Goal: Information Seeking & Learning: Find specific fact

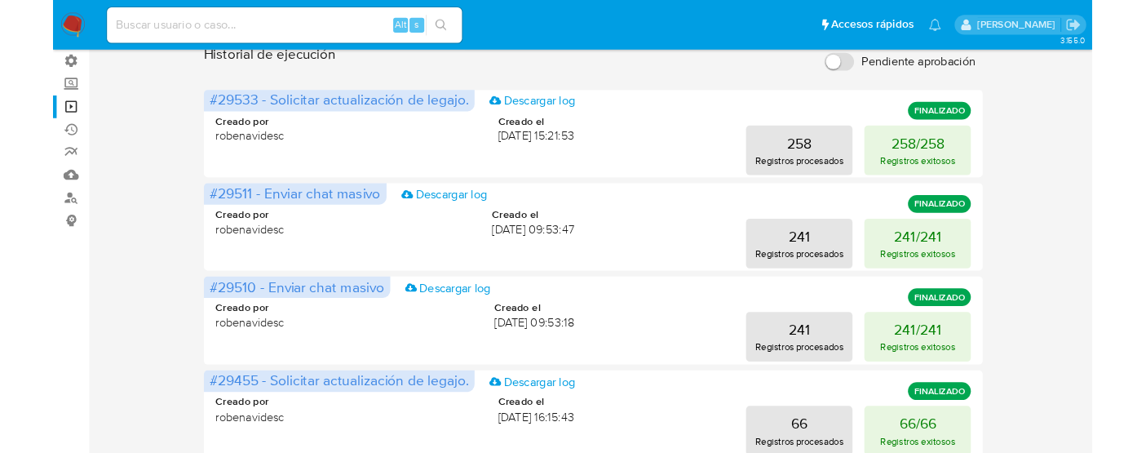
scroll to position [119, 0]
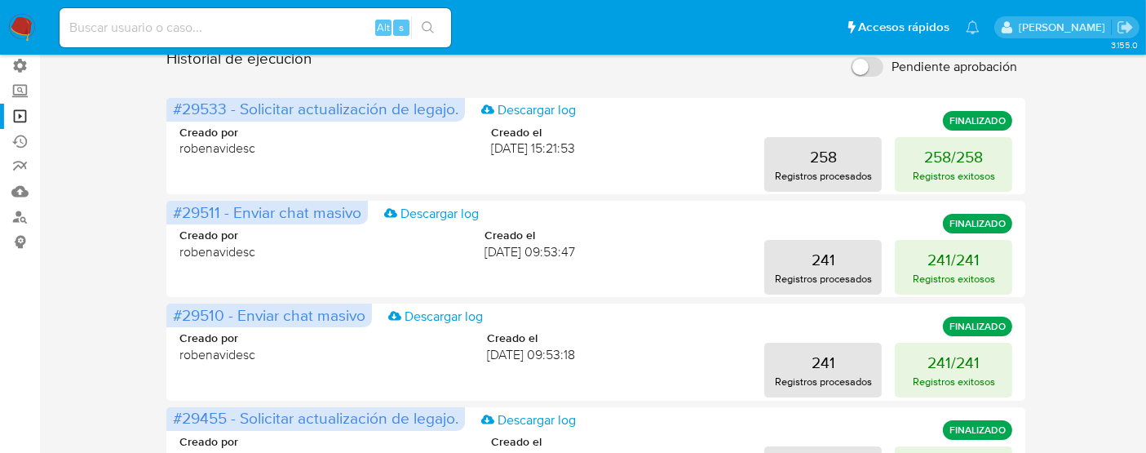
scroll to position [0, 0]
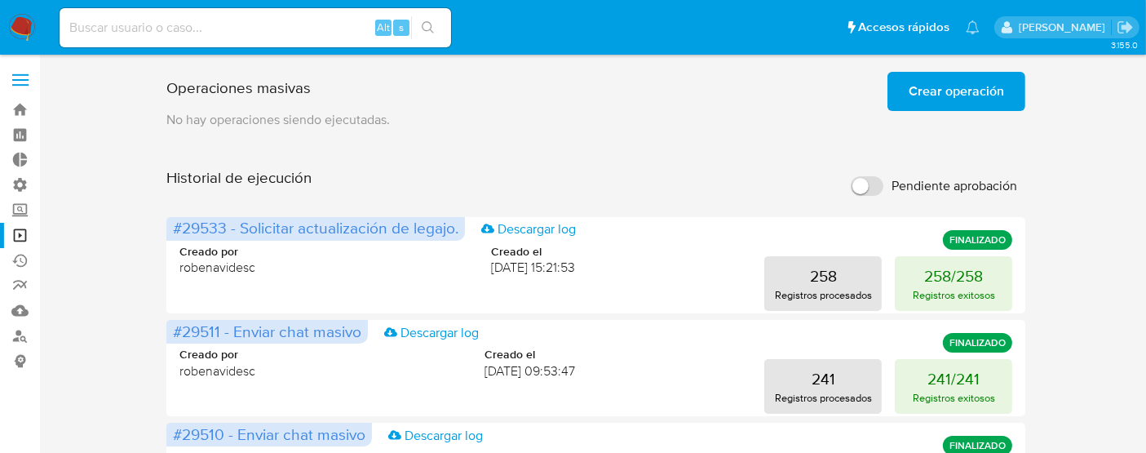
click at [23, 77] on label at bounding box center [20, 80] width 41 height 34
click at [0, 0] on input "checkbox" at bounding box center [0, 0] width 0 height 0
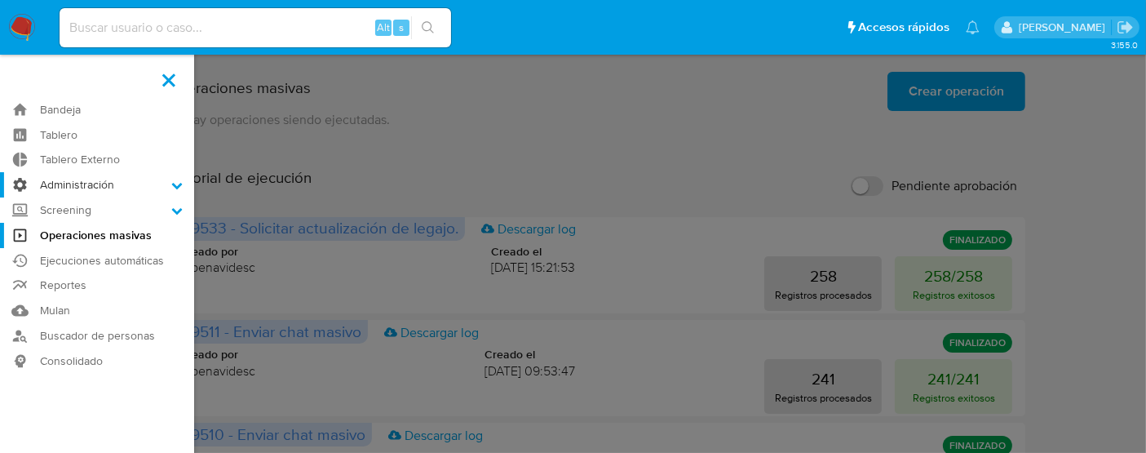
click at [179, 187] on icon at bounding box center [176, 184] width 11 height 11
click at [0, 0] on input "Administración" at bounding box center [0, 0] width 0 height 0
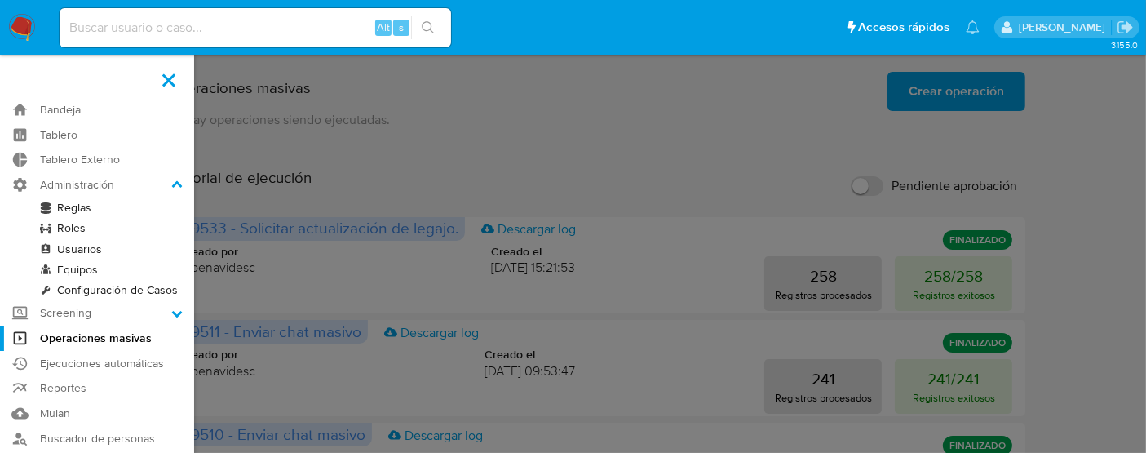
click at [106, 287] on link "Configuración de Casos" at bounding box center [97, 290] width 194 height 20
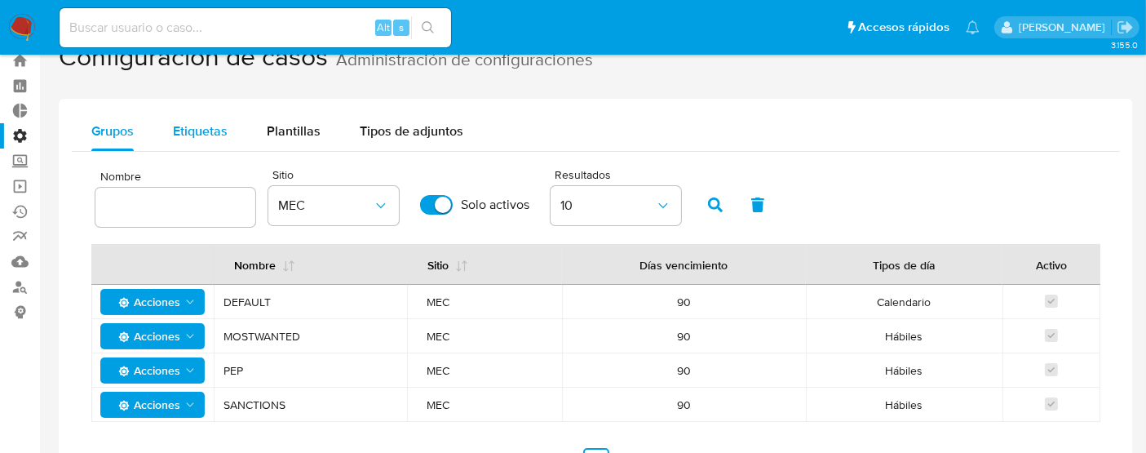
scroll to position [50, 0]
click at [201, 131] on span "Etiquetas" at bounding box center [200, 130] width 55 height 19
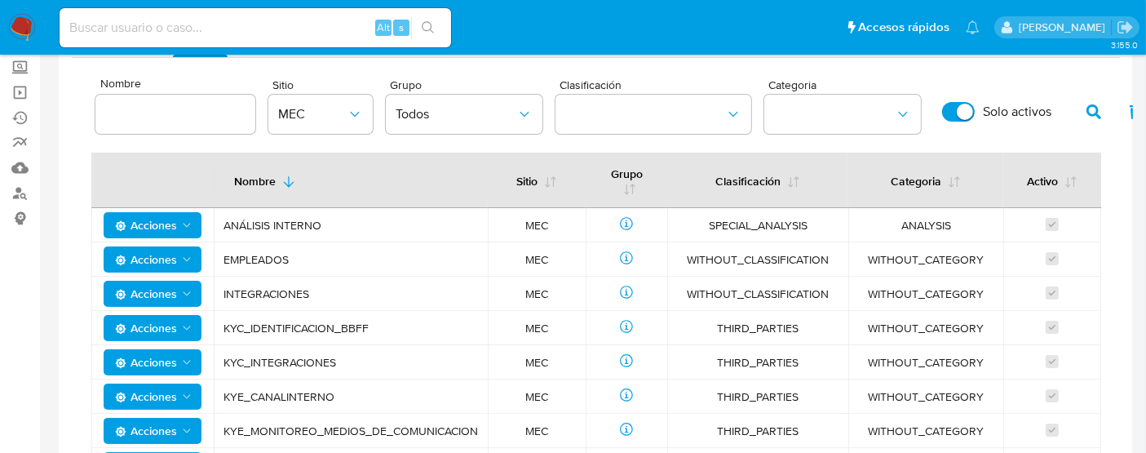
scroll to position [157, 0]
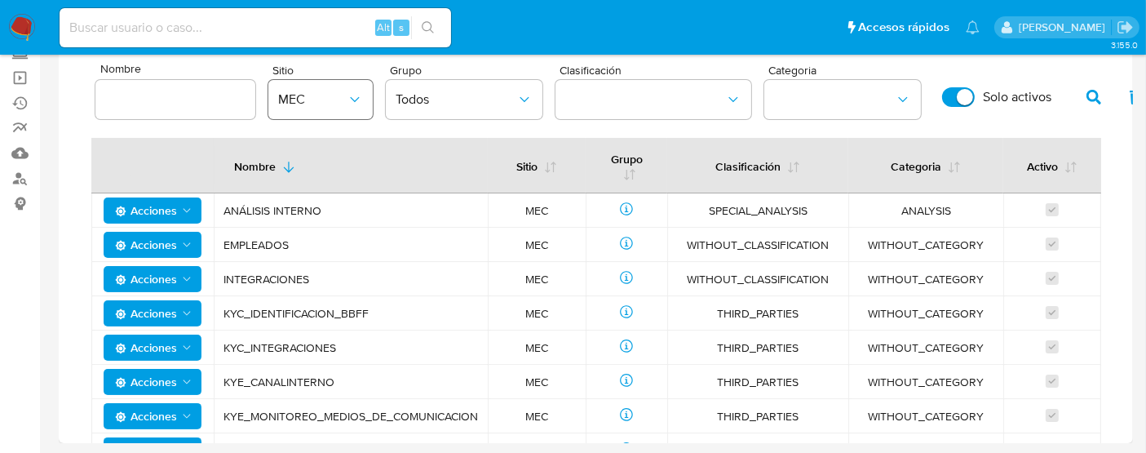
click at [356, 95] on icon "site" at bounding box center [355, 99] width 16 height 16
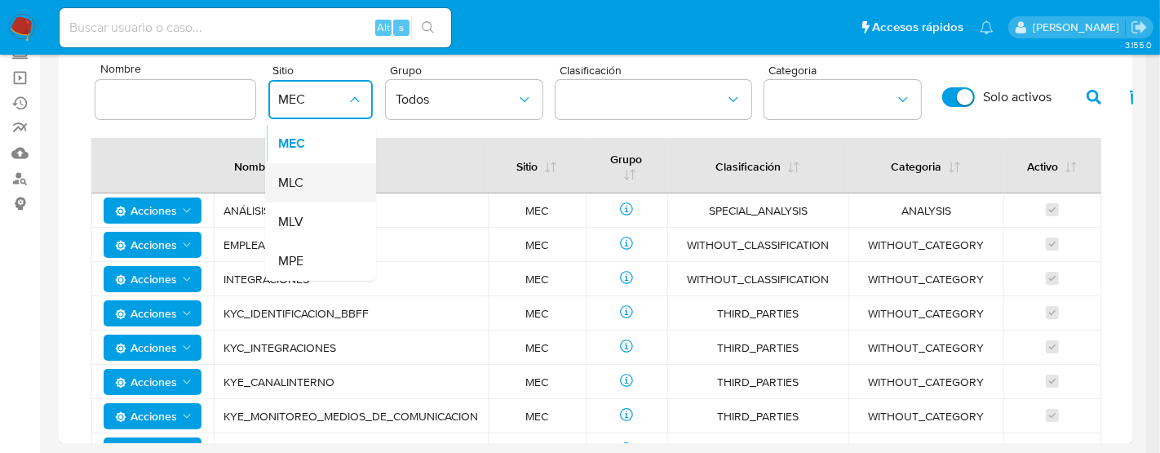
click at [317, 188] on div "MLC" at bounding box center [315, 182] width 75 height 39
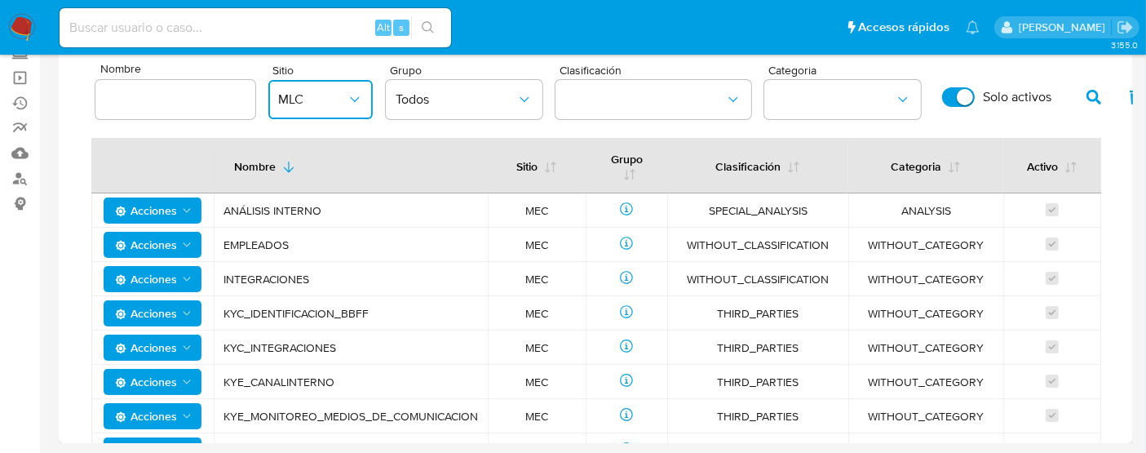
drag, startPoint x: 990, startPoint y: 136, endPoint x: 1035, endPoint y: 118, distance: 48.3
click at [1035, 118] on div "Nombre Sitio MLC Grupo Todos Clasificación Categoria Solo activos Nuevo Nombre …" at bounding box center [595, 322] width 1009 height 532
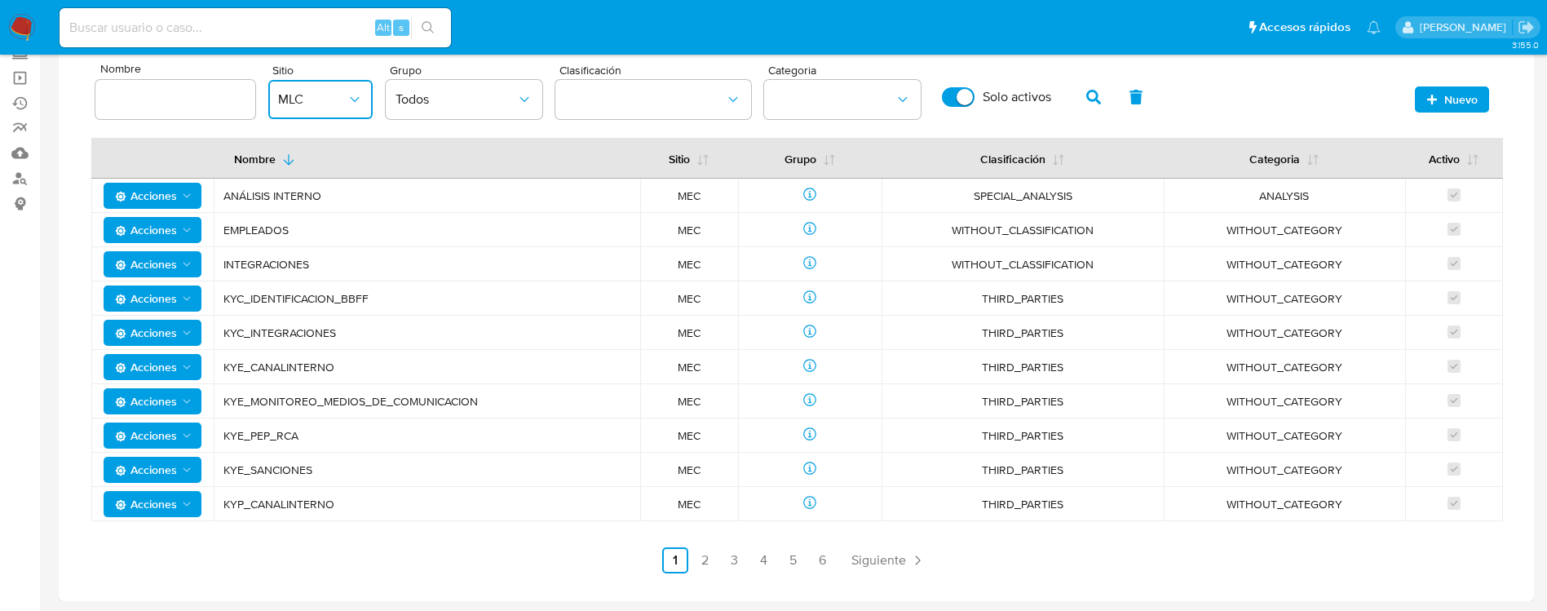
drag, startPoint x: 1120, startPoint y: 2, endPoint x: 241, endPoint y: 567, distance: 1044.6
click at [241, 452] on ul "Anterior 1 2 3 4 5 6 Siguiente" at bounding box center [796, 560] width 1410 height 26
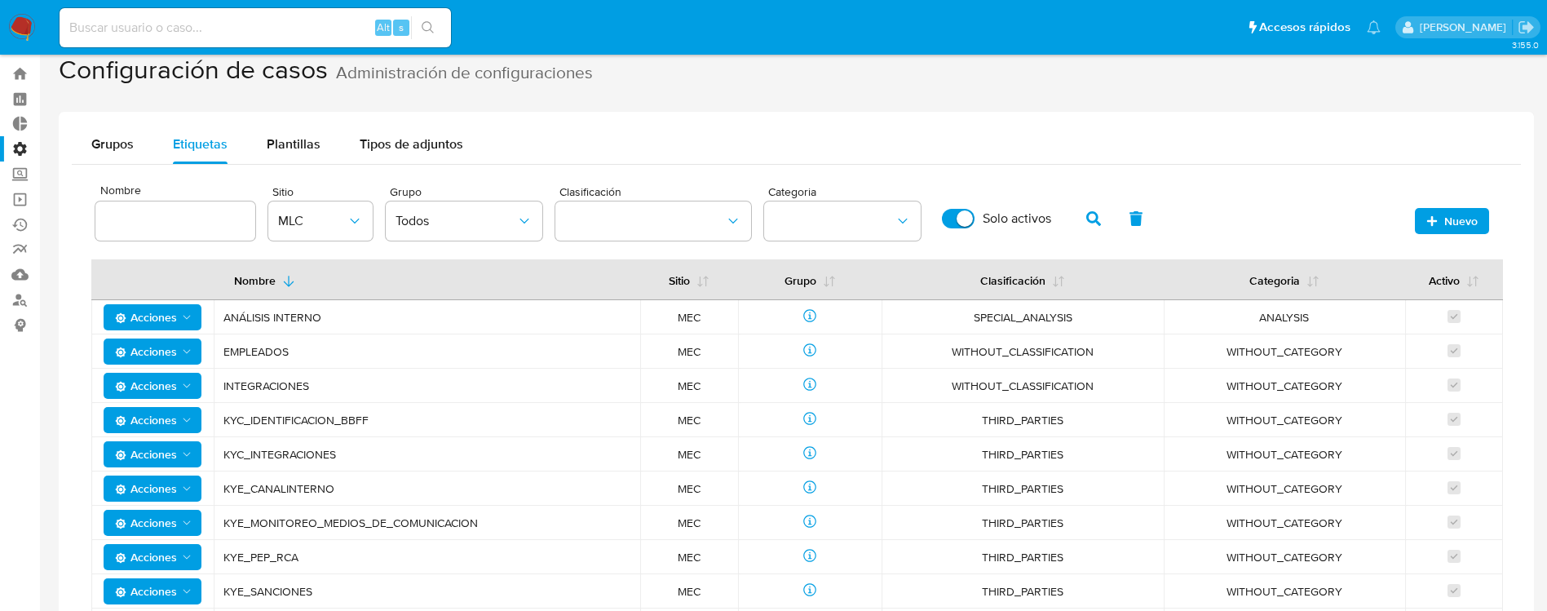
scroll to position [0, 0]
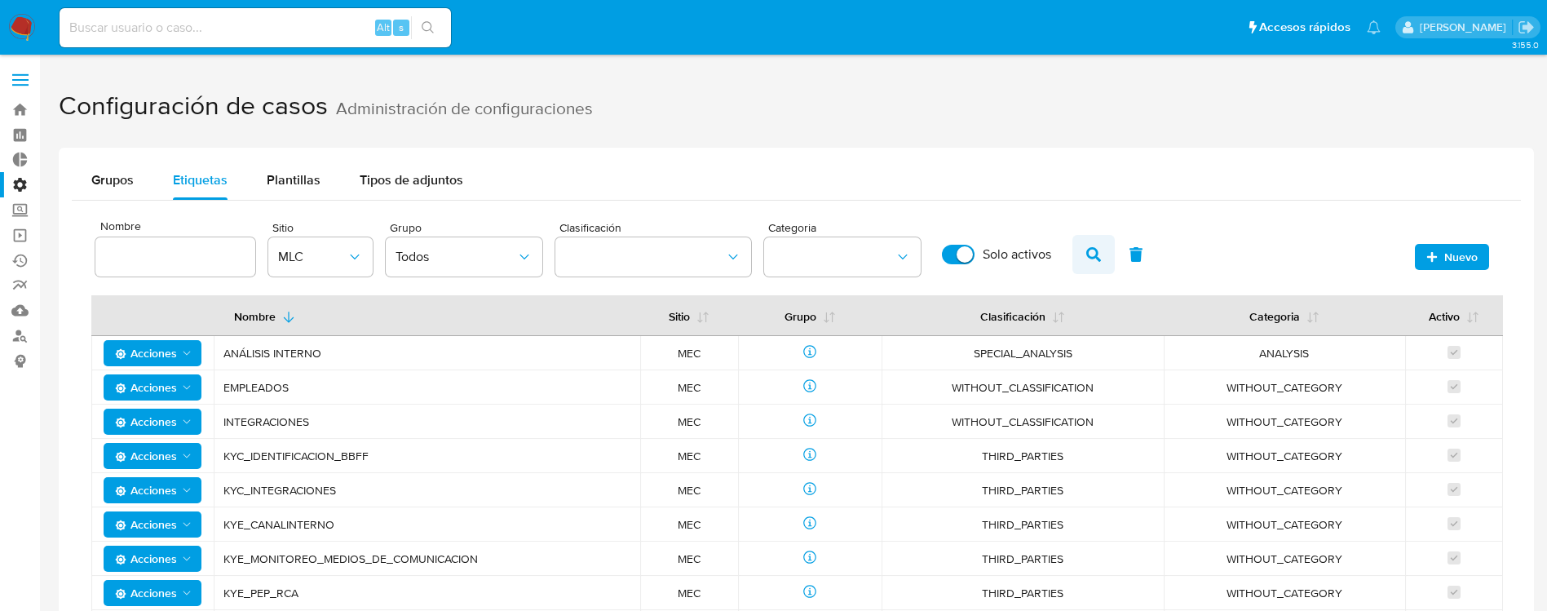
click at [1095, 258] on icon "button" at bounding box center [1093, 254] width 15 height 15
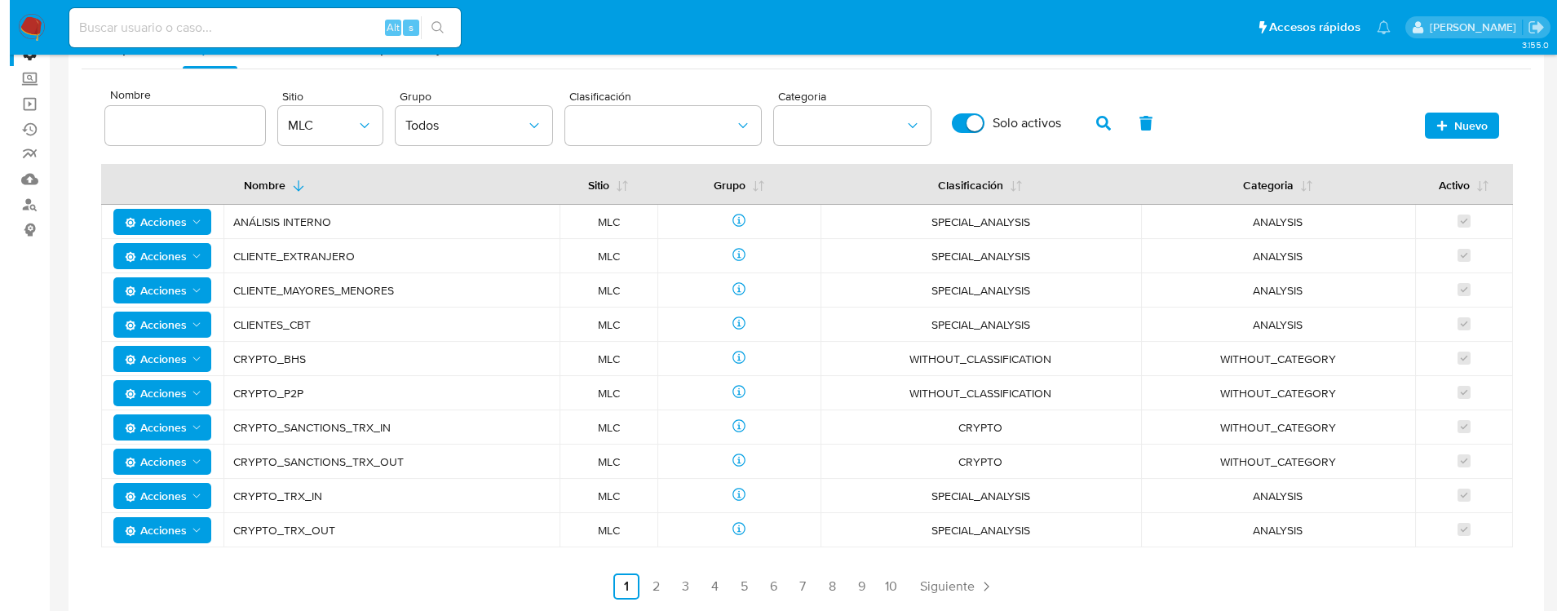
scroll to position [132, 0]
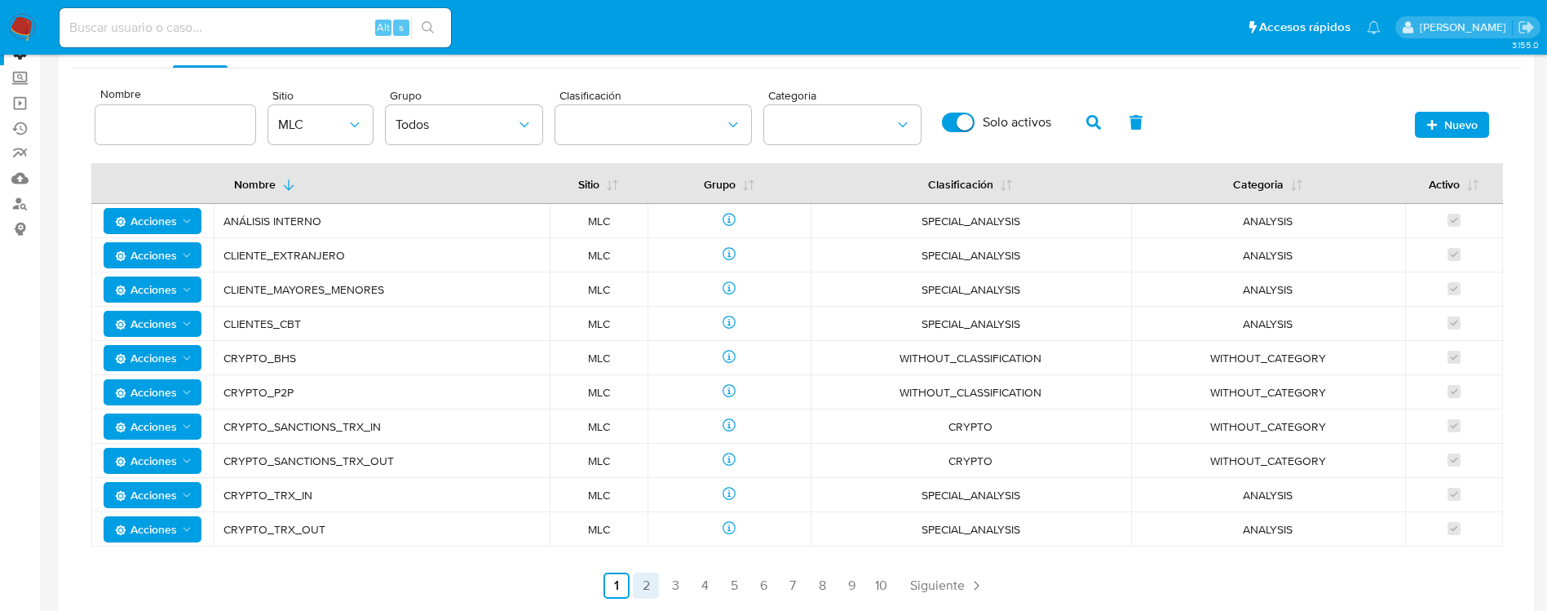
click at [650, 452] on link "2" at bounding box center [646, 585] width 26 height 26
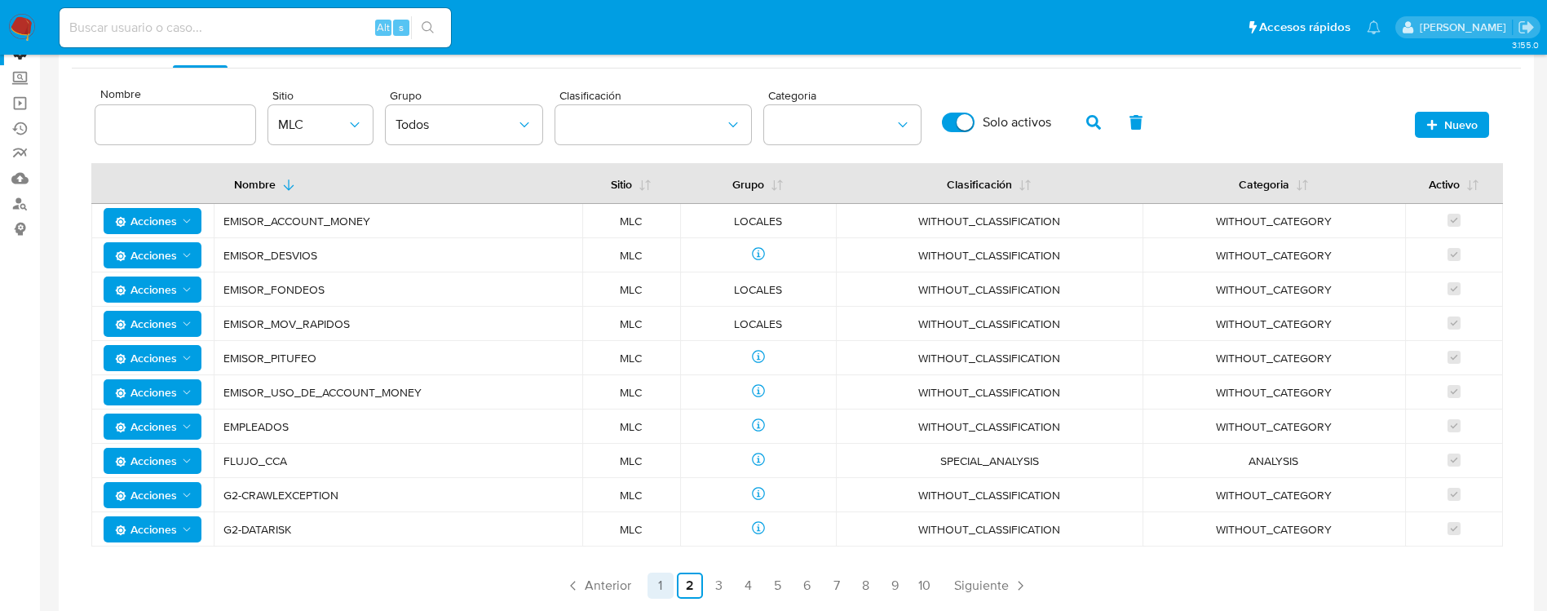
click at [665, 452] on link "1" at bounding box center [661, 585] width 26 height 26
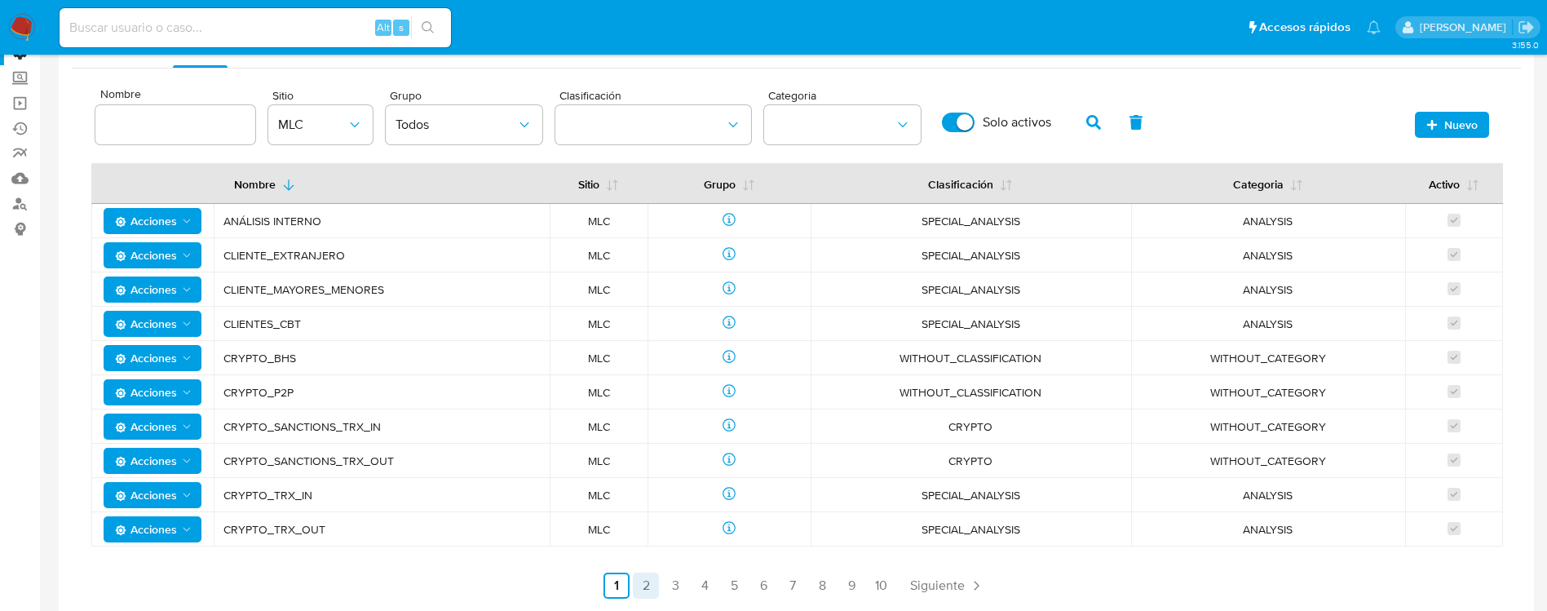
click at [651, 452] on link "2" at bounding box center [646, 585] width 26 height 26
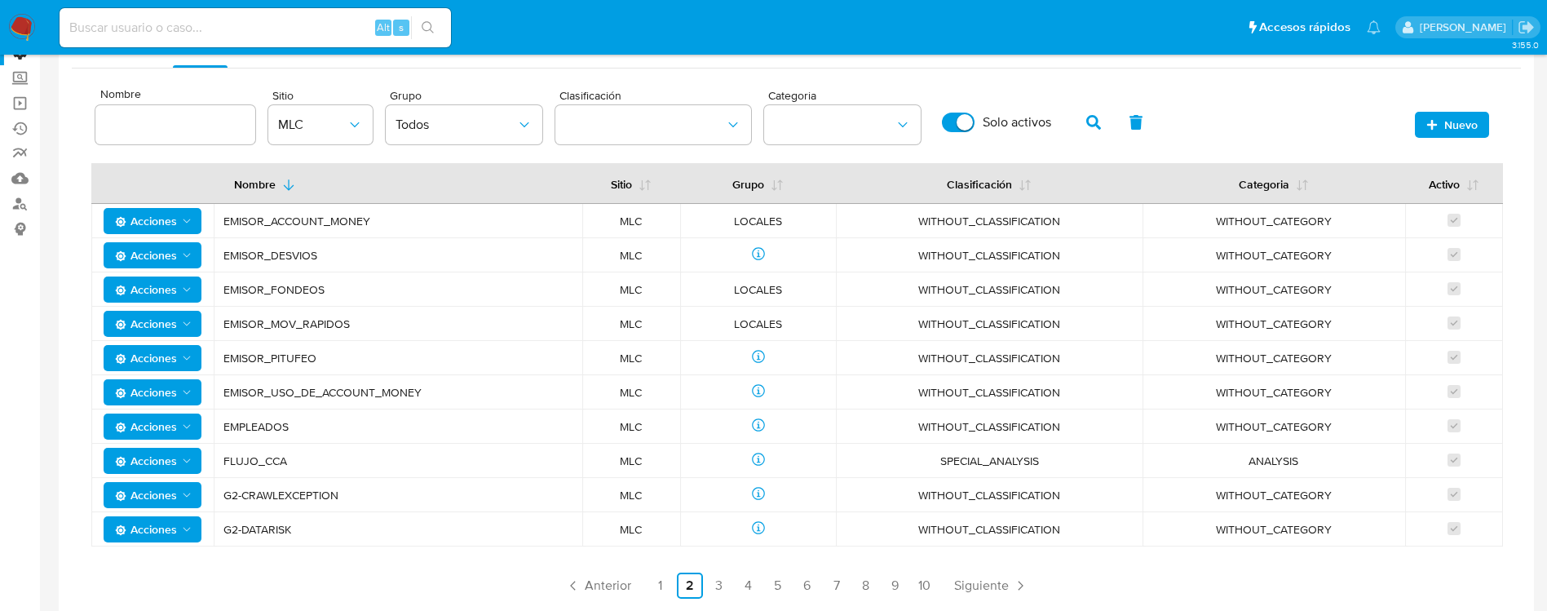
drag, startPoint x: 290, startPoint y: 278, endPoint x: 368, endPoint y: 291, distance: 79.4
click at [368, 291] on td "EMISOR_FONDEOS" at bounding box center [398, 289] width 369 height 34
click at [193, 285] on button "Acciones" at bounding box center [153, 289] width 98 height 26
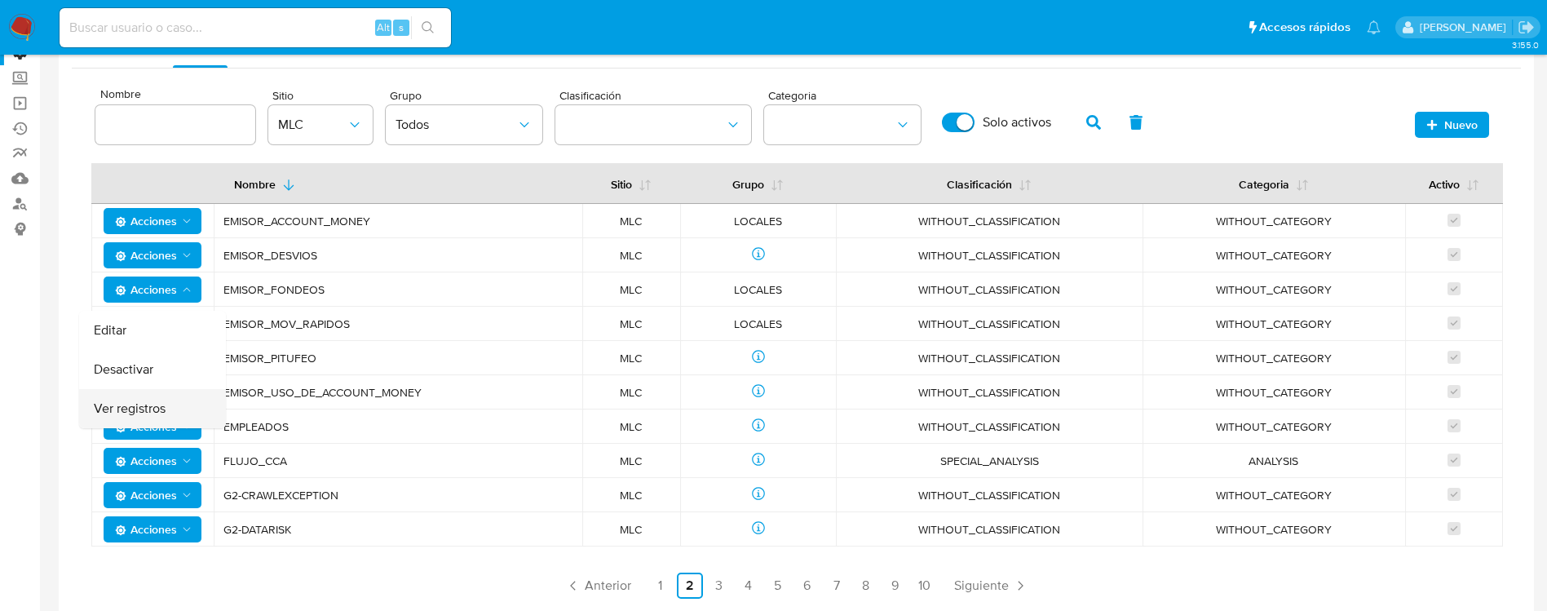
click at [164, 409] on button "Ver registros" at bounding box center [152, 408] width 147 height 39
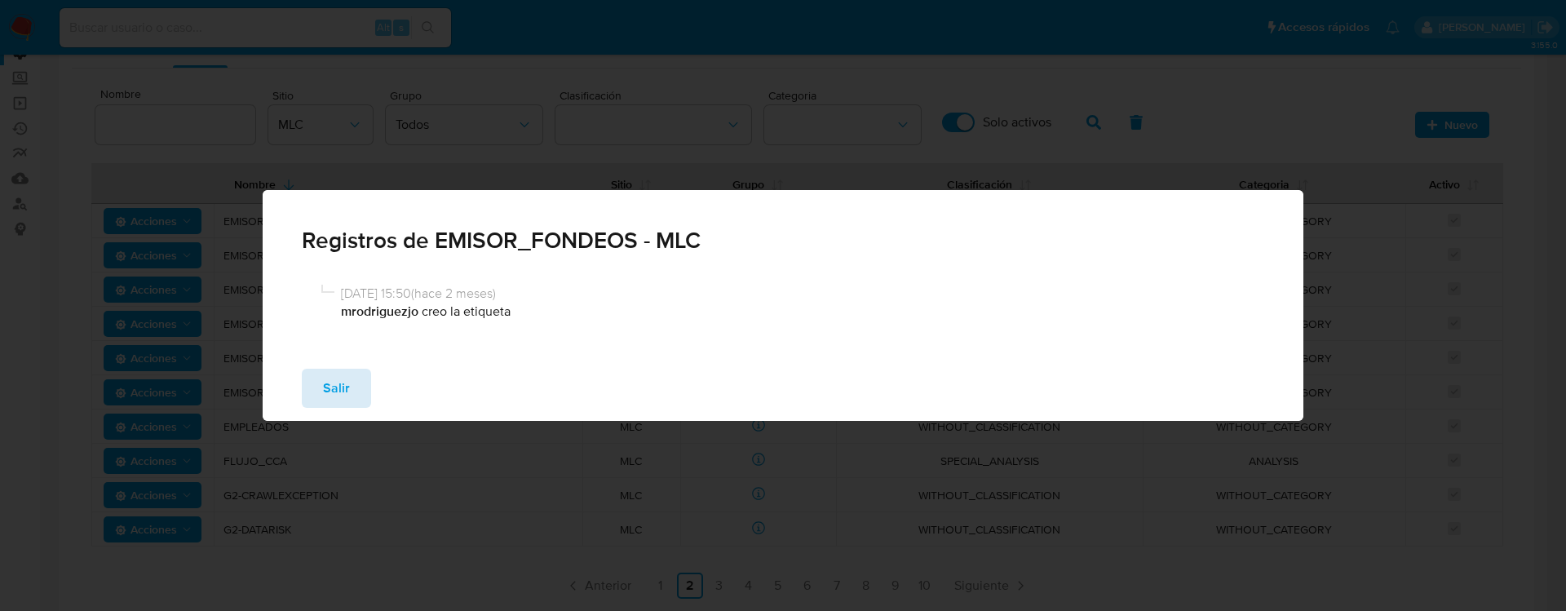
click at [360, 383] on button "Salir" at bounding box center [336, 388] width 69 height 39
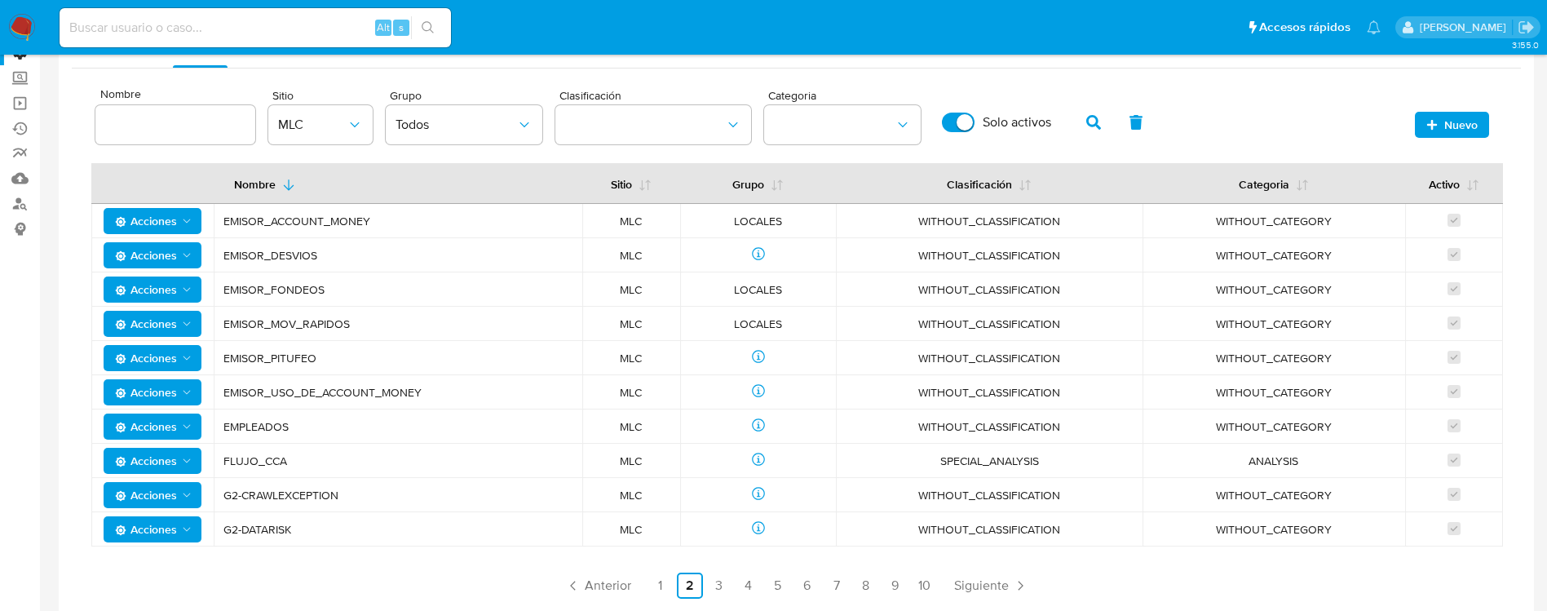
click at [188, 281] on span "Acciones" at bounding box center [154, 289] width 78 height 23
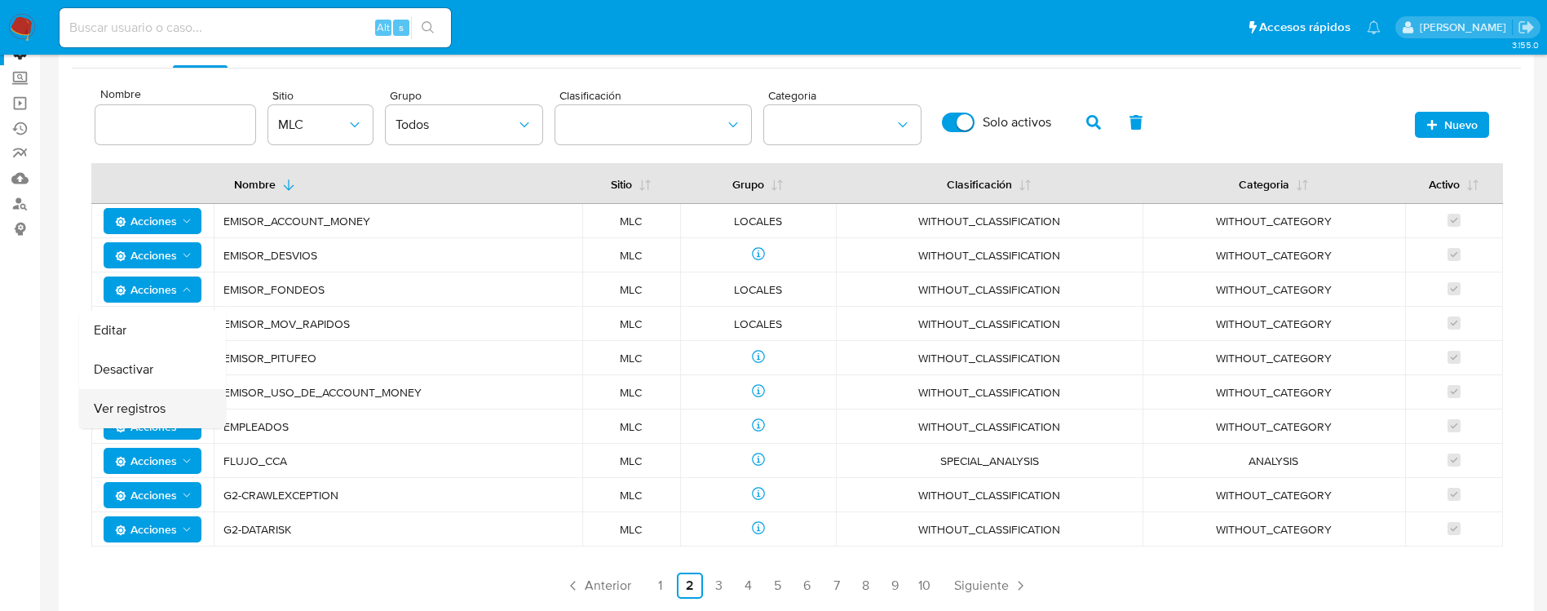
click at [142, 401] on button "Ver registros" at bounding box center [152, 408] width 147 height 39
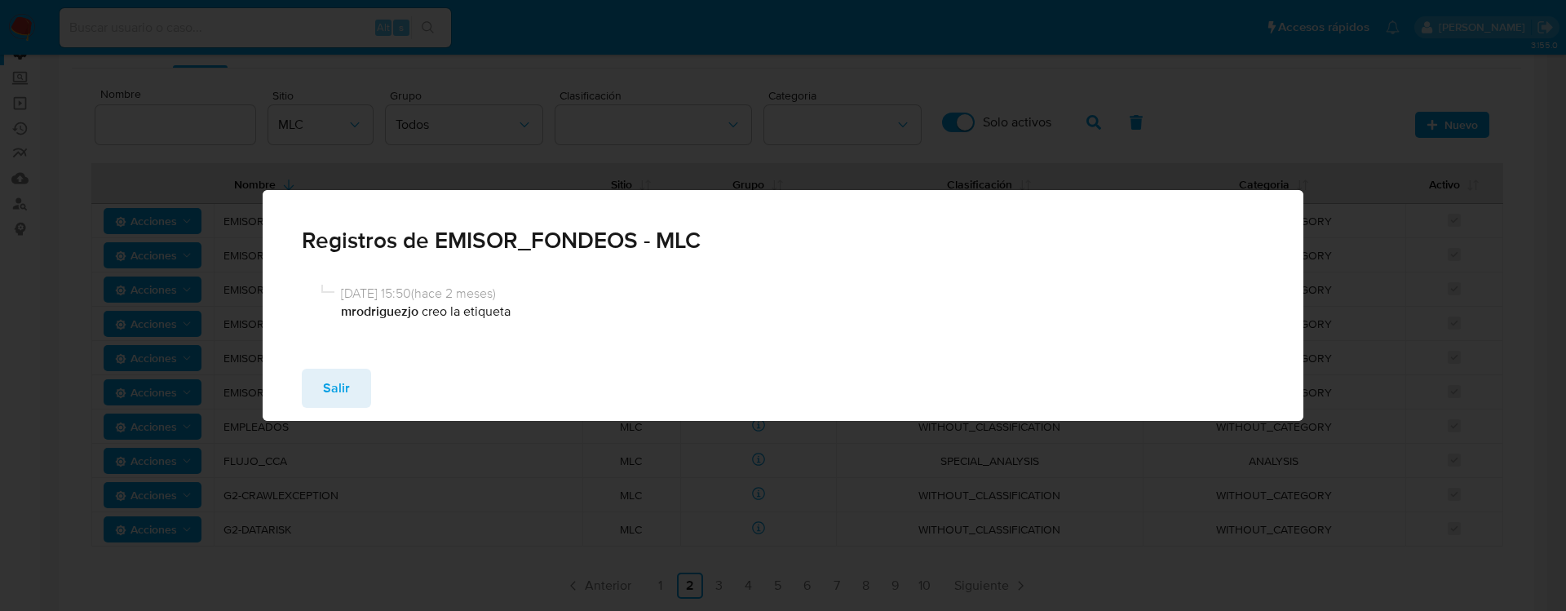
drag, startPoint x: 339, startPoint y: 311, endPoint x: 444, endPoint y: 315, distance: 104.5
click at [444, 315] on div "06/06/2025 15:50 ( hace 2 meses ) mrodriguezjo creo la etiqueta" at bounding box center [793, 306] width 944 height 42
click at [348, 375] on button "Salir" at bounding box center [336, 388] width 69 height 39
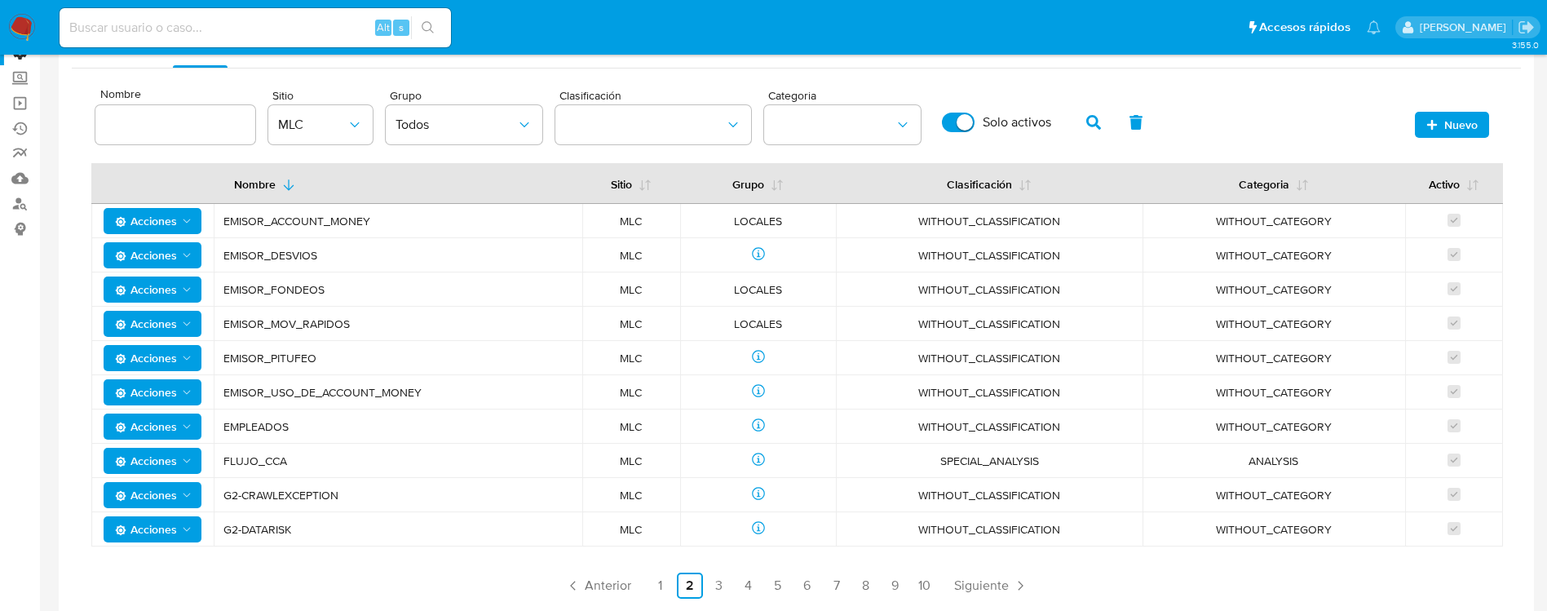
click at [348, 375] on td "EMISOR_USO_DE_ACCOUNT_MONEY" at bounding box center [398, 392] width 369 height 34
click at [1159, 112] on button "Nuevo" at bounding box center [1452, 125] width 74 height 26
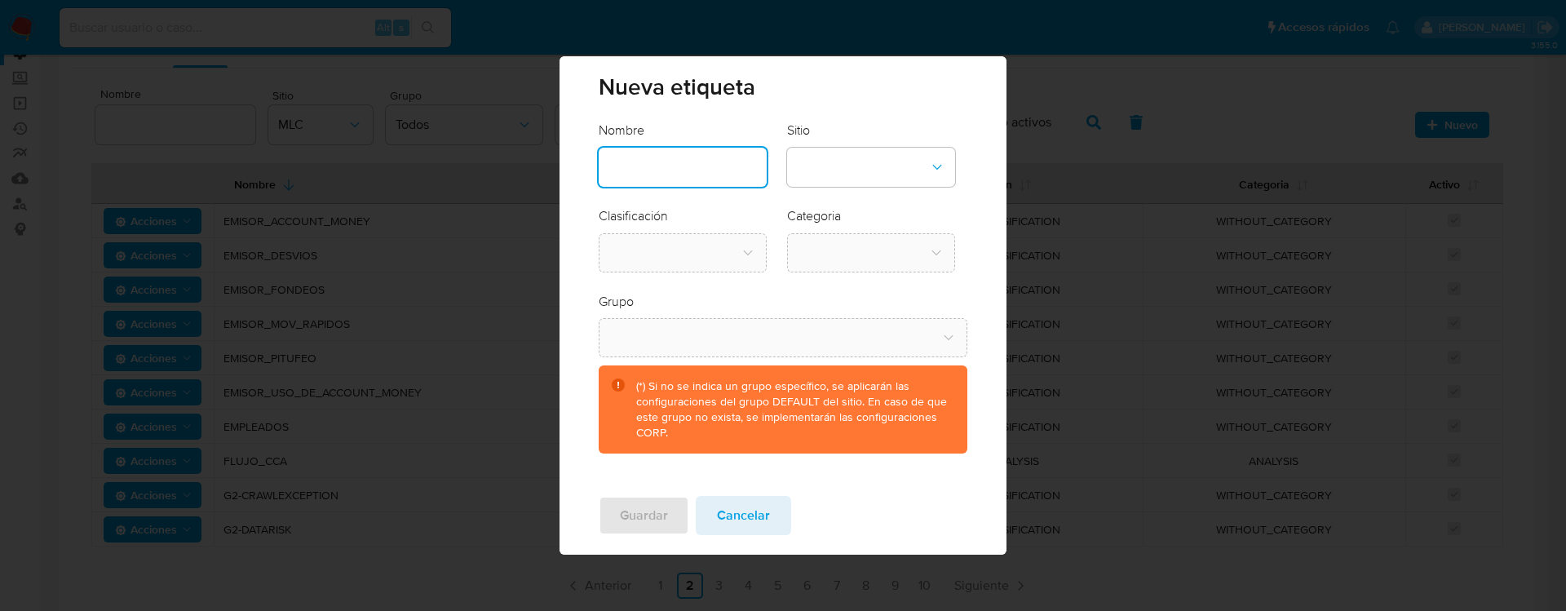
click at [679, 157] on input "text" at bounding box center [683, 167] width 168 height 21
type input "Crypto TRX"
click at [749, 111] on div "Nueva etiqueta" at bounding box center [782, 88] width 446 height 65
click at [864, 183] on button "site-dropdown" at bounding box center [871, 167] width 168 height 39
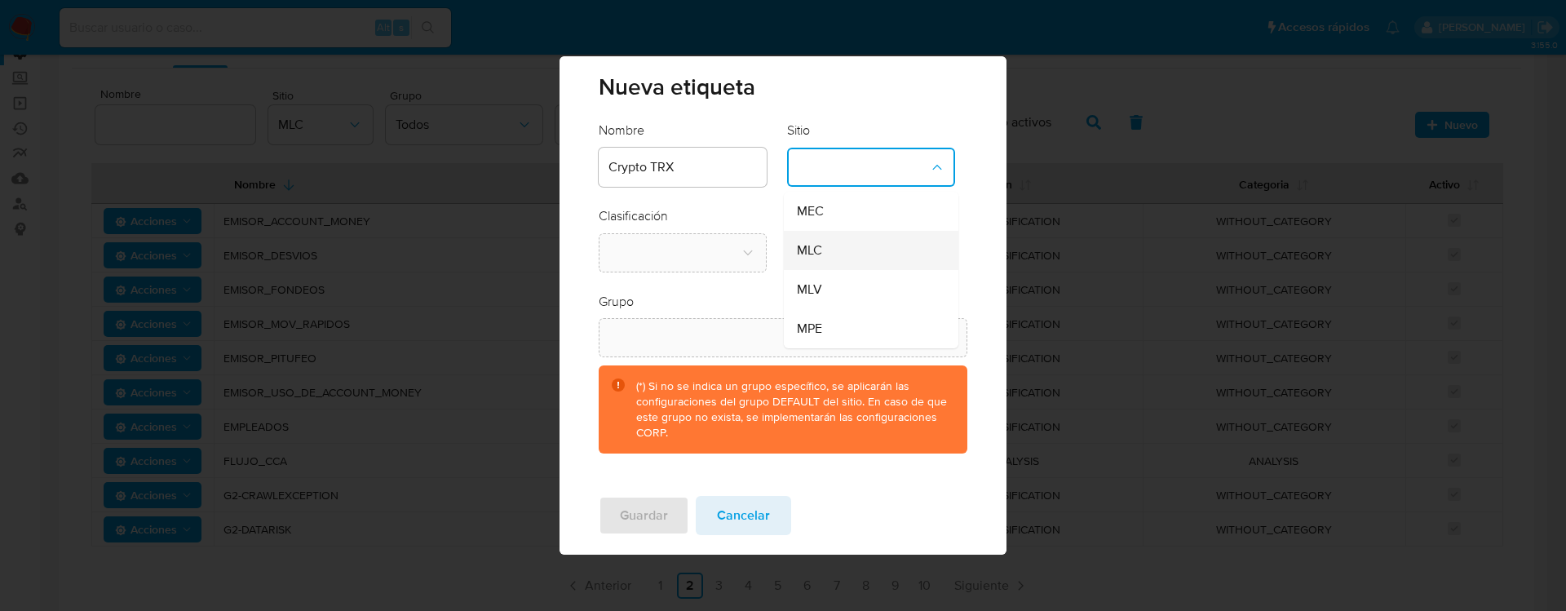
click at [851, 241] on div "MLC" at bounding box center [866, 250] width 139 height 39
click at [753, 257] on icon "classification-dropdown" at bounding box center [748, 253] width 16 height 16
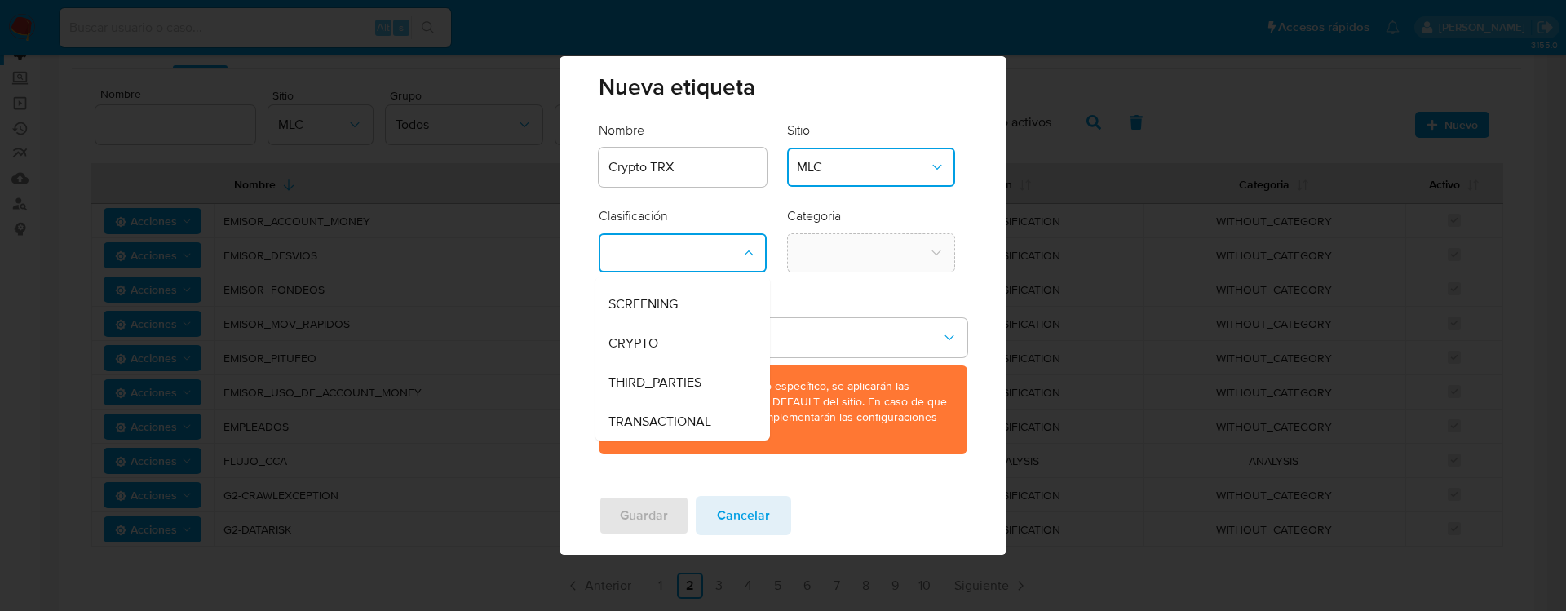
scroll to position [33, 0]
click at [689, 345] on div "CRYPTO" at bounding box center [677, 342] width 139 height 39
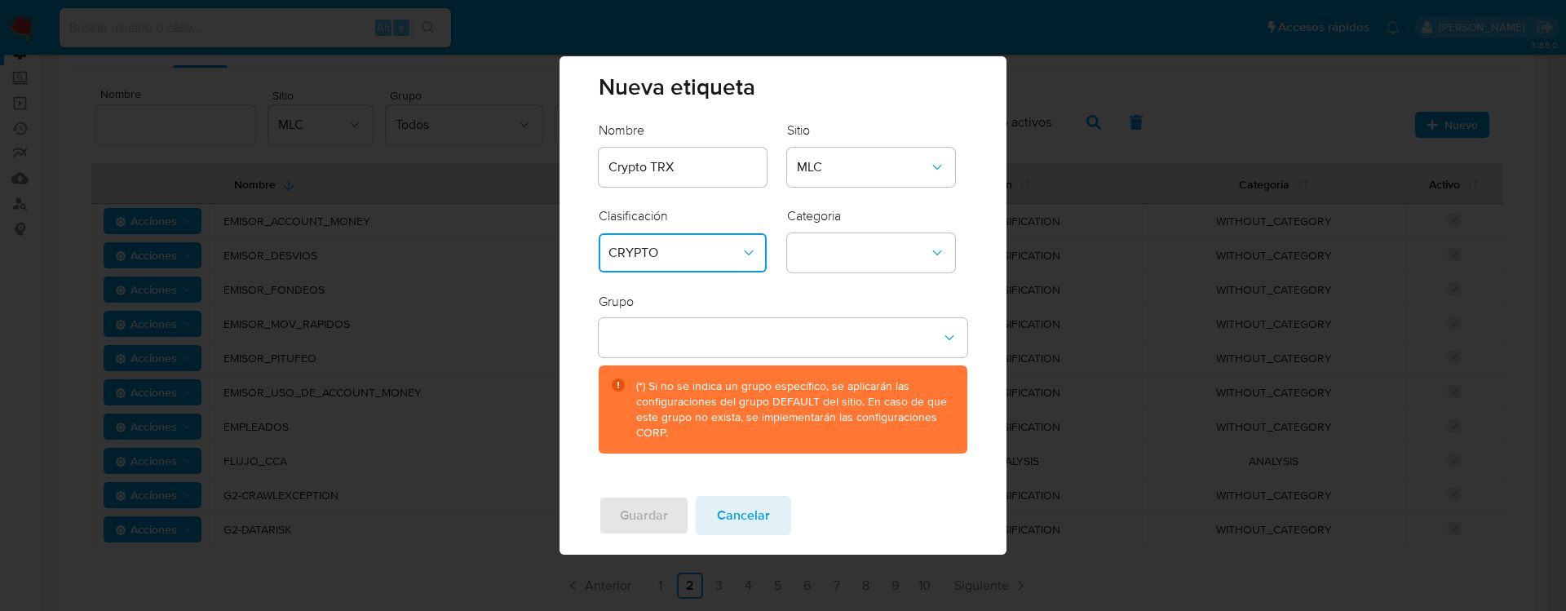
click at [754, 258] on icon "classification-dropdown" at bounding box center [748, 253] width 16 height 16
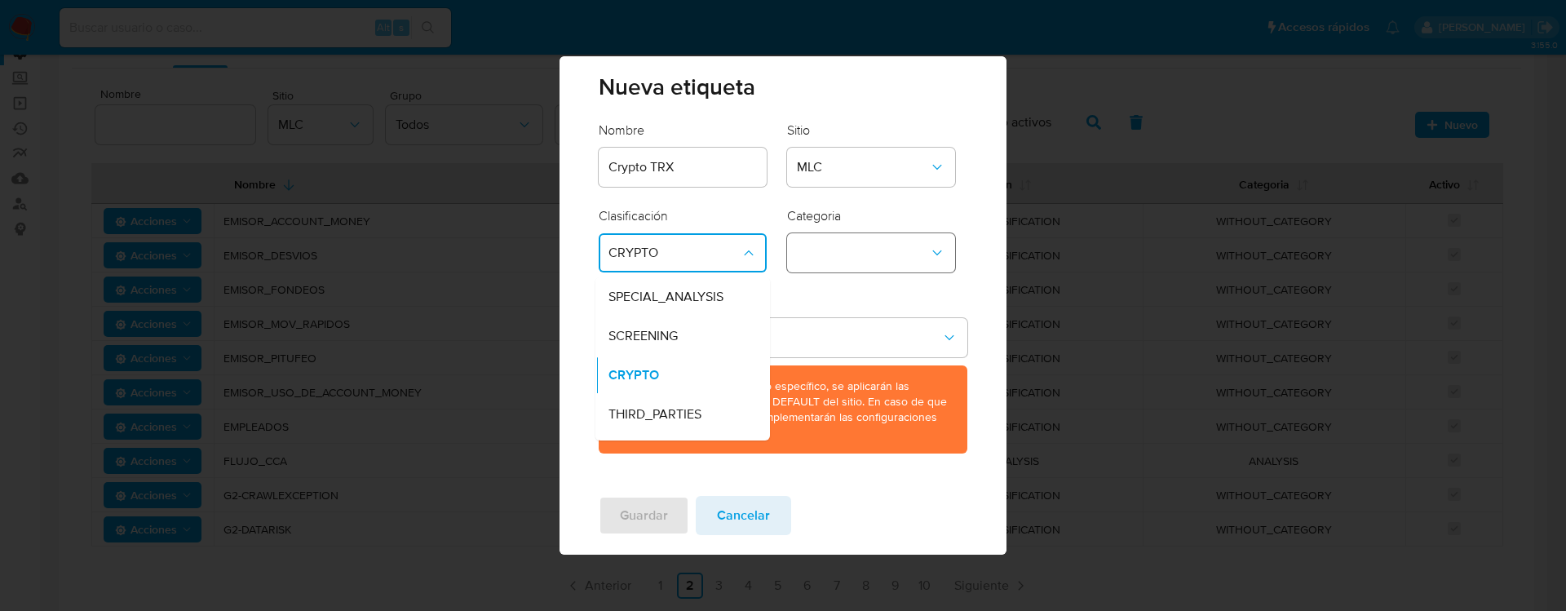
click at [838, 251] on button "category-dropdown" at bounding box center [871, 252] width 168 height 39
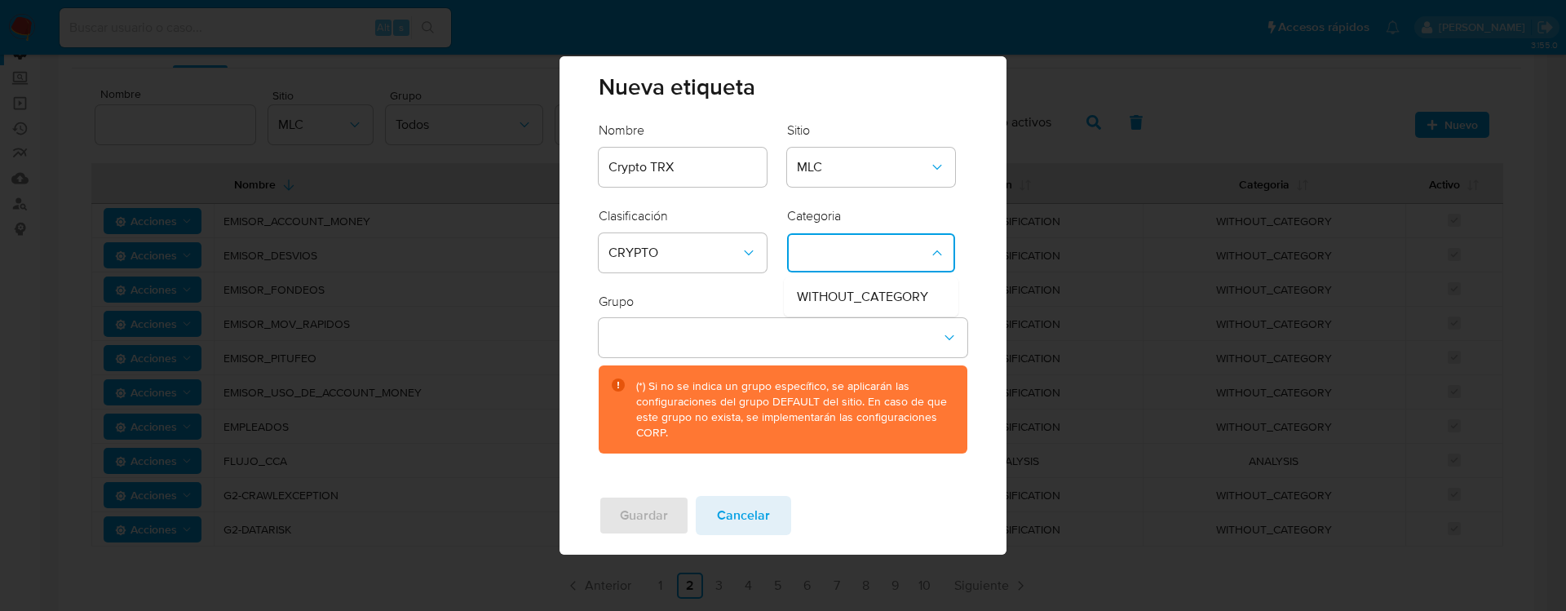
click at [772, 288] on form "Nombre Crypto TRX Sitio MLC Clasificación CRYPTO Categoria WITHOUT_CATEGORY Gru…" at bounding box center [783, 287] width 368 height 331
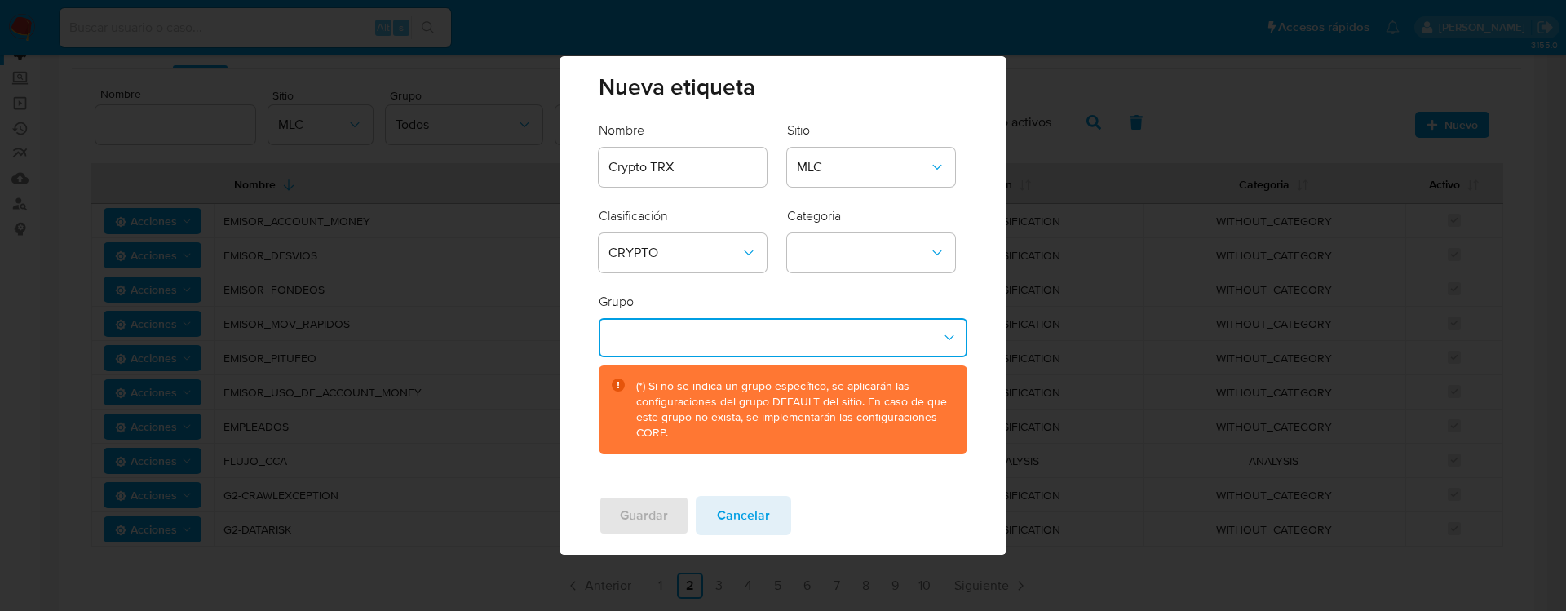
click at [829, 319] on button "group-dropdown" at bounding box center [783, 337] width 368 height 39
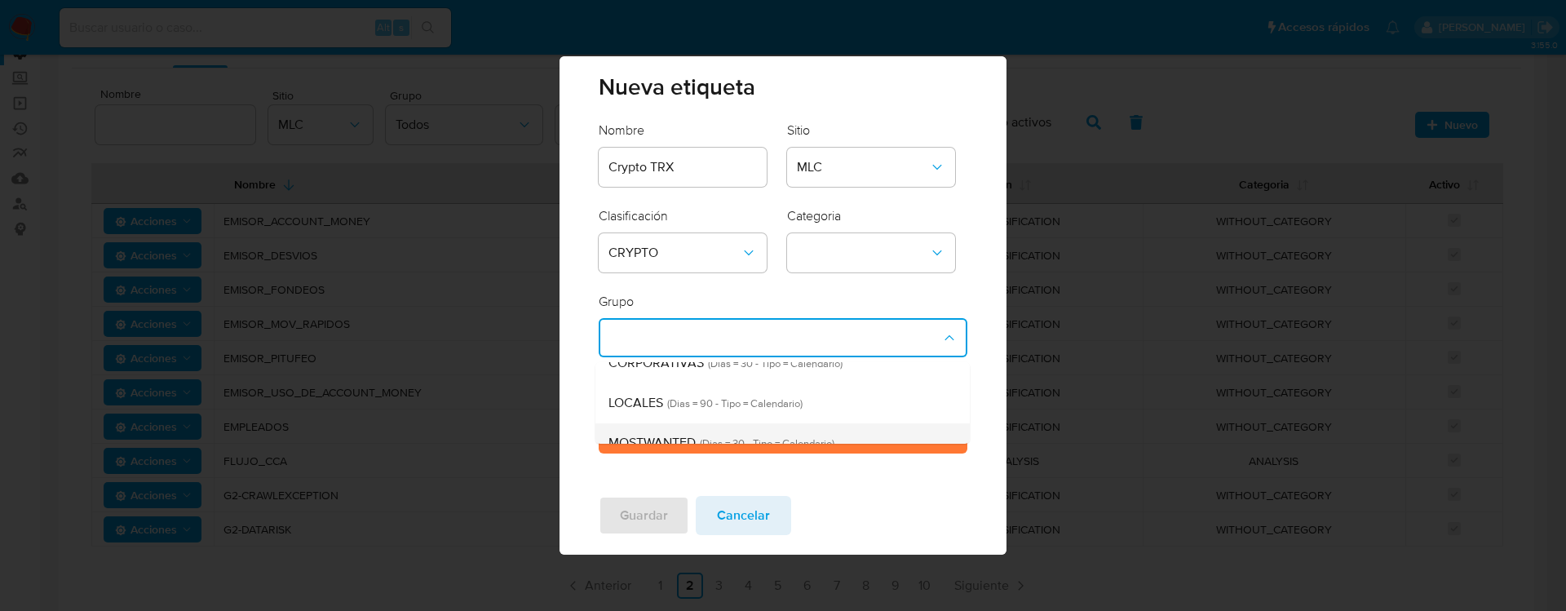
scroll to position [57, 0]
click at [798, 405] on span "(Dias = 90 - Tipo = Calendario)" at bounding box center [732, 404] width 139 height 15
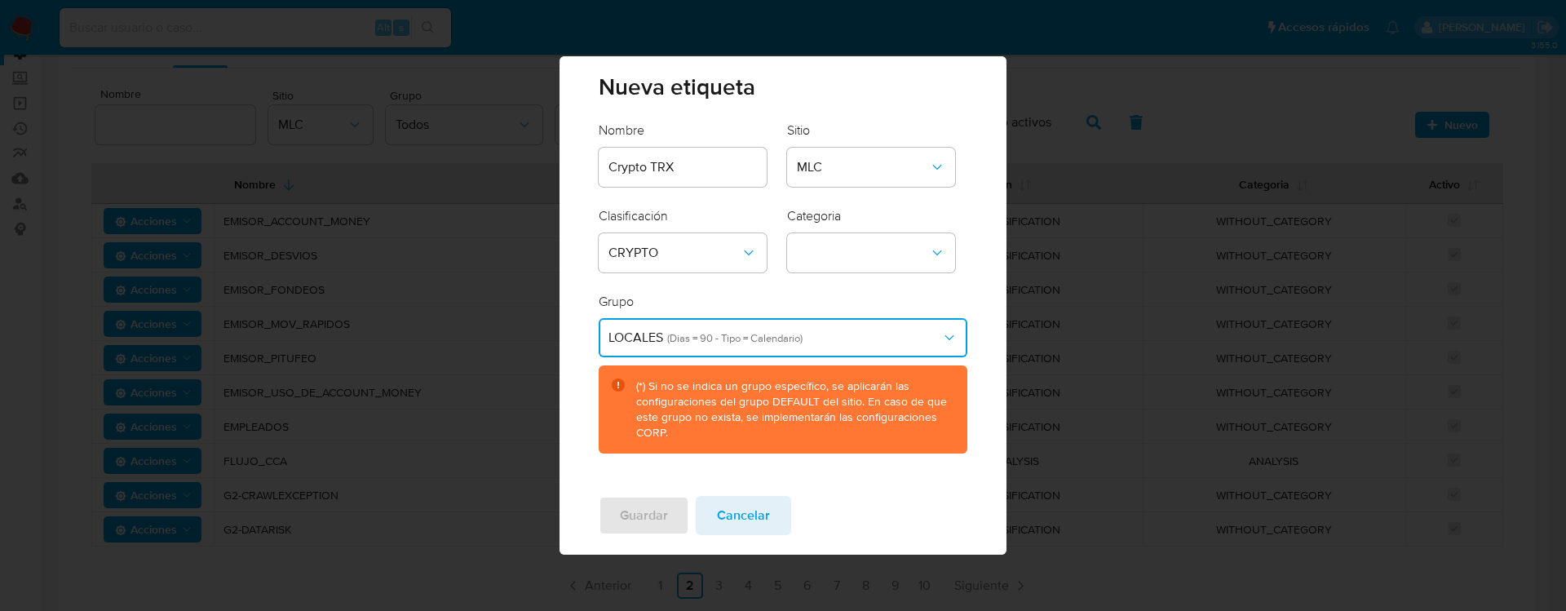
click at [883, 303] on div "Grupo LOCALES (Dias = 90 - Tipo = Calendario) (*) Si no se indica un grupo espe…" at bounding box center [783, 373] width 368 height 161
click at [931, 250] on icon "category-dropdown" at bounding box center [937, 253] width 16 height 16
click at [887, 293] on span "WITHOUT_CATEGORY" at bounding box center [862, 297] width 131 height 16
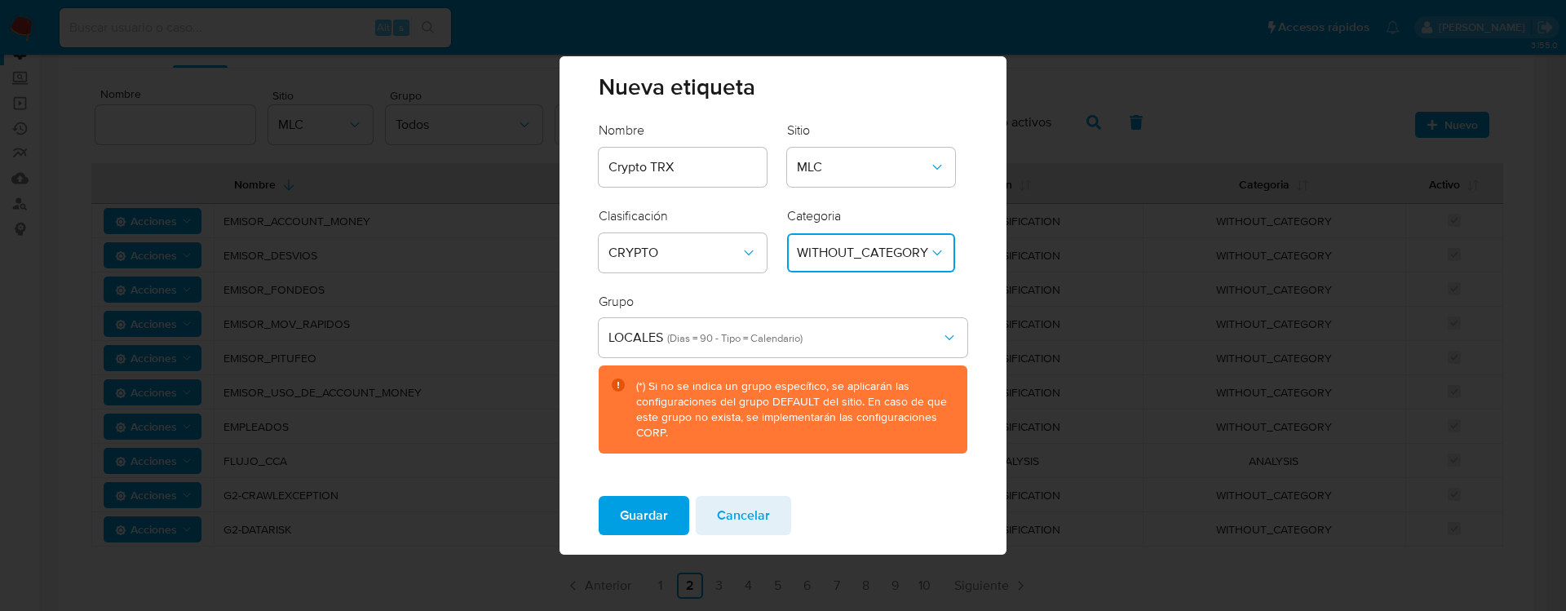
click at [887, 293] on div "Grupo LOCALES (Dias = 90 - Tipo = Calendario) (*) Si no se indica un grupo espe…" at bounding box center [783, 373] width 368 height 161
click at [643, 452] on span "Guardar" at bounding box center [644, 515] width 48 height 36
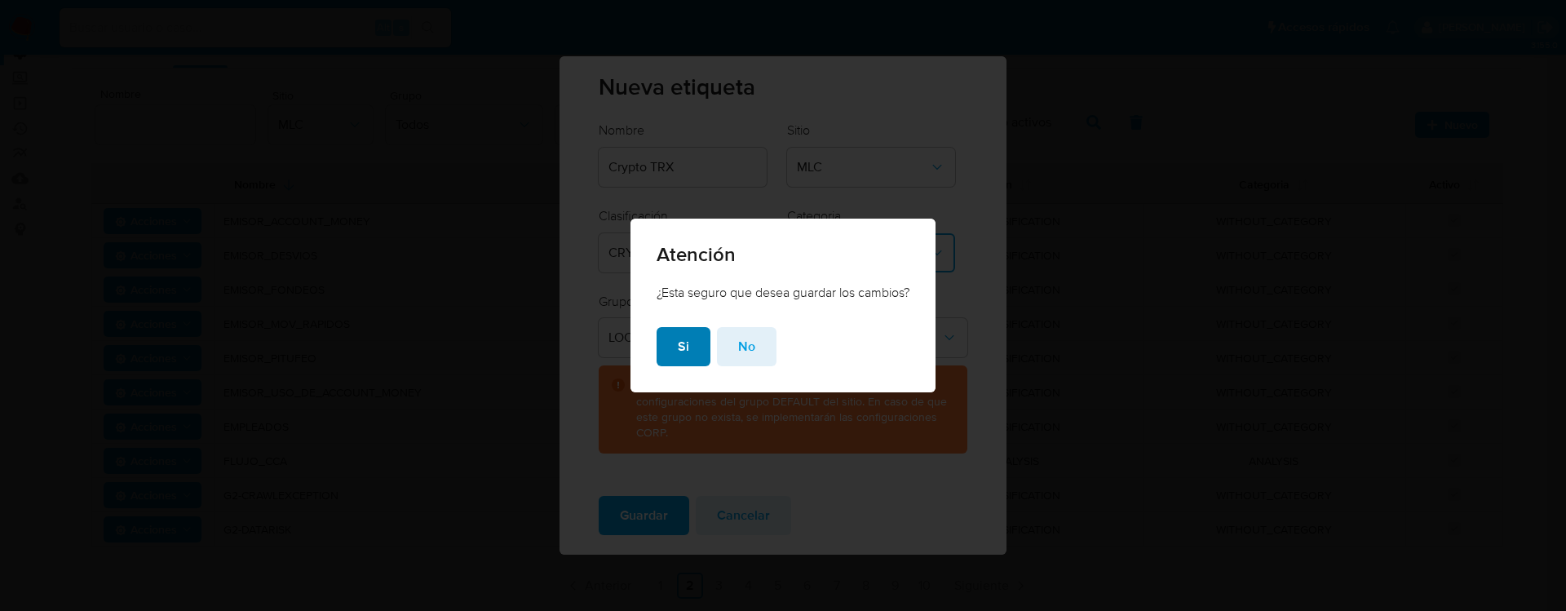
click at [678, 351] on span "Si" at bounding box center [683, 347] width 11 height 36
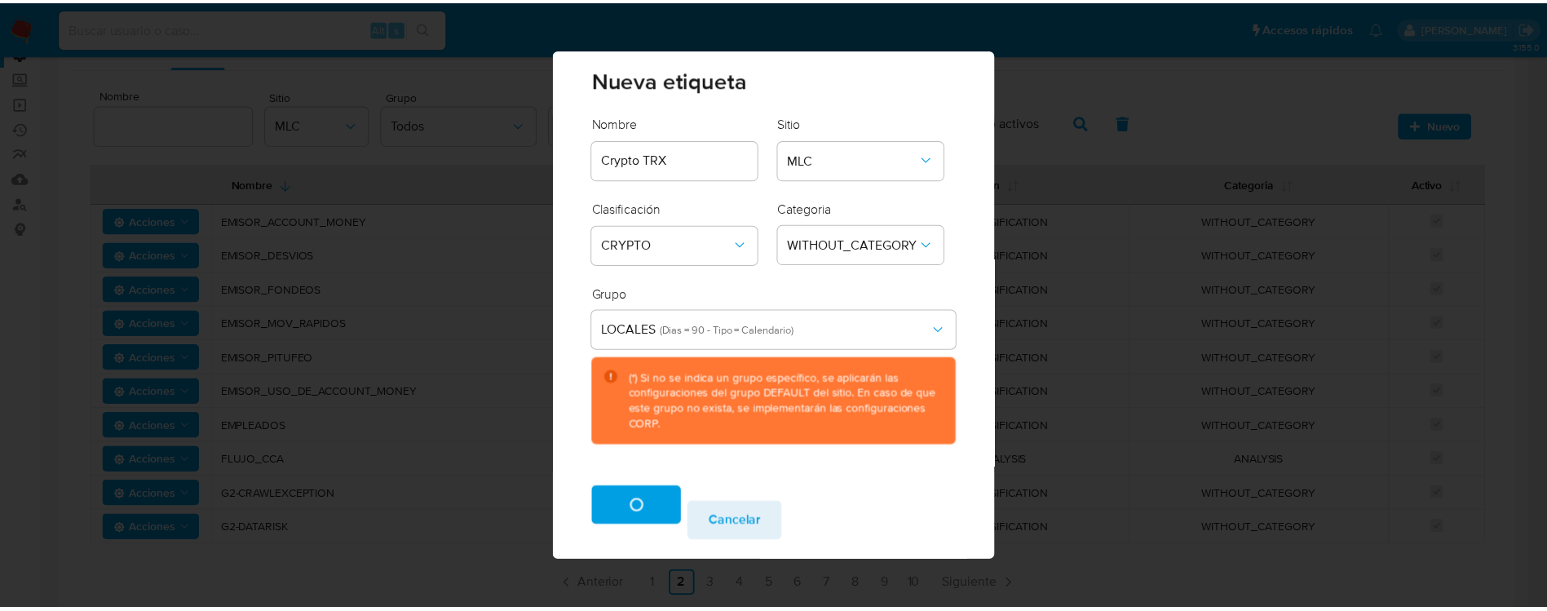
scroll to position [0, 0]
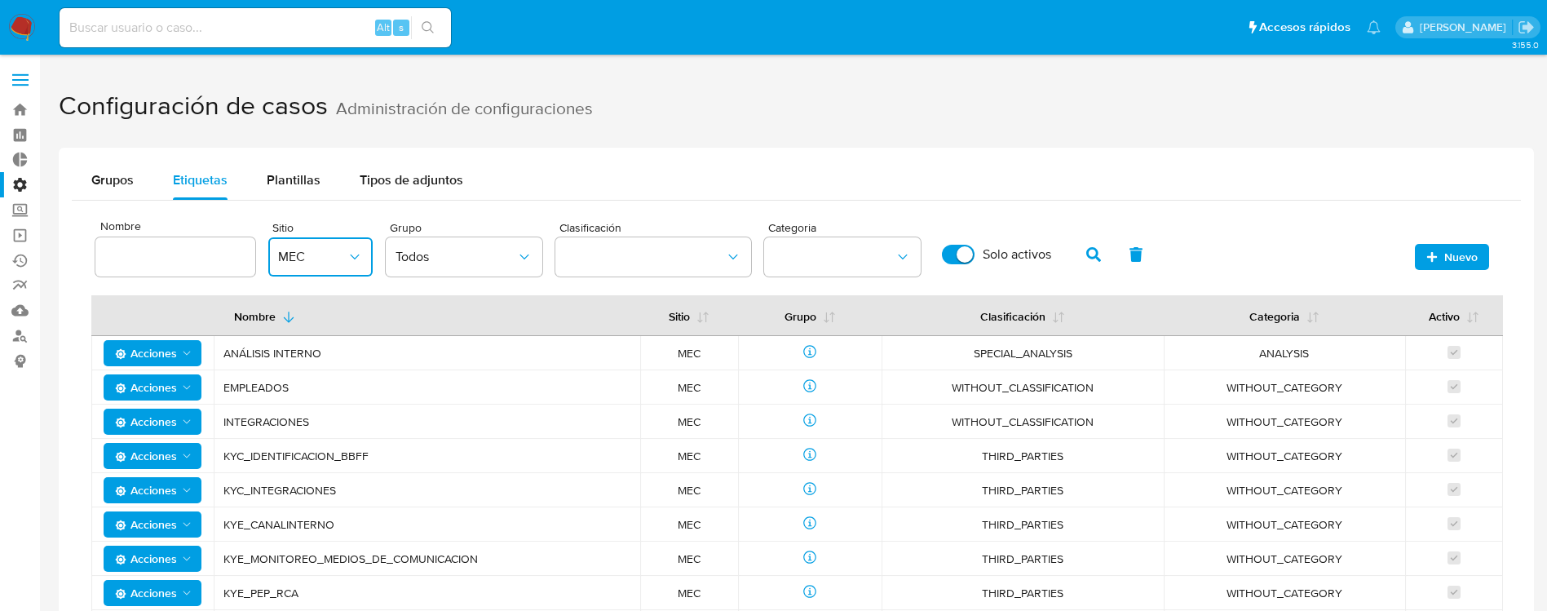
click at [345, 271] on button "MEC" at bounding box center [320, 256] width 104 height 39
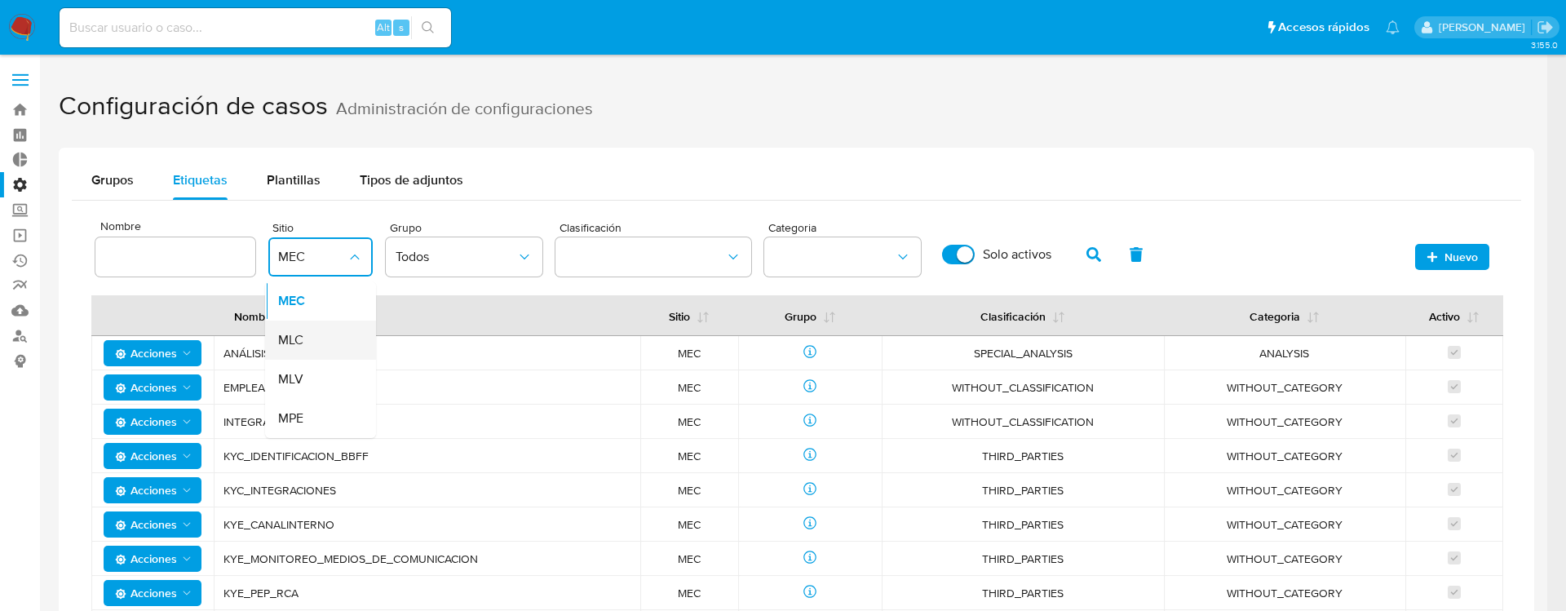
click at [317, 329] on div "MLC" at bounding box center [315, 339] width 75 height 39
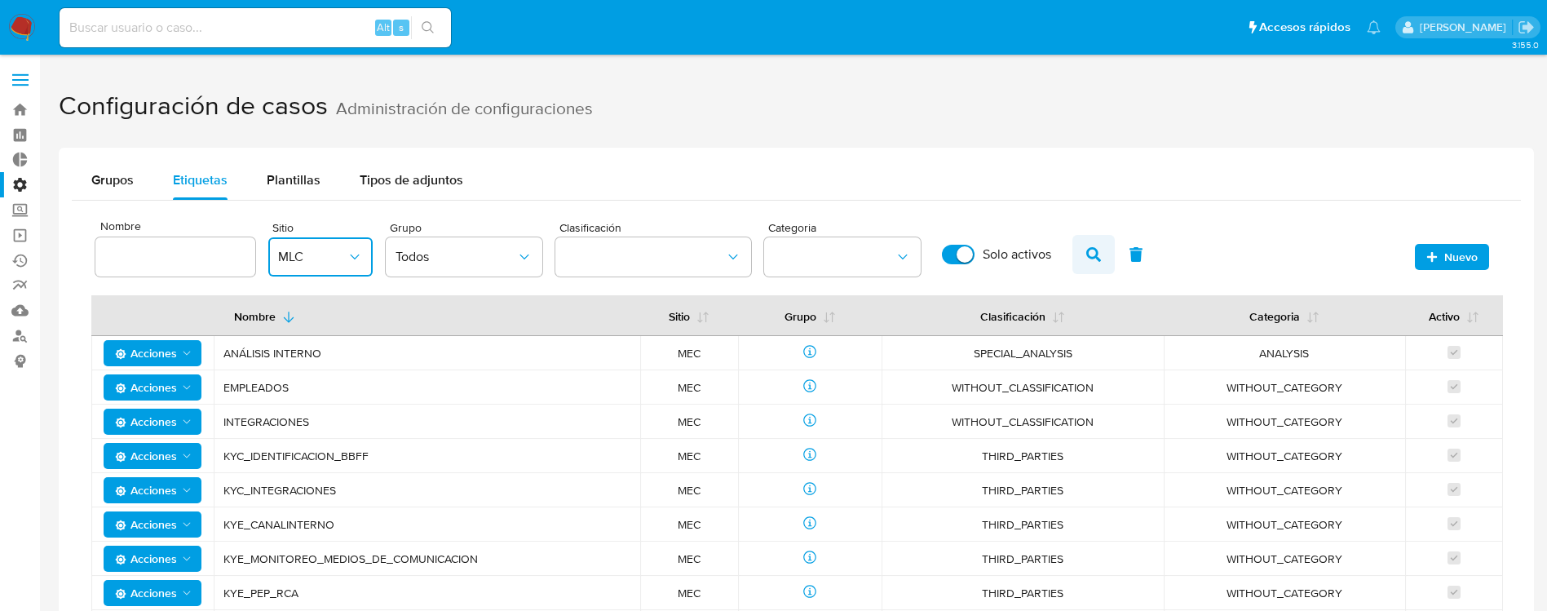
click at [1106, 253] on button "button" at bounding box center [1093, 254] width 42 height 39
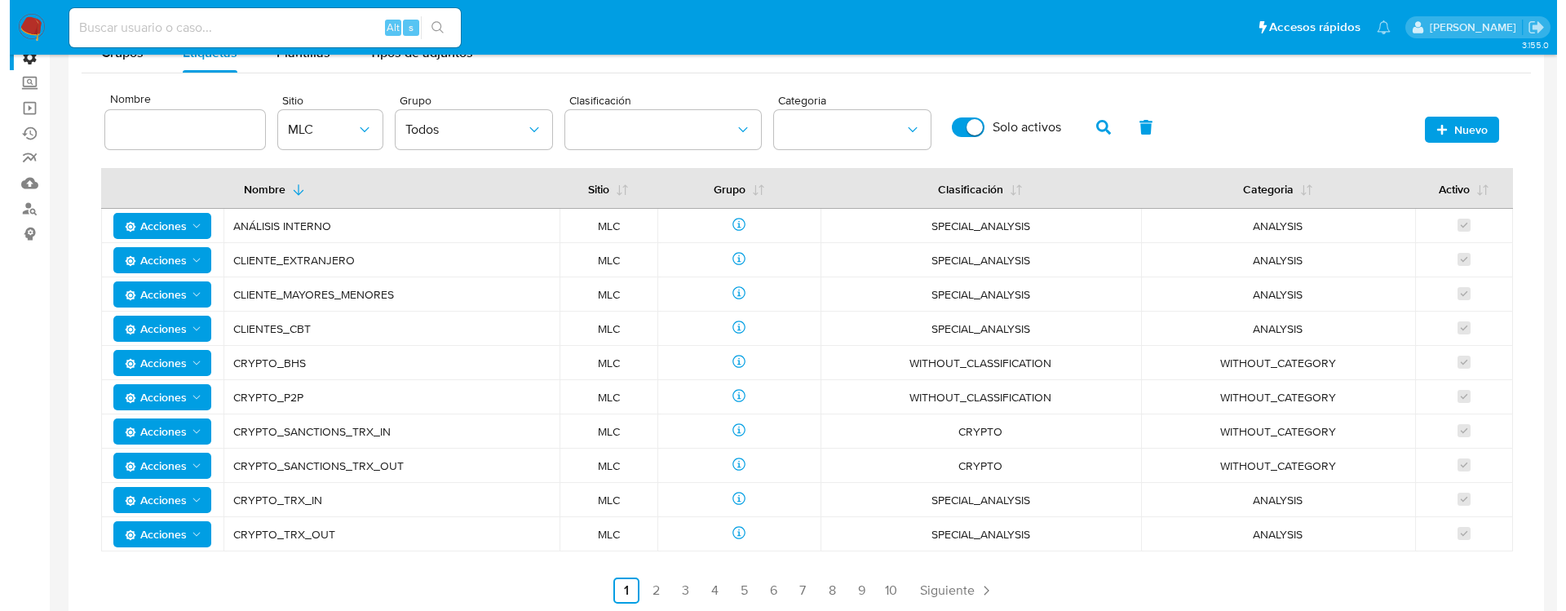
scroll to position [130, 0]
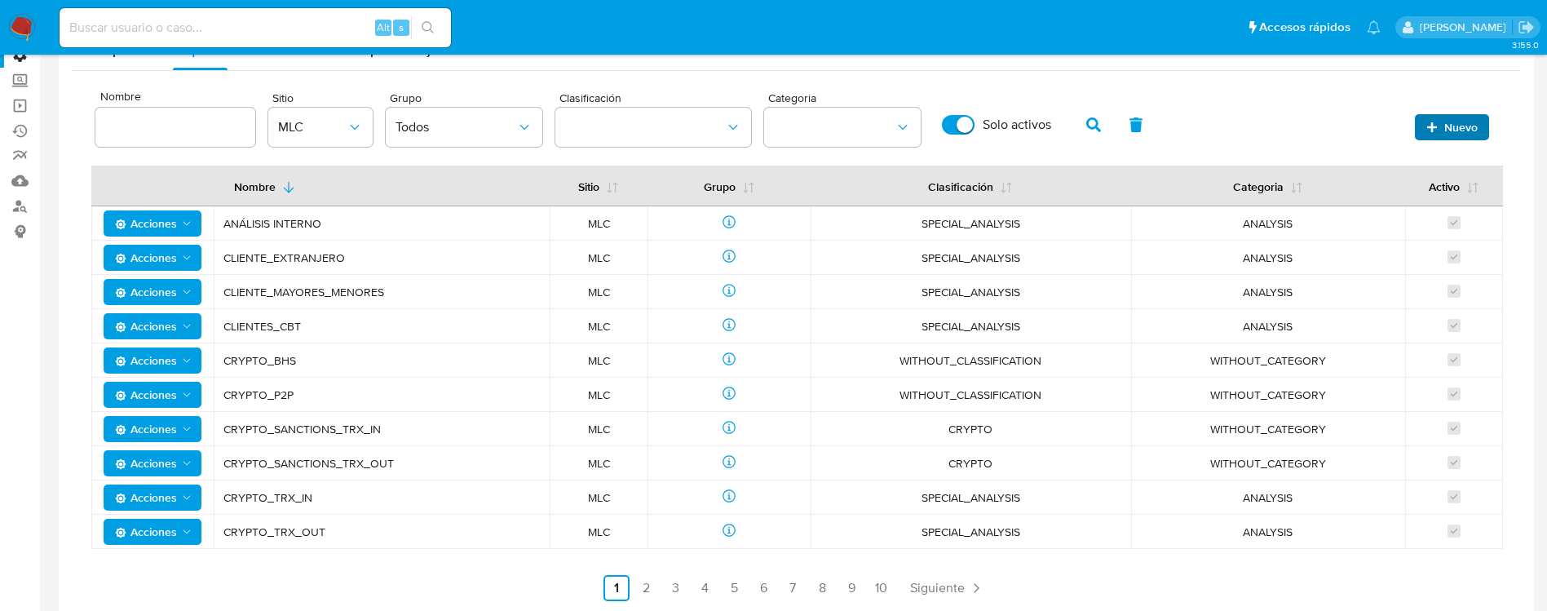
click at [1159, 117] on span "Nuevo" at bounding box center [1460, 127] width 33 height 26
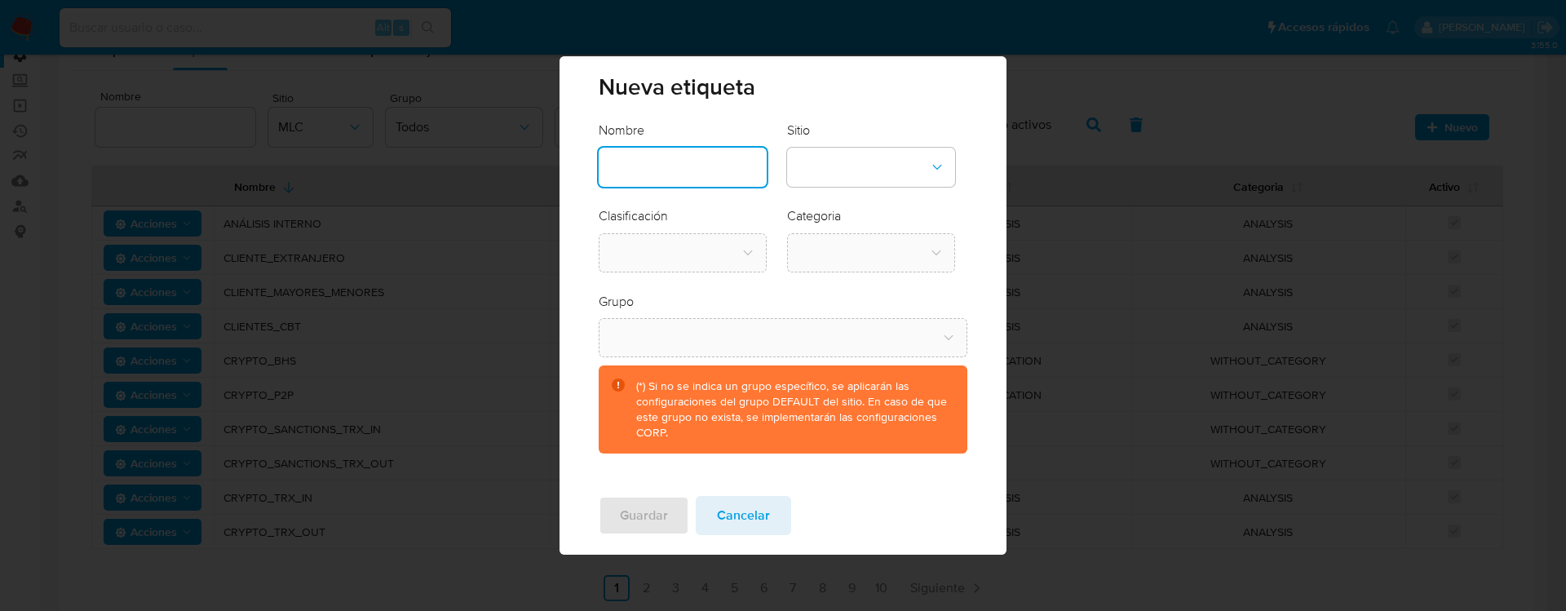
click at [678, 160] on input "text" at bounding box center [683, 167] width 168 height 21
type input "Vinculados"
click at [862, 165] on button "site-dropdown" at bounding box center [871, 167] width 168 height 39
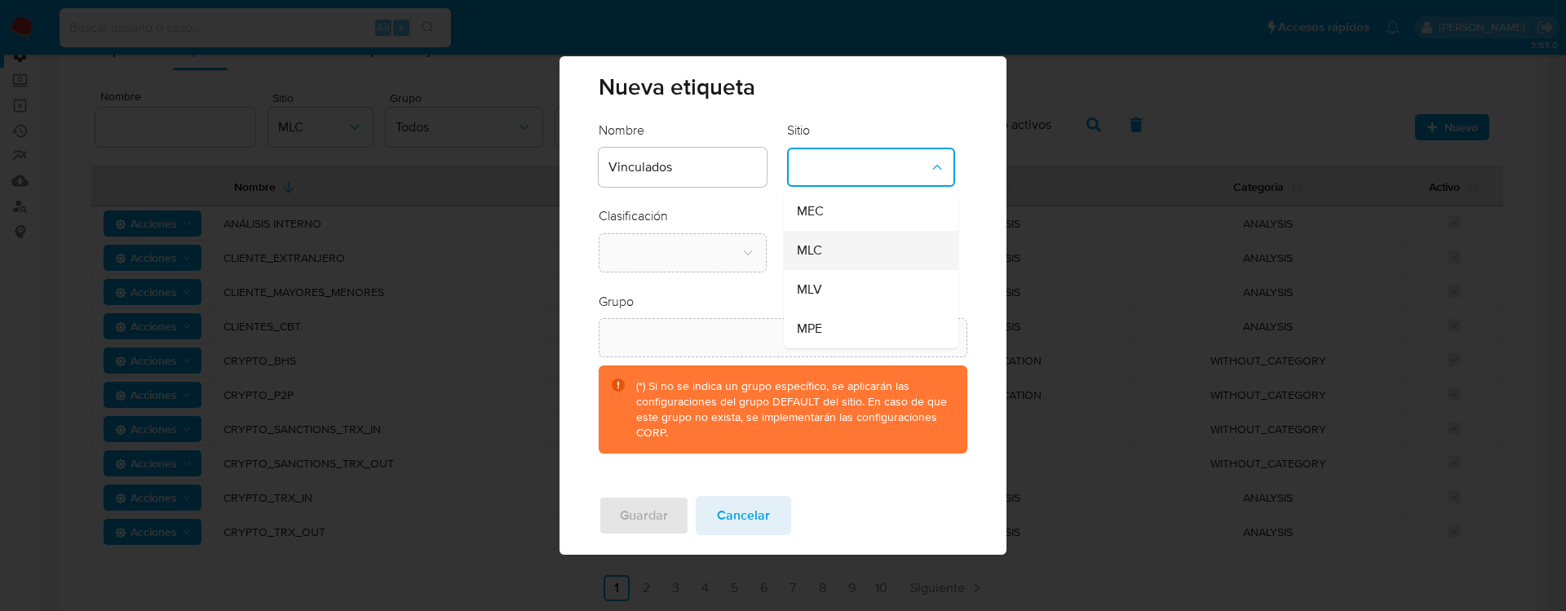
click at [847, 248] on div "MLC" at bounding box center [866, 250] width 139 height 39
click at [746, 257] on icon "classification-dropdown" at bounding box center [748, 253] width 16 height 16
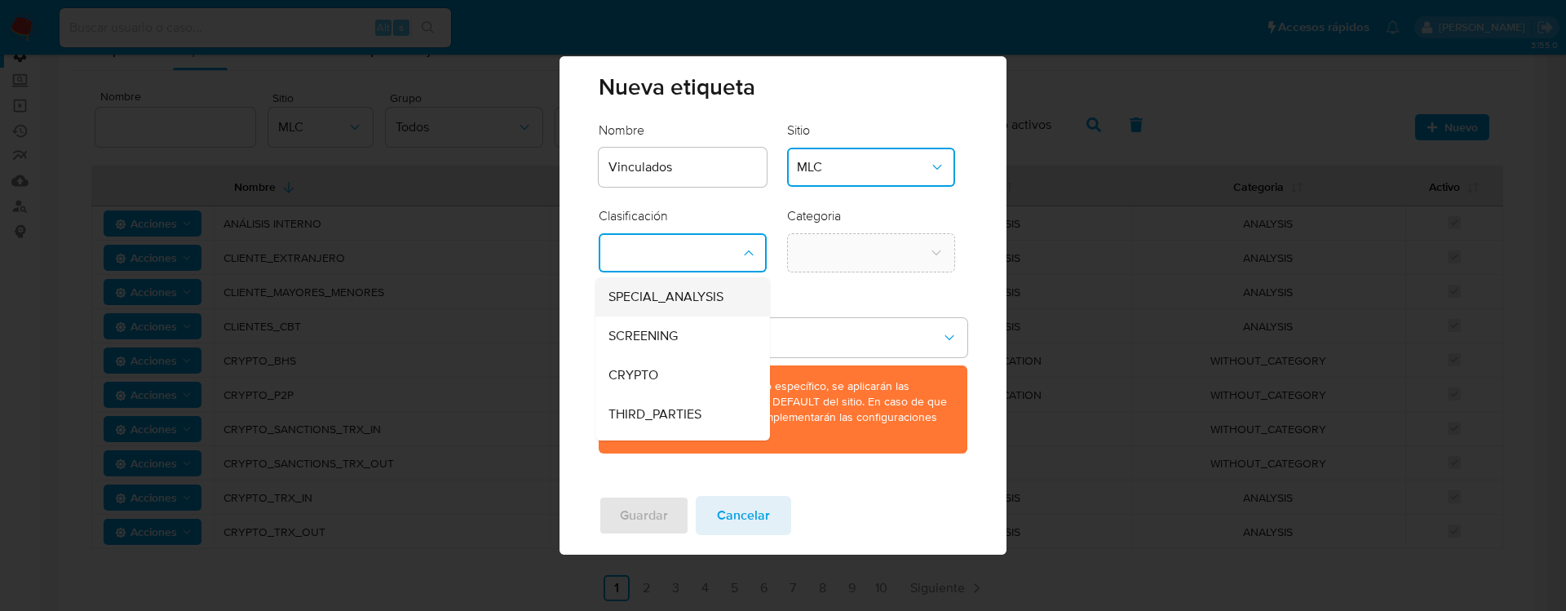
click at [701, 300] on span "SPECIAL_ANALYSIS" at bounding box center [665, 297] width 115 height 16
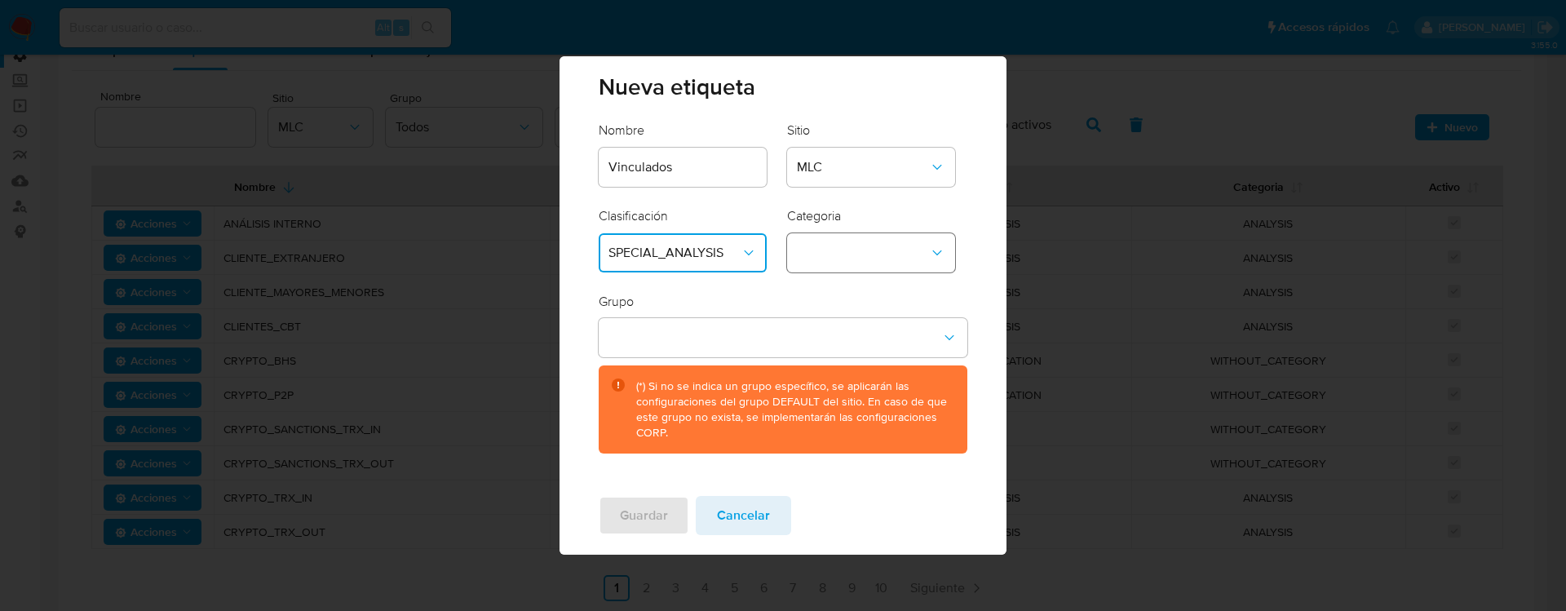
click at [870, 245] on button "category-dropdown" at bounding box center [871, 252] width 168 height 39
click at [870, 298] on div "ANALYSIS" at bounding box center [866, 296] width 139 height 39
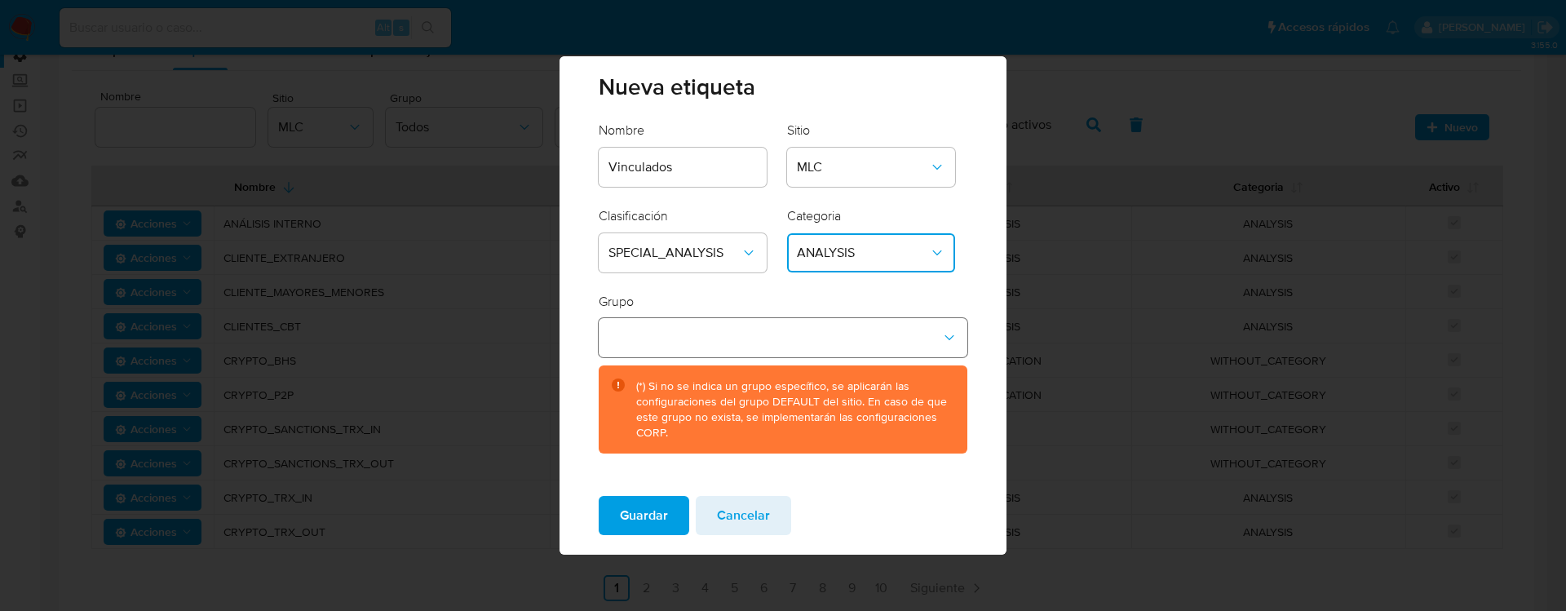
click at [758, 351] on button "group-dropdown" at bounding box center [783, 337] width 368 height 39
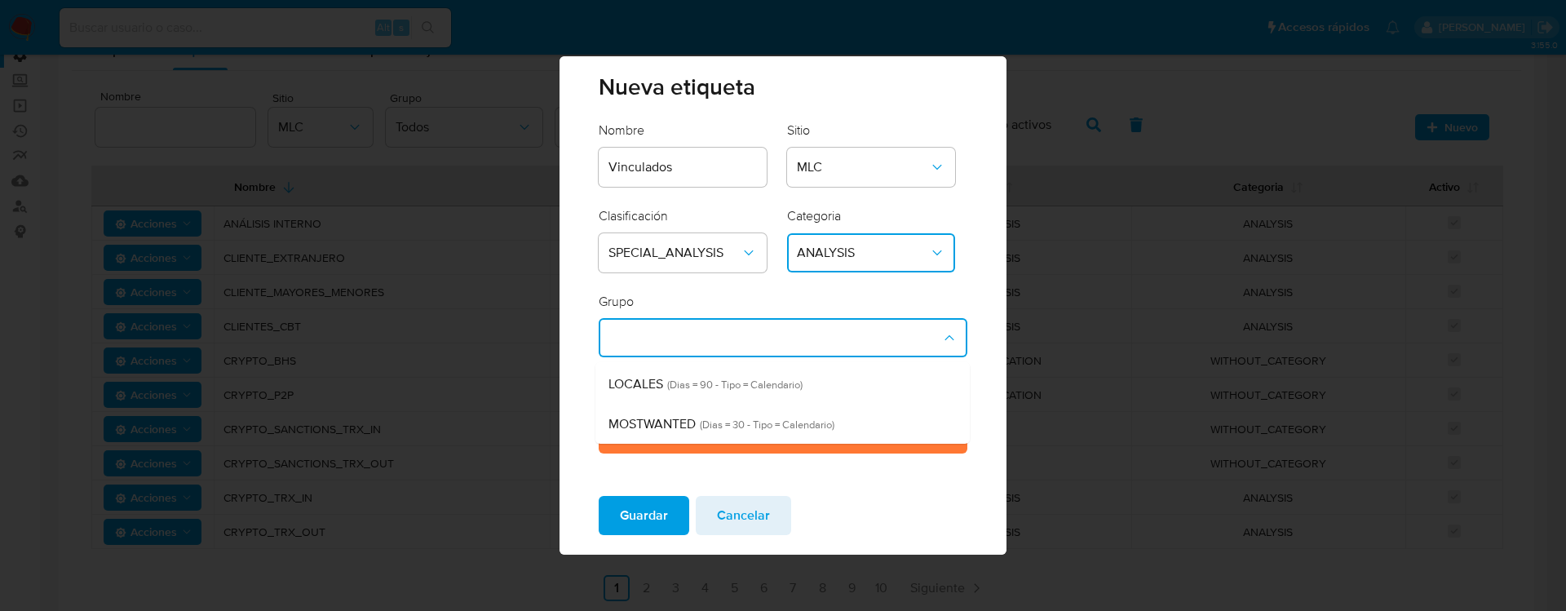
scroll to position [80, 0]
click at [820, 390] on div "LOCALES (Dias = 90 - Tipo = Calendario)" at bounding box center [777, 382] width 338 height 40
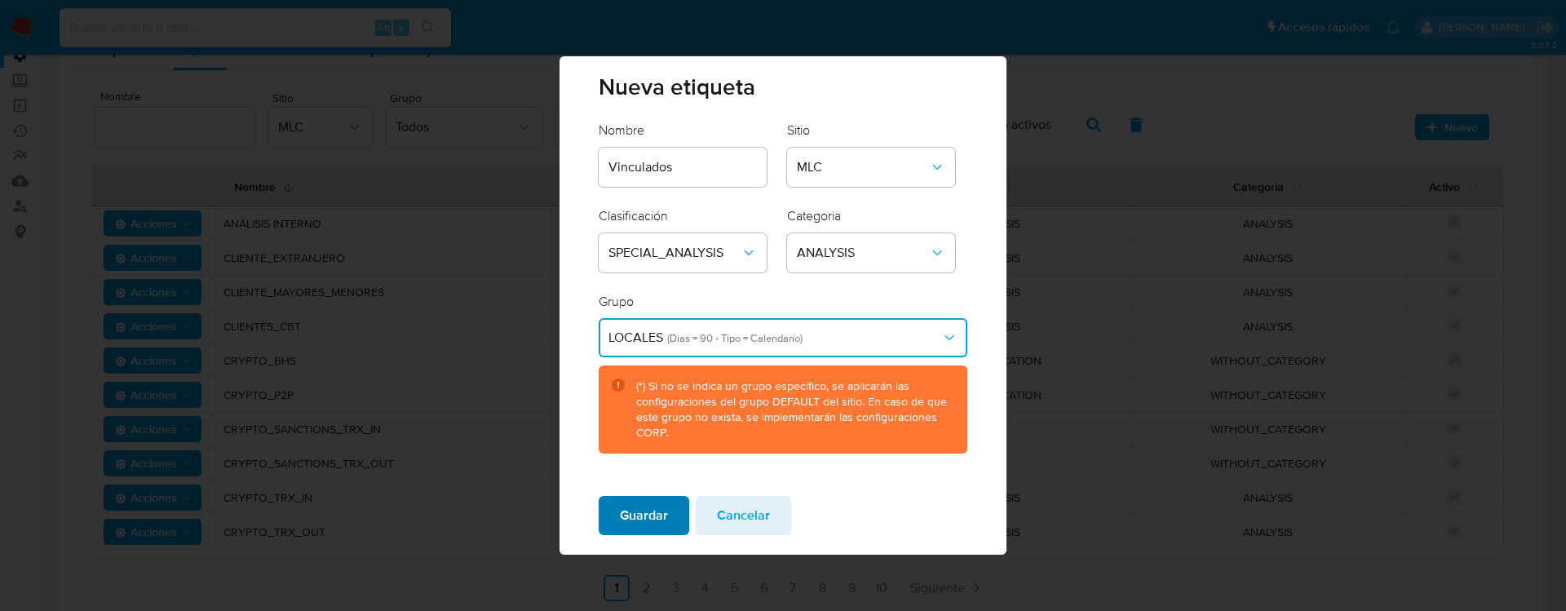
click at [642, 452] on span "Guardar" at bounding box center [644, 515] width 48 height 36
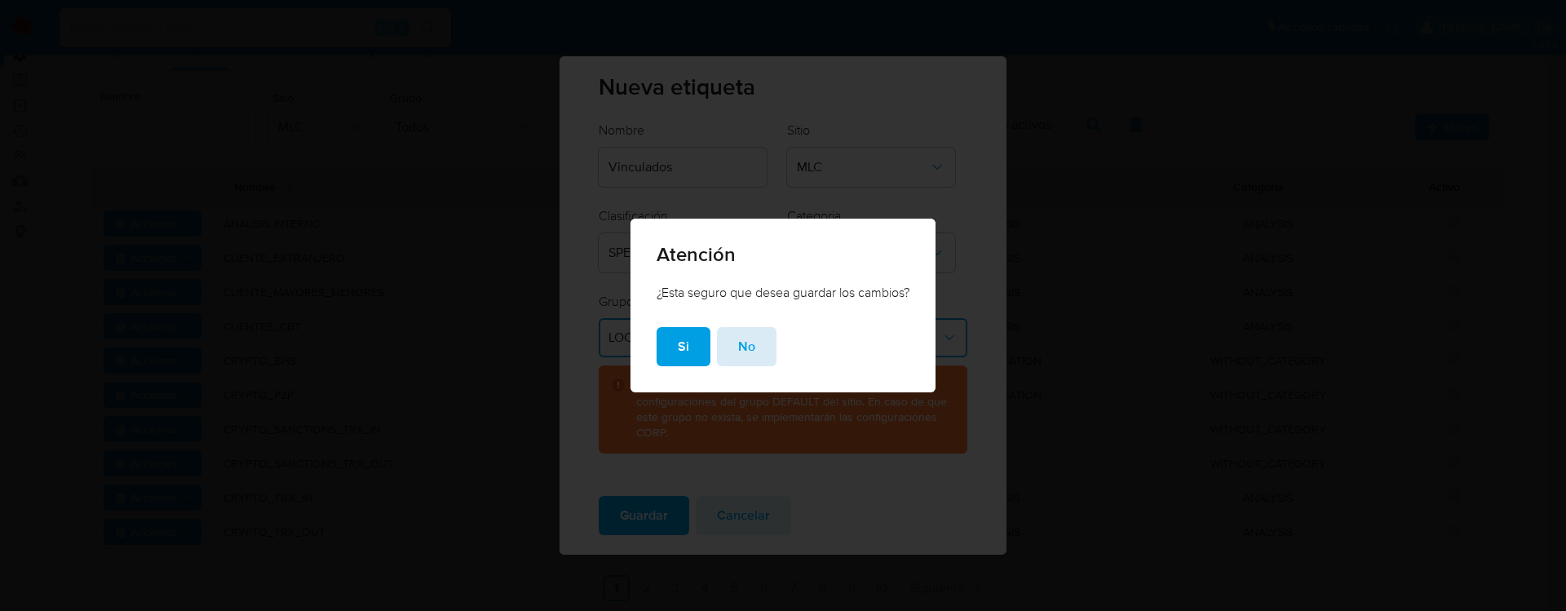
click at [738, 363] on span "No" at bounding box center [746, 347] width 17 height 36
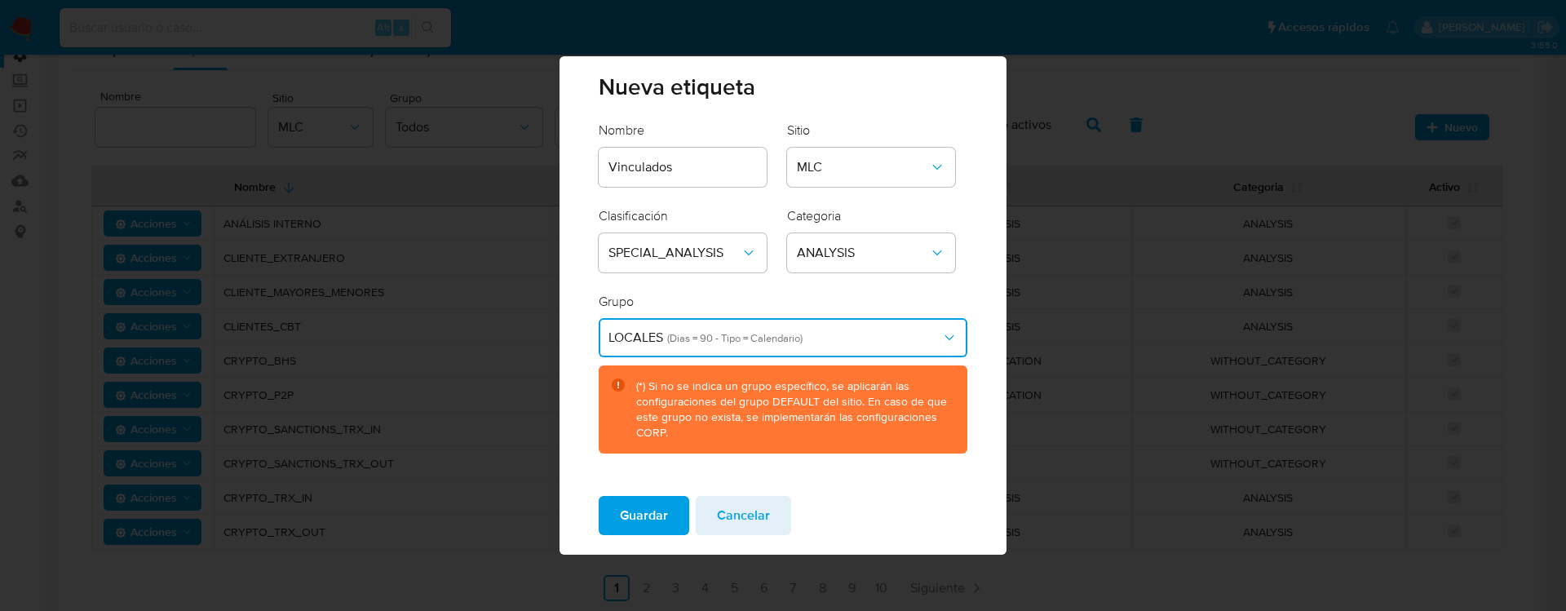
click at [818, 345] on span "LOCALES (Dias = 90 - Tipo = Calendario)" at bounding box center [774, 337] width 332 height 16
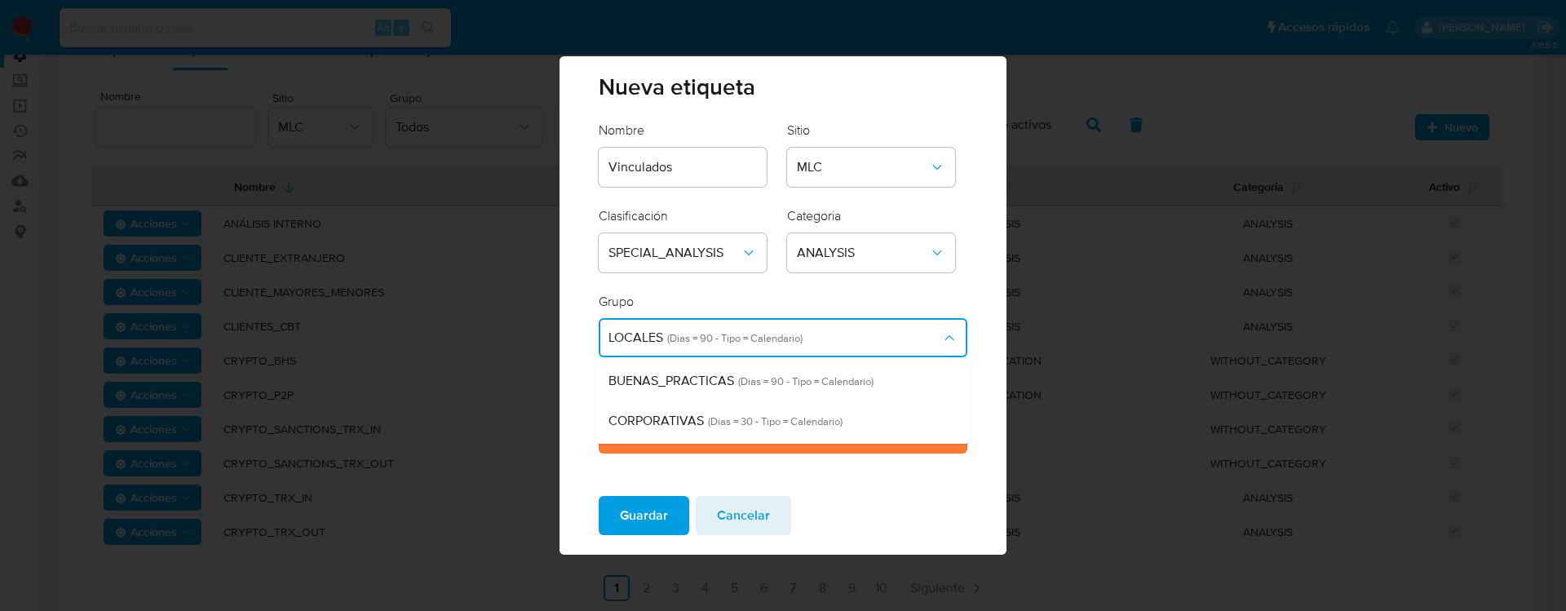
scroll to position [0, 0]
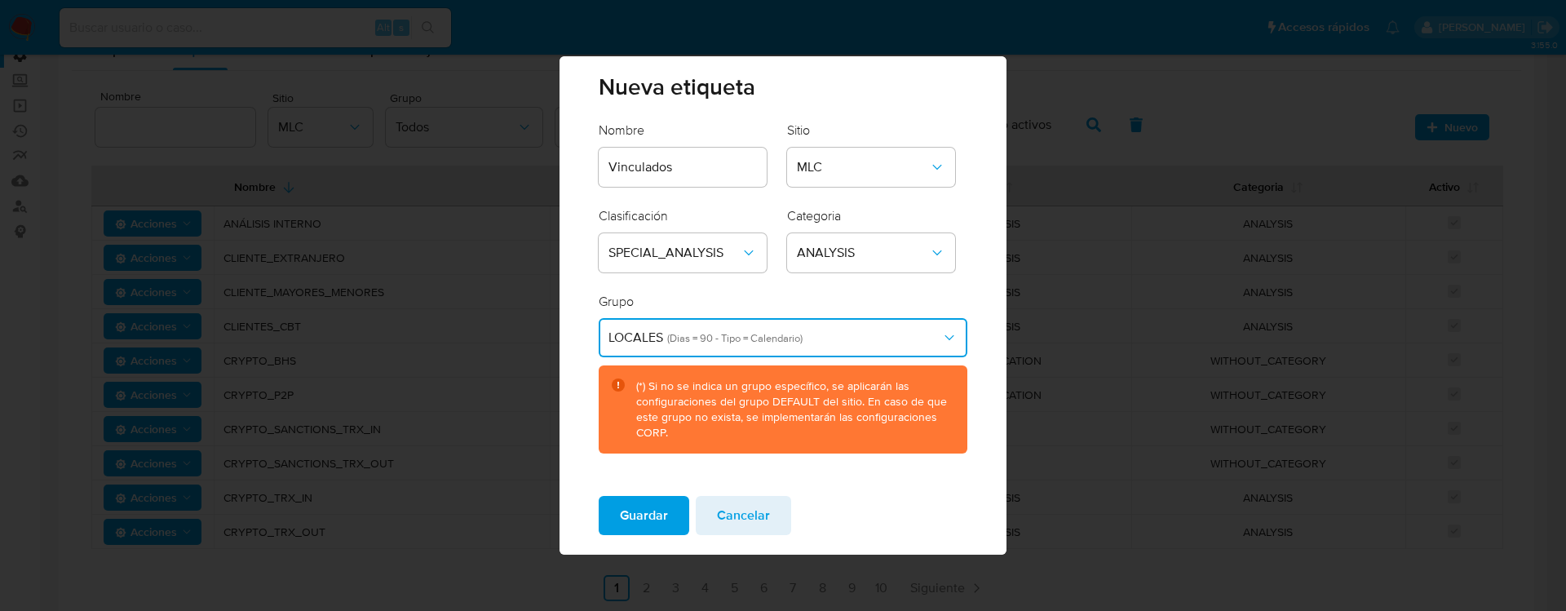
click at [904, 294] on div "Grupo LOCALES (Dias = 90 - Tipo = Calendario) (*) Si no se indica un grupo espe…" at bounding box center [783, 373] width 368 height 161
click at [935, 299] on div "Grupo LOCALES (Dias = 90 - Tipo = Calendario) (*) Si no se indica un grupo espe…" at bounding box center [783, 373] width 368 height 161
click at [943, 334] on icon "group-dropdown" at bounding box center [949, 337] width 16 height 16
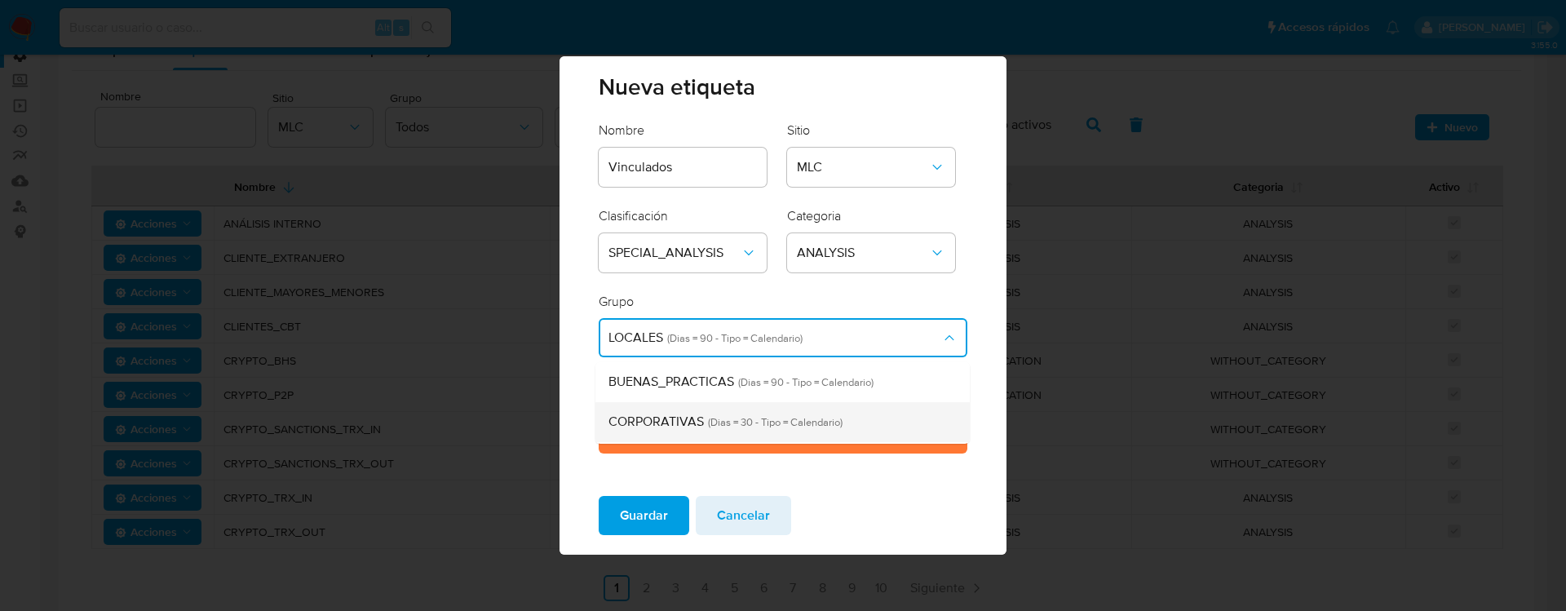
click at [818, 425] on span "(Dias = 30 - Tipo = Calendario)" at bounding box center [773, 421] width 139 height 15
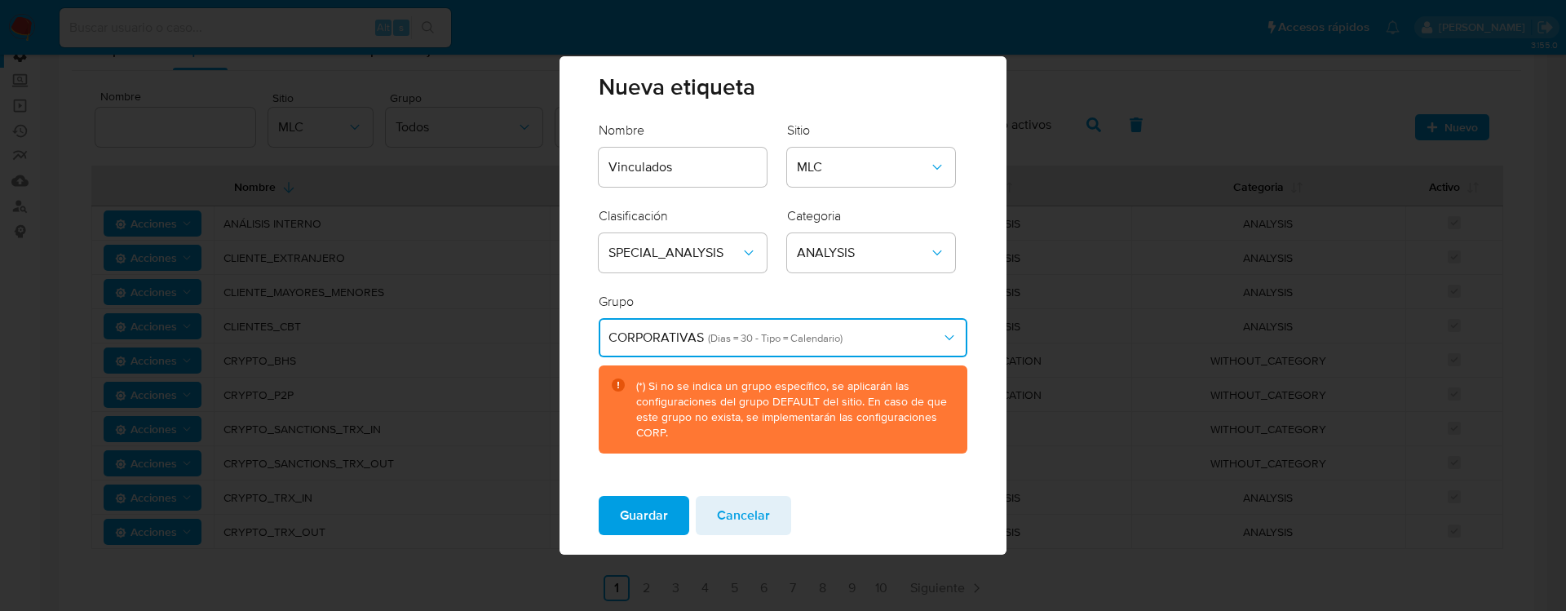
click at [942, 349] on button "CORPORATIVAS (Dias = 30 - Tipo = Calendario)" at bounding box center [783, 337] width 368 height 39
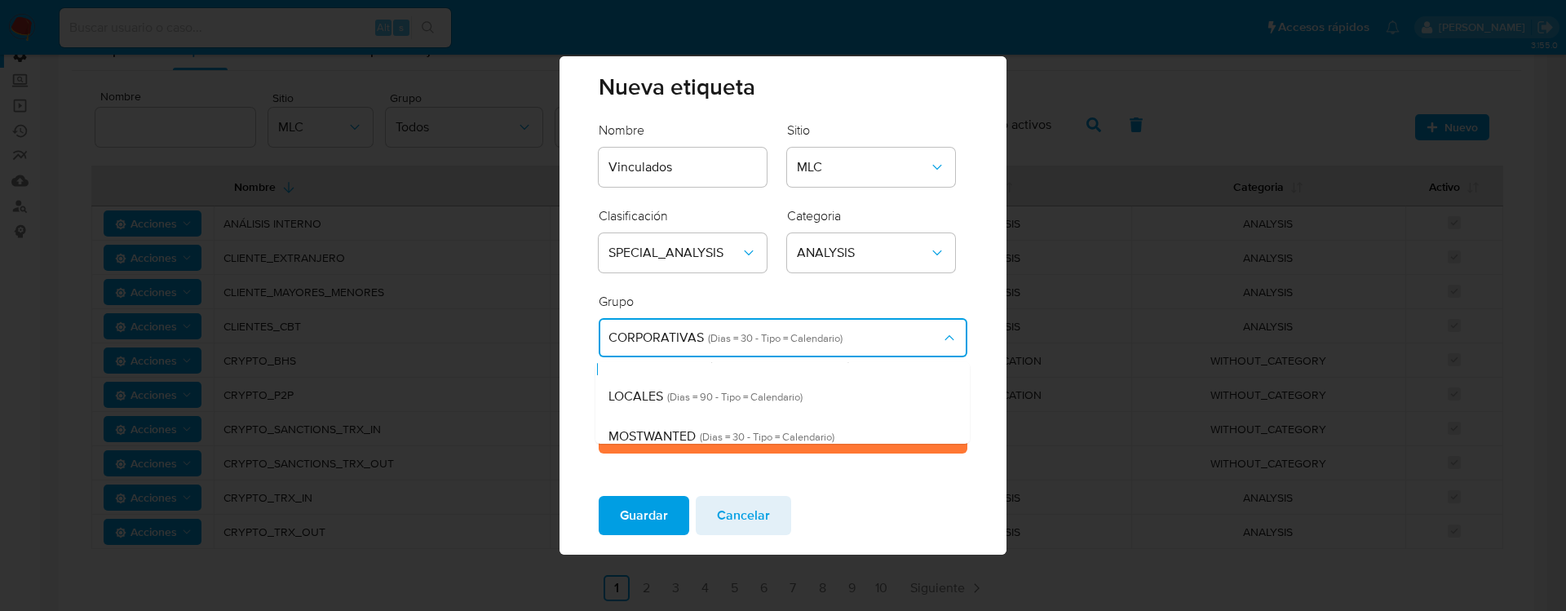
scroll to position [66, 0]
click at [725, 393] on span "(Dias = 90 - Tipo = Calendario)" at bounding box center [732, 395] width 139 height 15
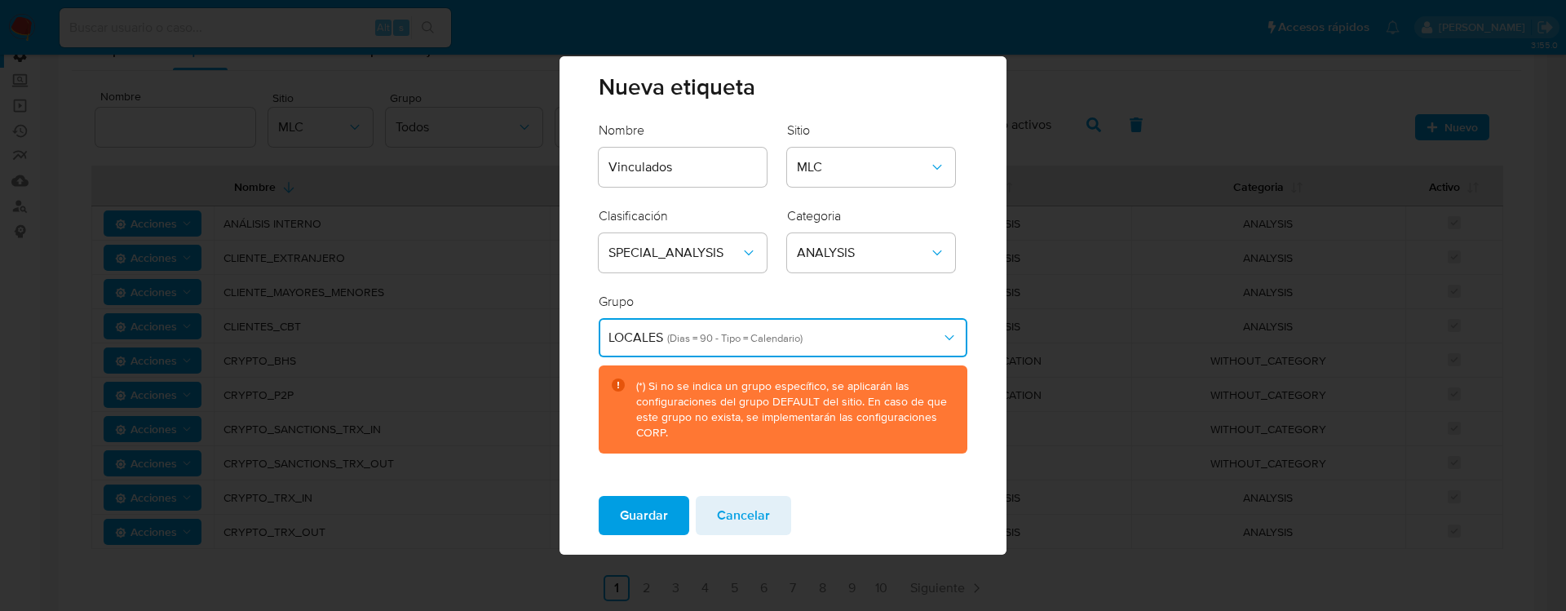
click at [725, 393] on div "(*) Si no se indica un grupo específico, se aplicarán las configuraciones del g…" at bounding box center [794, 409] width 317 height 62
click at [746, 396] on div "(*) Si no se indica un grupo específico, se aplicarán las configuraciones del g…" at bounding box center [794, 409] width 317 height 62
click at [625, 452] on span "Guardar" at bounding box center [644, 515] width 48 height 36
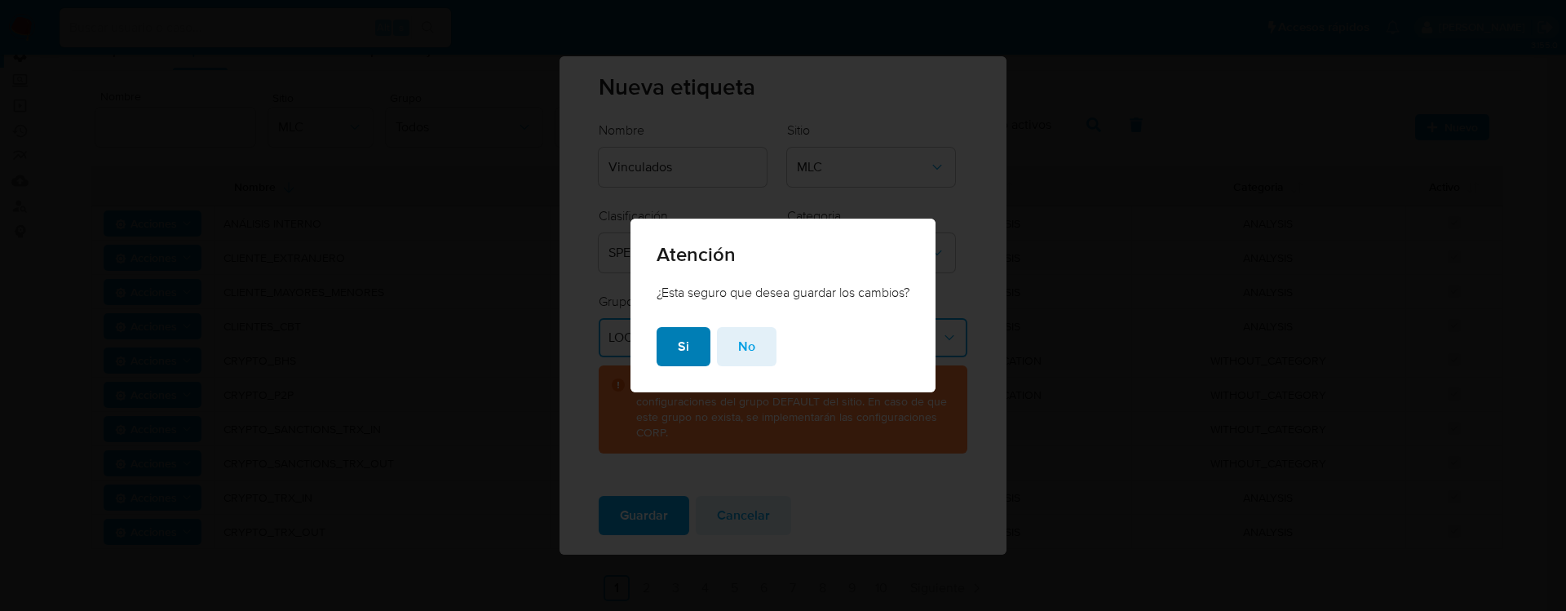
click at [678, 339] on span "Si" at bounding box center [683, 347] width 11 height 36
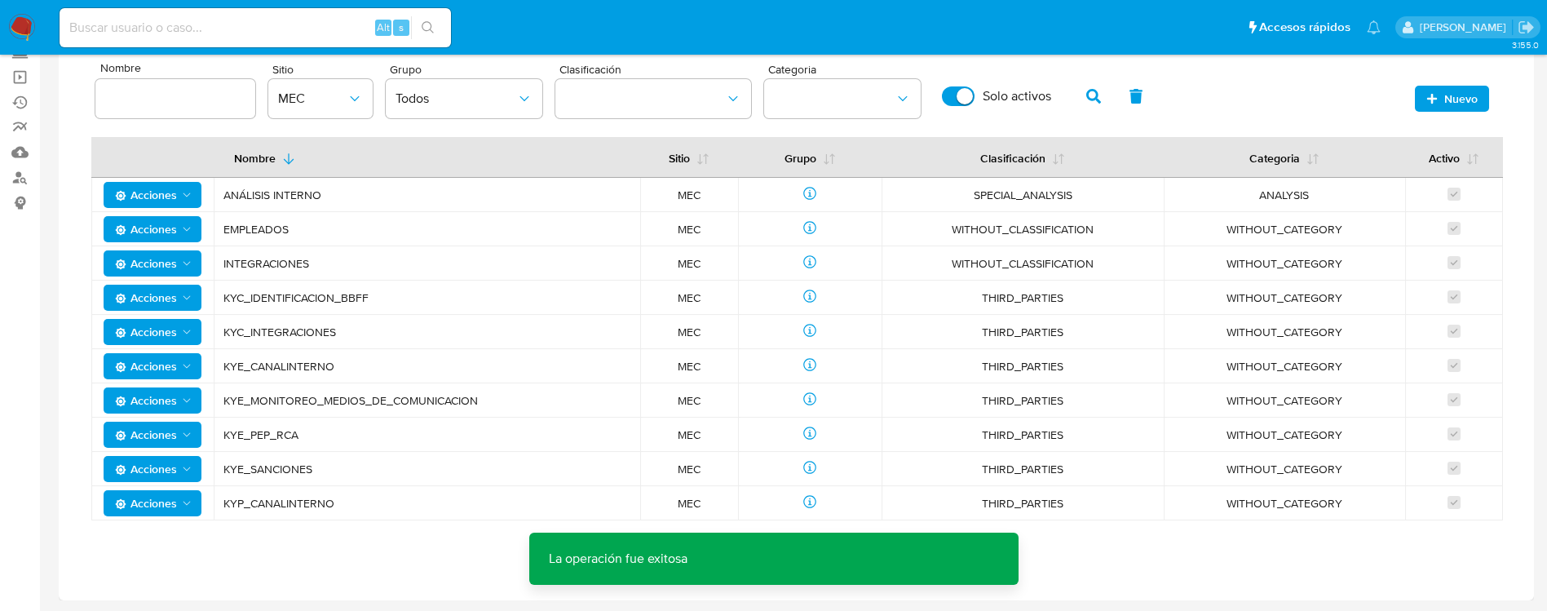
scroll to position [0, 0]
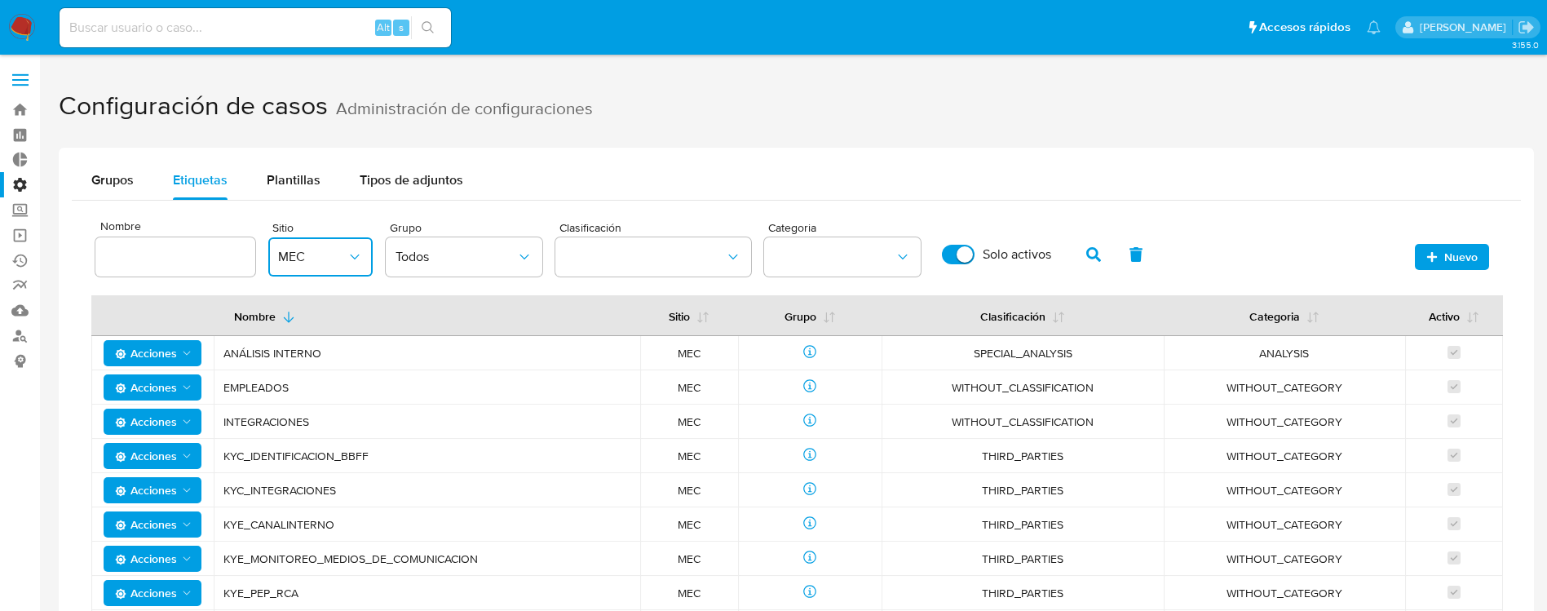
click at [349, 254] on icon "site" at bounding box center [355, 257] width 16 height 16
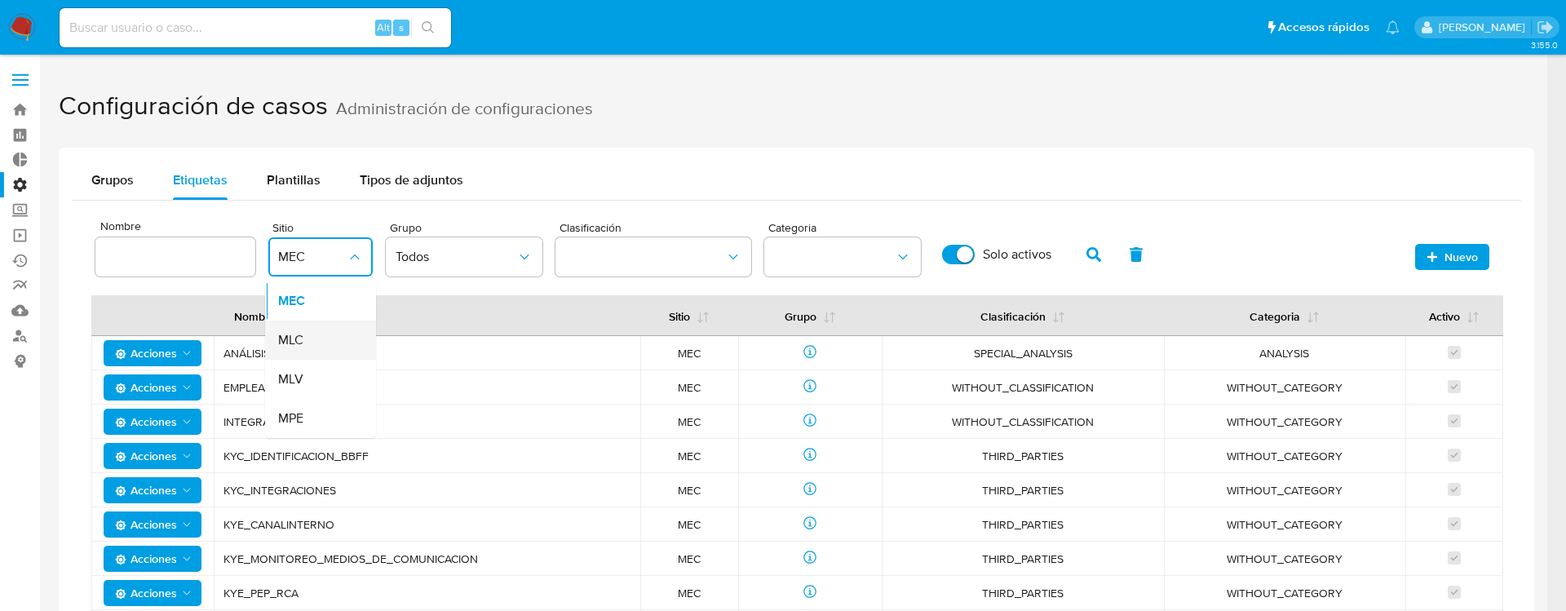
click at [320, 335] on div "MLC" at bounding box center [315, 339] width 75 height 39
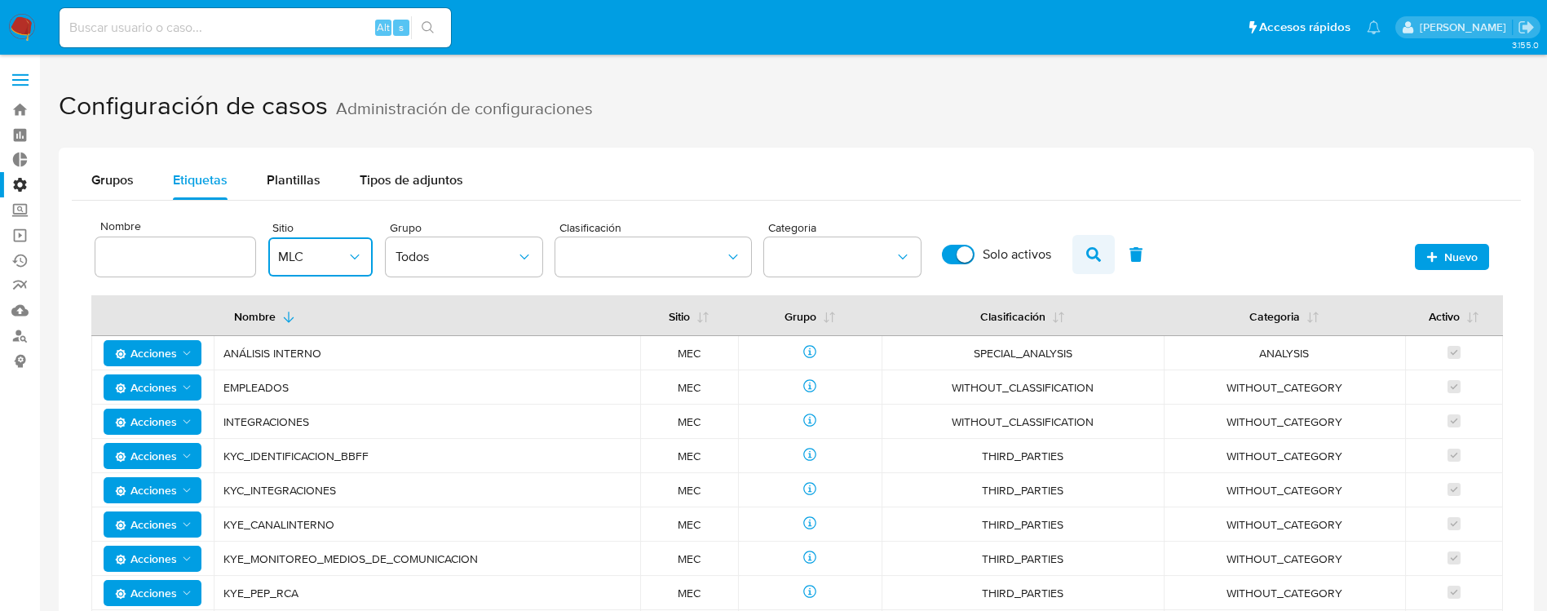
click at [1098, 252] on icon "button" at bounding box center [1093, 254] width 15 height 15
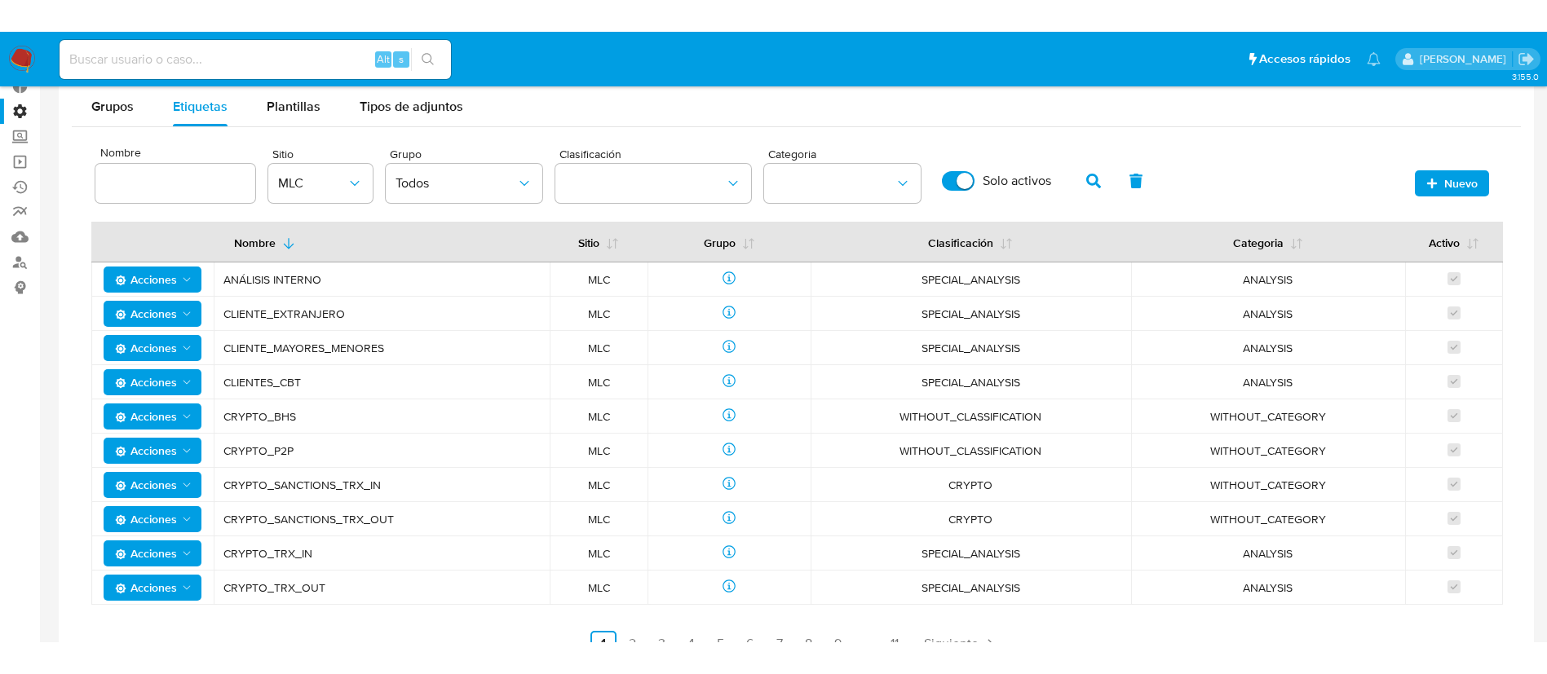
scroll to position [158, 0]
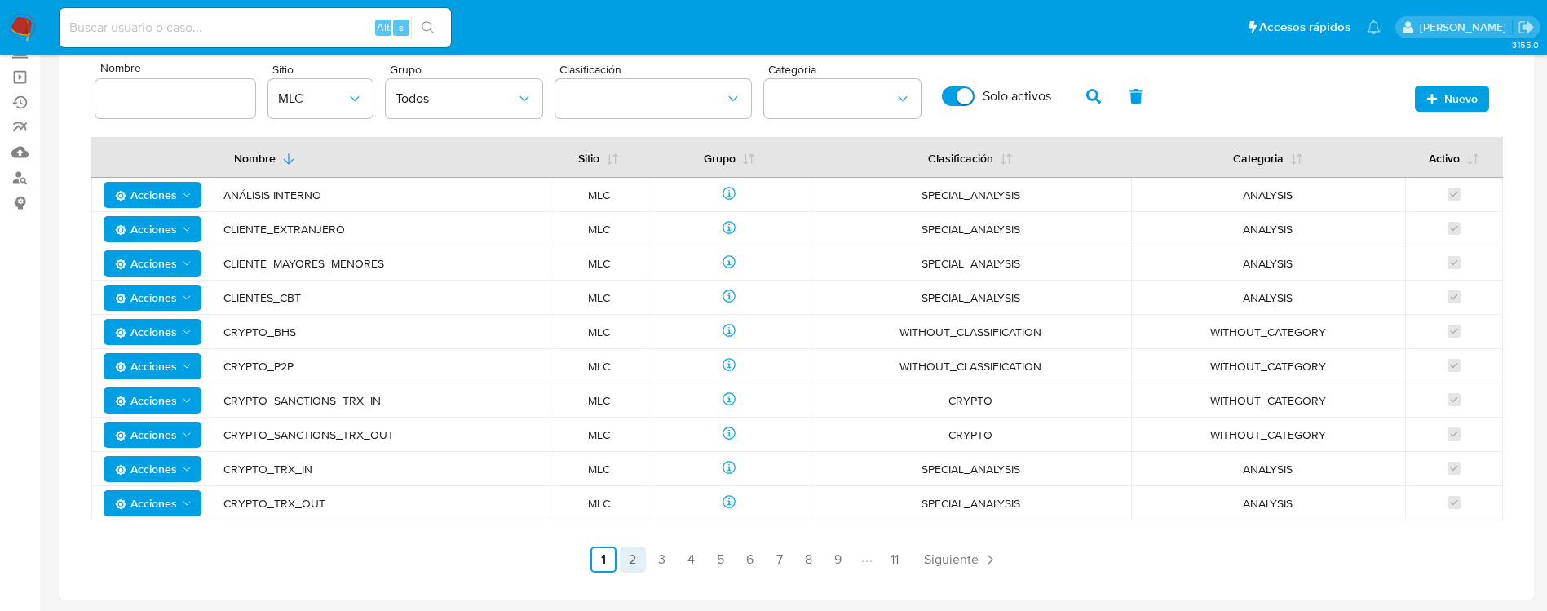
click at [628, 452] on link "2" at bounding box center [633, 559] width 26 height 26
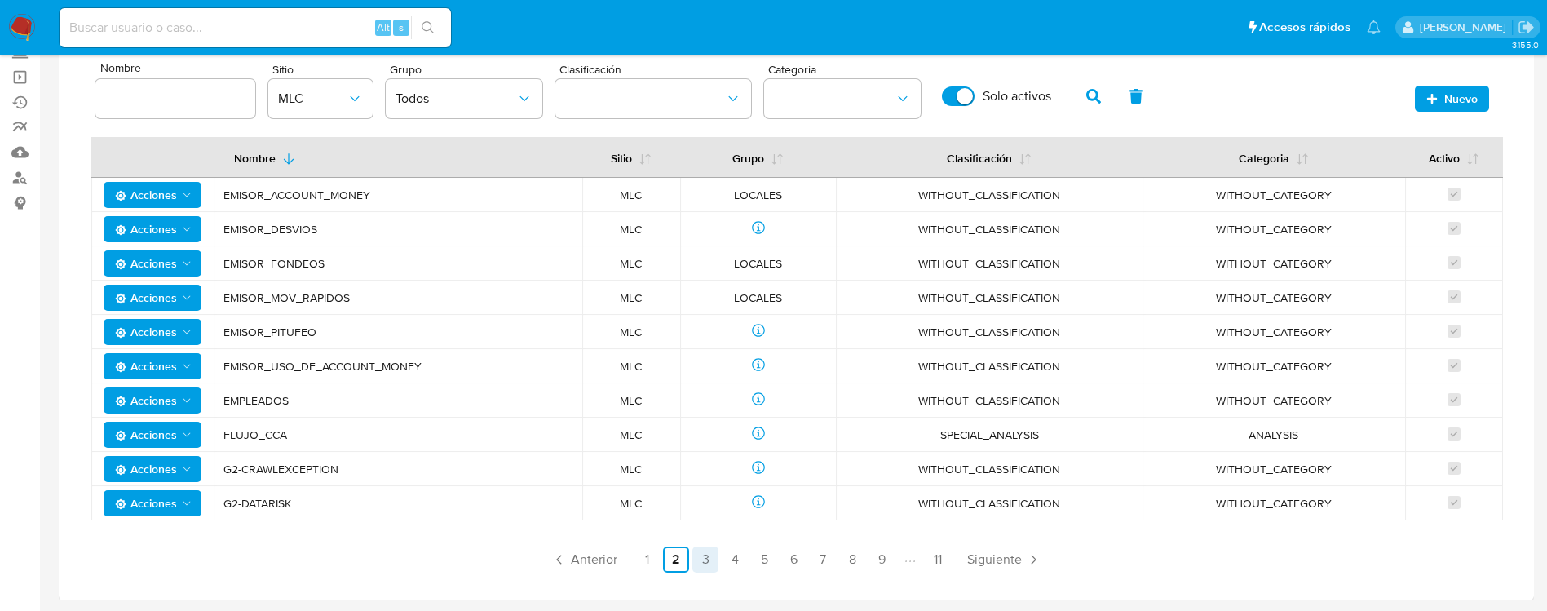
click at [714, 452] on link "3" at bounding box center [705, 559] width 26 height 26
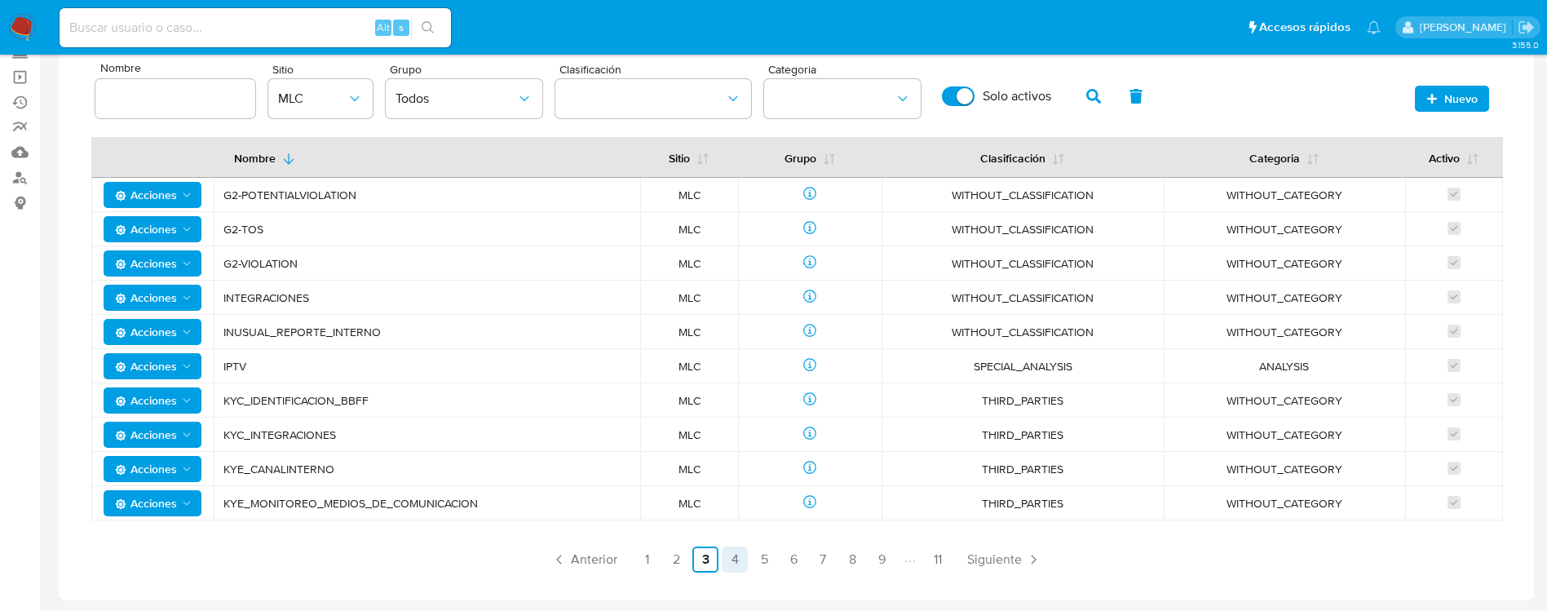
click at [748, 452] on link "4" at bounding box center [735, 559] width 26 height 26
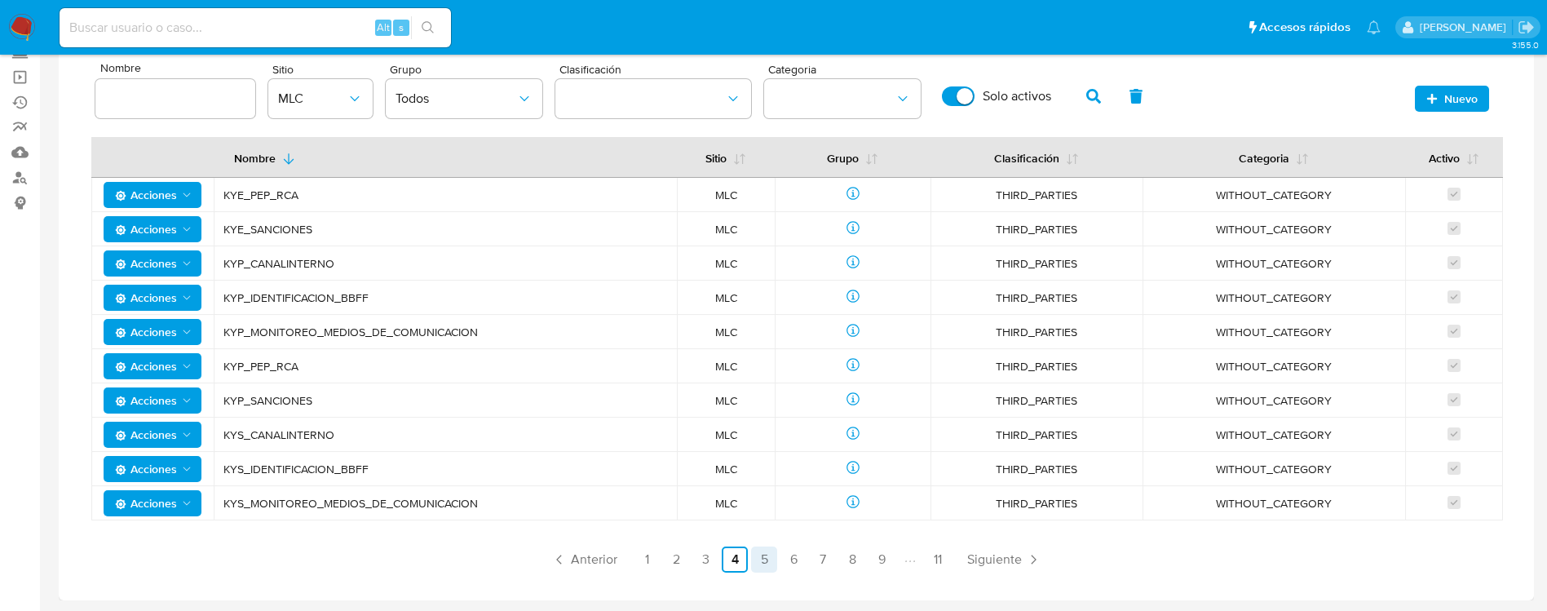
click at [767, 452] on link "5" at bounding box center [764, 559] width 26 height 26
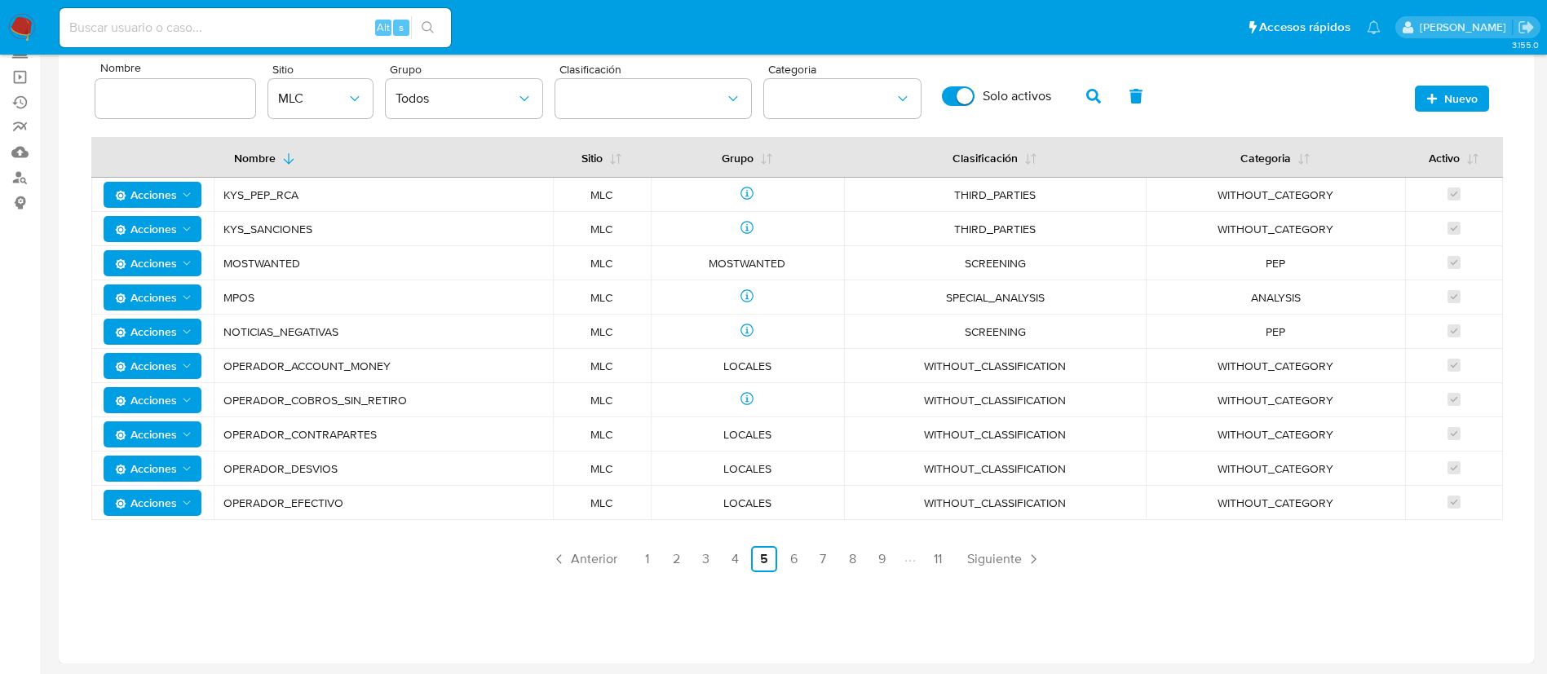
click at [405, 452] on div "Grupos Etiquetas Plantillas Tipos de adjuntos Nombre Sitio MLC Grupo Todos Clas…" at bounding box center [796, 326] width 1475 height 674
click at [651, 452] on link "1" at bounding box center [647, 559] width 26 height 26
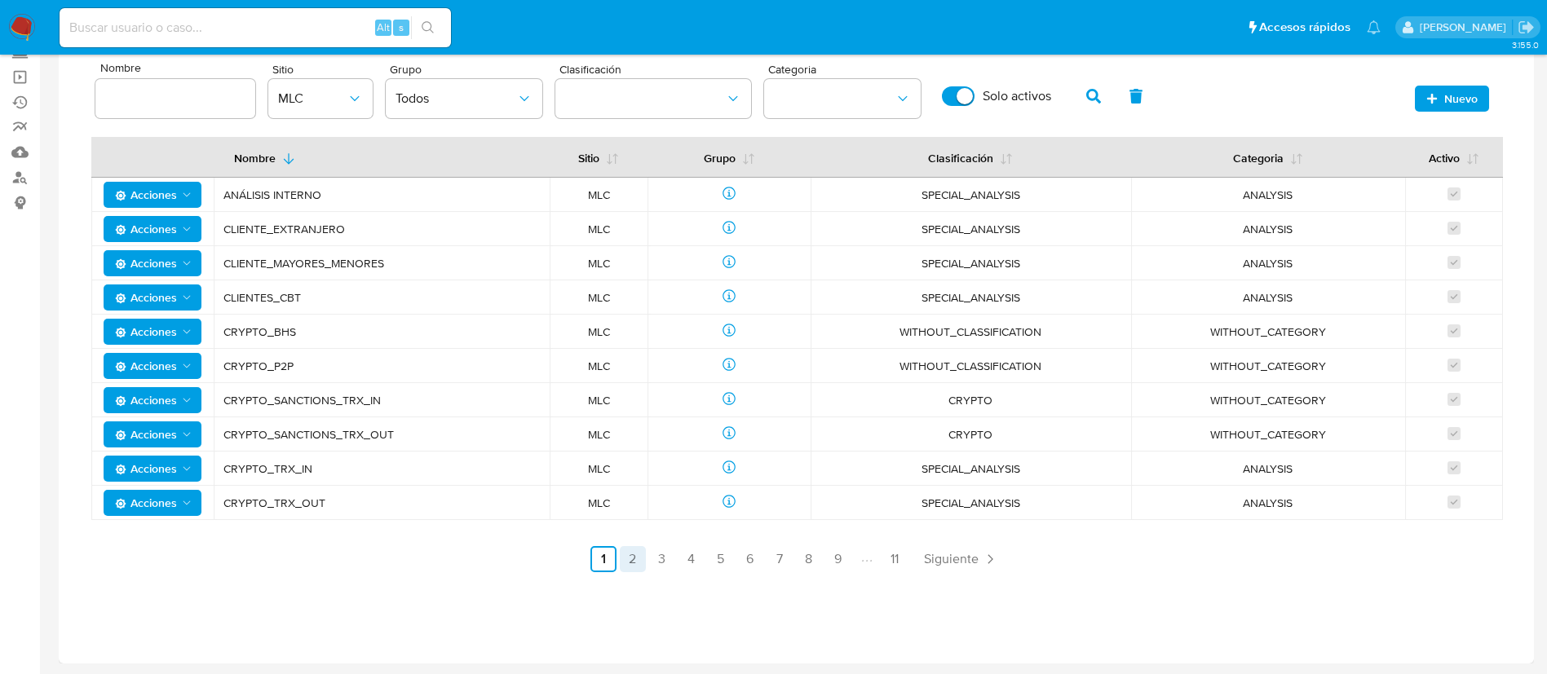
click at [635, 452] on link "2" at bounding box center [633, 559] width 26 height 26
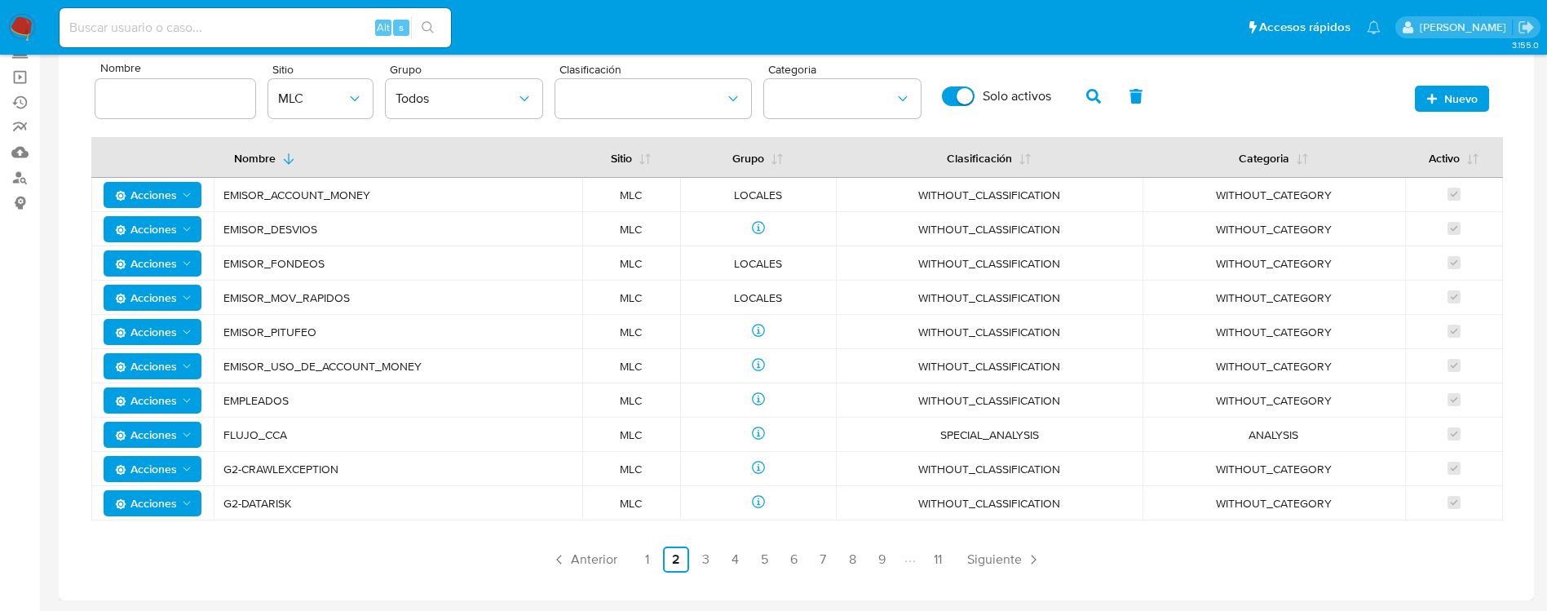
click at [411, 452] on div "Nombre Sitio MLC Grupo Todos Clasificación Categoria Solo activos Nuevo Nombre …" at bounding box center [796, 313] width 1410 height 517
click at [718, 110] on button "classification" at bounding box center [653, 98] width 196 height 39
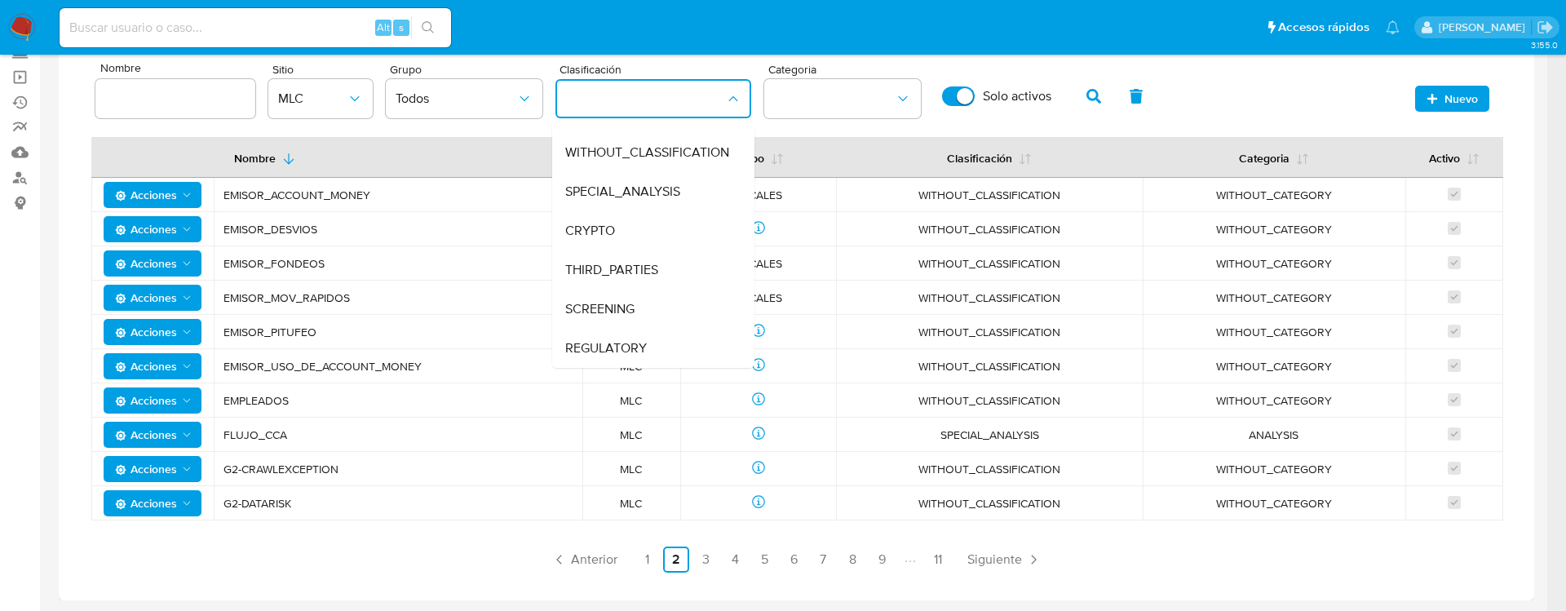
scroll to position [0, 0]
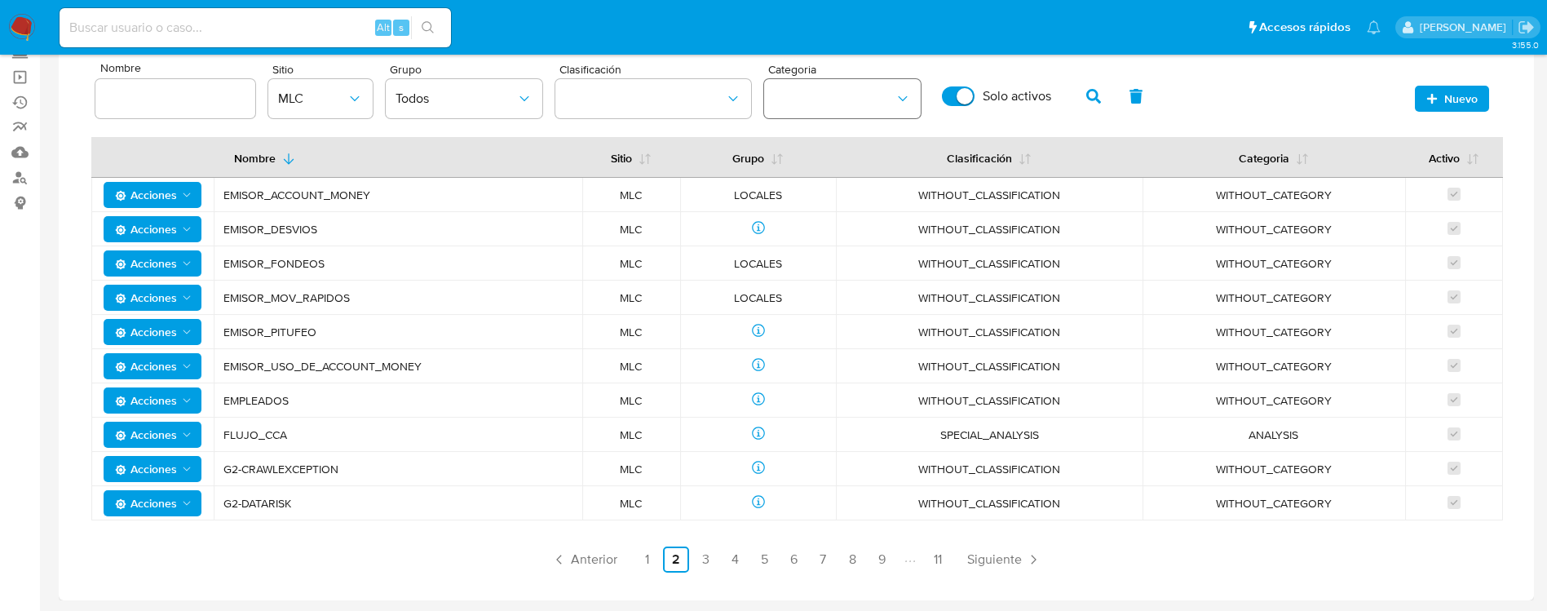
click at [838, 95] on button "category" at bounding box center [842, 98] width 157 height 39
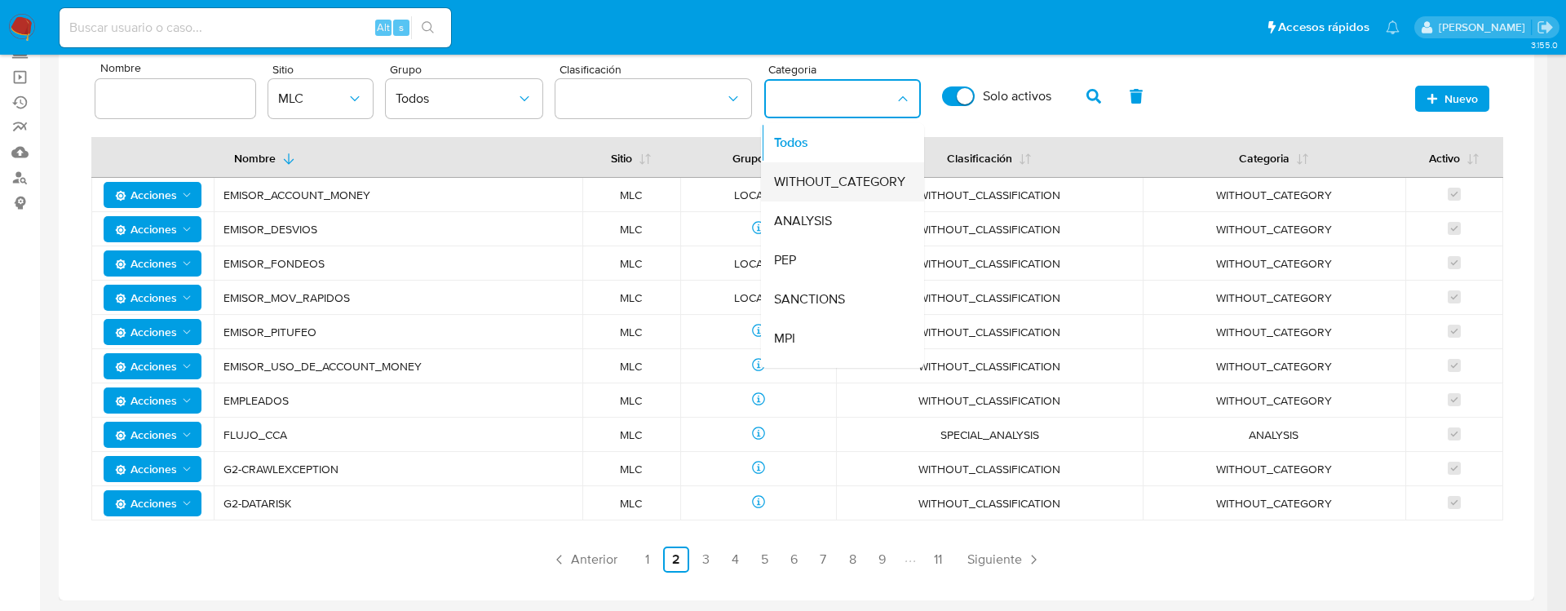
click at [829, 174] on span "WITHOUT_CATEGORY" at bounding box center [839, 182] width 131 height 16
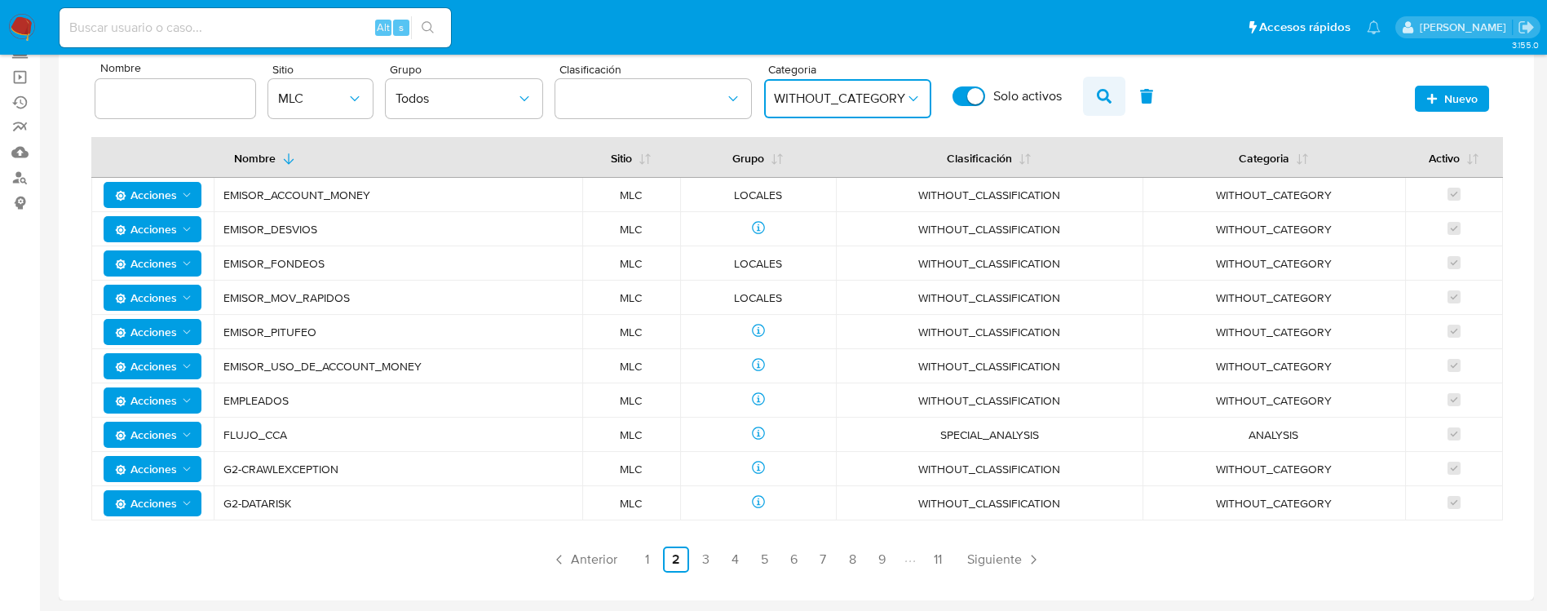
click at [1098, 98] on icon "button" at bounding box center [1104, 96] width 15 height 15
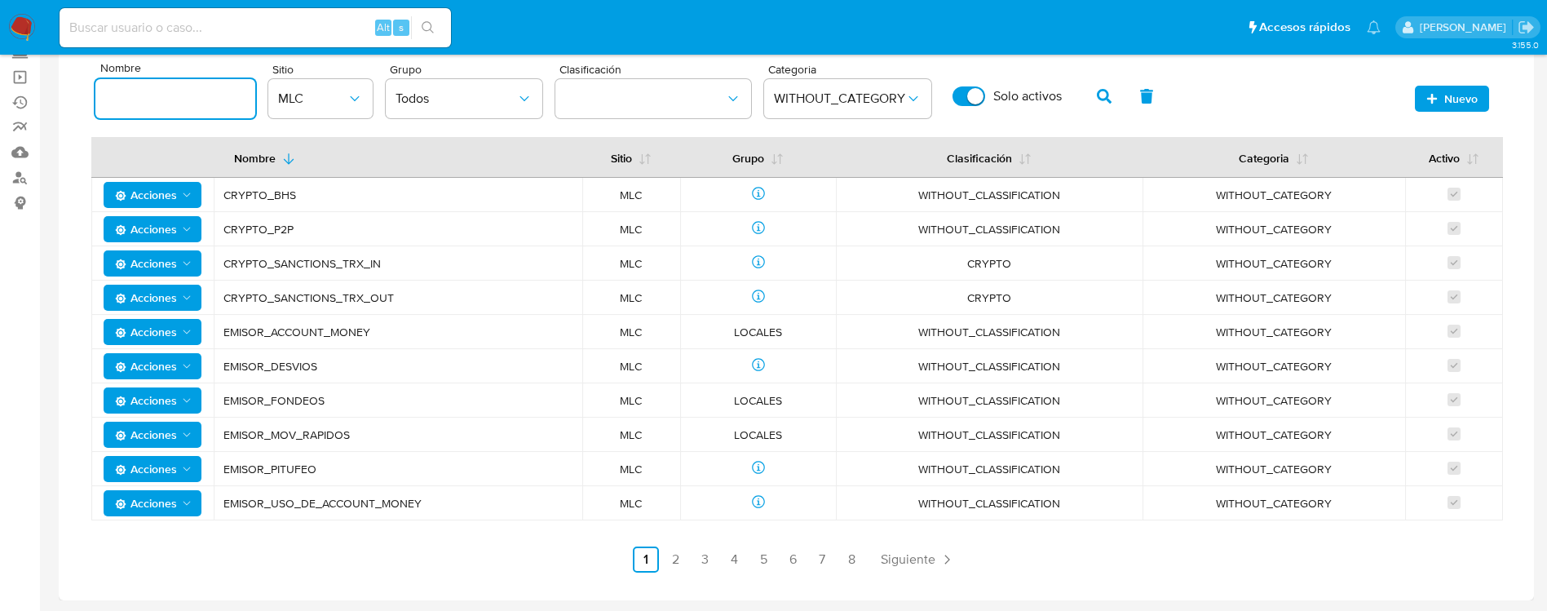
click at [173, 104] on input at bounding box center [175, 98] width 160 height 21
type input "vinculados"
click at [1101, 86] on span "button" at bounding box center [1104, 96] width 15 height 28
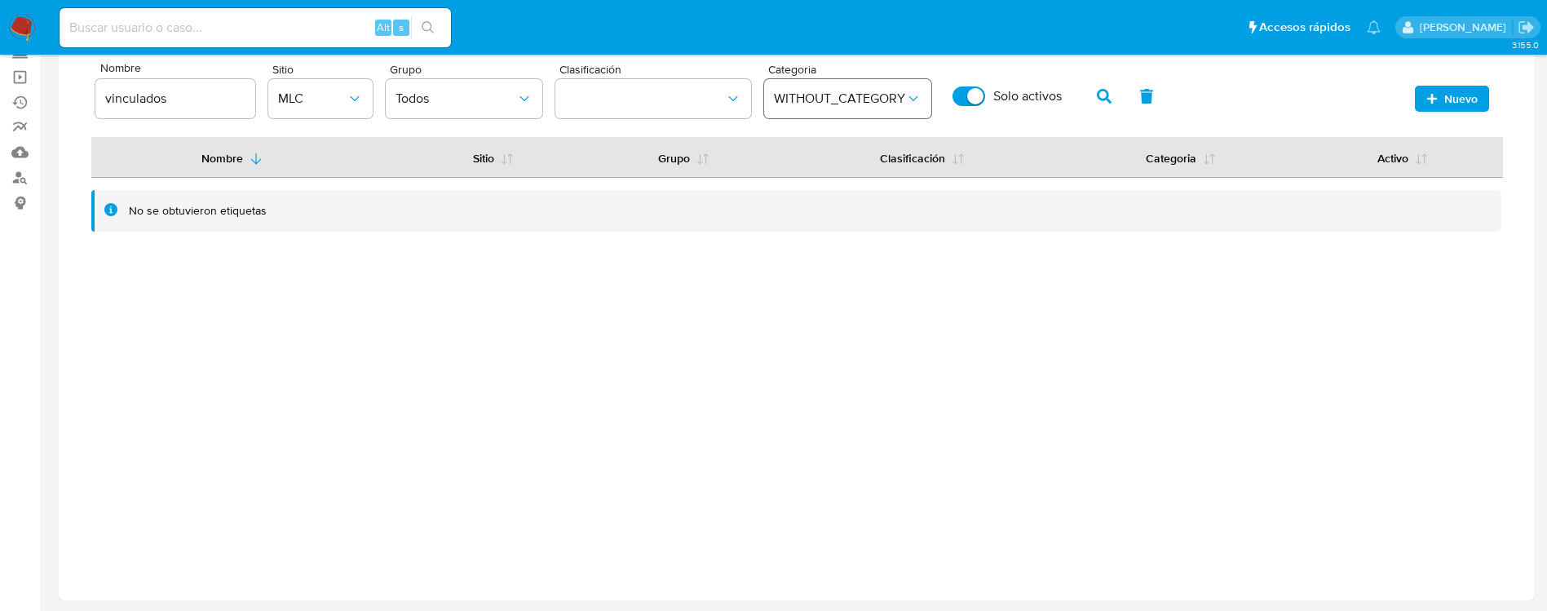
click at [907, 95] on icon "category" at bounding box center [913, 99] width 16 height 16
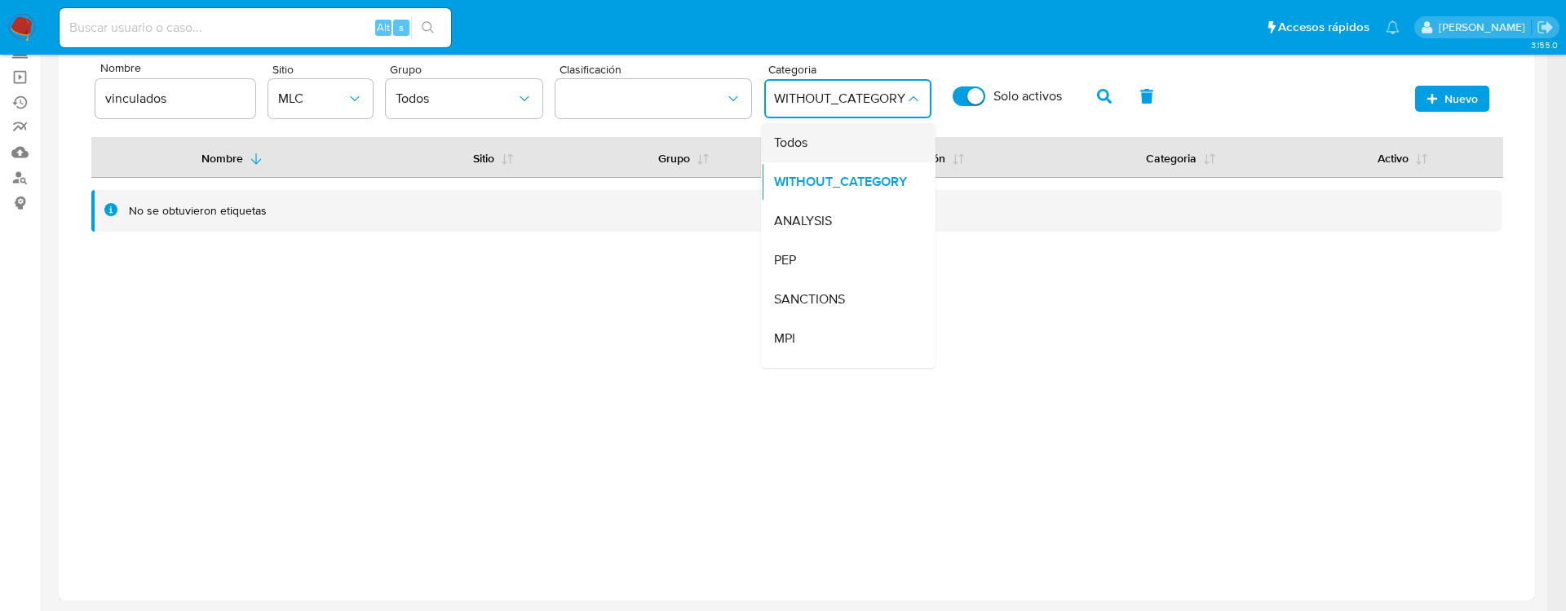
click at [832, 150] on div "Todos" at bounding box center [843, 142] width 139 height 39
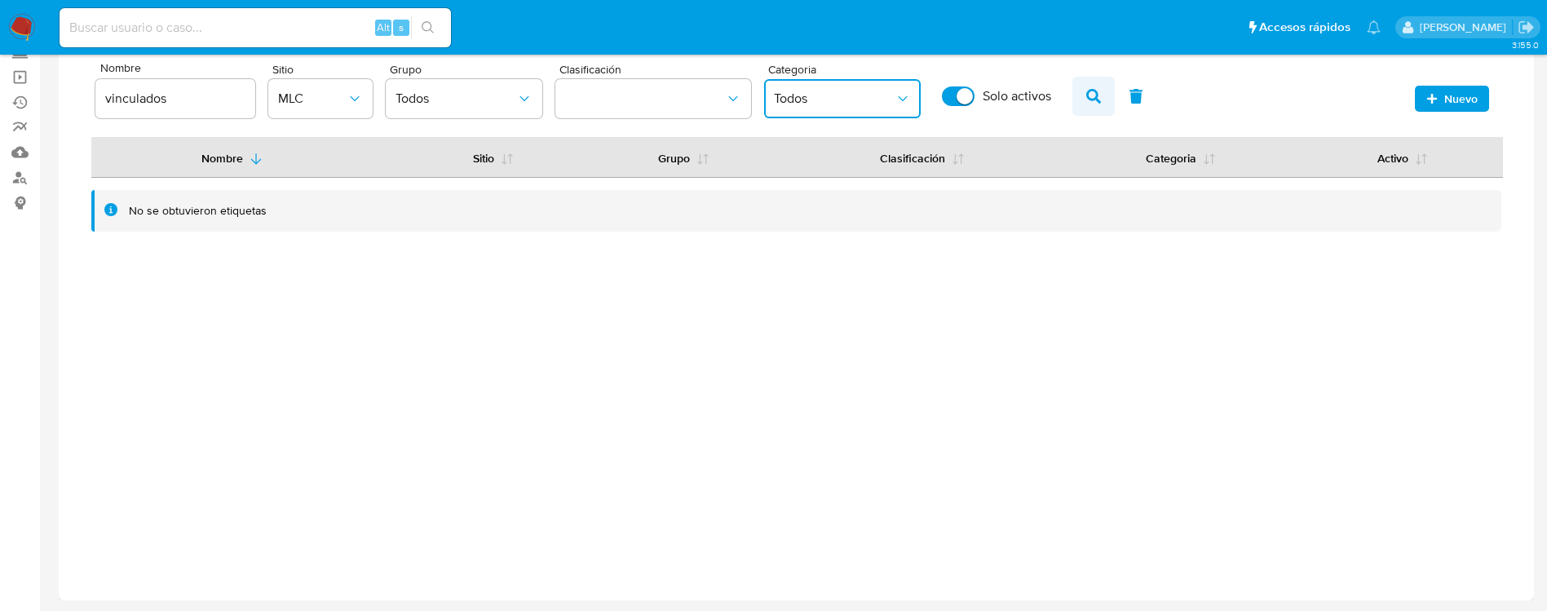
click at [1090, 98] on icon "button" at bounding box center [1093, 96] width 15 height 15
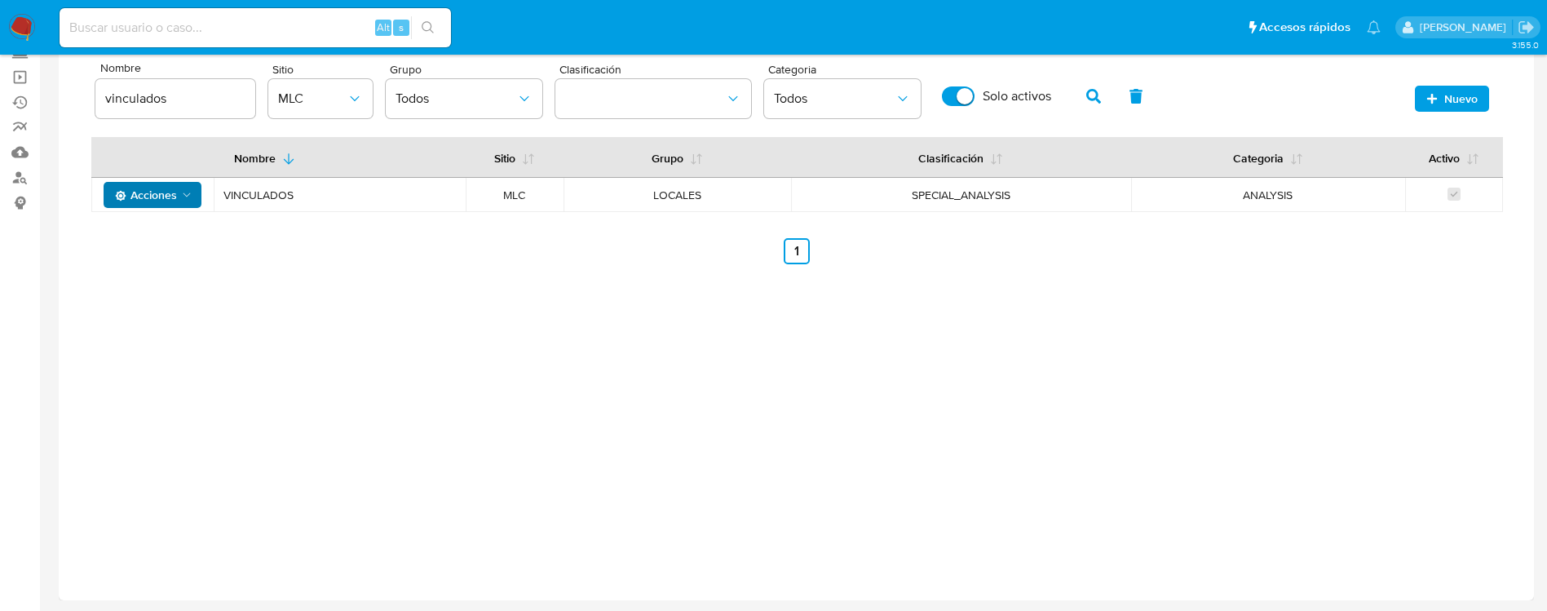
click at [192, 193] on icon "Acciones" at bounding box center [186, 194] width 13 height 13
click at [154, 232] on button "Editar" at bounding box center [152, 235] width 147 height 39
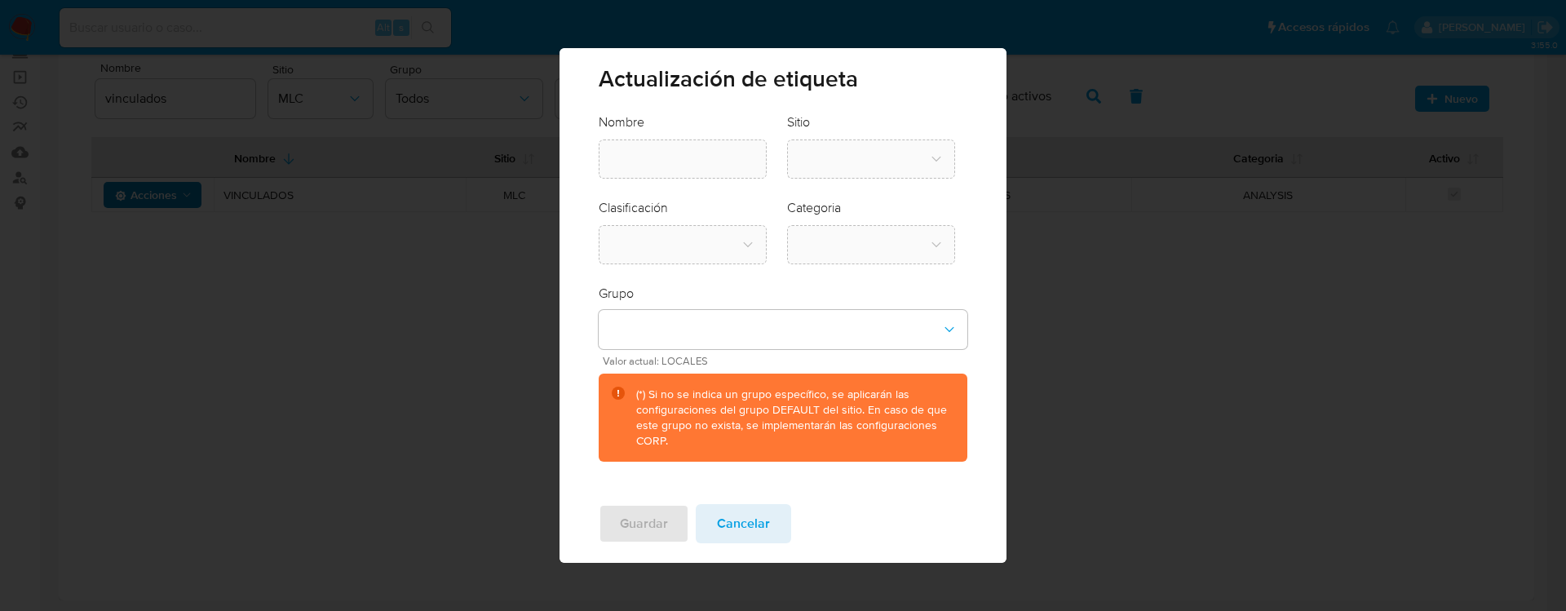
type input "VINCULADOS"
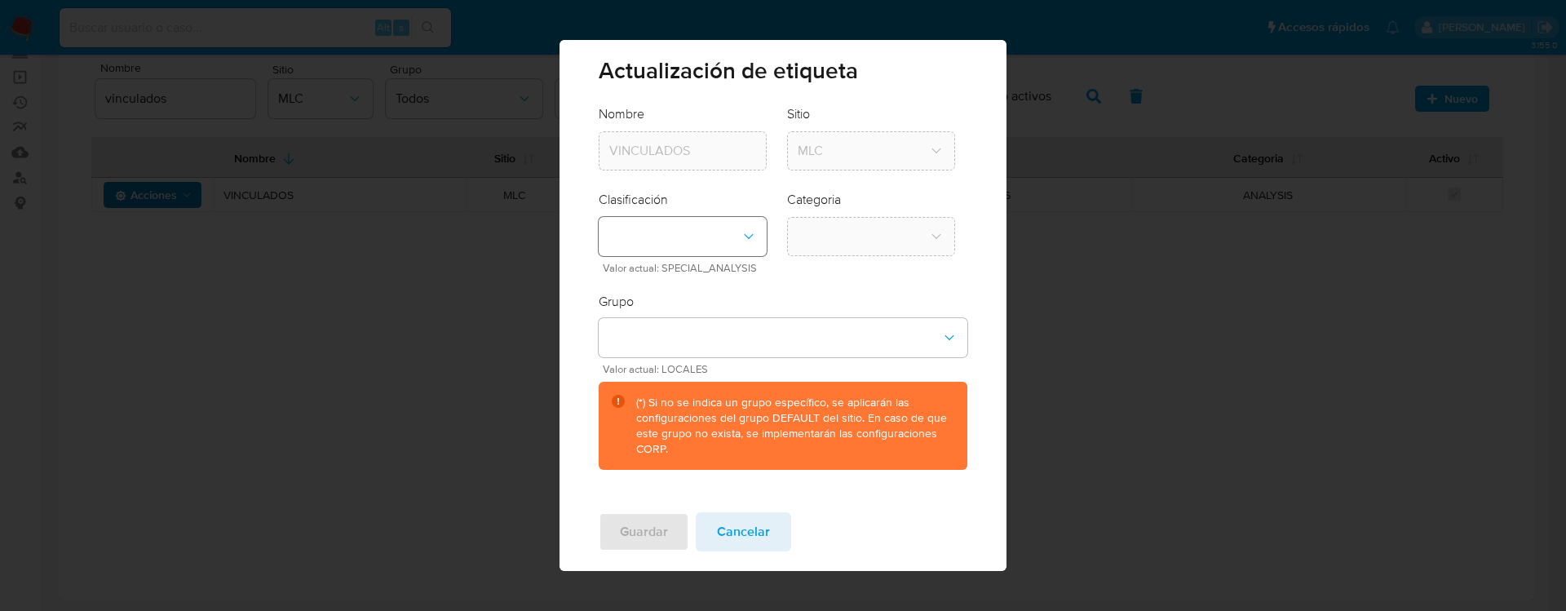
click at [740, 235] on button "classification-dropdown" at bounding box center [683, 236] width 168 height 39
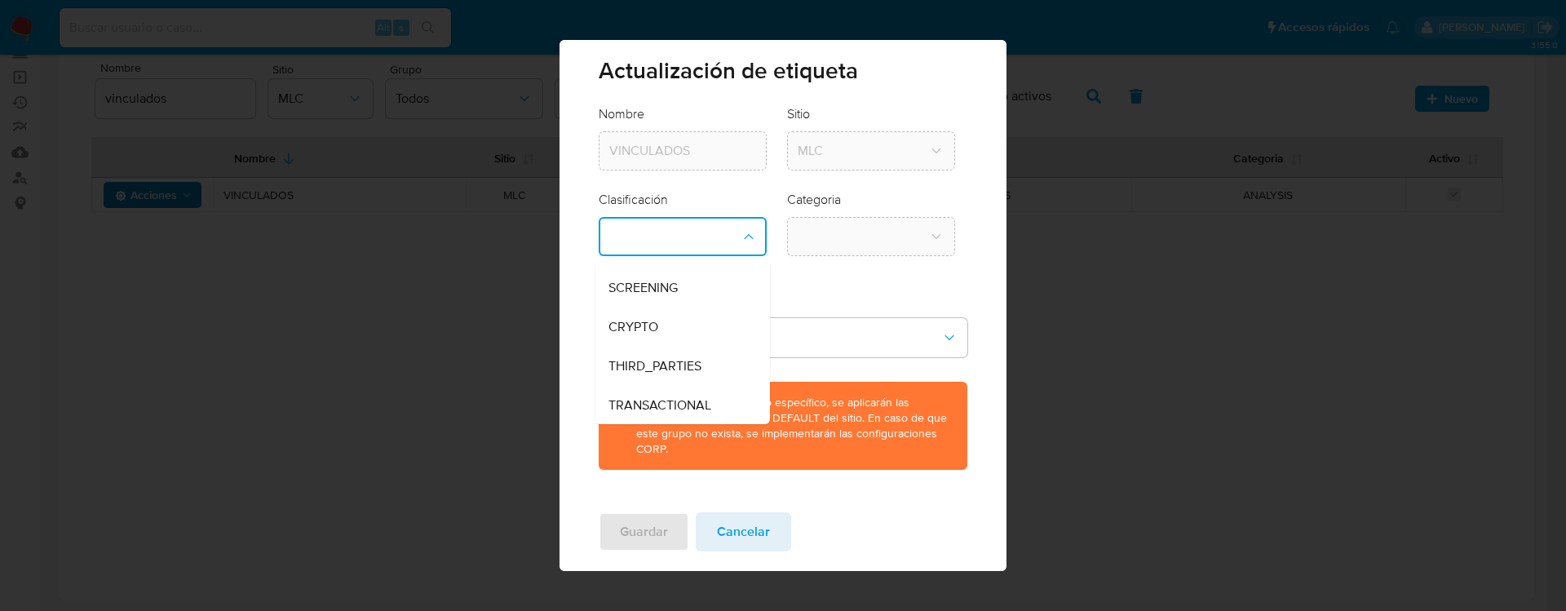
scroll to position [33, 0]
click at [656, 393] on div "TRANSACTIONAL" at bounding box center [677, 404] width 139 height 39
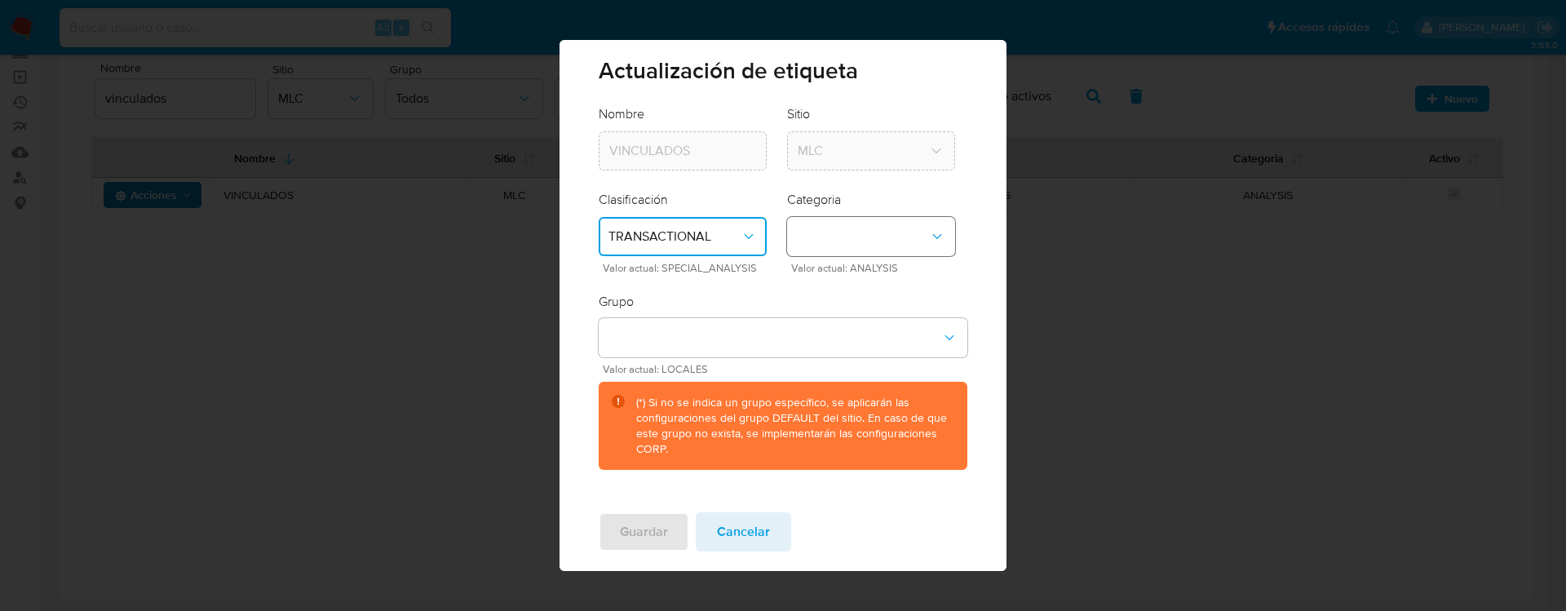
click at [883, 234] on button "category-dropdown" at bounding box center [871, 236] width 168 height 39
click at [746, 232] on icon "classification-dropdown" at bounding box center [748, 236] width 16 height 16
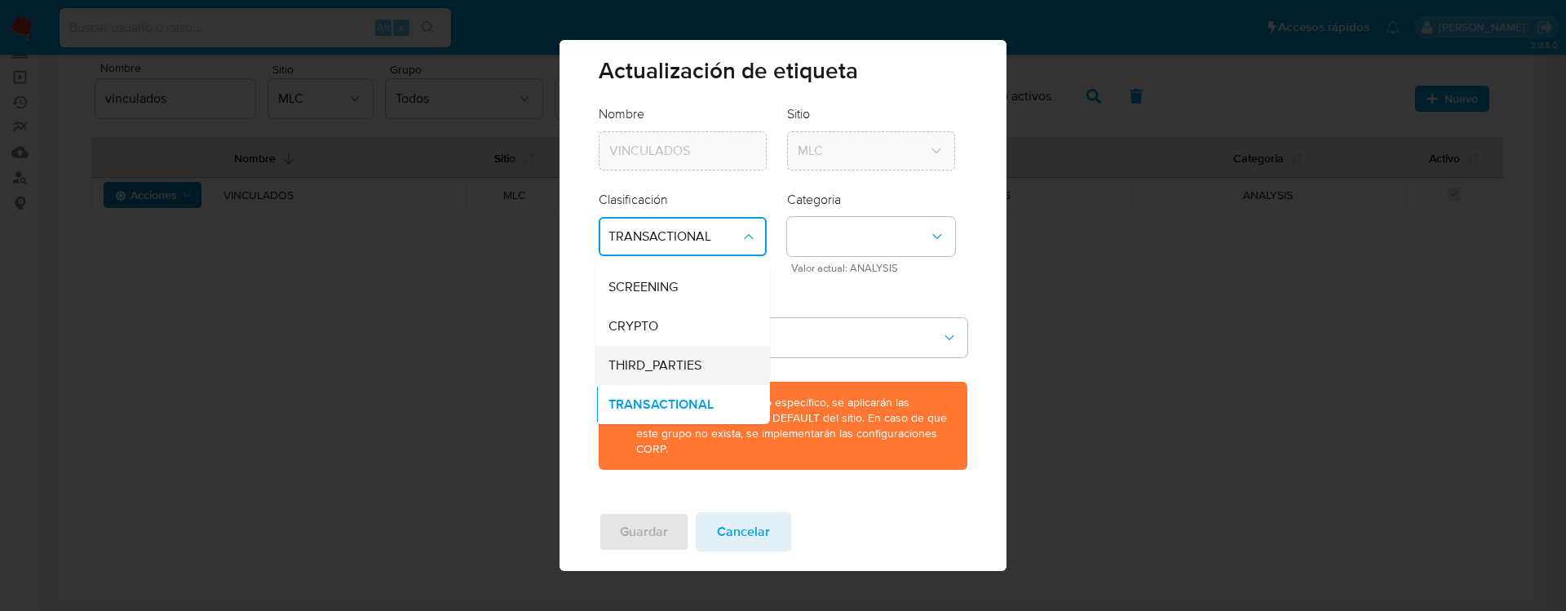
click at [681, 363] on span "THIRD_PARTIES" at bounding box center [654, 365] width 93 height 16
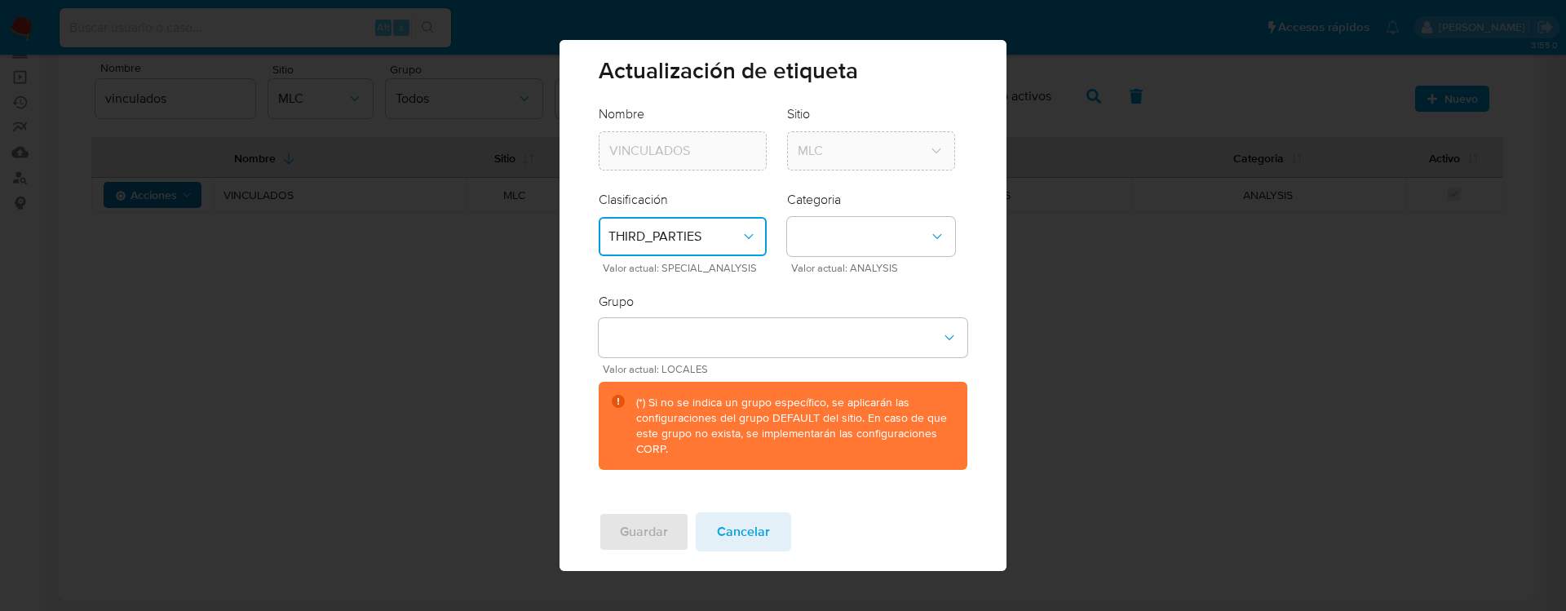
click at [721, 301] on div "Grupo Valor actual: LOCALES (*) Si no se indica un grupo específico, se aplicar…" at bounding box center [783, 381] width 368 height 177
click at [910, 248] on button "category-dropdown" at bounding box center [871, 236] width 168 height 39
click at [870, 269] on div "WITHOUT_CATEGORY" at bounding box center [866, 280] width 139 height 39
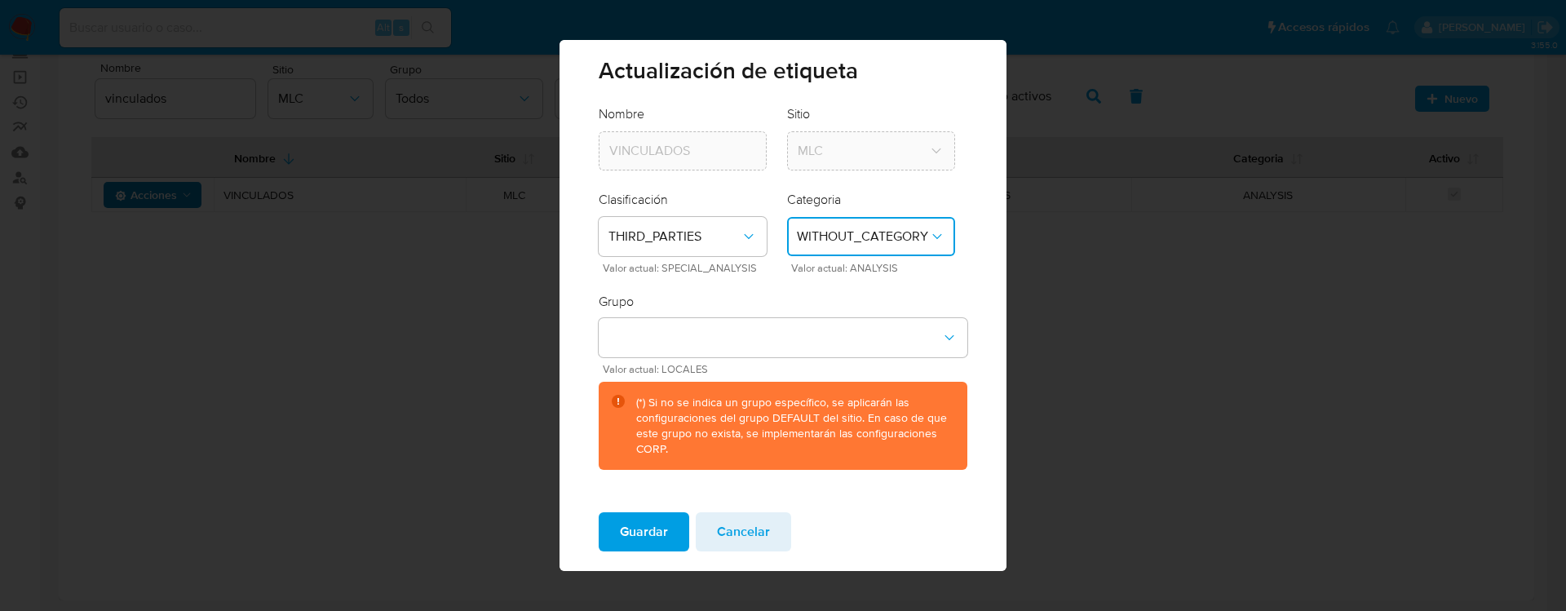
click at [830, 290] on form "Nombre VINCULADOS Sitio MLC Clasificación THIRD_PARTIES Valor actual: SPECIAL_A…" at bounding box center [783, 287] width 368 height 364
click at [873, 246] on button "WITHOUT_CATEGORY" at bounding box center [871, 236] width 168 height 39
click at [723, 302] on div "Grupo Valor actual: LOCALES (*) Si no se indica un grupo específico, se aplicar…" at bounding box center [783, 381] width 368 height 177
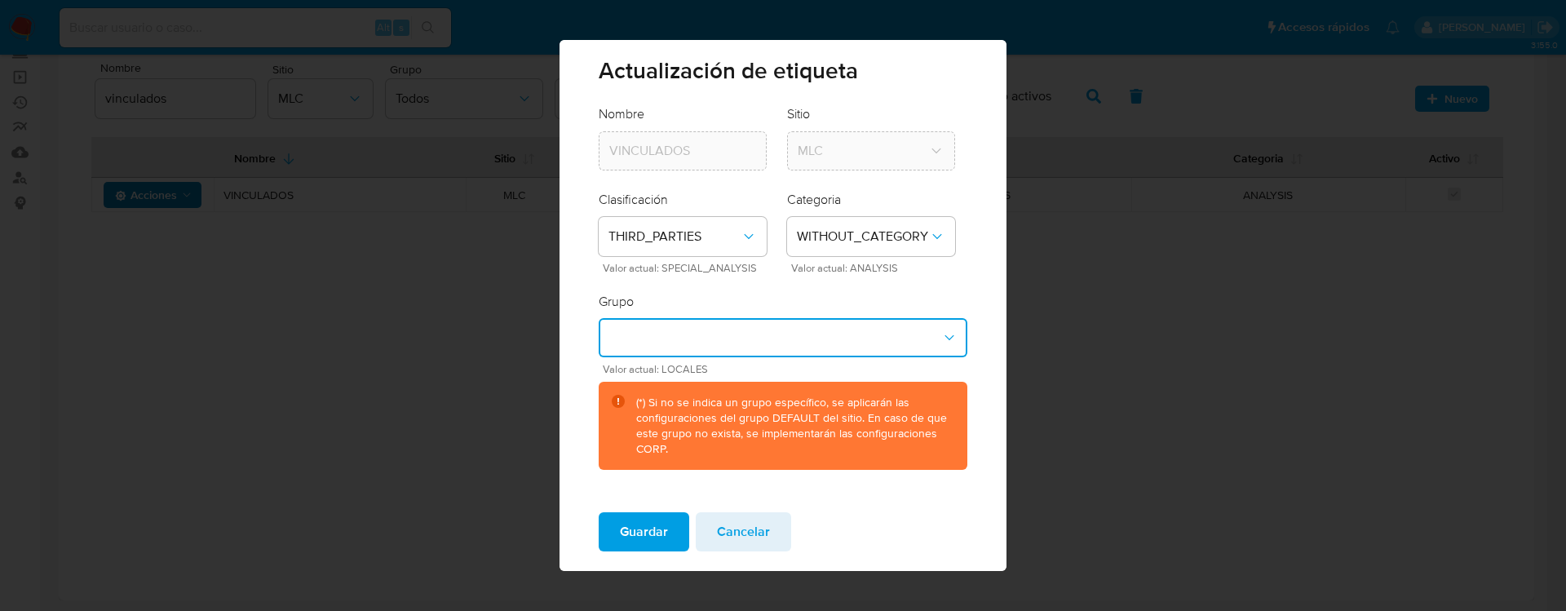
click at [846, 332] on button "group-dropdown" at bounding box center [783, 337] width 368 height 39
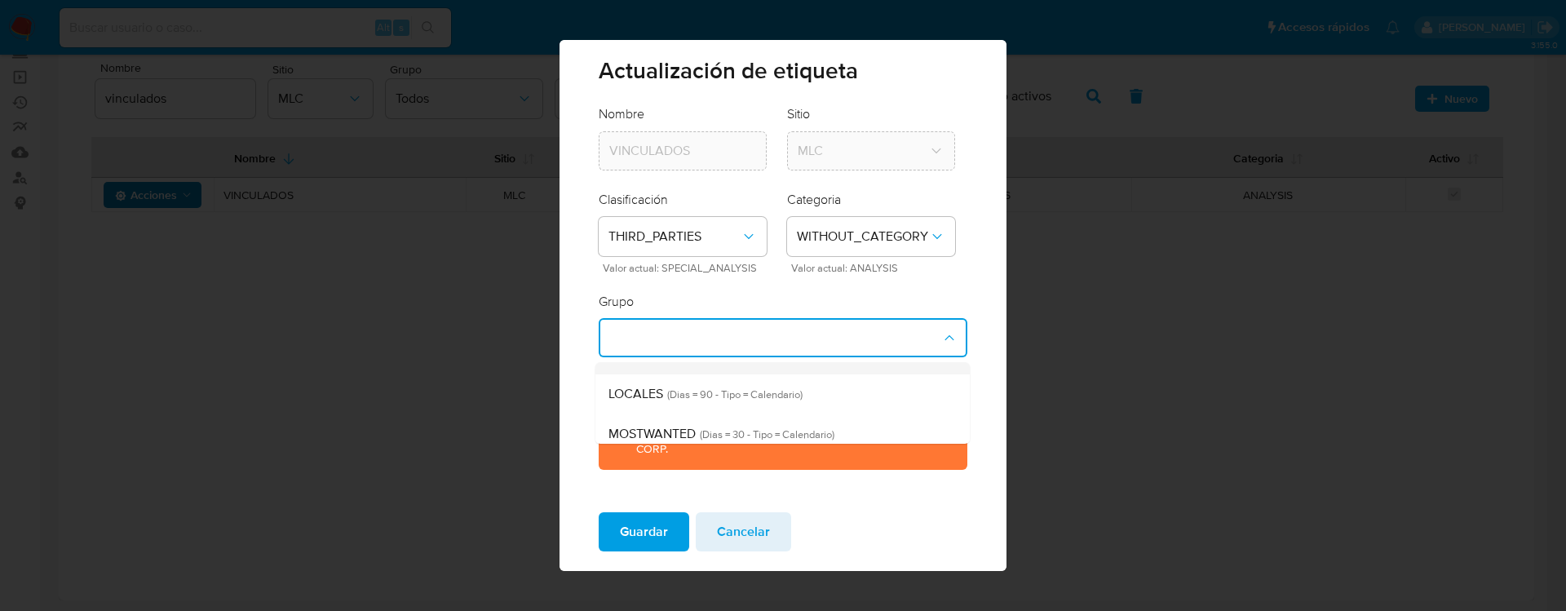
scroll to position [71, 0]
click at [826, 396] on div "LOCALES (Dias = 90 - Tipo = Calendario)" at bounding box center [777, 391] width 338 height 40
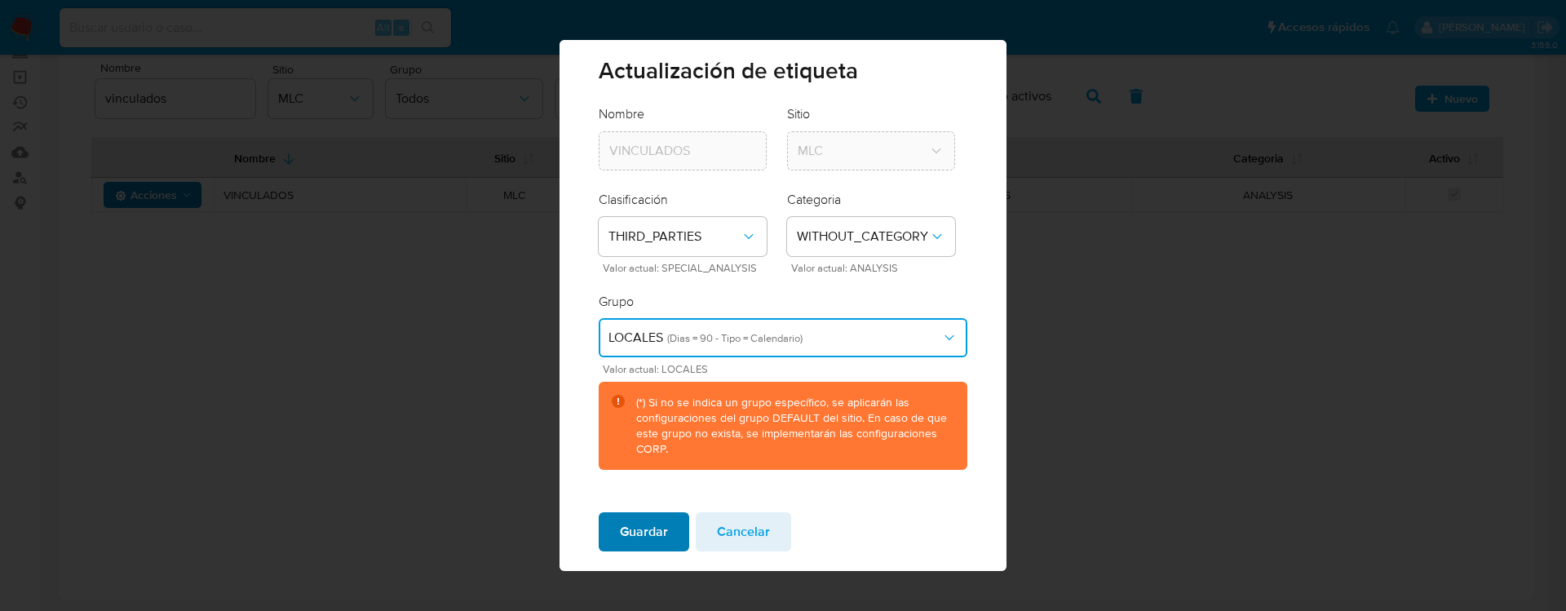
click at [630, 452] on span "Guardar" at bounding box center [644, 532] width 48 height 36
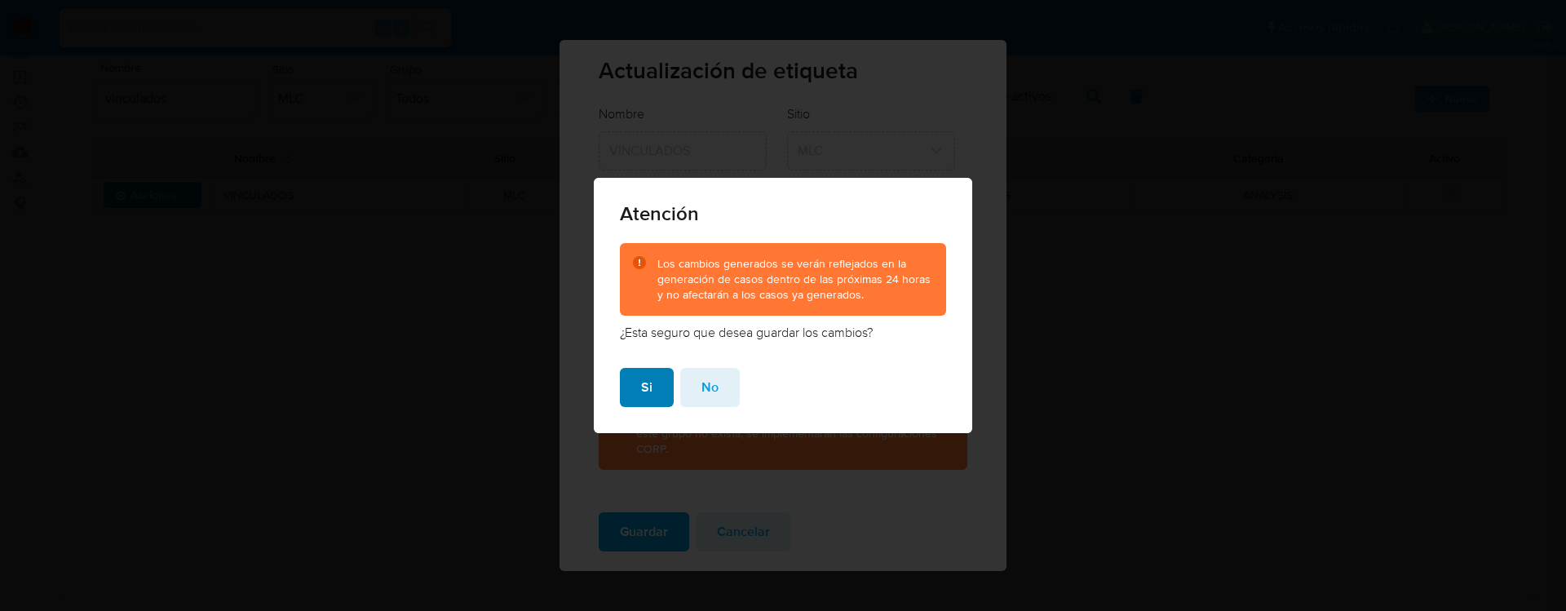
click at [636, 396] on button "Si" at bounding box center [647, 387] width 54 height 39
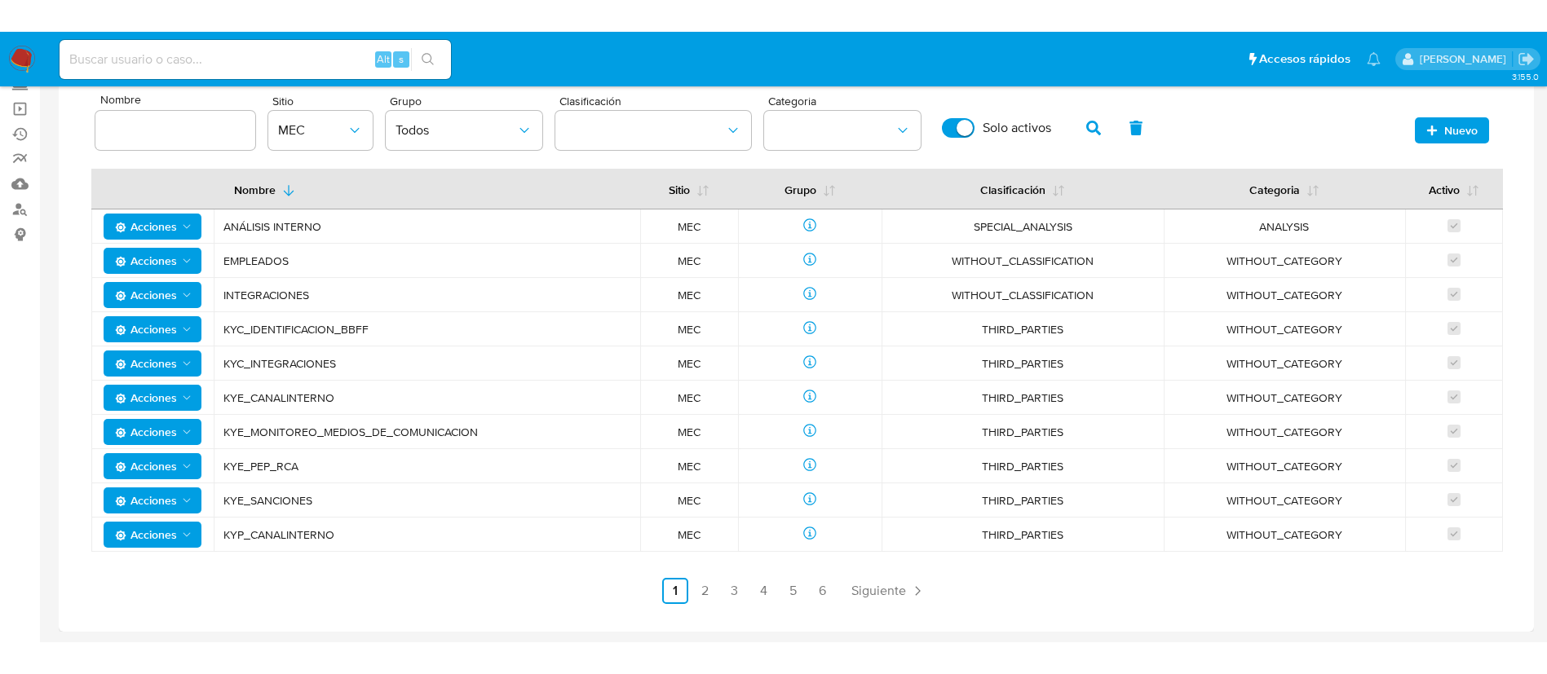
scroll to position [0, 0]
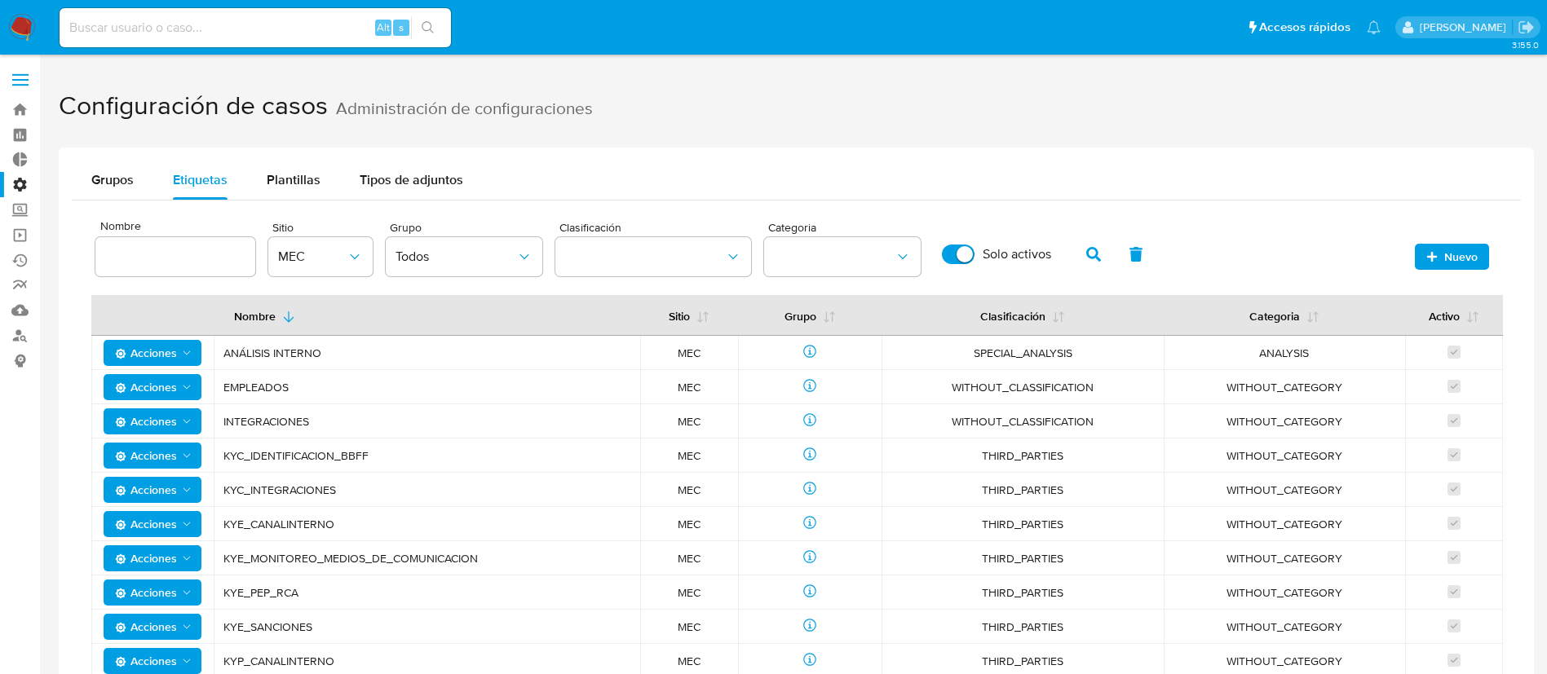
click at [338, 422] on span "INTEGRACIONES" at bounding box center [426, 421] width 407 height 15
click at [347, 263] on icon "site" at bounding box center [355, 257] width 16 height 16
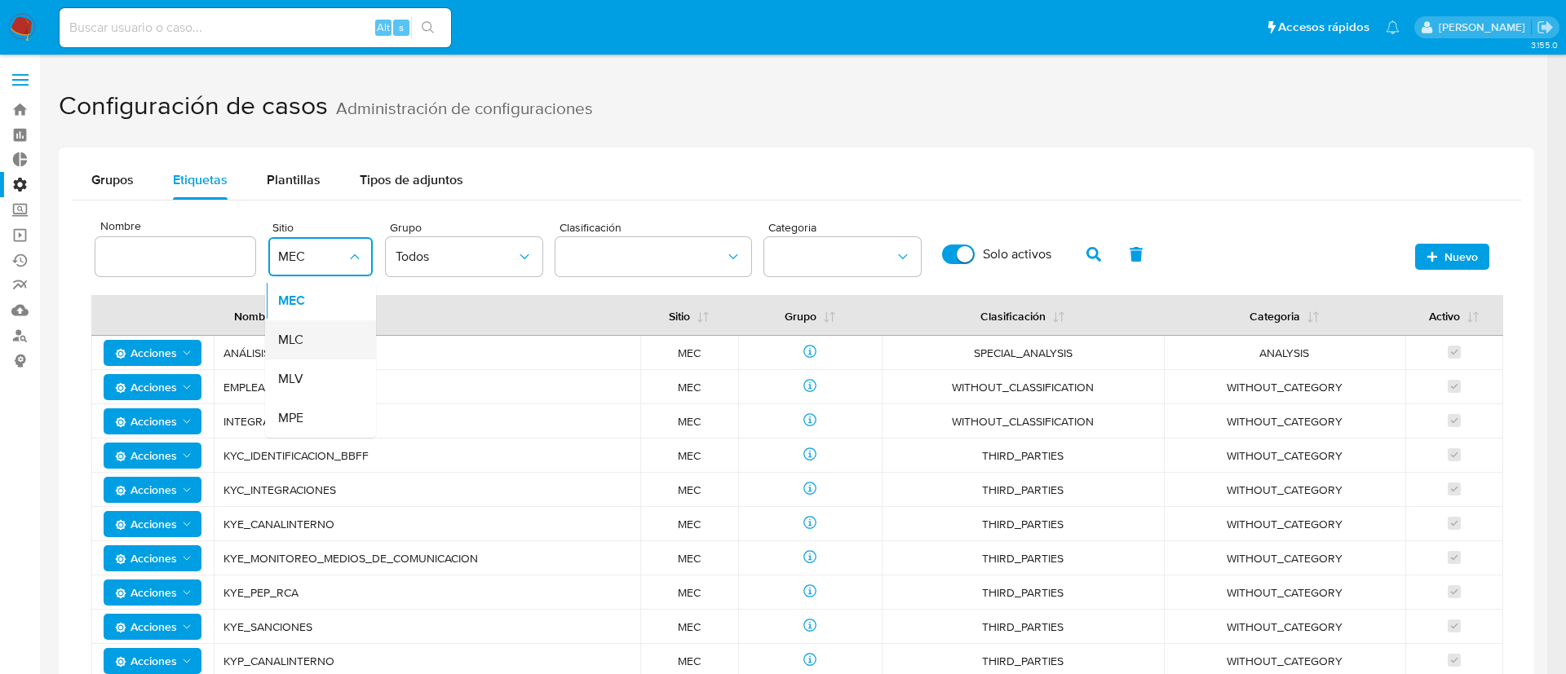
click at [348, 332] on div "MLC" at bounding box center [315, 339] width 75 height 39
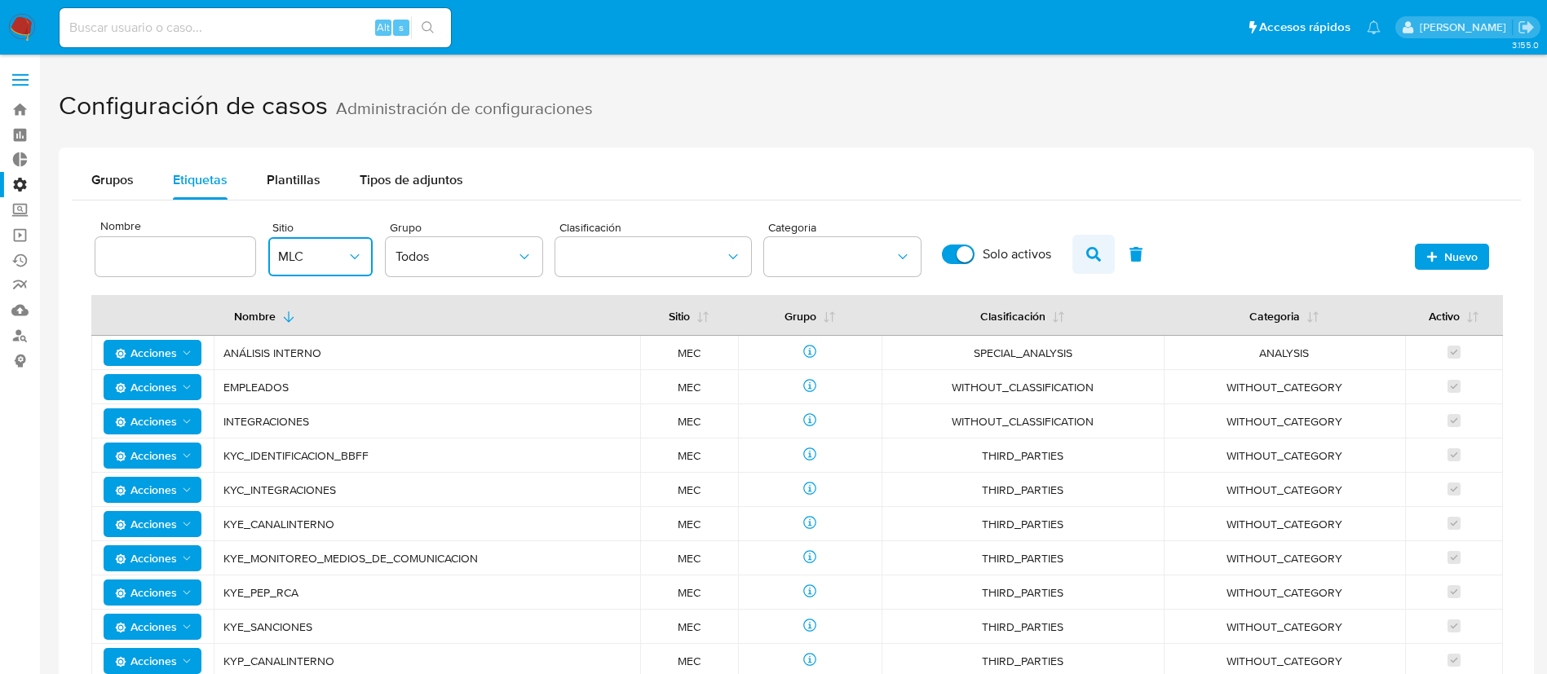
click at [1081, 257] on button "button" at bounding box center [1093, 254] width 42 height 39
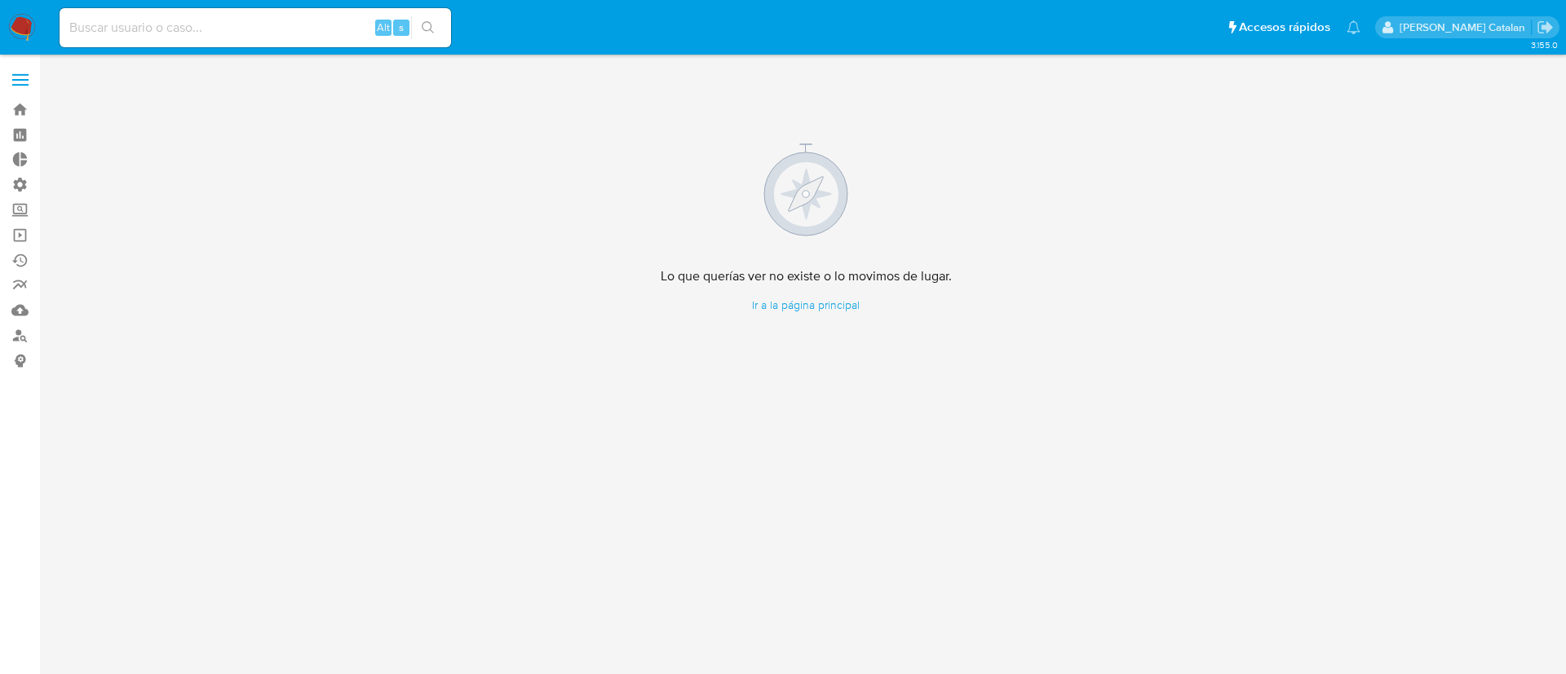
click at [239, 34] on input at bounding box center [255, 27] width 391 height 21
paste input "2607219196"
type input "2607219196"
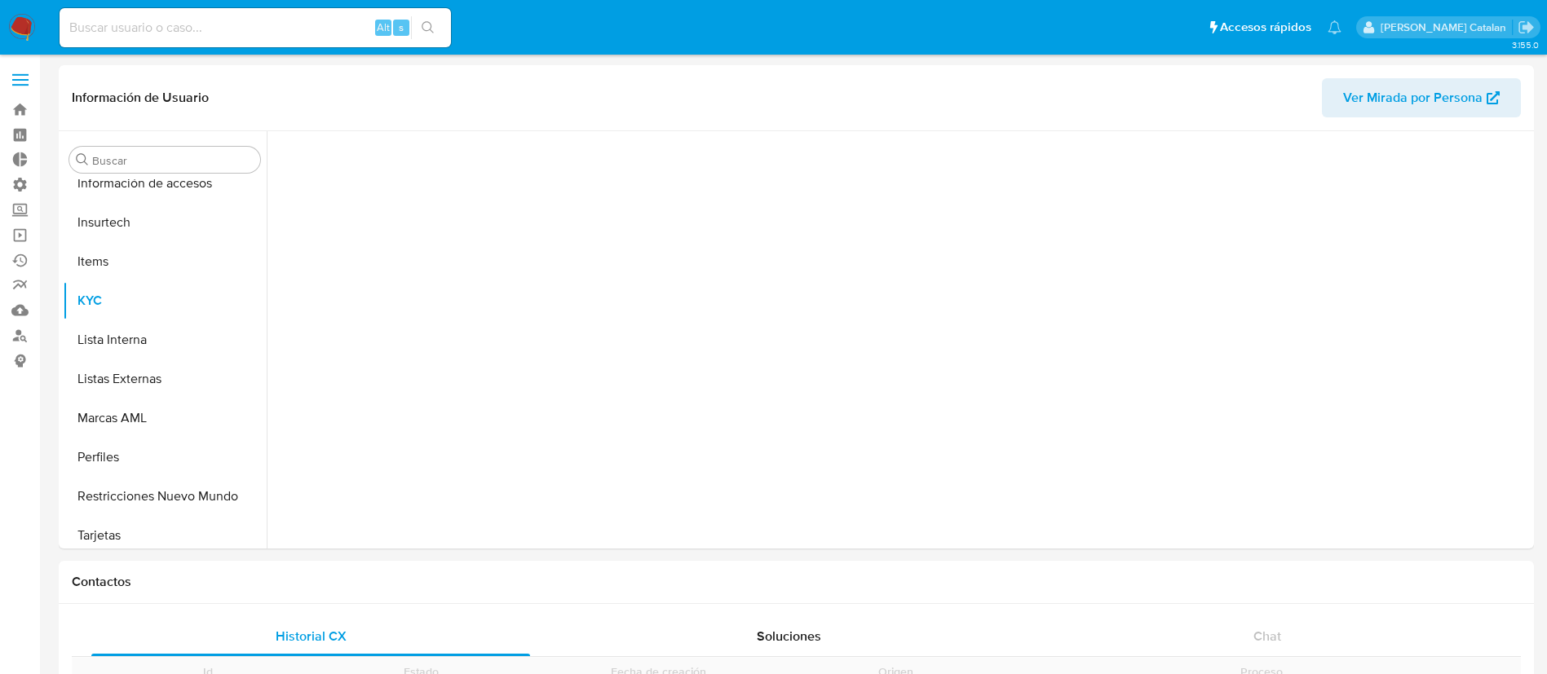
scroll to position [689, 0]
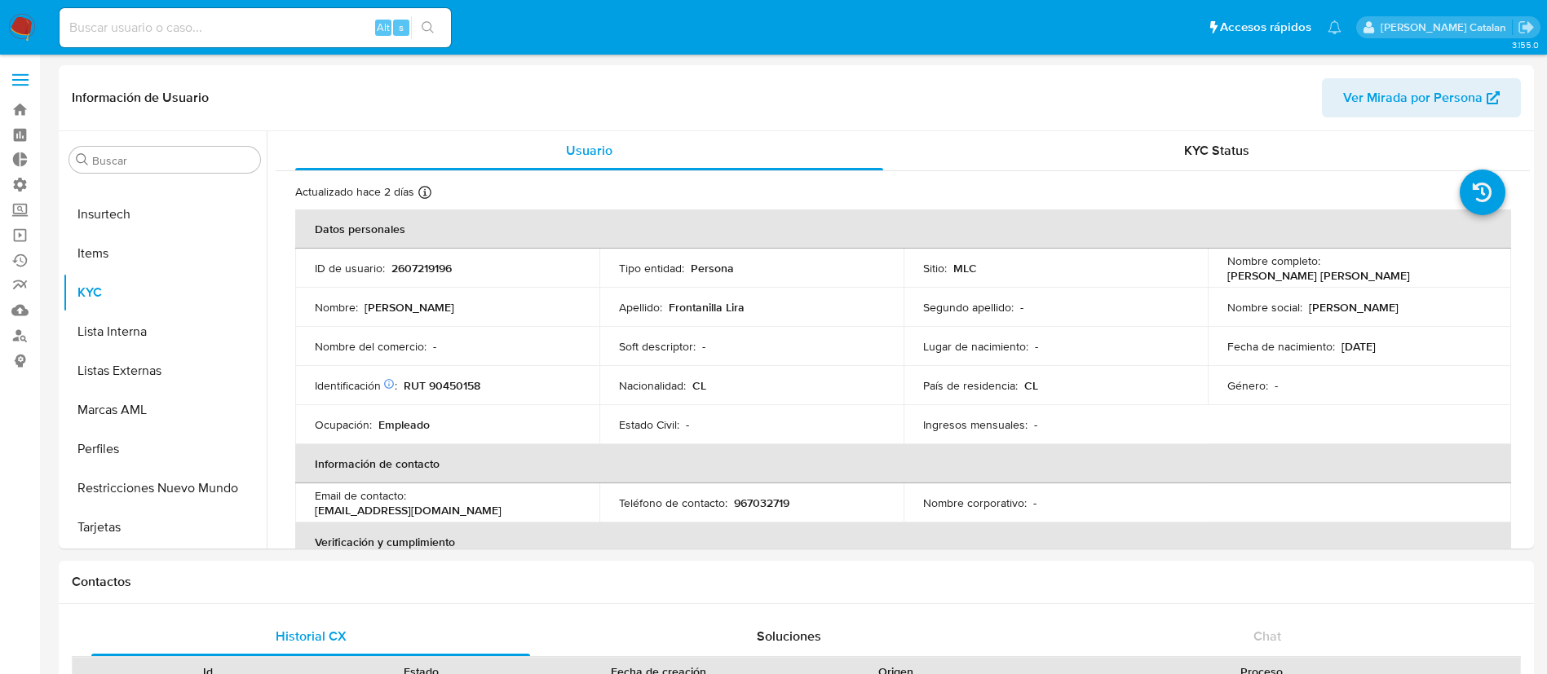
select select "10"
click at [237, 33] on input at bounding box center [255, 27] width 391 height 21
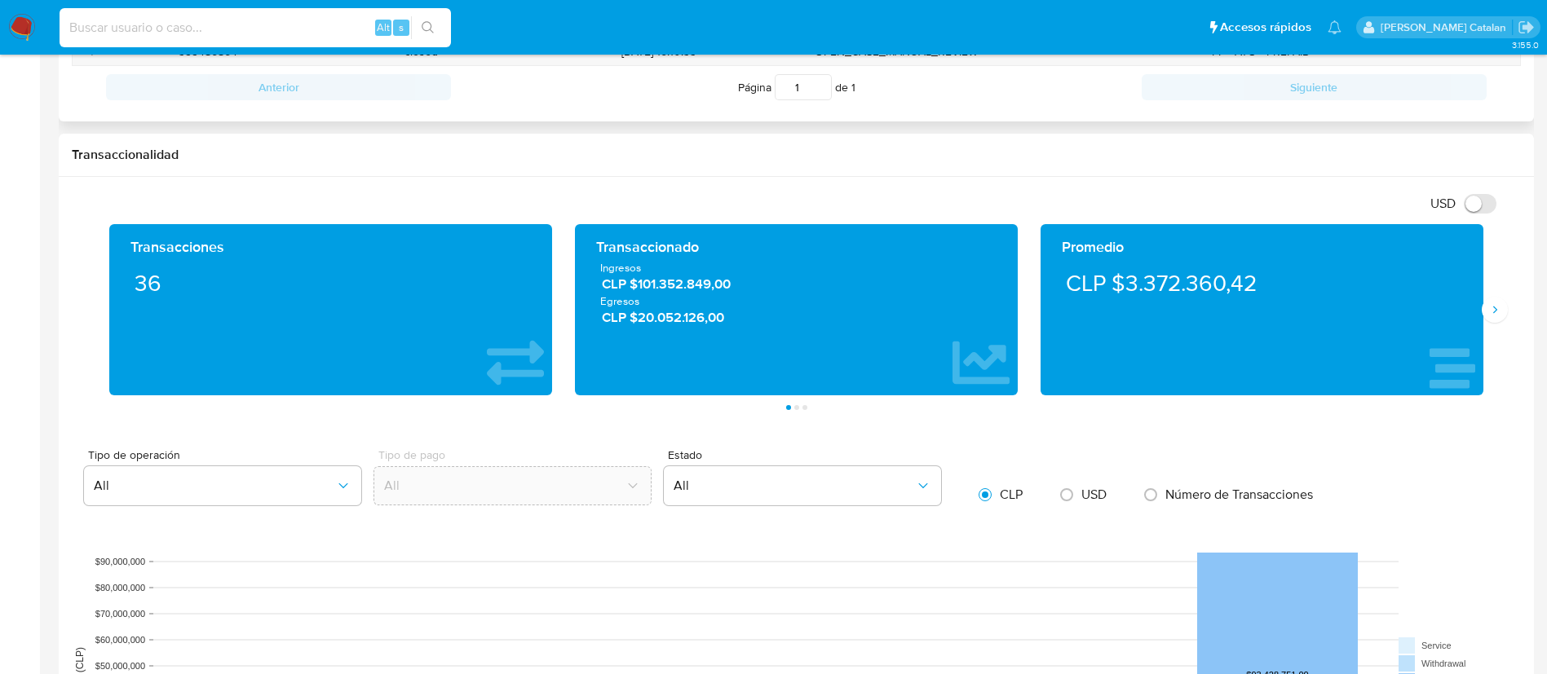
scroll to position [635, 0]
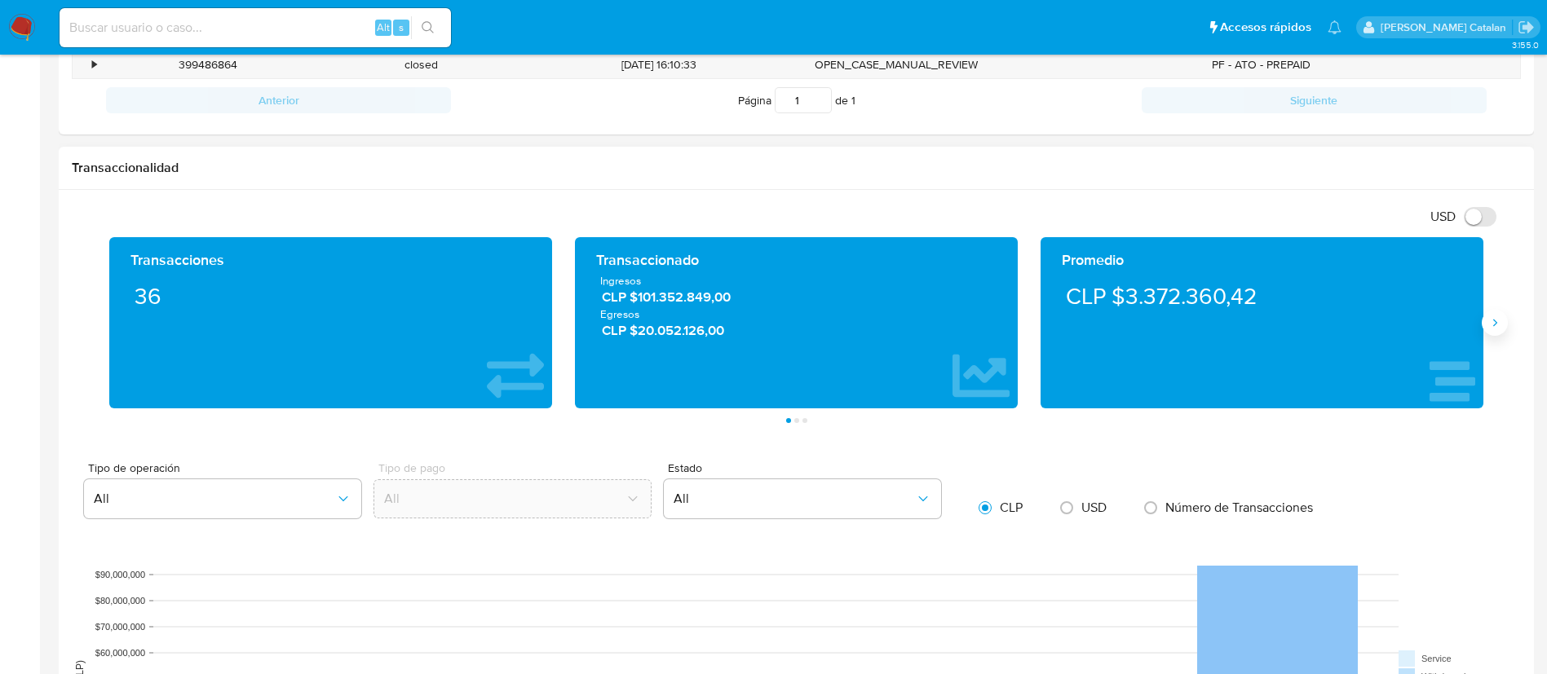
click at [1500, 324] on icon "Siguiente" at bounding box center [1494, 322] width 13 height 13
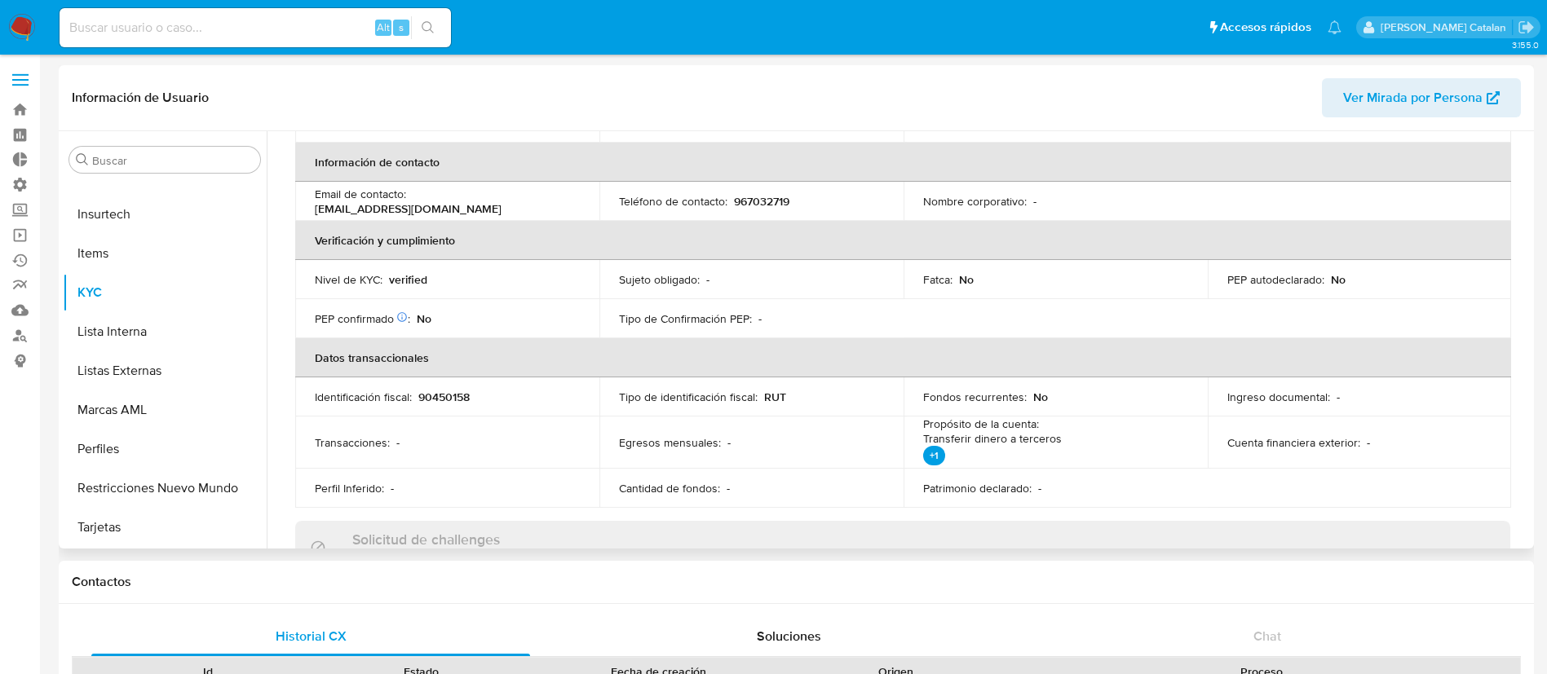
scroll to position [0, 0]
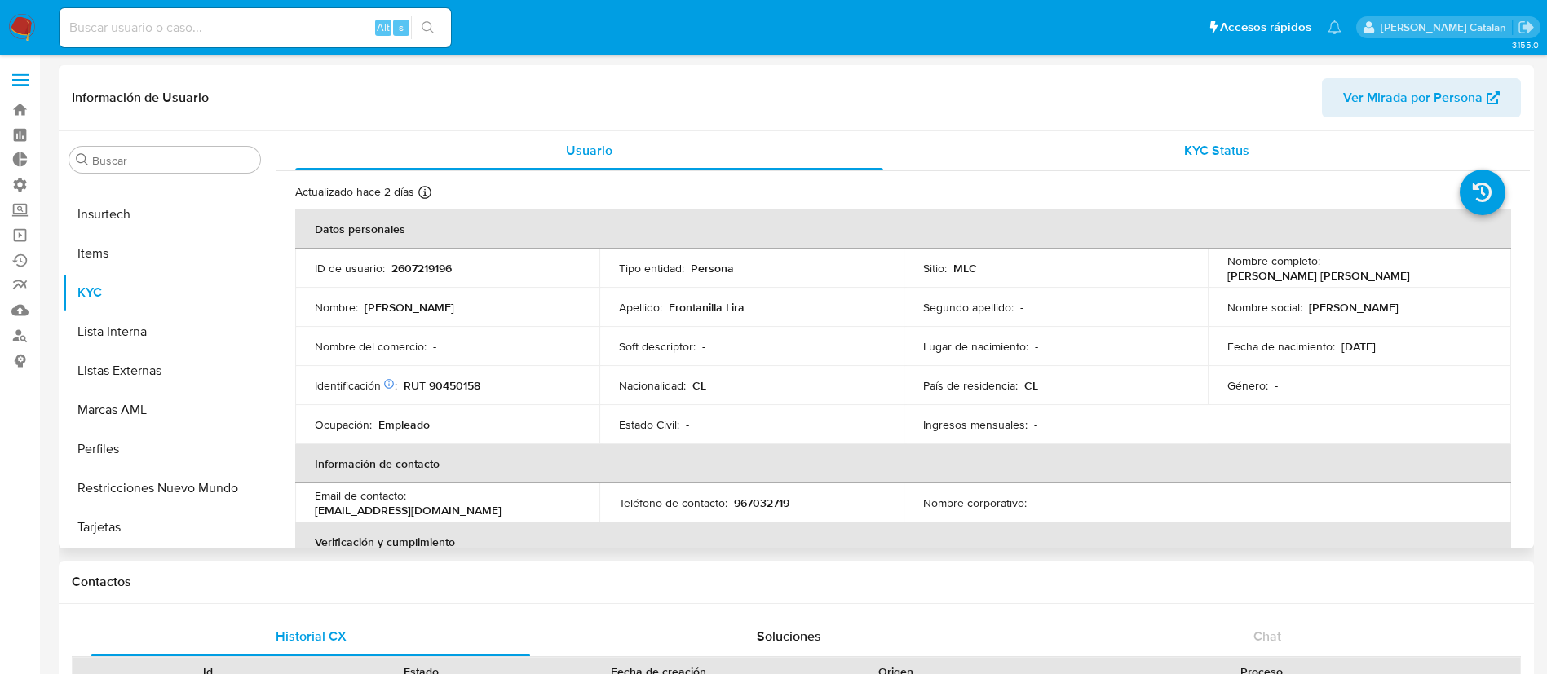
click at [1161, 135] on div "KYC Status" at bounding box center [1216, 150] width 588 height 39
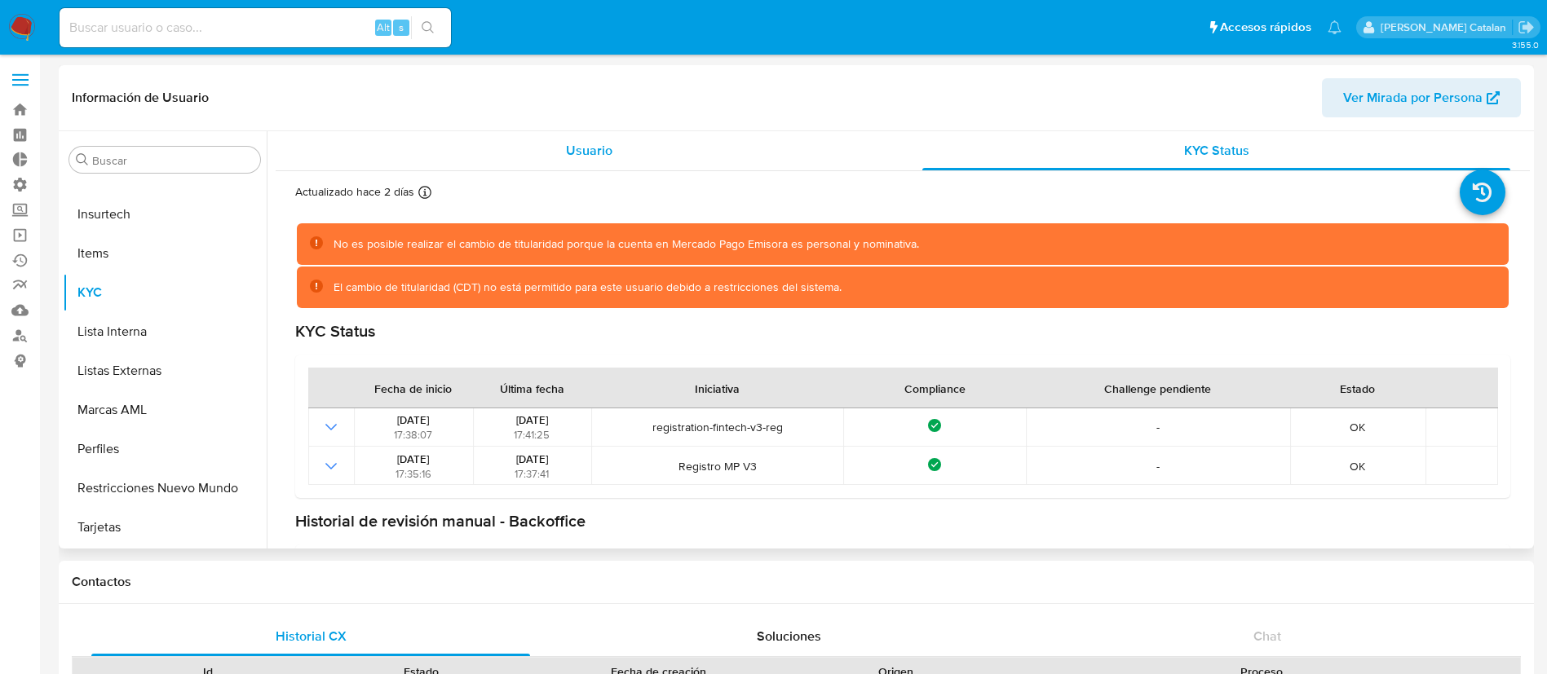
click at [624, 152] on div "Usuario" at bounding box center [589, 150] width 588 height 39
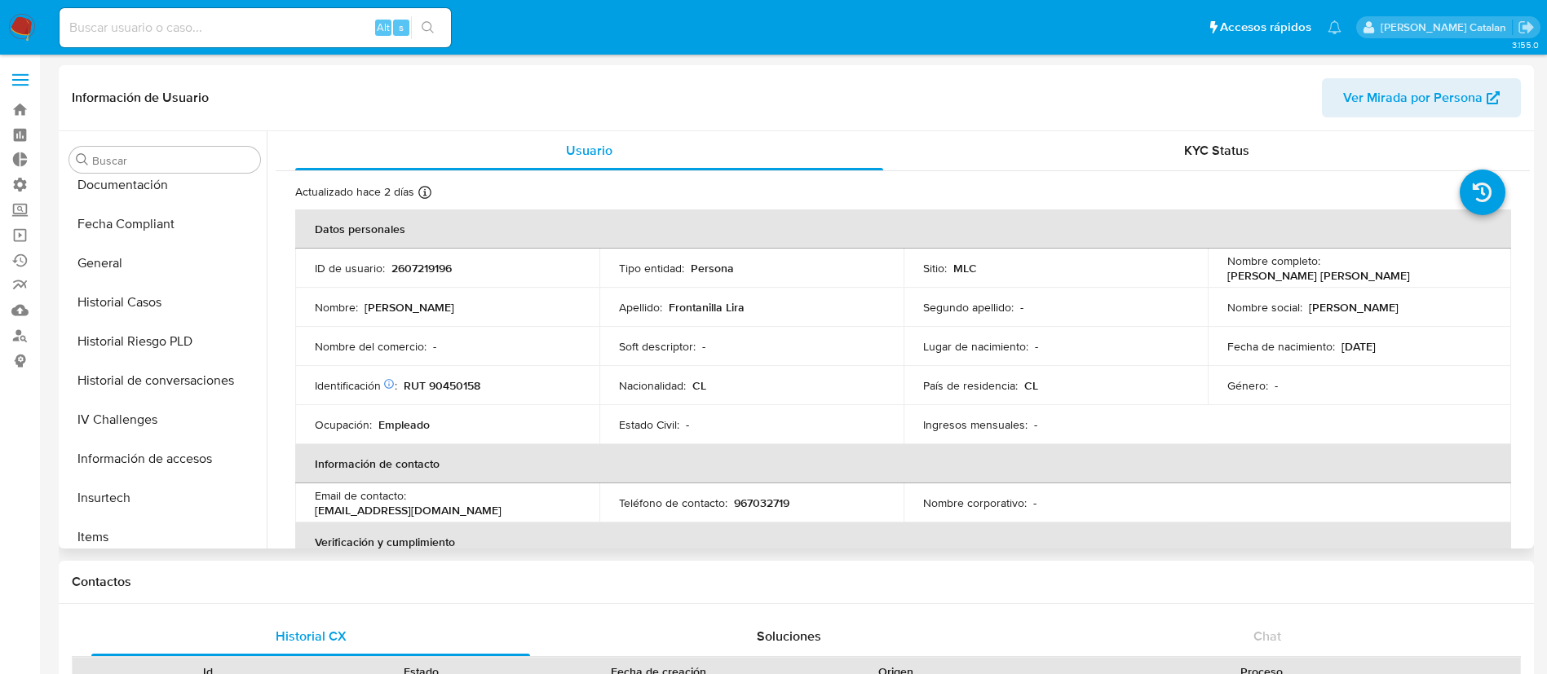
scroll to position [403, 0]
click at [129, 312] on button "Historial Casos" at bounding box center [158, 304] width 191 height 39
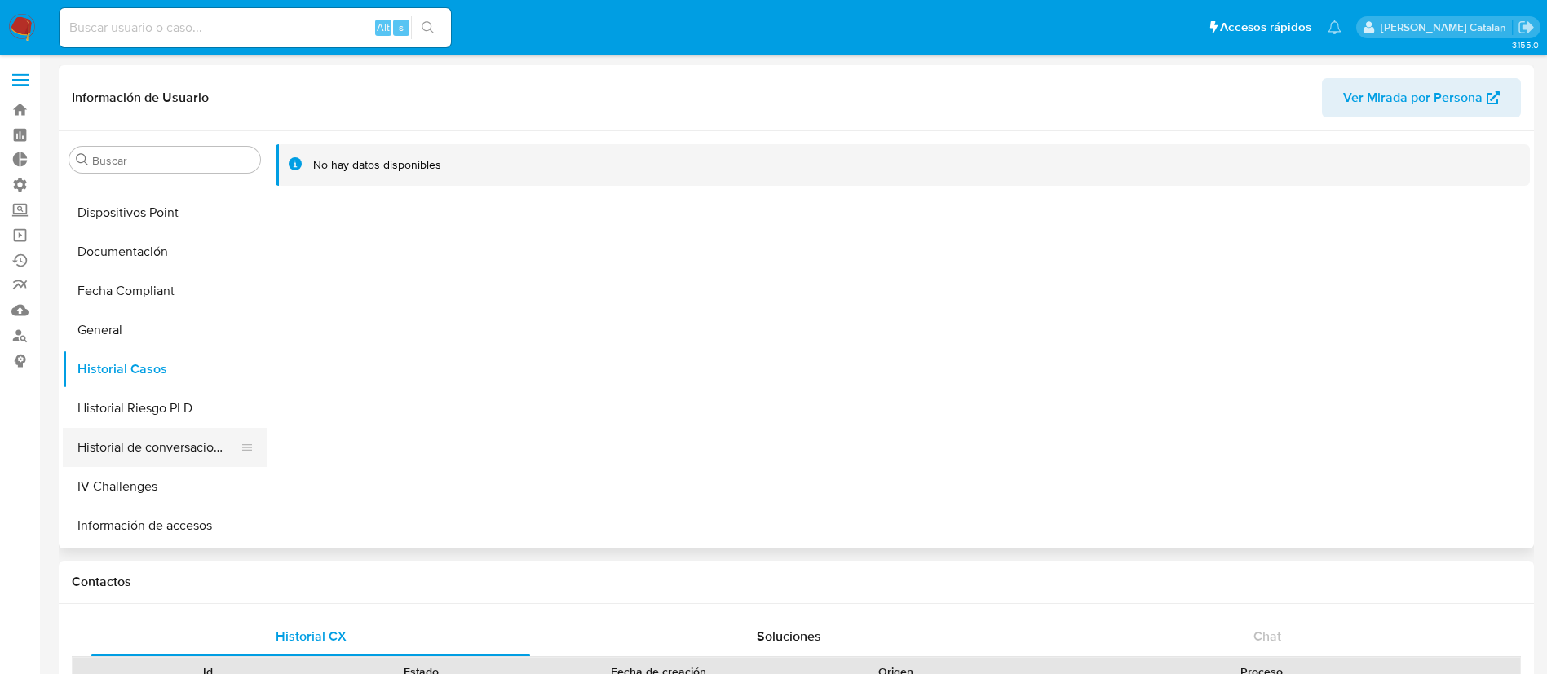
scroll to position [325, 0]
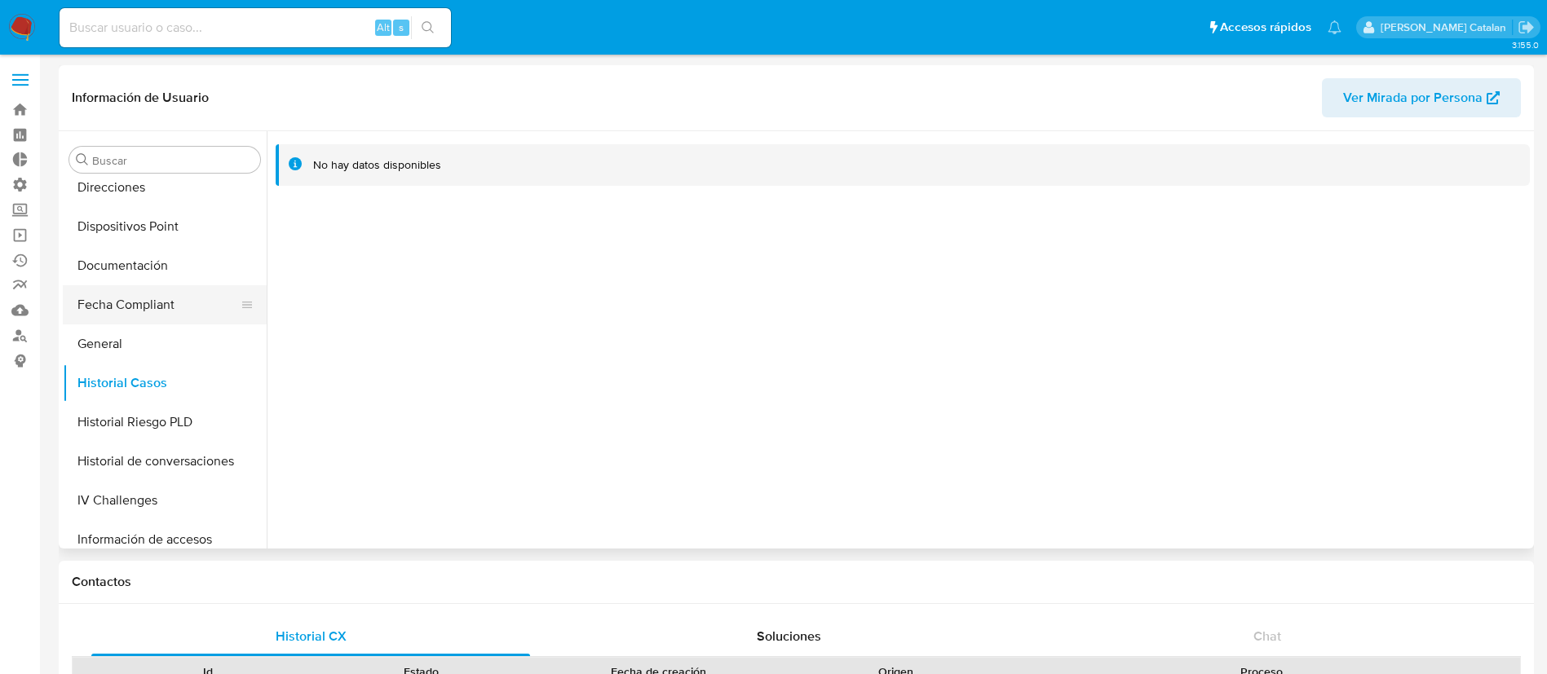
click at [135, 309] on button "Fecha Compliant" at bounding box center [158, 304] width 191 height 39
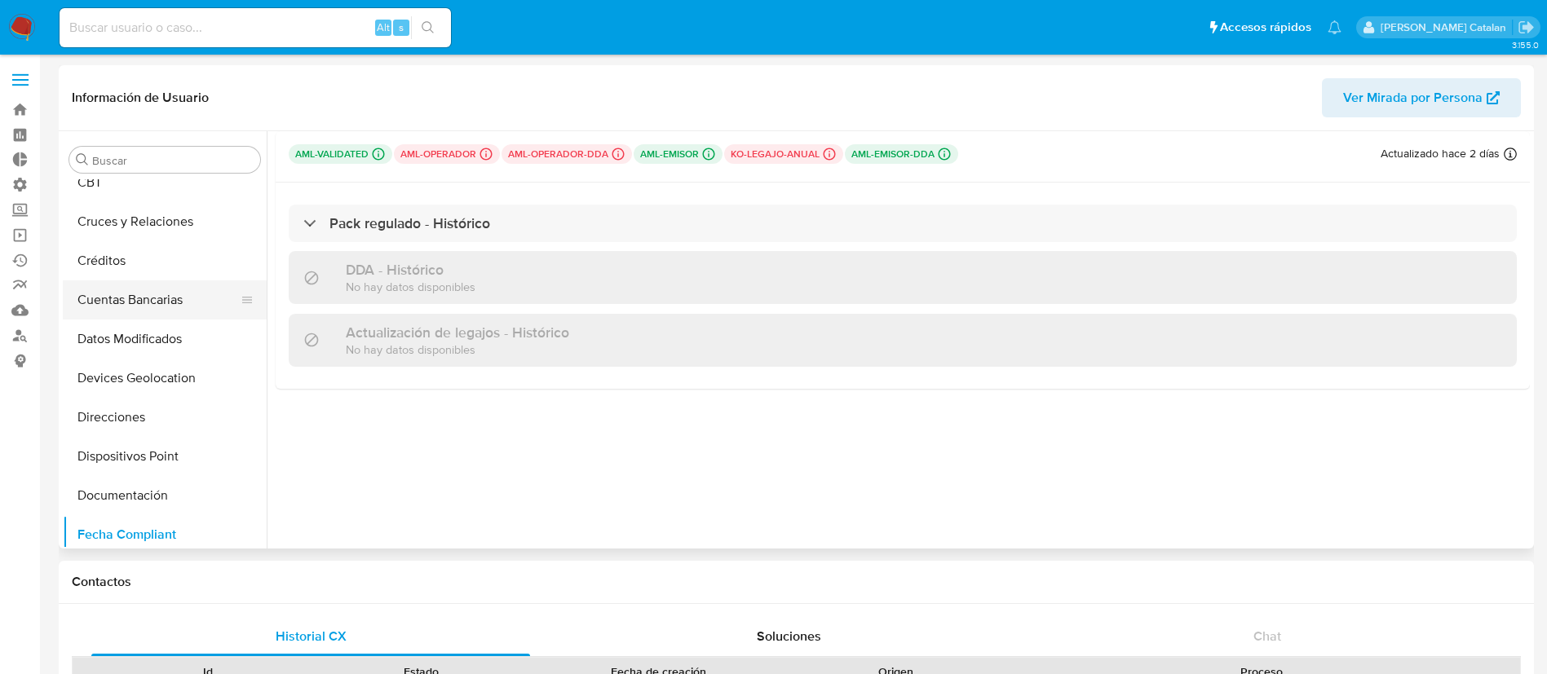
scroll to position [95, 0]
click at [145, 409] on button "Direcciones" at bounding box center [165, 416] width 204 height 39
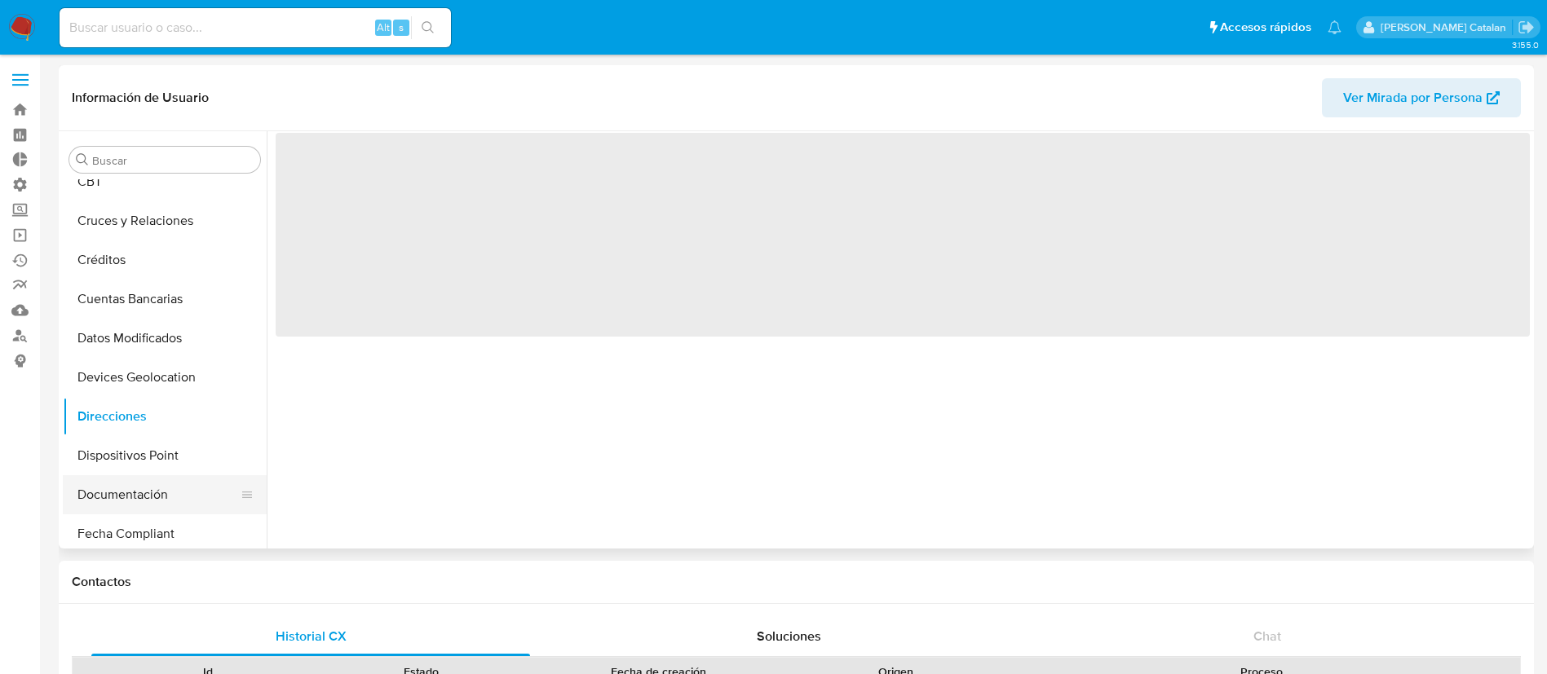
click at [122, 491] on button "Documentación" at bounding box center [158, 494] width 191 height 39
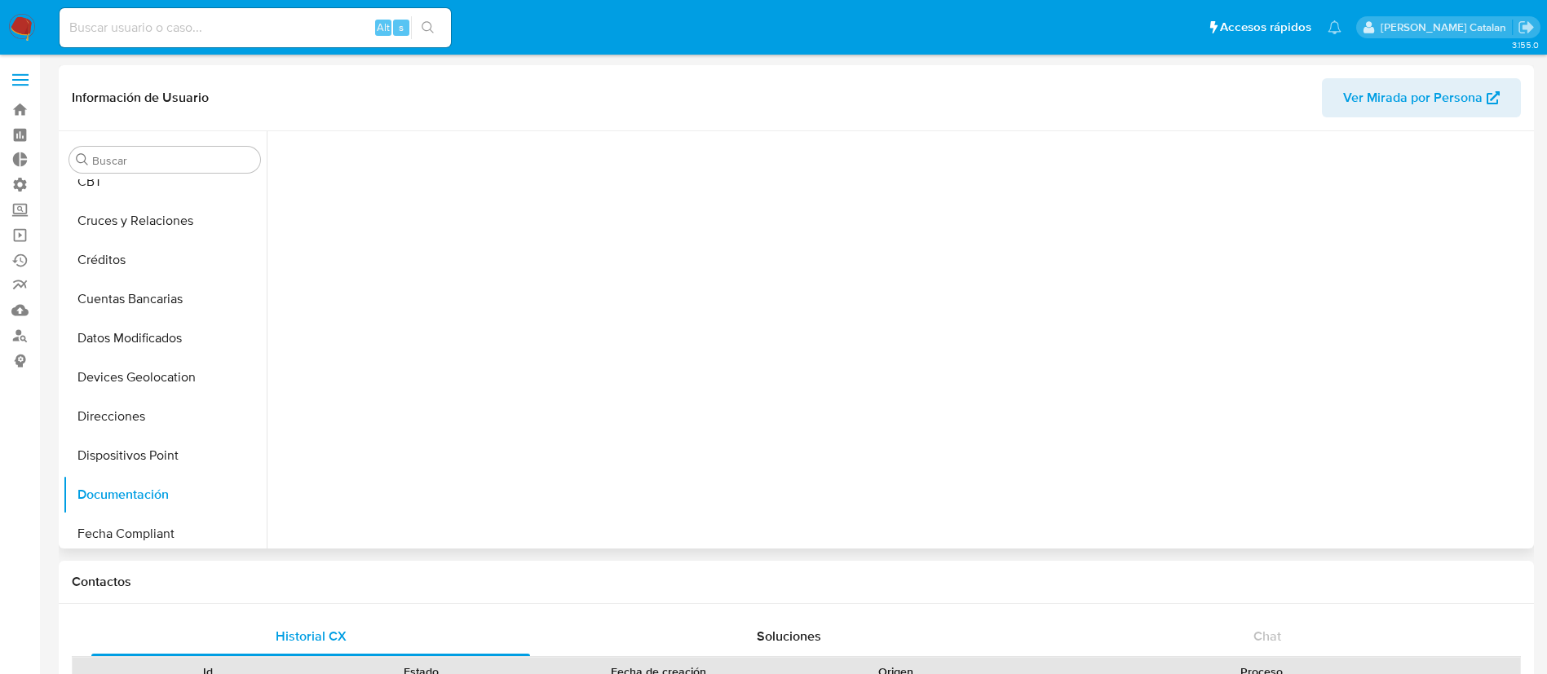
scroll to position [0, 0]
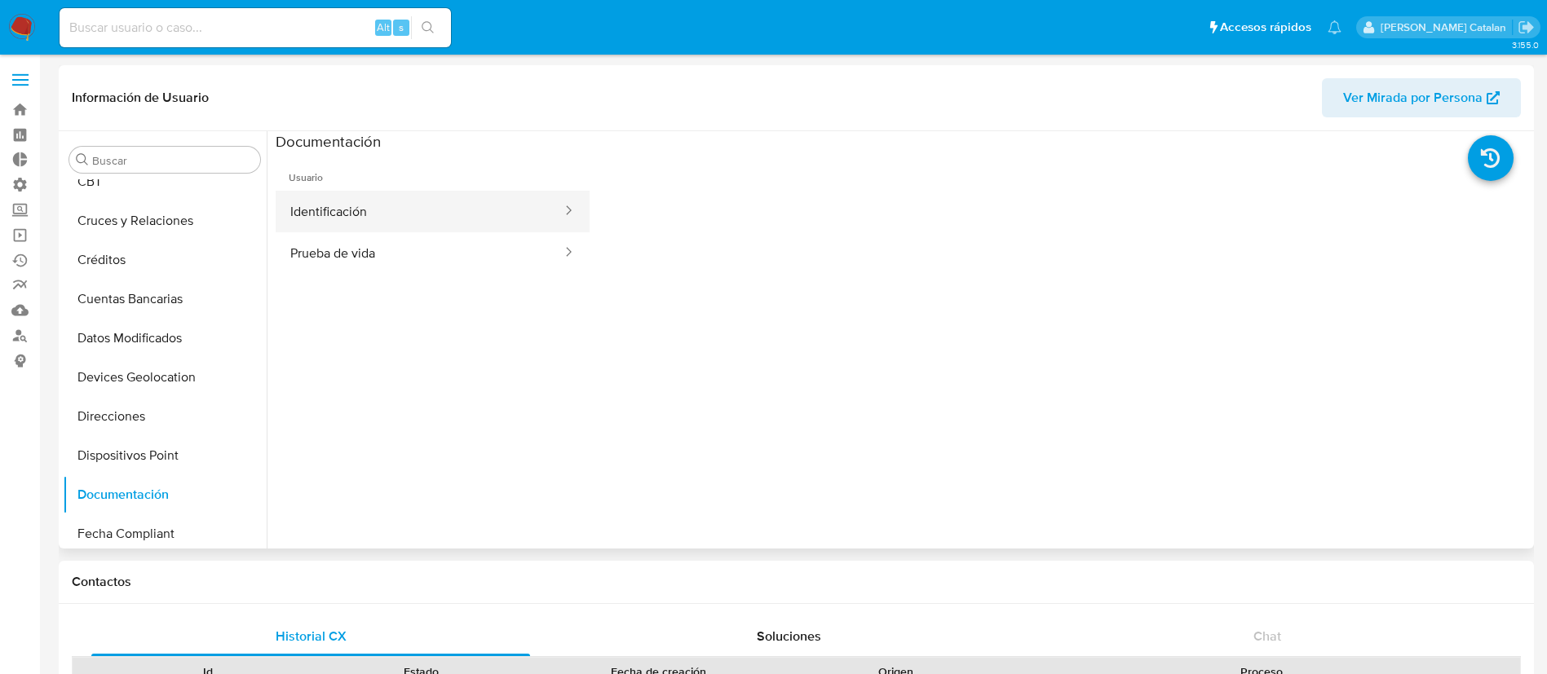
click at [471, 219] on button "Identificación" at bounding box center [420, 212] width 288 height 42
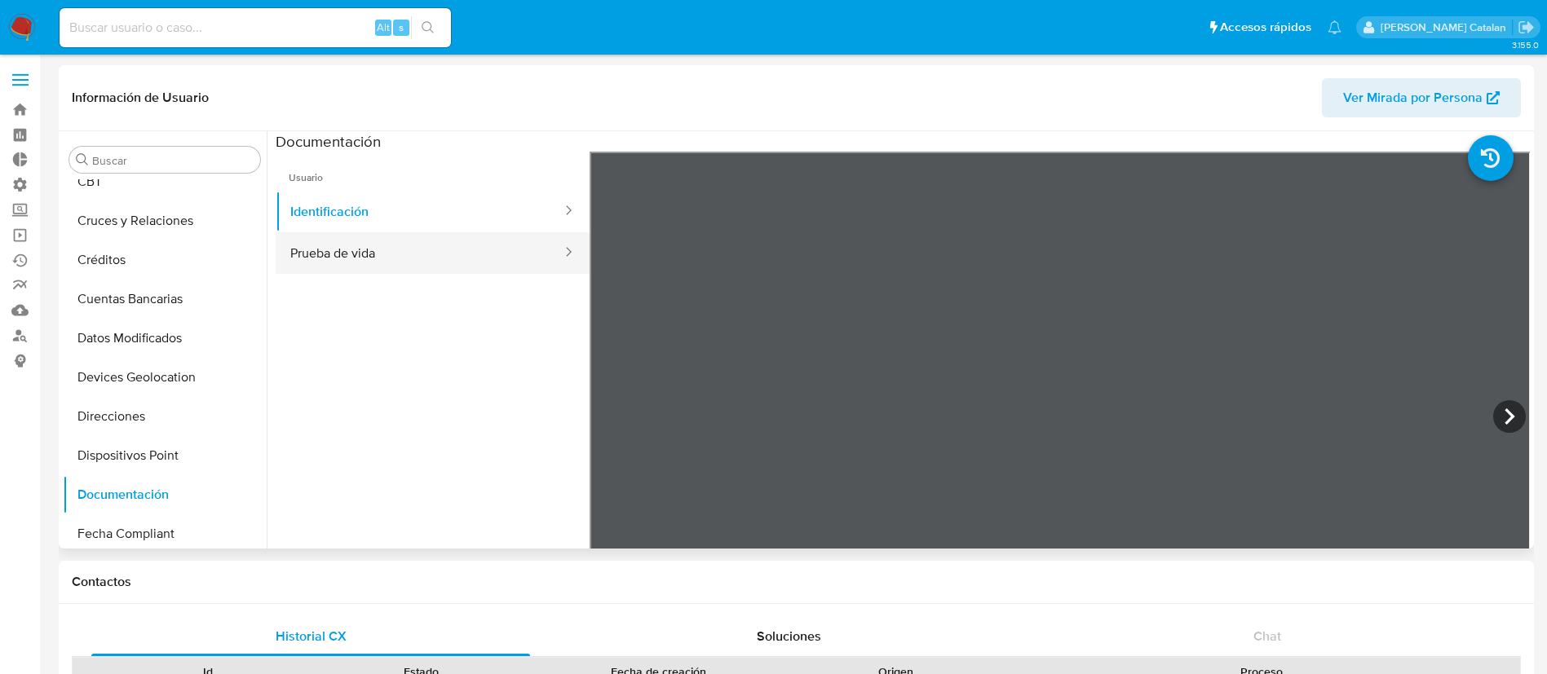
click at [417, 252] on button "Prueba de vida" at bounding box center [420, 253] width 288 height 42
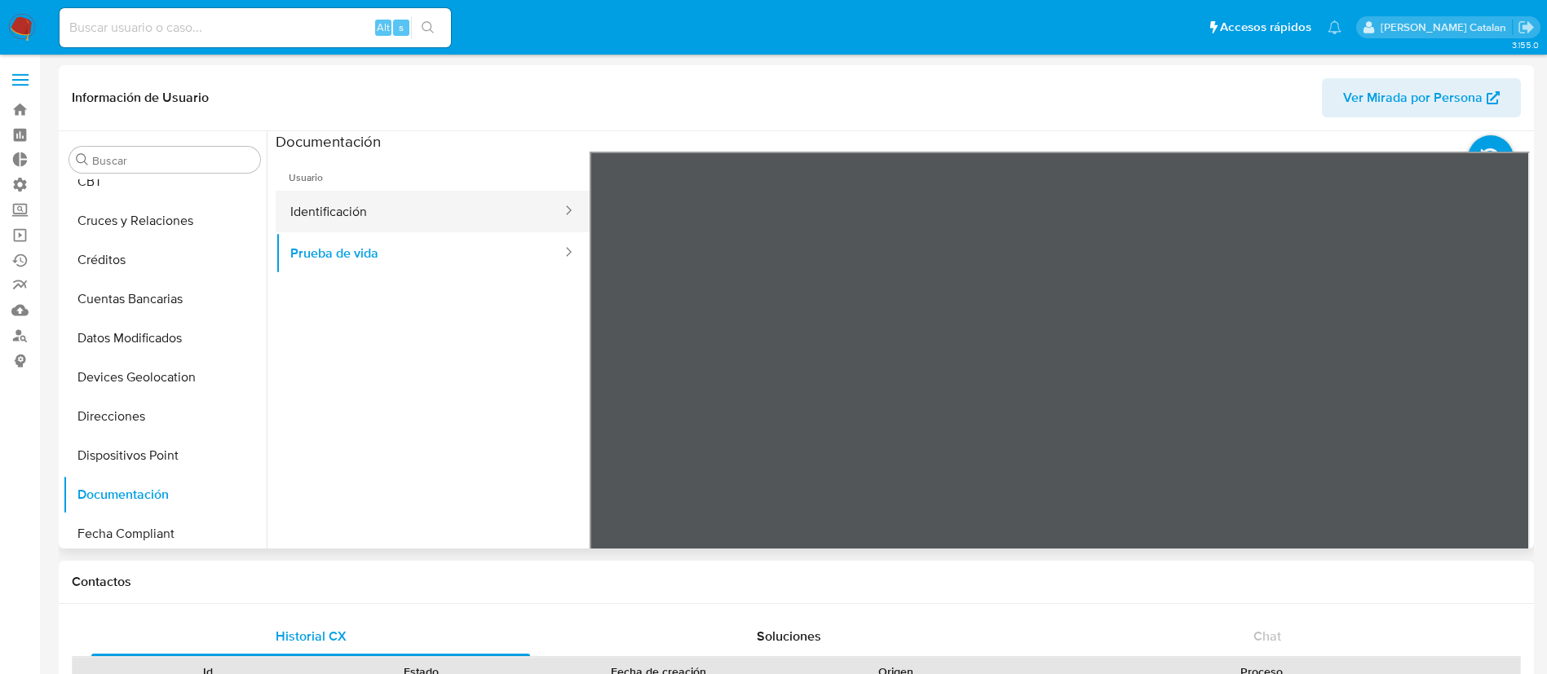
click at [391, 219] on button "Identificación" at bounding box center [420, 212] width 288 height 42
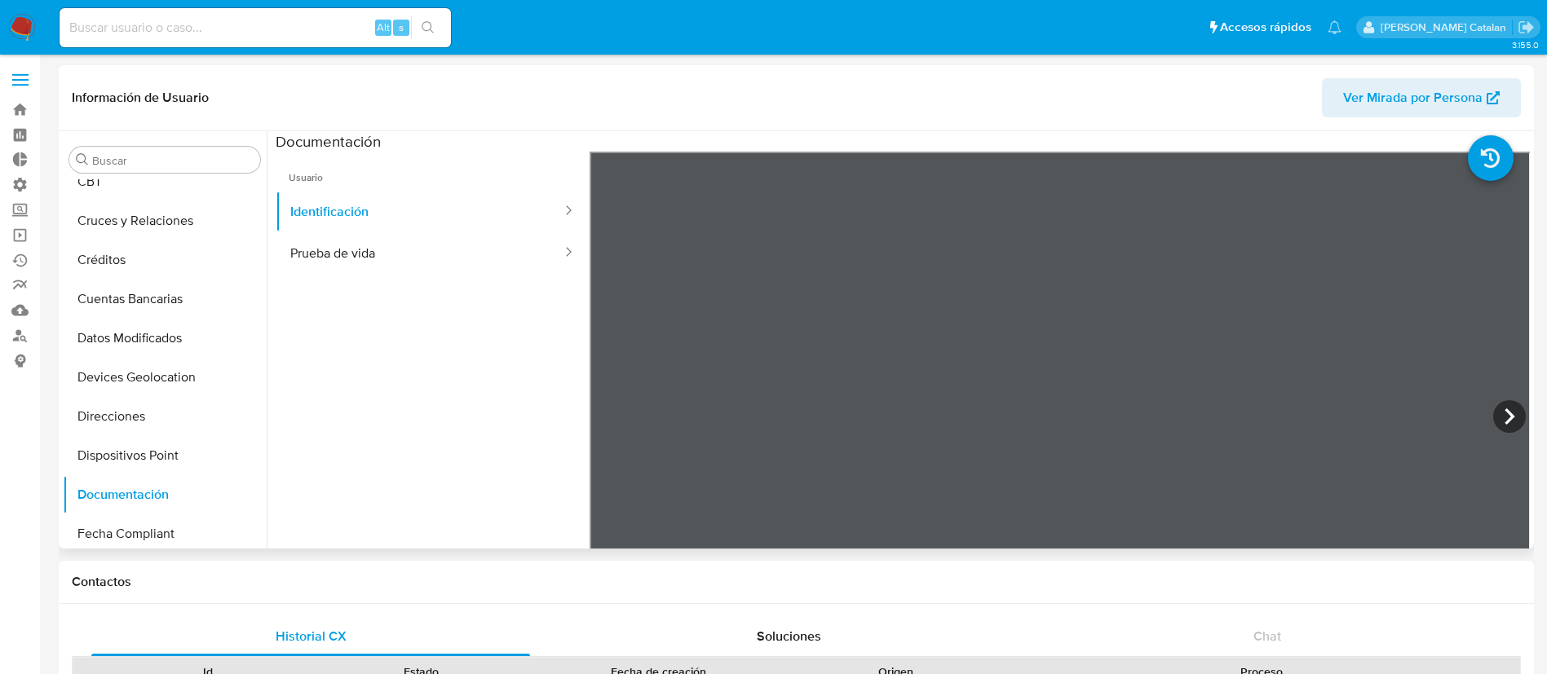
click at [426, 479] on ul "Usuario Identificación Prueba de vida" at bounding box center [433, 387] width 314 height 470
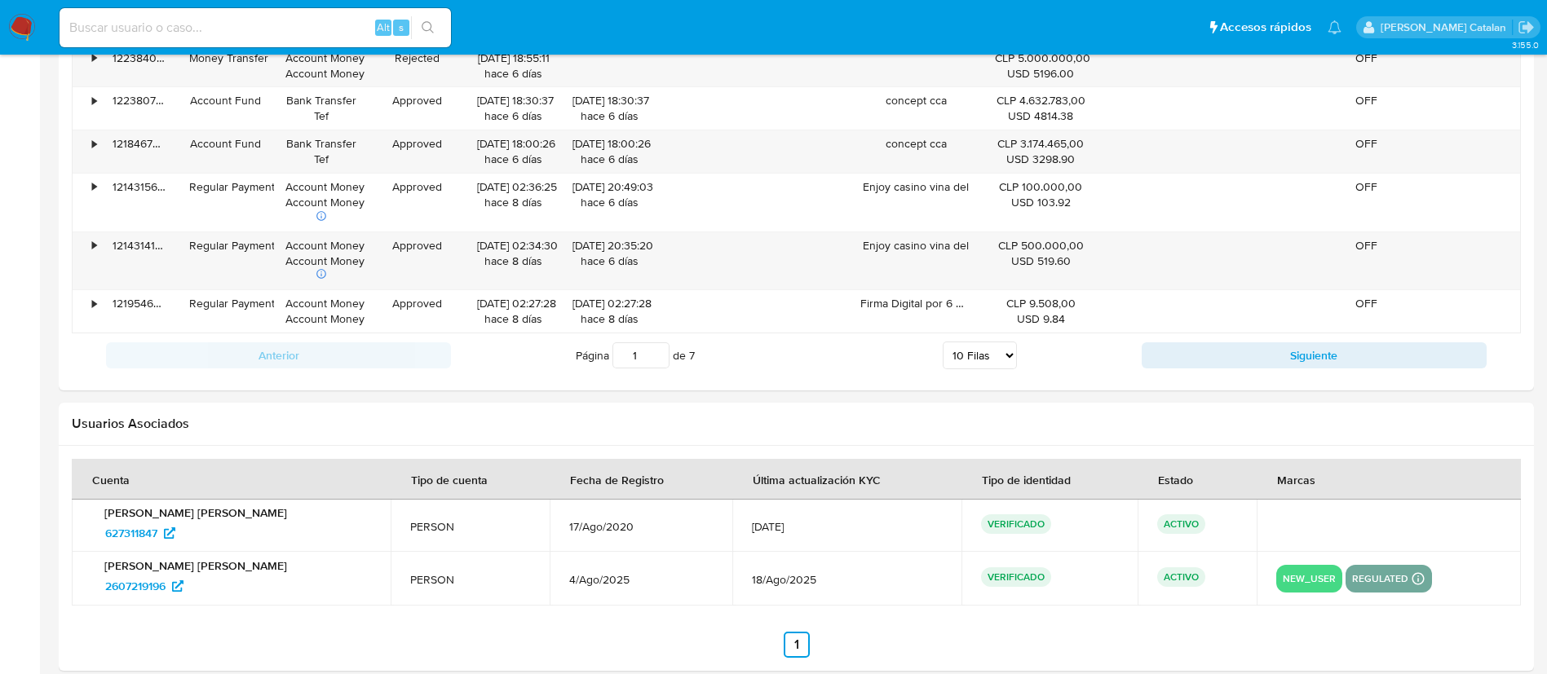
scroll to position [1793, 0]
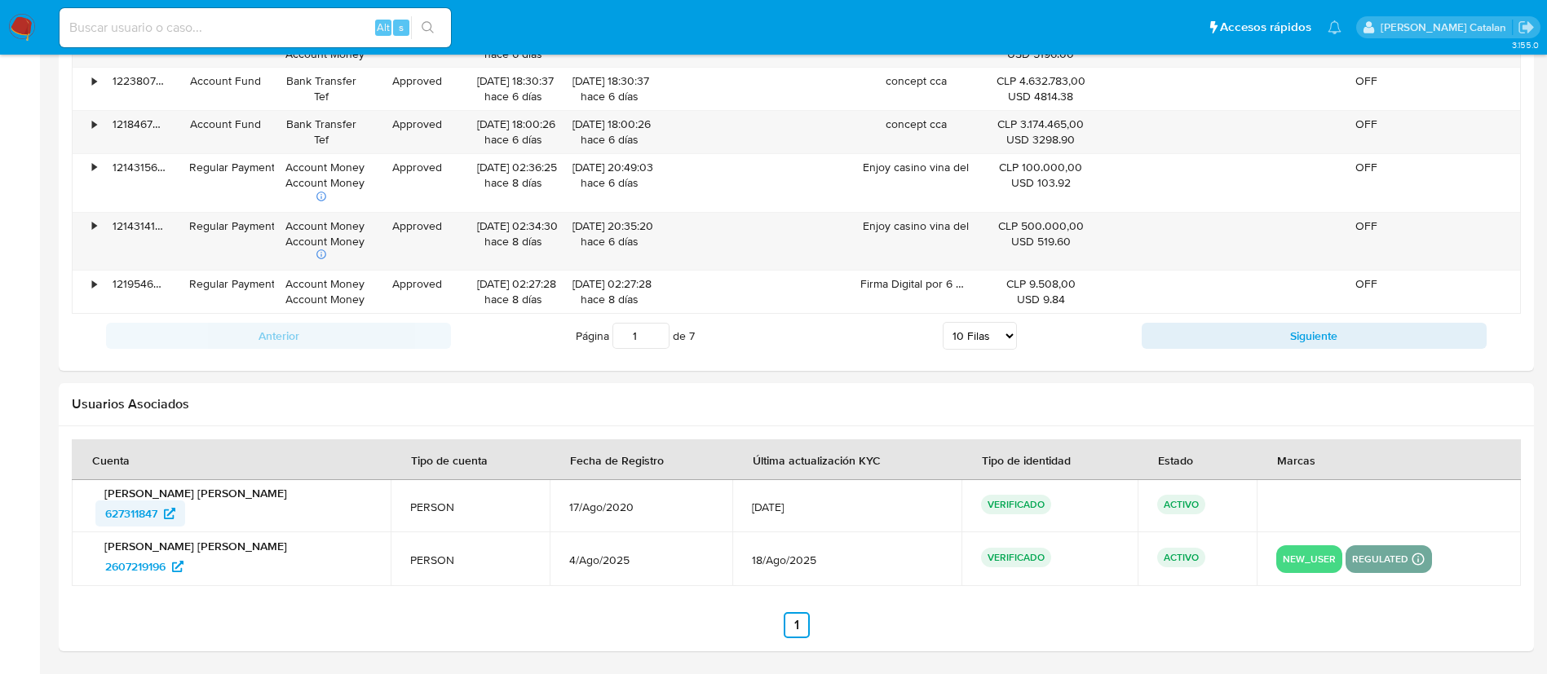
click at [135, 511] on span "627311847" at bounding box center [131, 514] width 52 height 26
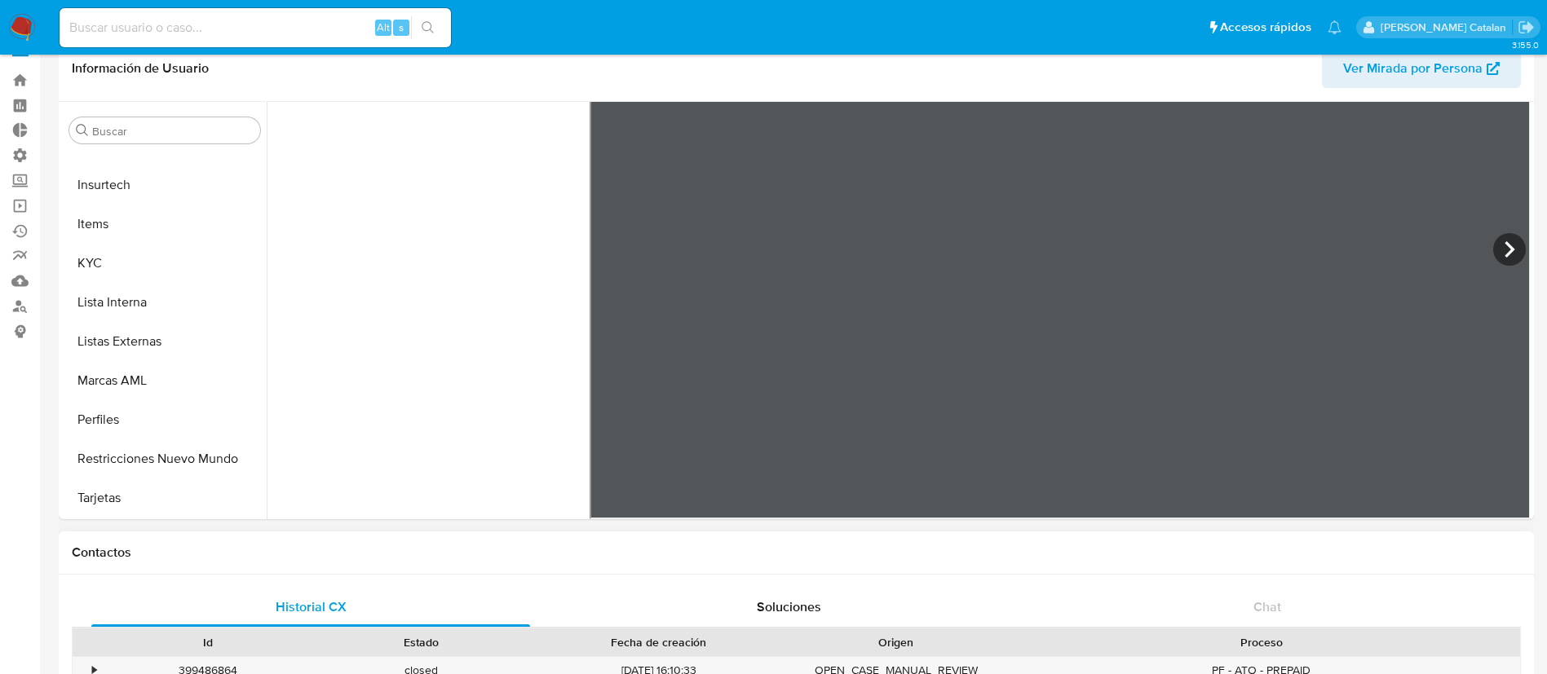
scroll to position [0, 0]
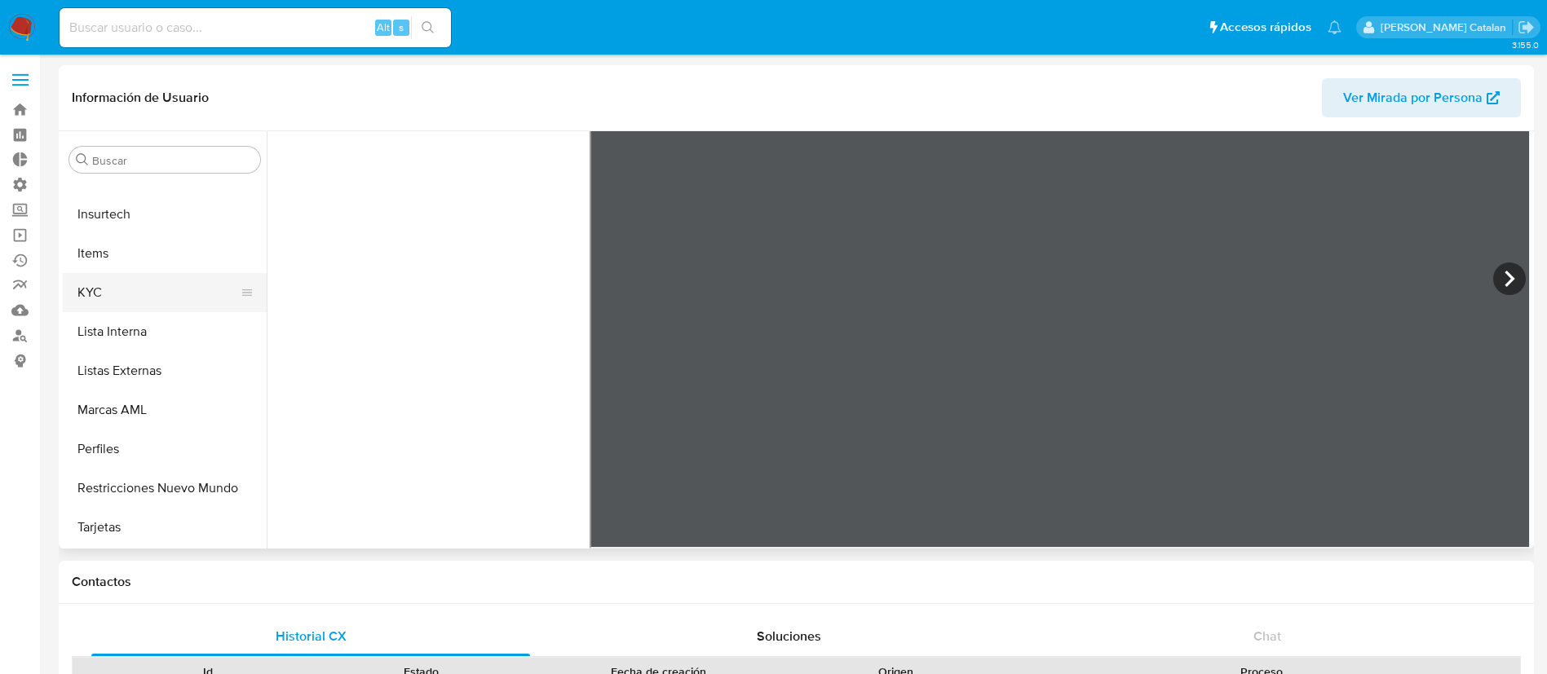
click at [113, 295] on button "KYC" at bounding box center [158, 292] width 191 height 39
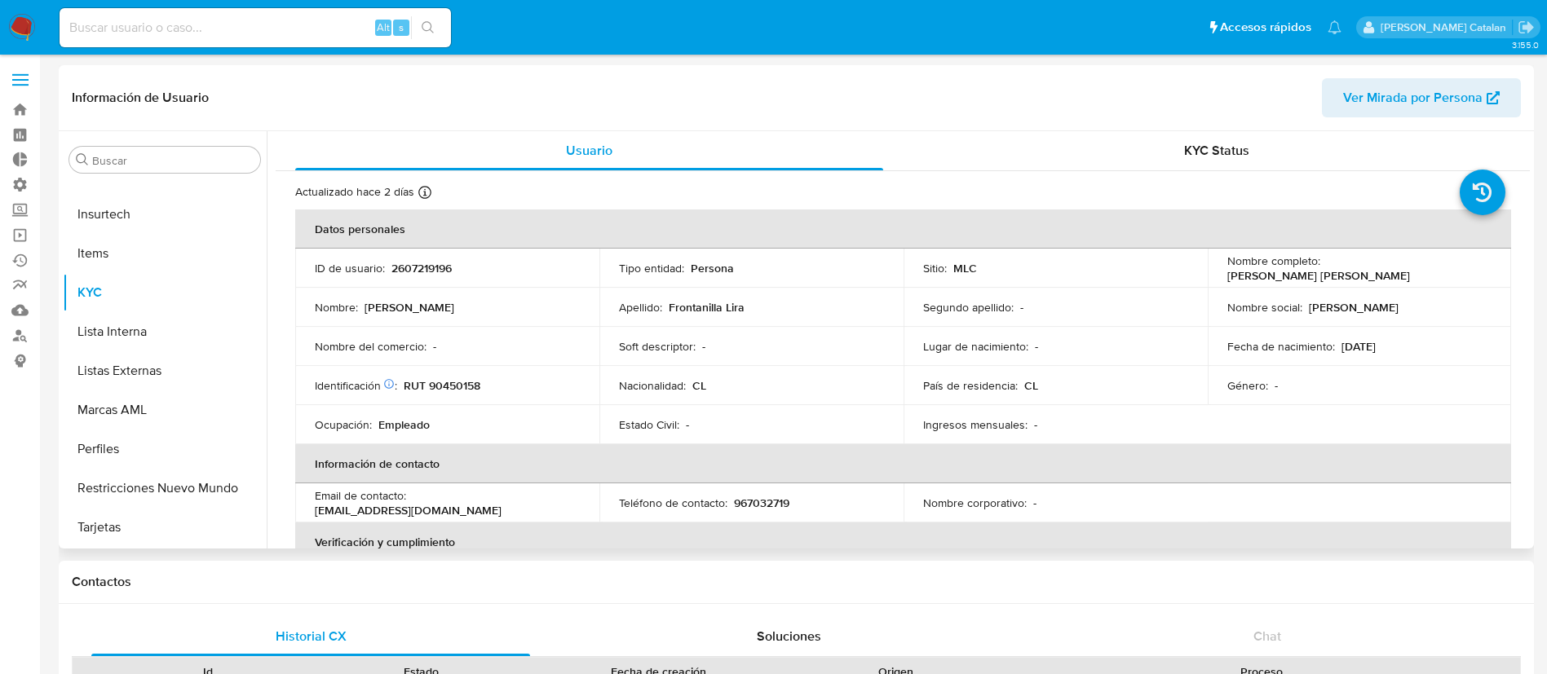
click at [1419, 108] on span "Ver Mirada por Persona" at bounding box center [1412, 97] width 139 height 39
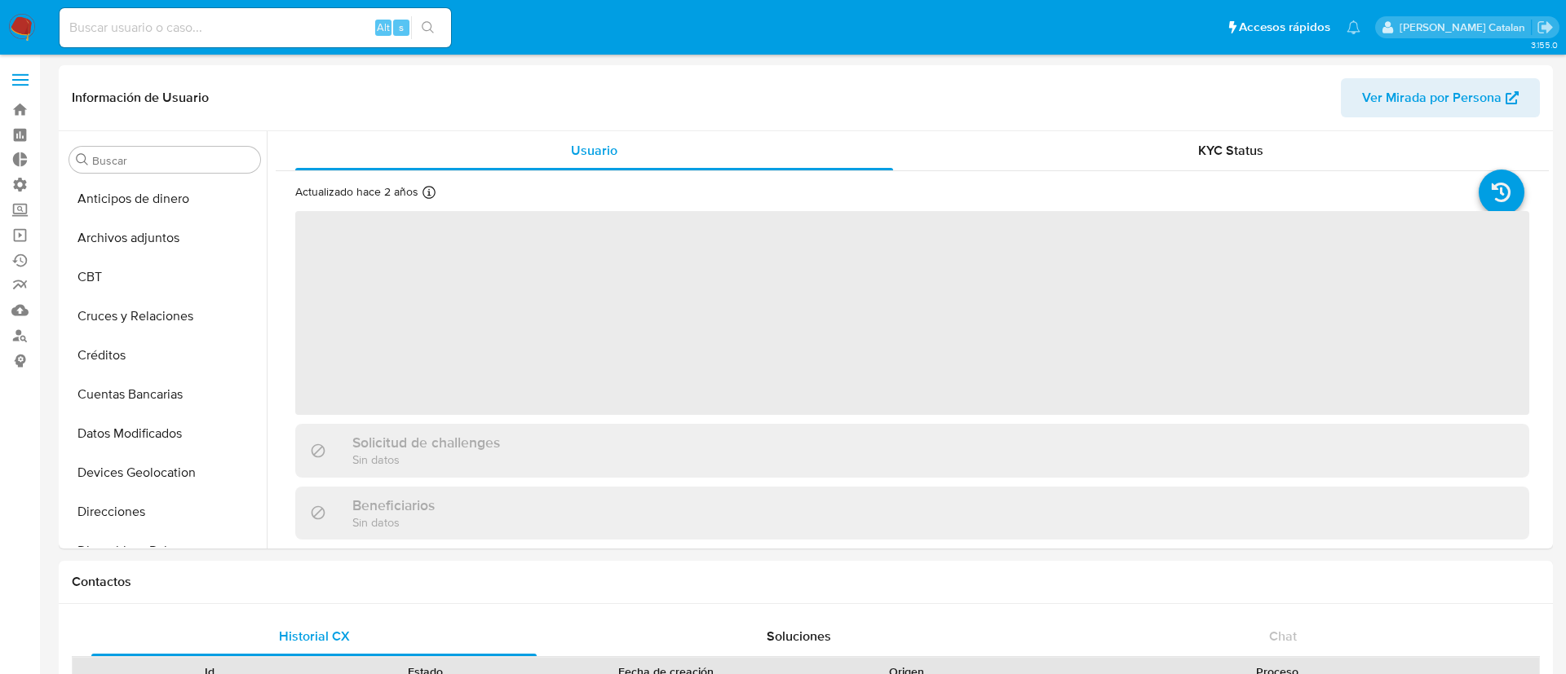
select select "10"
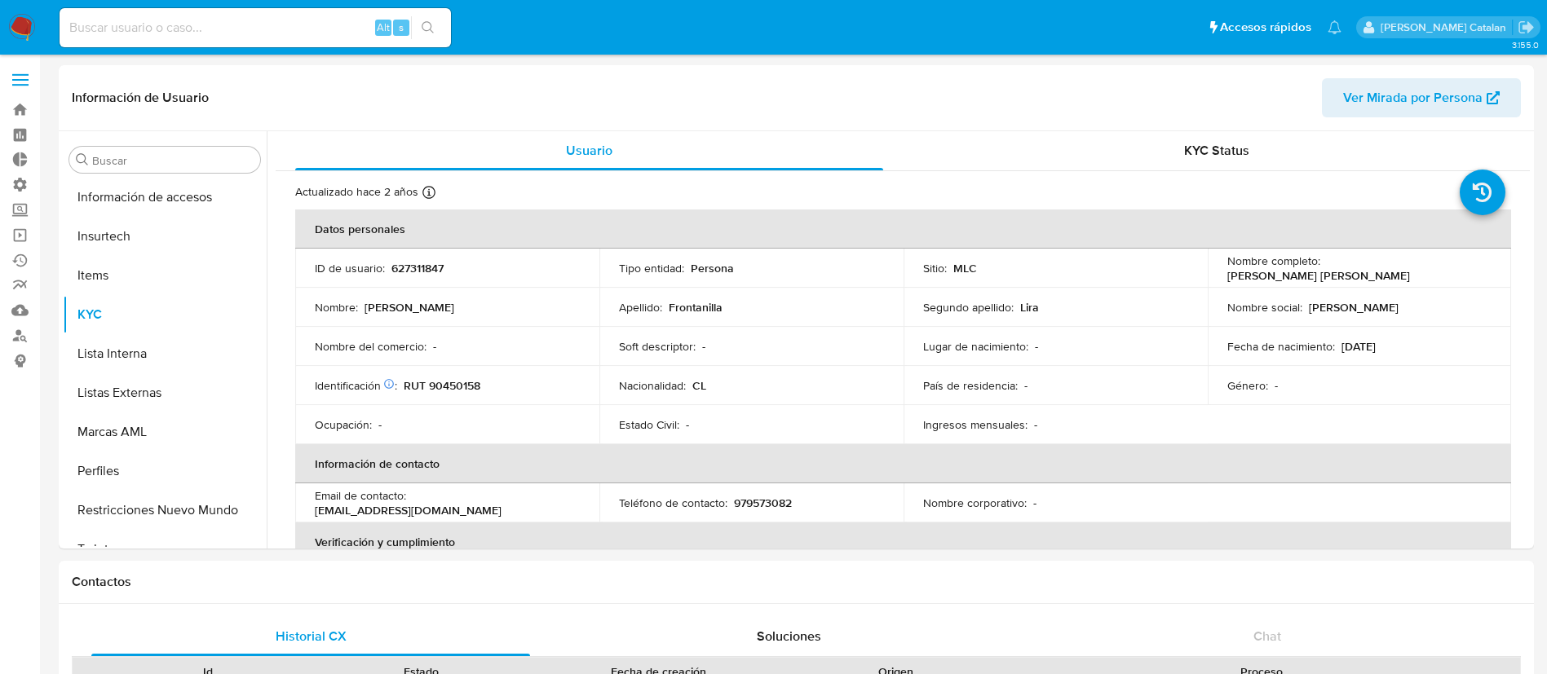
scroll to position [689, 0]
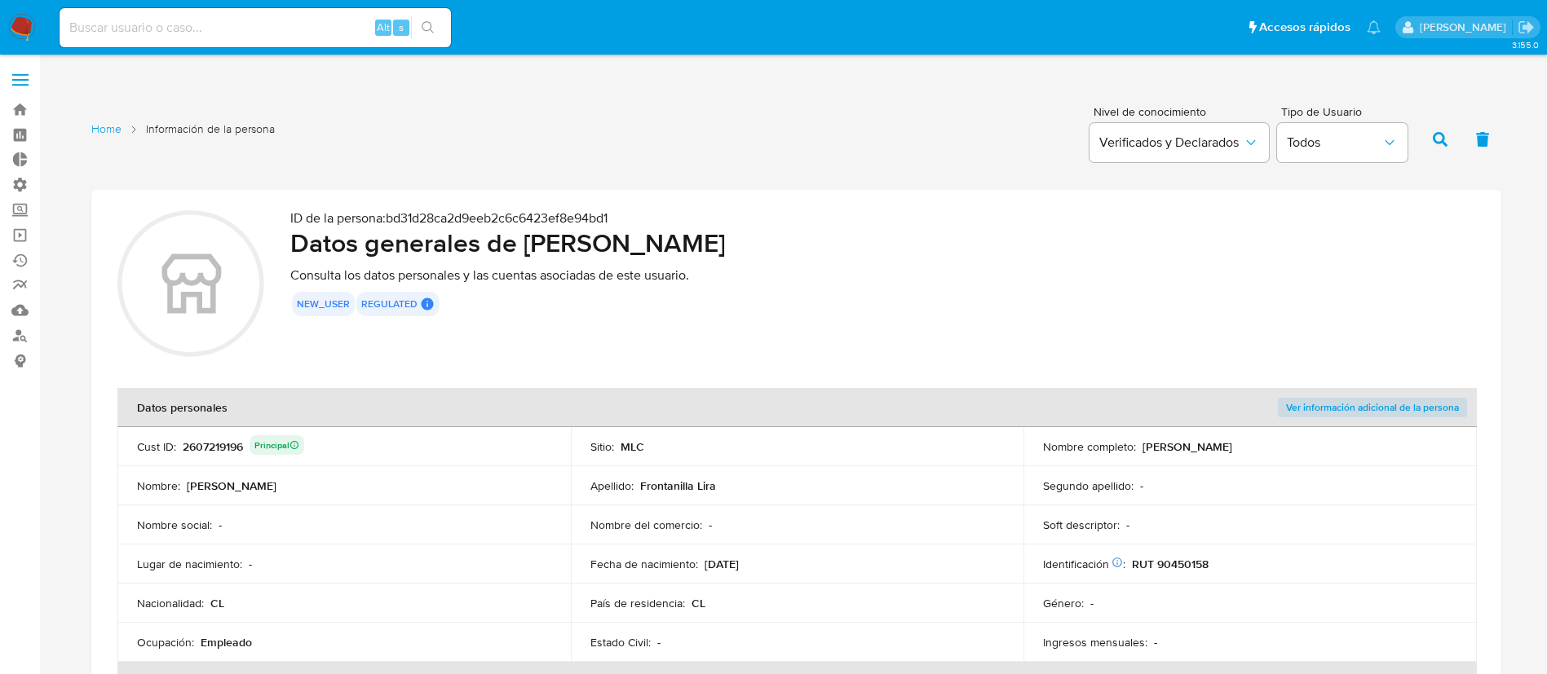
click at [1088, 296] on div "new_user regulated Regulated MLC EMISOR User Id Principal Identificado como usu…" at bounding box center [882, 304] width 1185 height 24
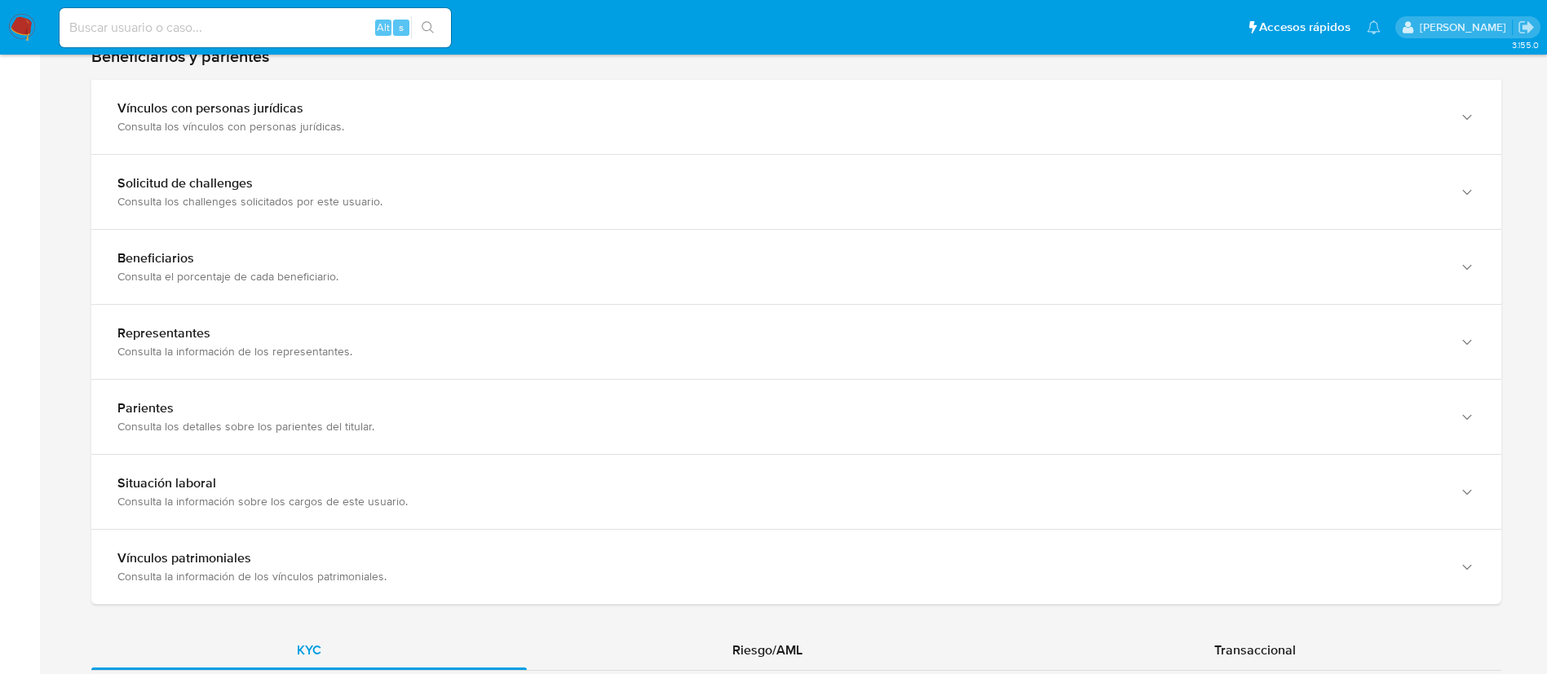
scroll to position [948, 0]
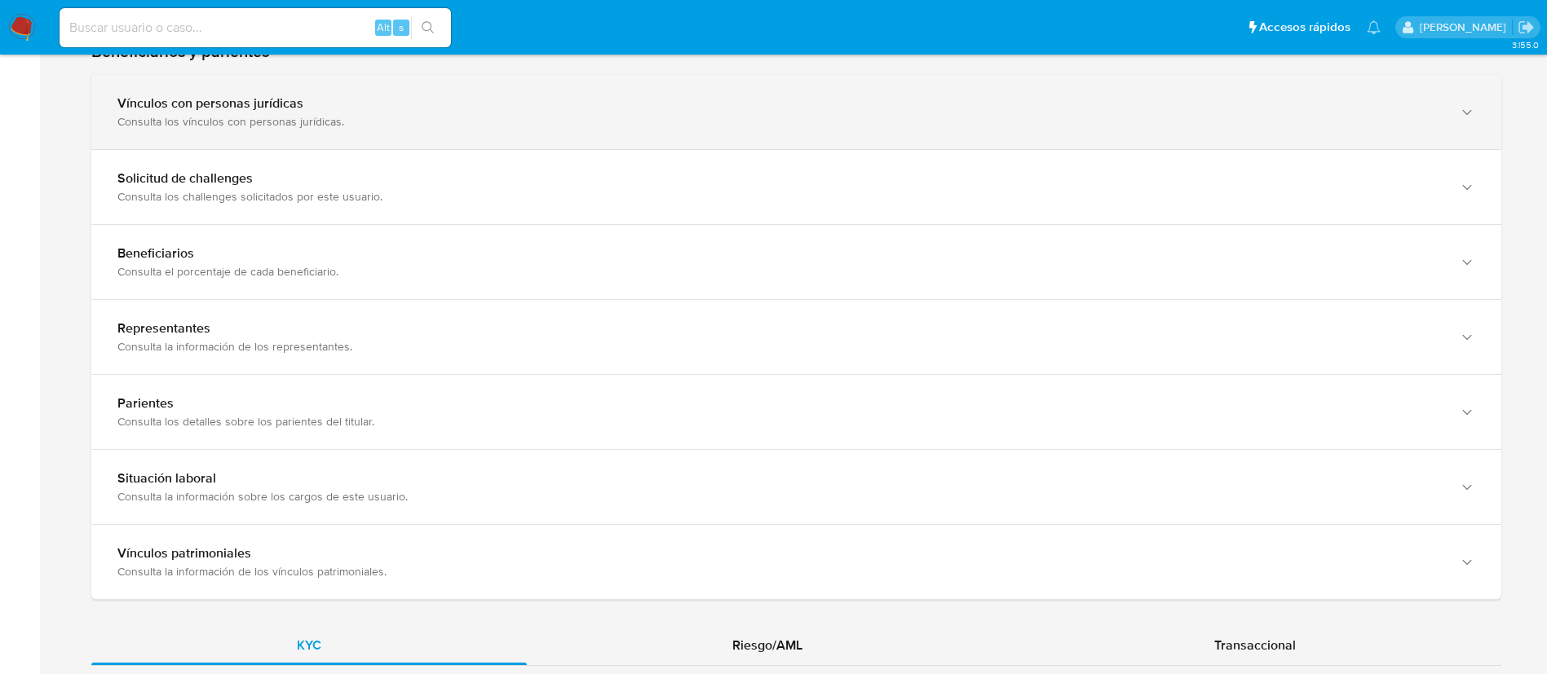
click at [1075, 119] on div "Consulta los vínculos con personas jurídicas." at bounding box center [779, 121] width 1325 height 15
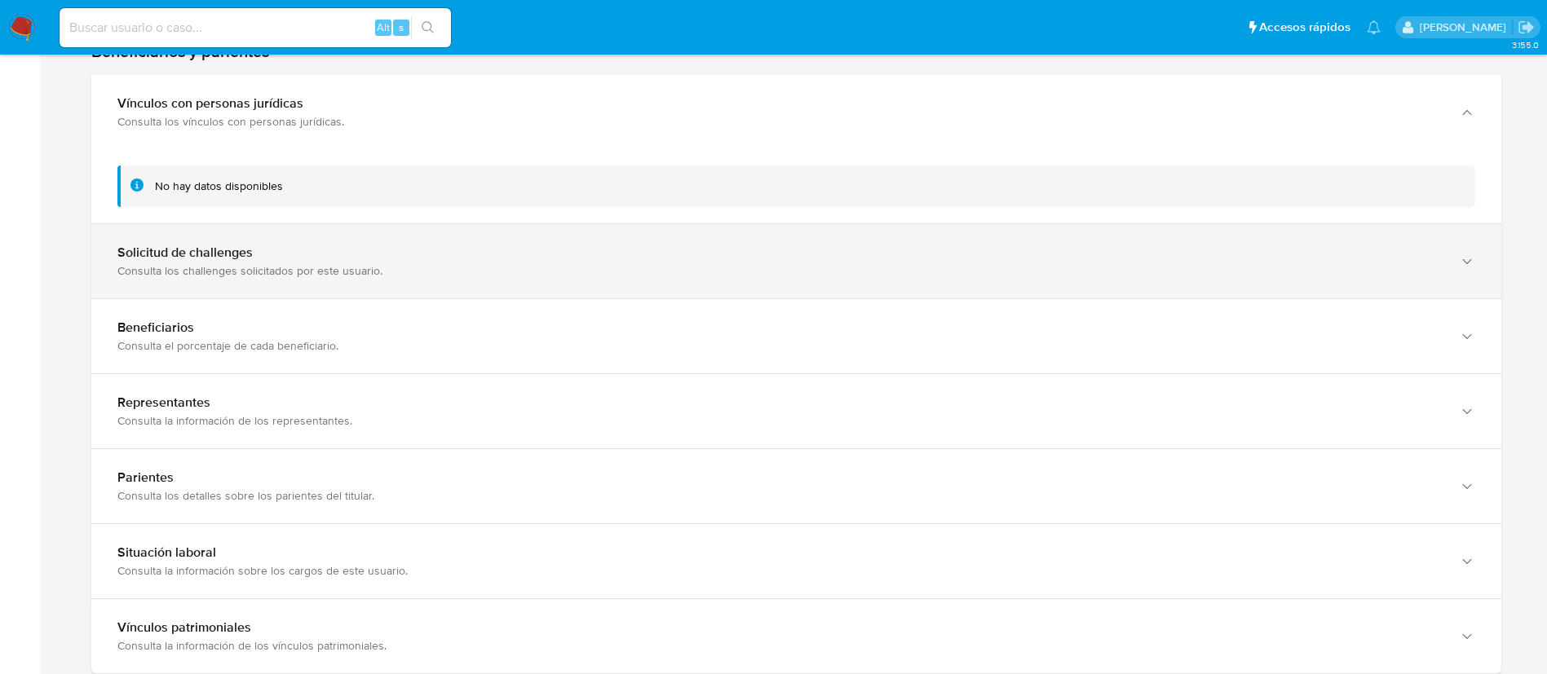
click at [1035, 241] on div "Solicitud de challenges Consulta los challenges solicitados por este usuario." at bounding box center [796, 261] width 1410 height 74
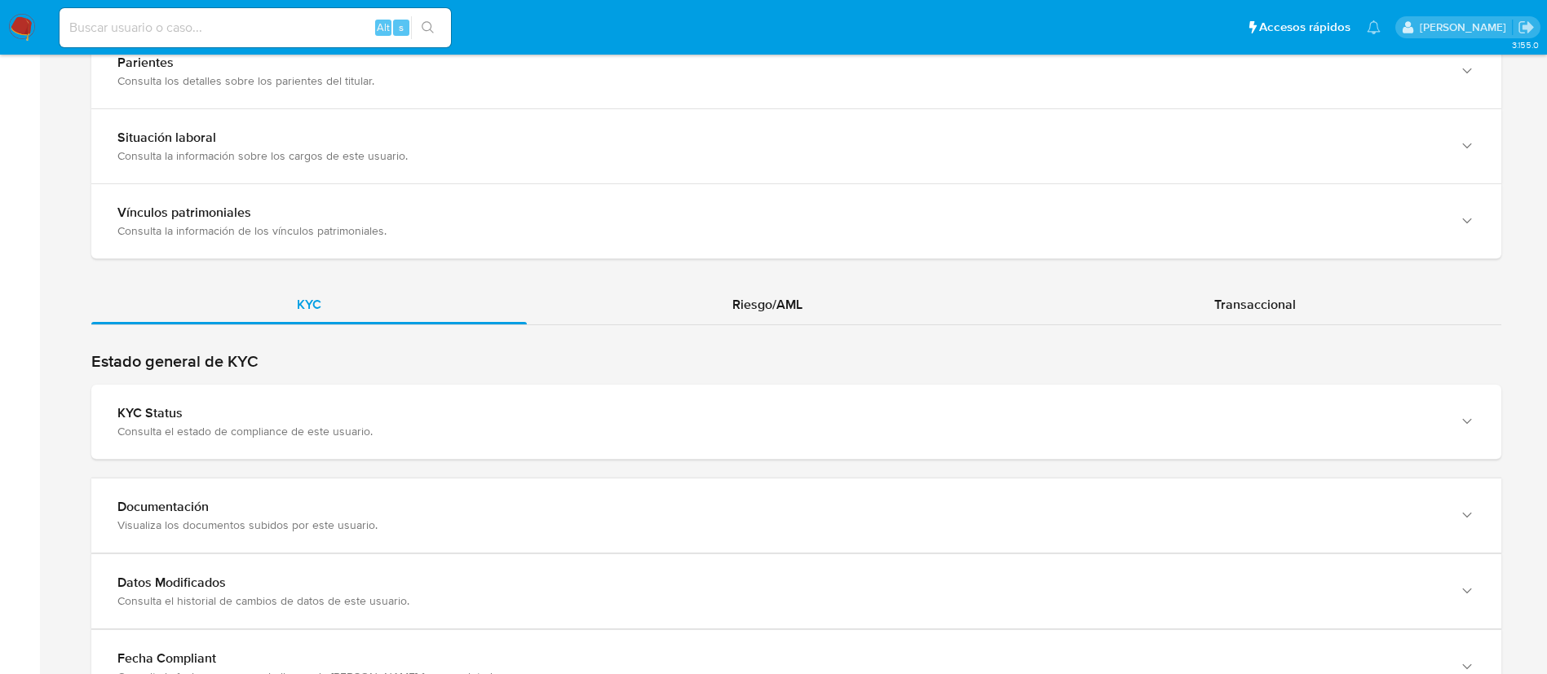
scroll to position [1593, 0]
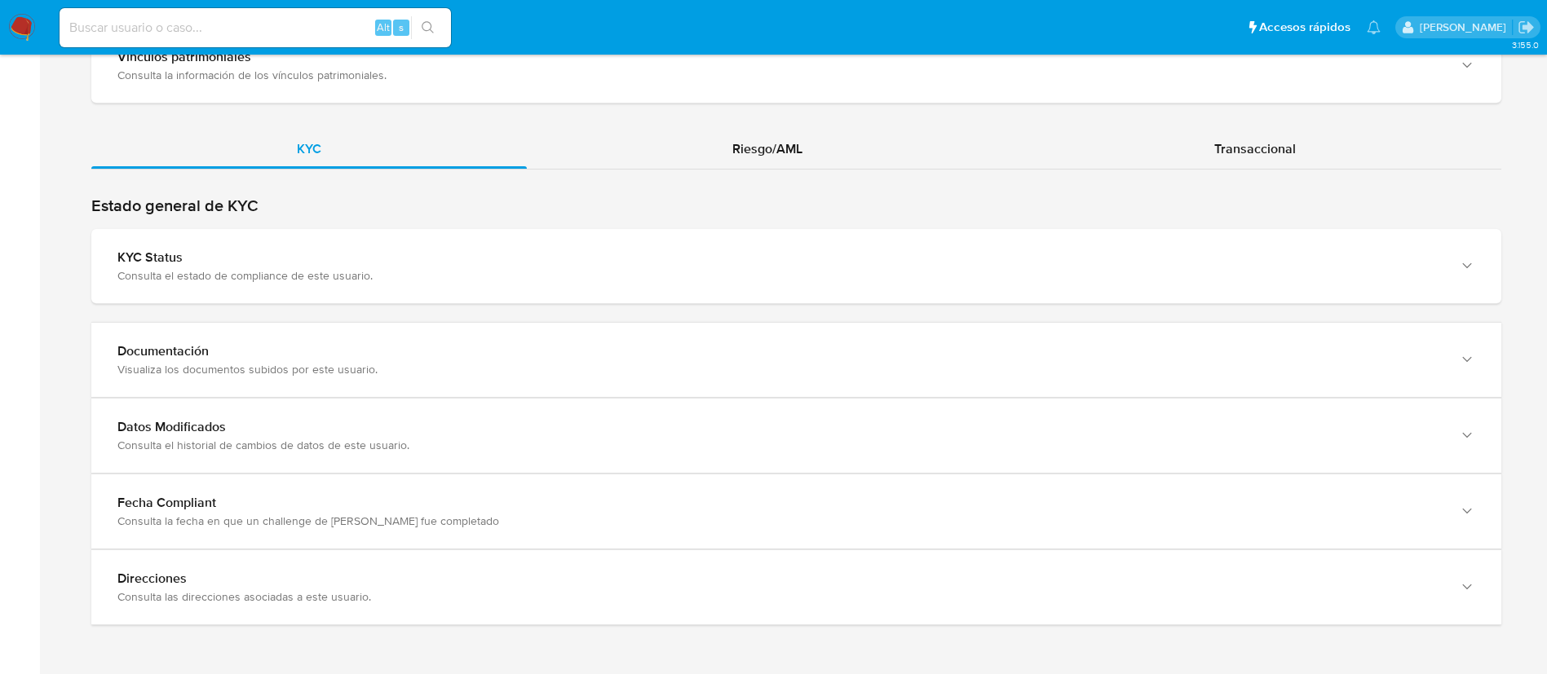
click at [1025, 315] on div "Estado general de KYC KYC Status Consulta el estado de compliance de este usuar…" at bounding box center [796, 411] width 1410 height 430
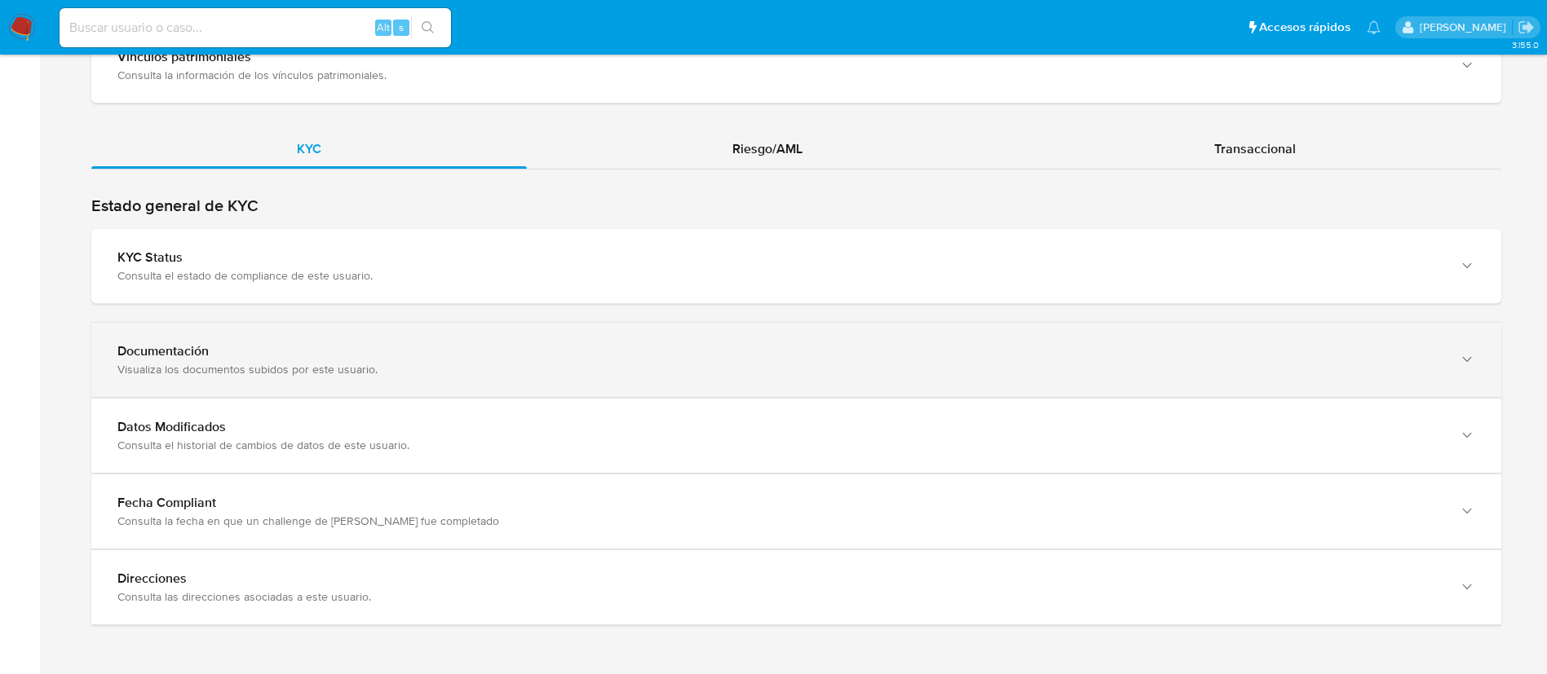
click at [1029, 339] on div "Documentación Visualiza los documentos subidos por este usuario." at bounding box center [796, 360] width 1410 height 74
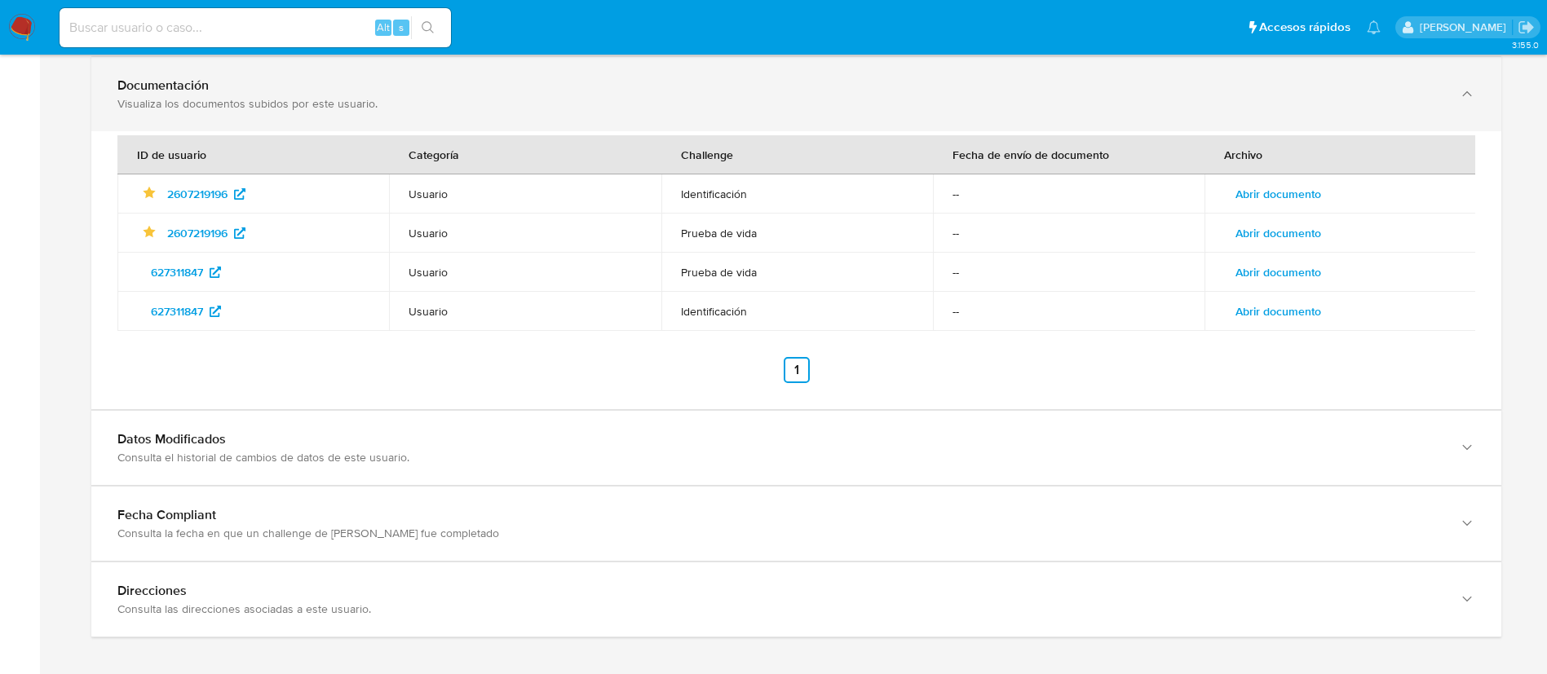
scroll to position [1872, 0]
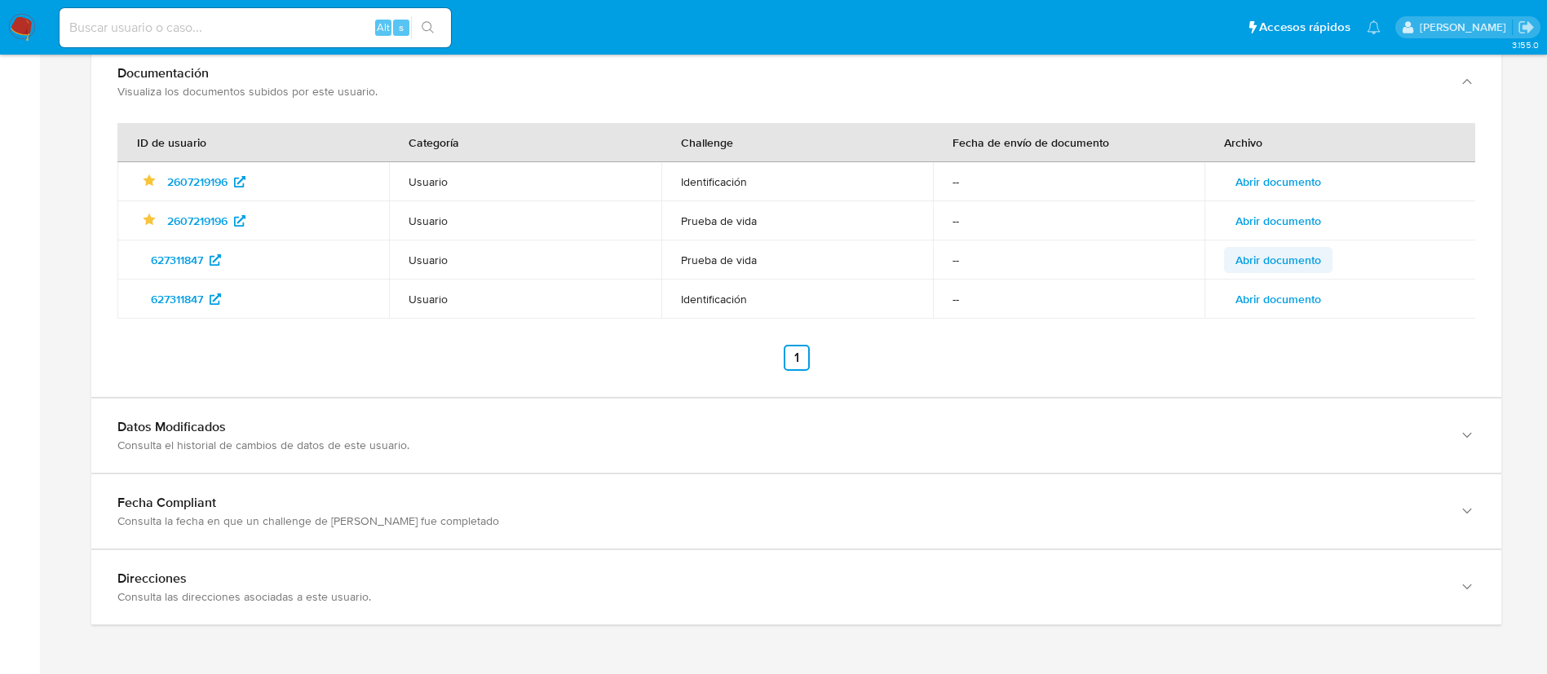
click at [1257, 261] on span "Abrir documento" at bounding box center [1278, 260] width 86 height 23
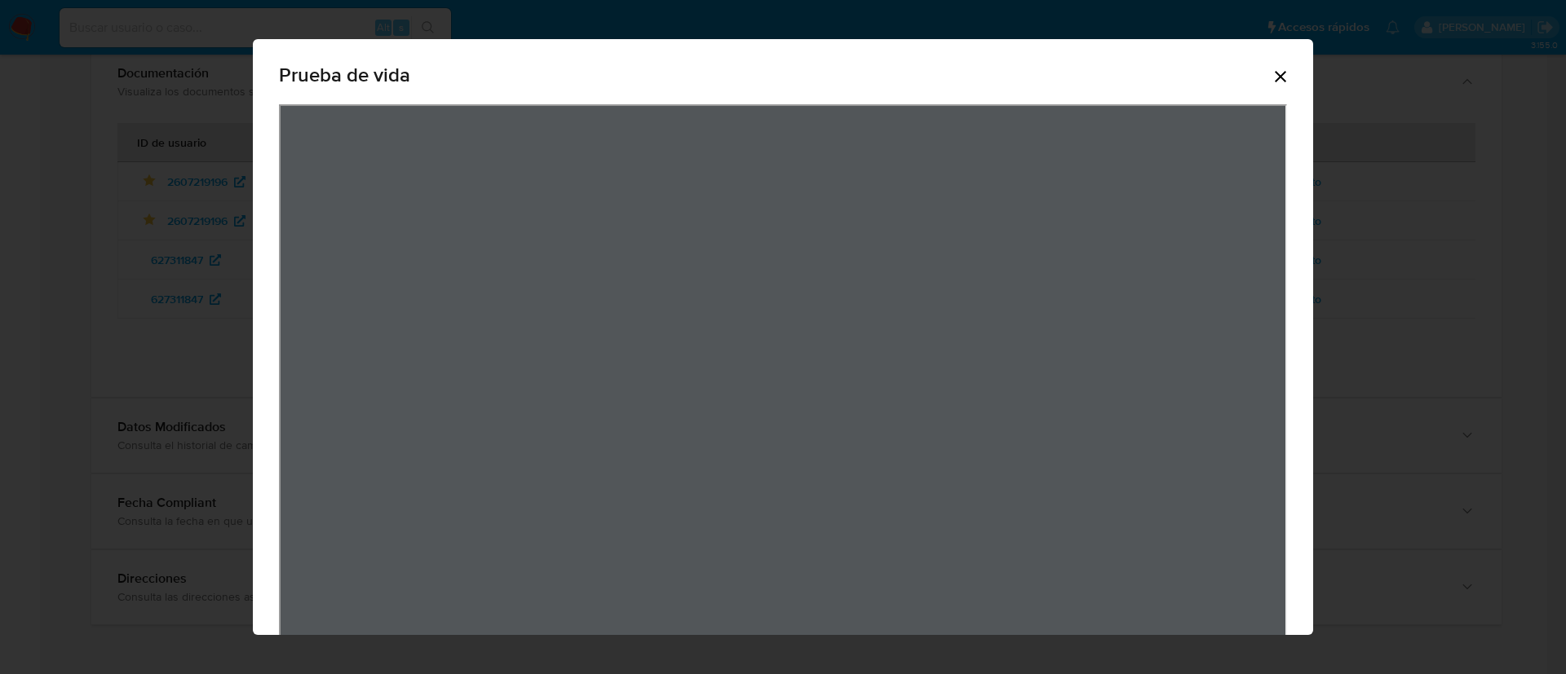
click at [1271, 77] on icon "Cerrar" at bounding box center [1281, 77] width 20 height 20
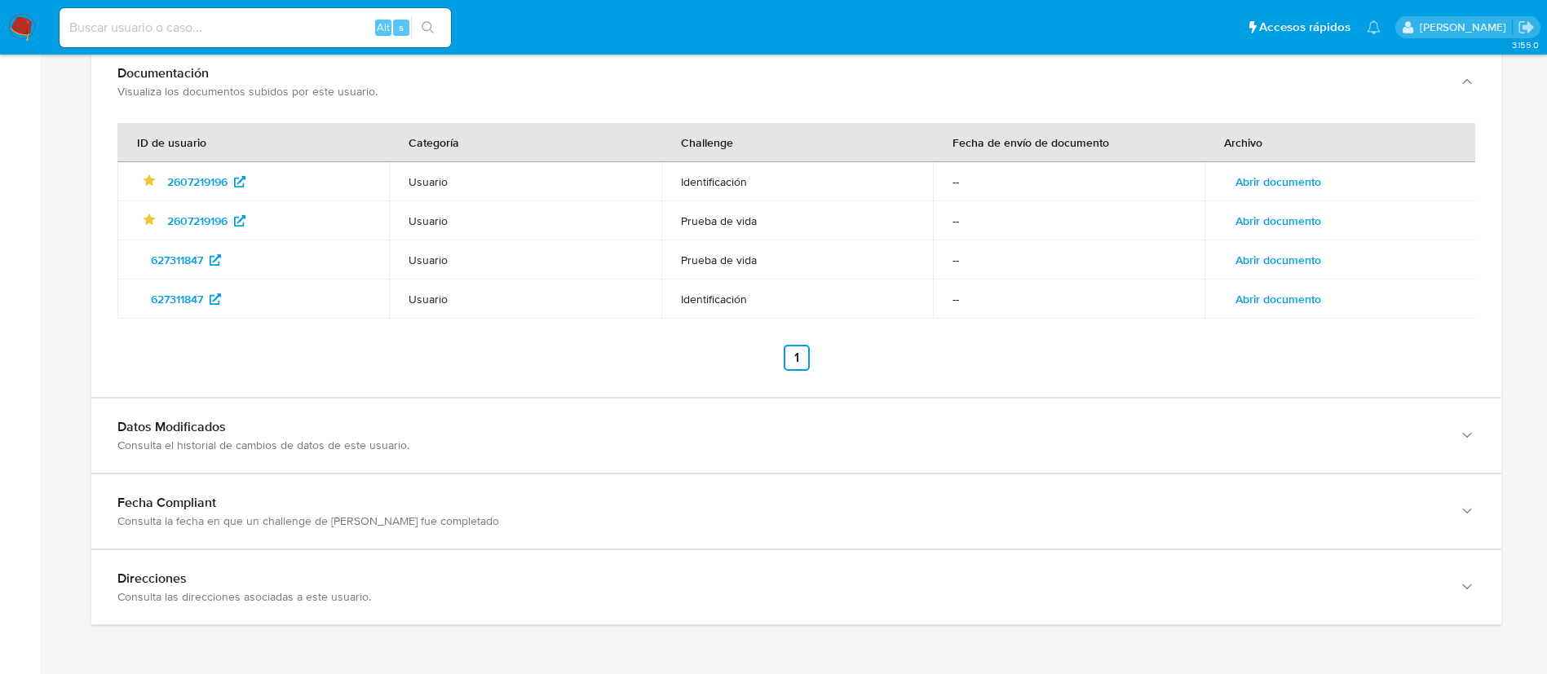
click at [1309, 296] on span "Abrir documento" at bounding box center [1278, 299] width 86 height 23
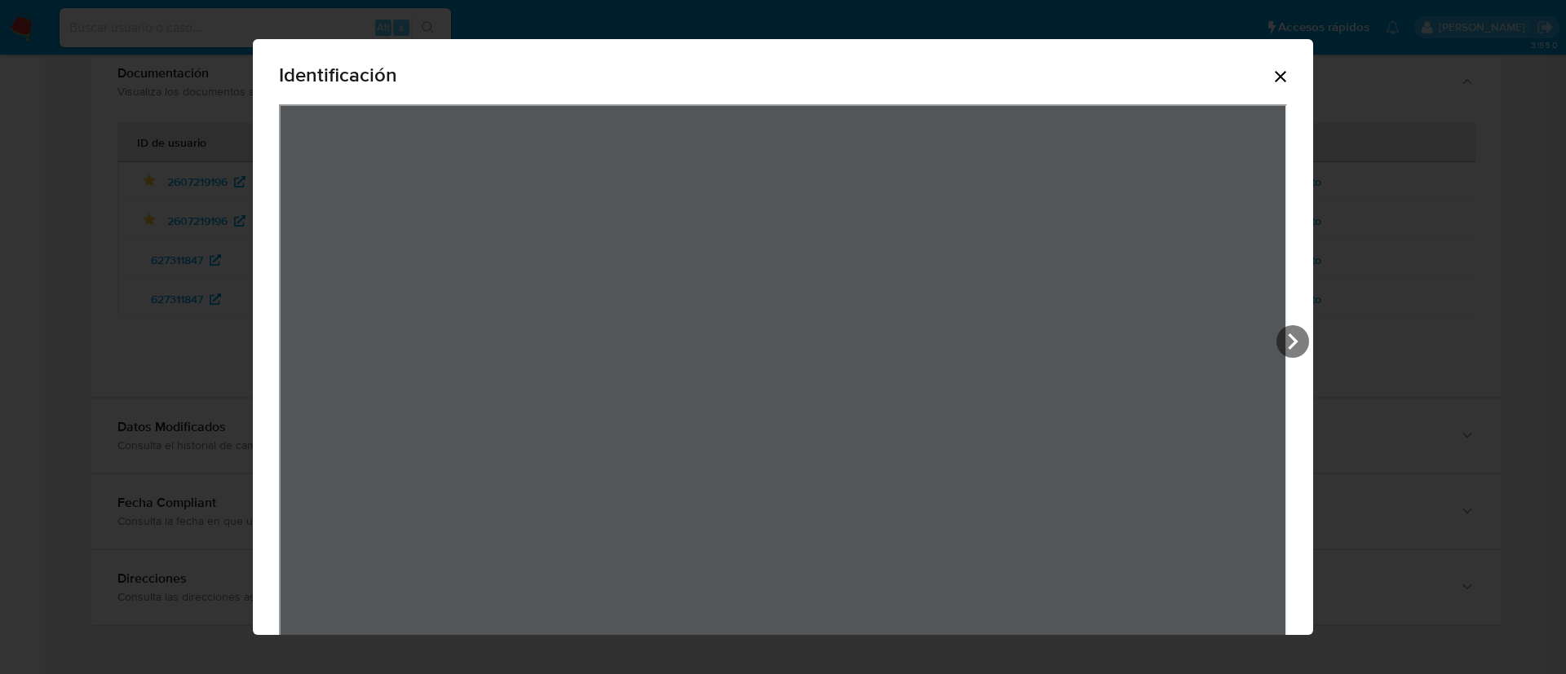
click at [1275, 76] on icon "Cerrar" at bounding box center [1280, 76] width 11 height 11
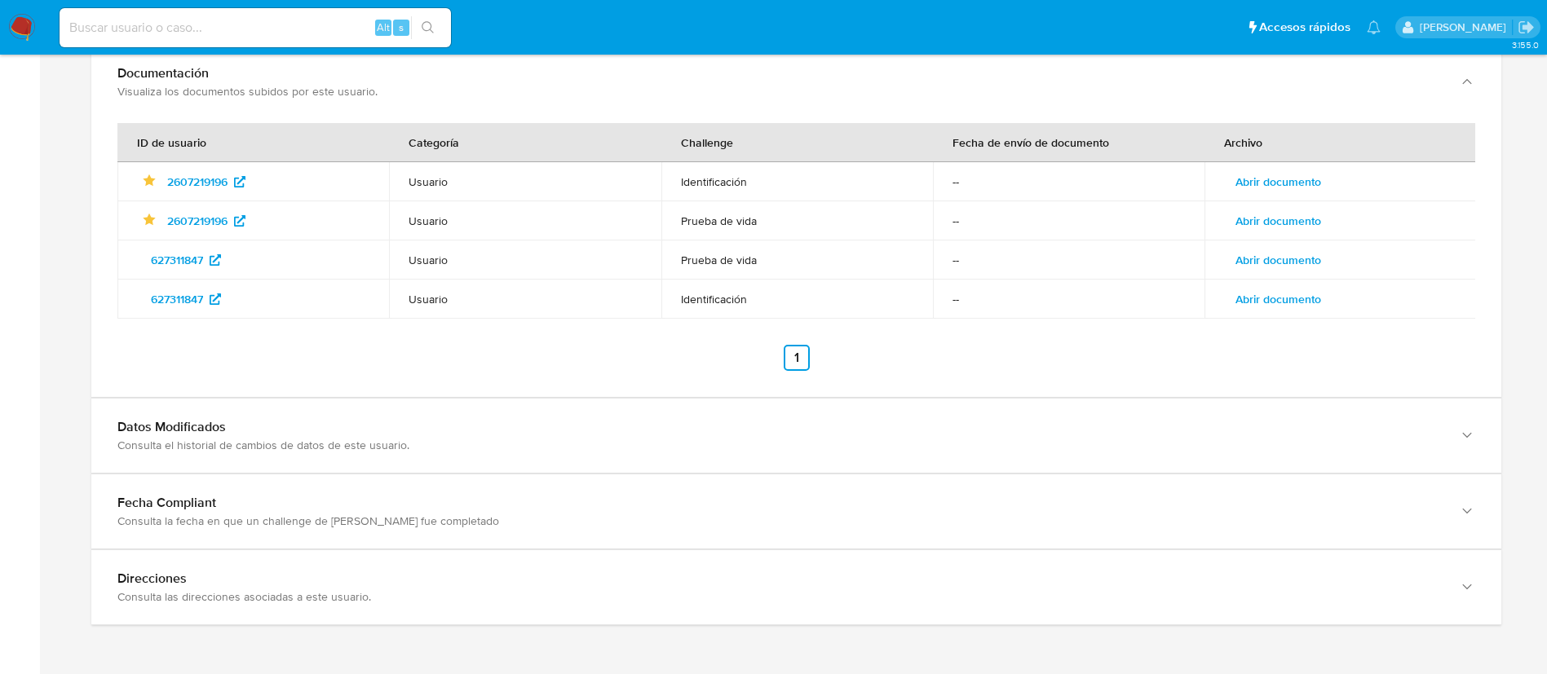
click at [1285, 188] on span "Abrir documento" at bounding box center [1278, 181] width 86 height 23
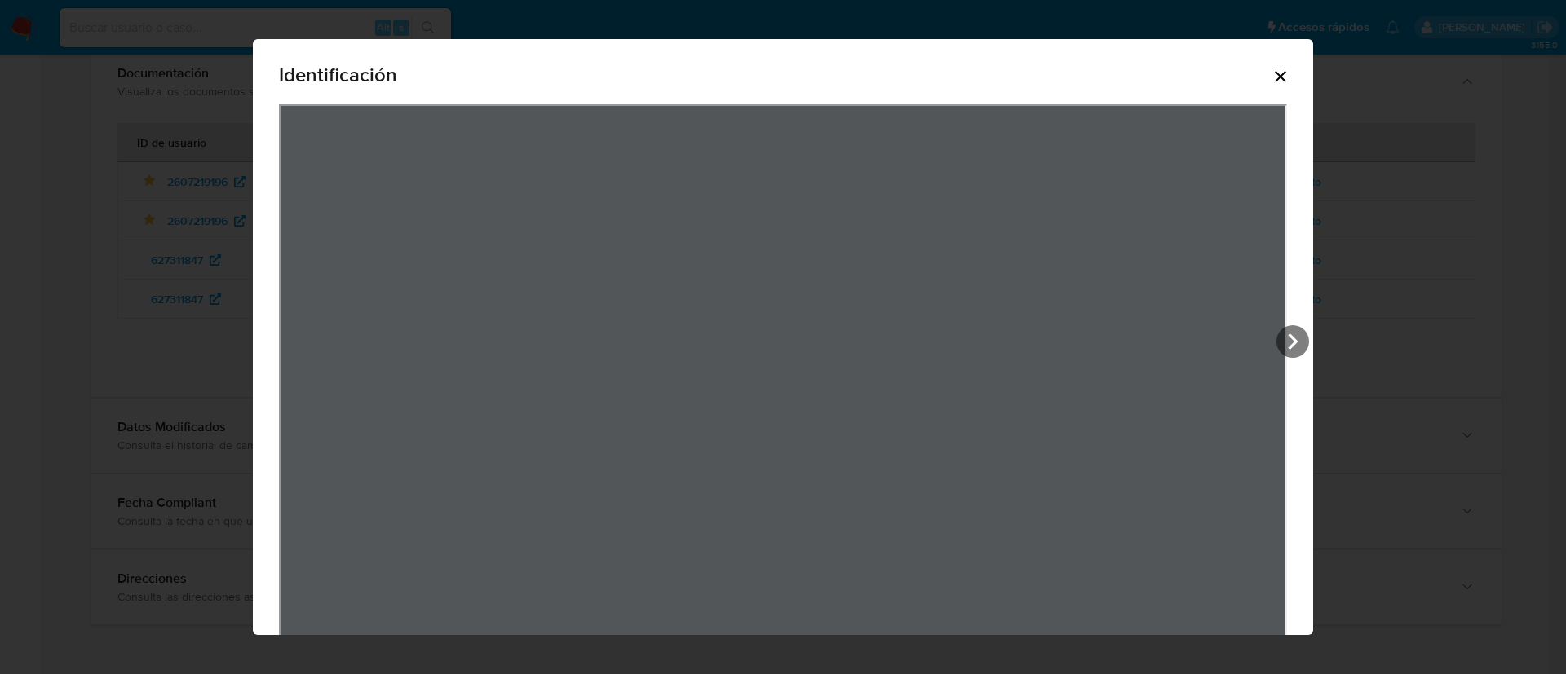
click at [1271, 74] on icon "Cerrar" at bounding box center [1281, 77] width 20 height 20
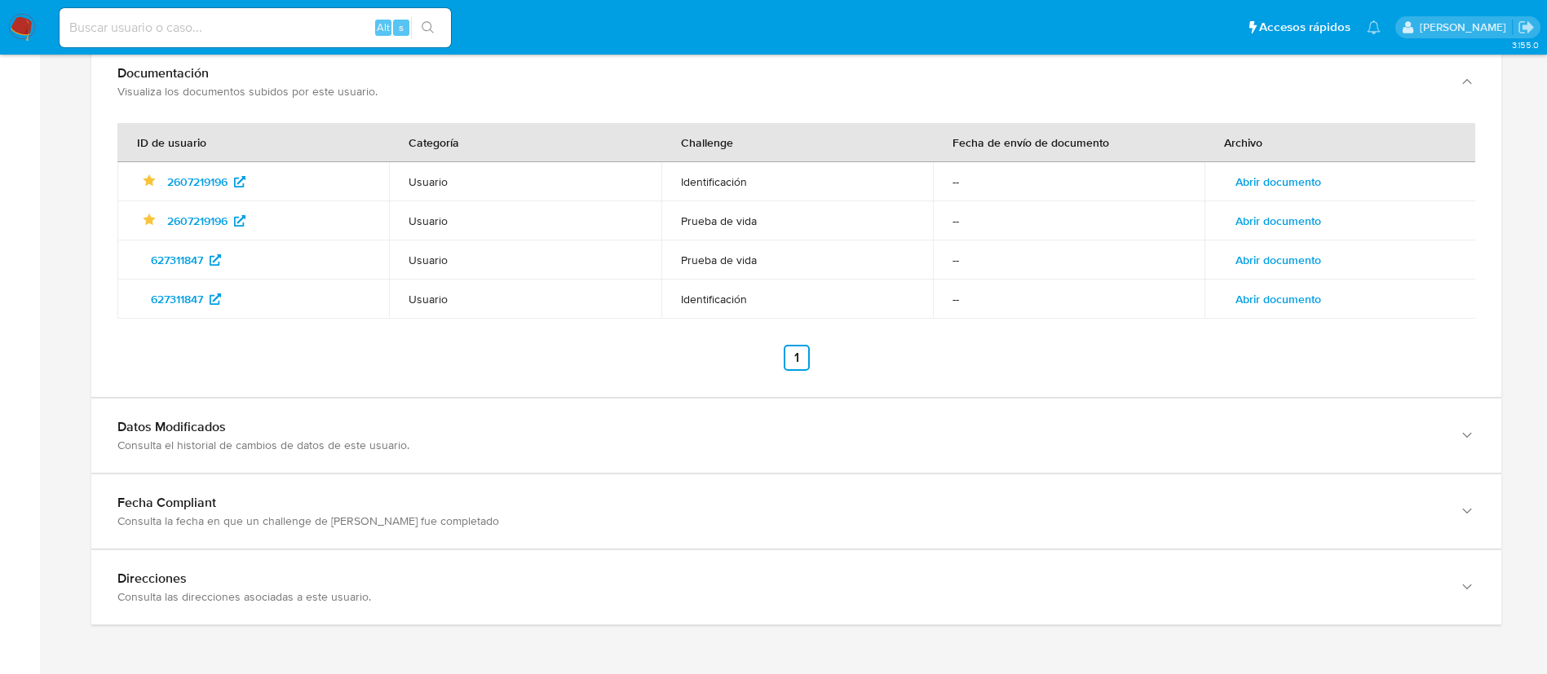
click at [1271, 178] on span "Abrir documento" at bounding box center [1278, 181] width 86 height 23
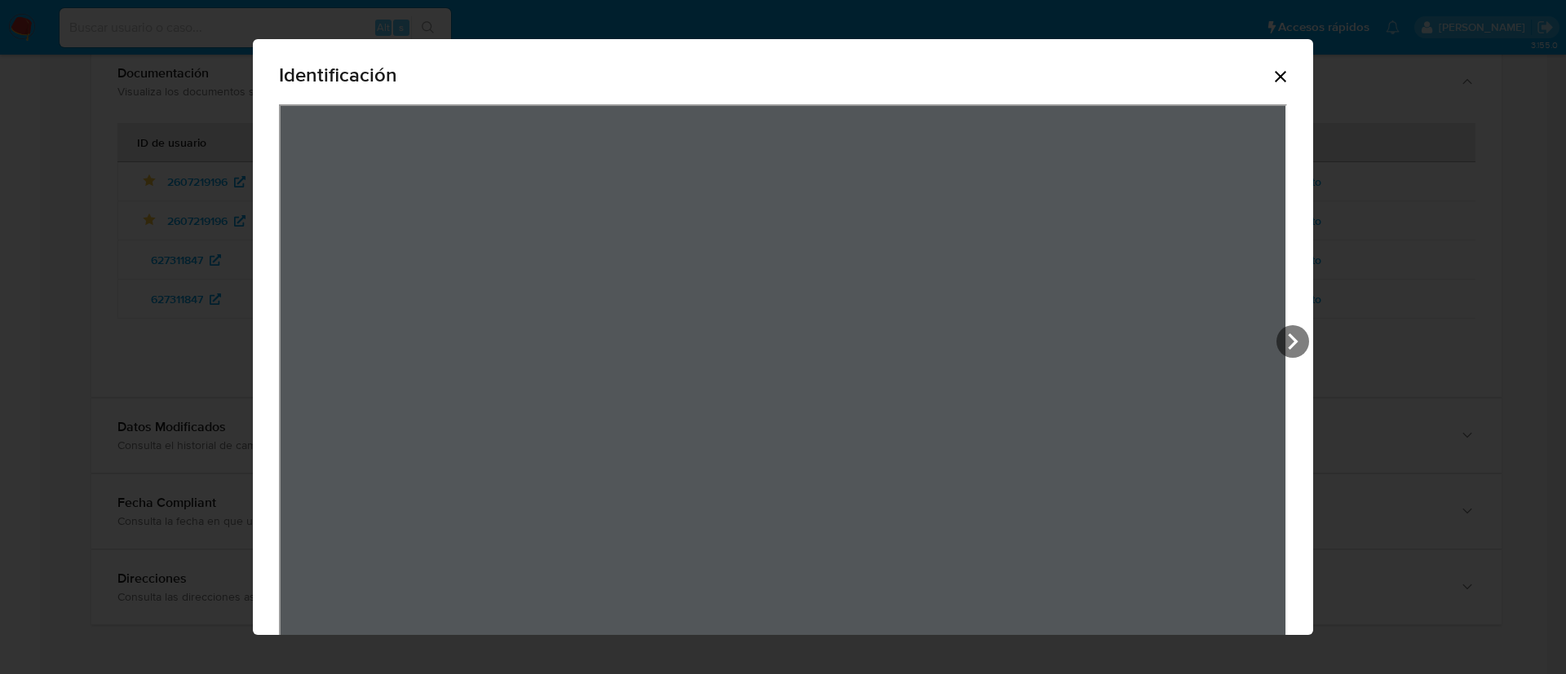
click at [1271, 68] on icon "Cerrar" at bounding box center [1281, 77] width 20 height 20
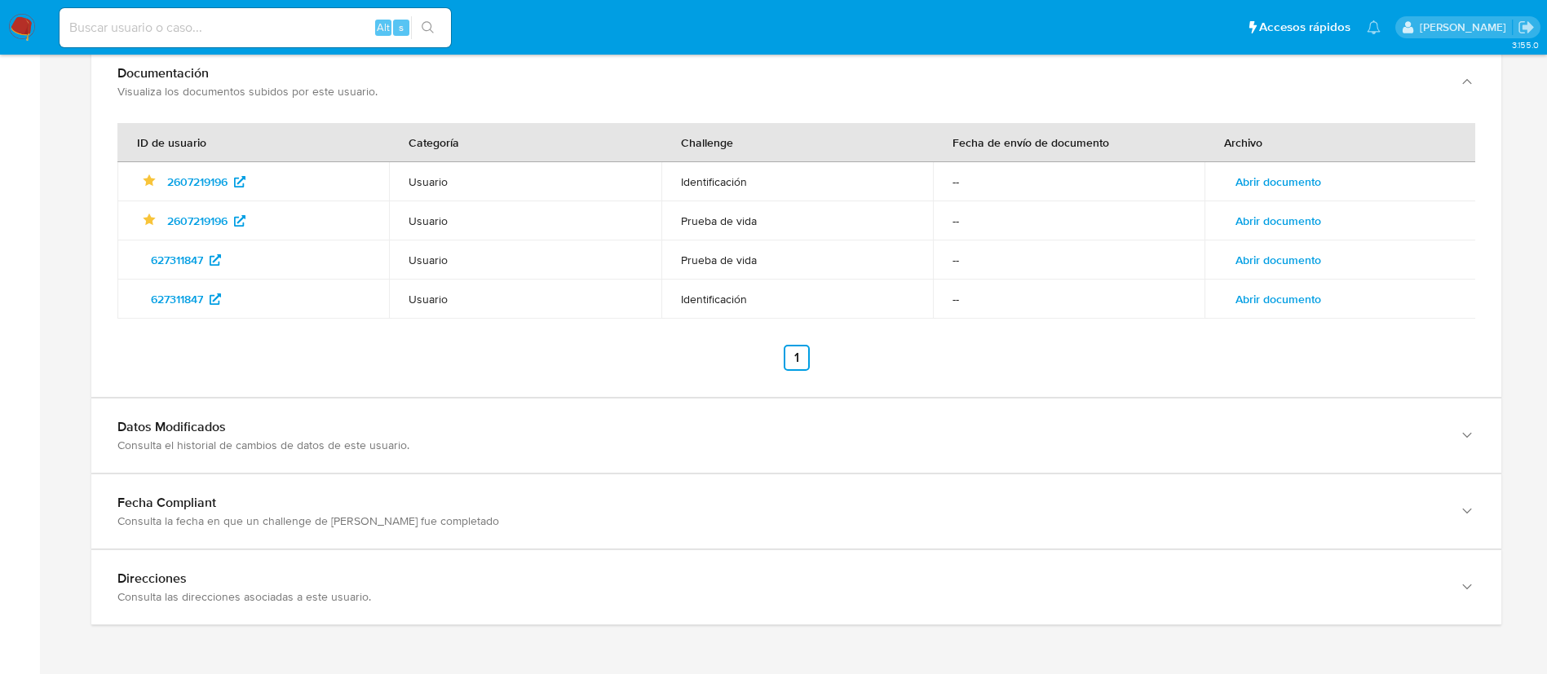
click at [1271, 267] on span "Abrir documento" at bounding box center [1278, 260] width 86 height 23
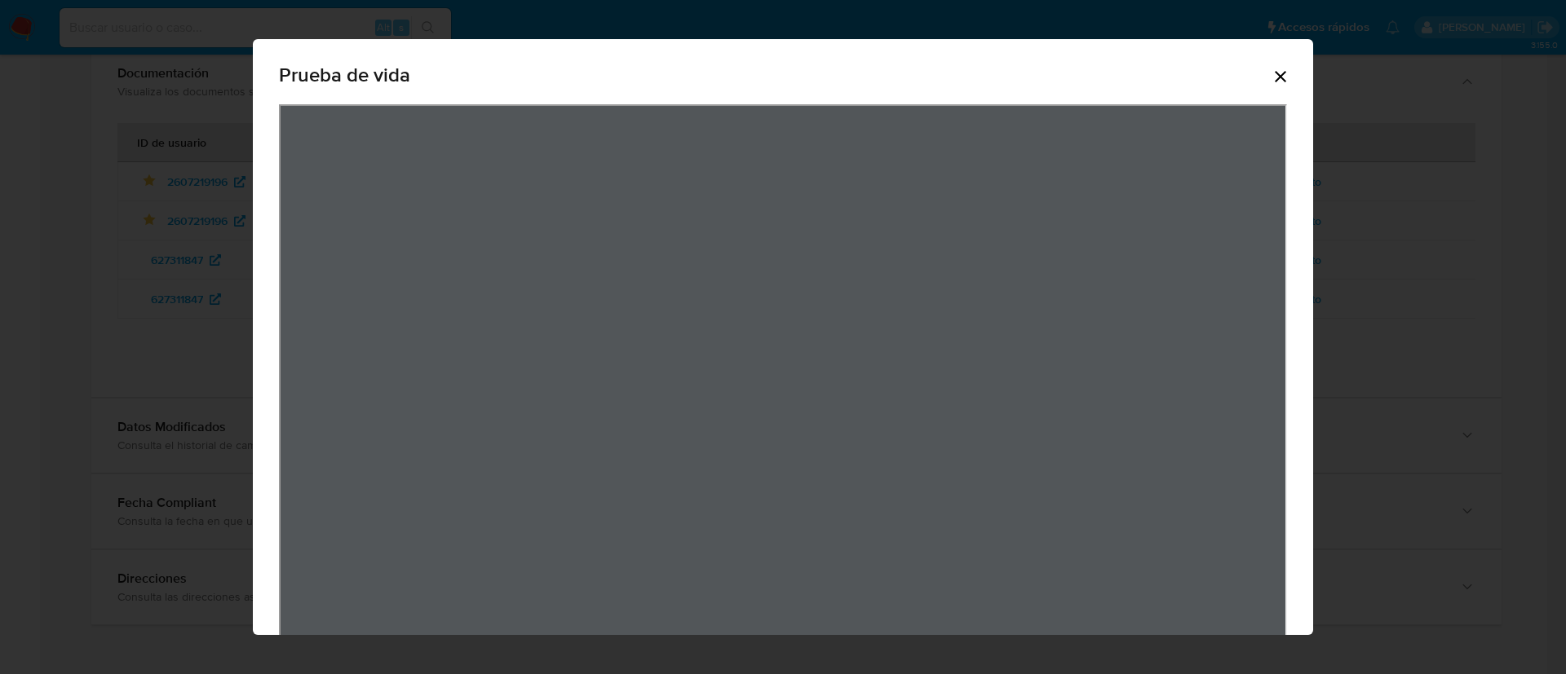
click at [1271, 85] on icon "Cerrar" at bounding box center [1281, 77] width 20 height 20
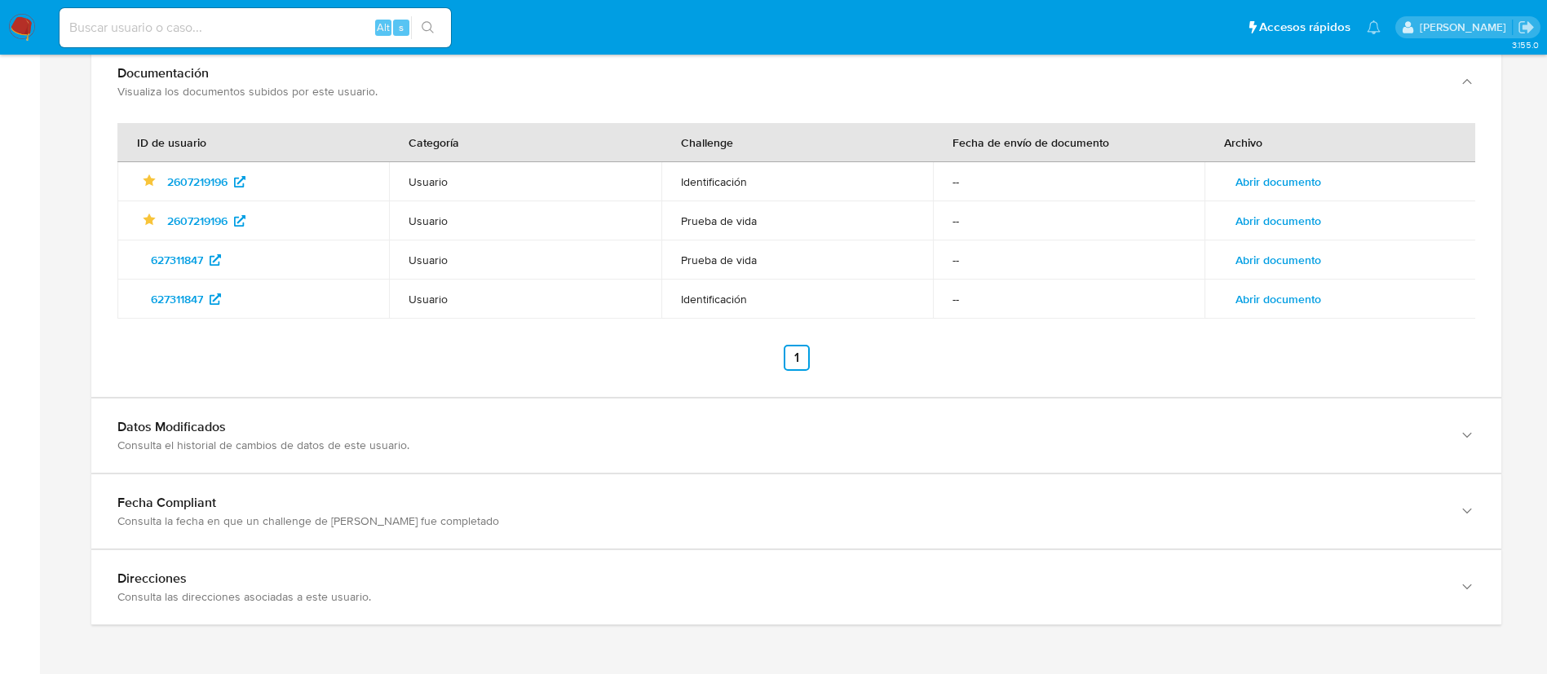
click at [1276, 298] on span "Abrir documento" at bounding box center [1278, 299] width 86 height 23
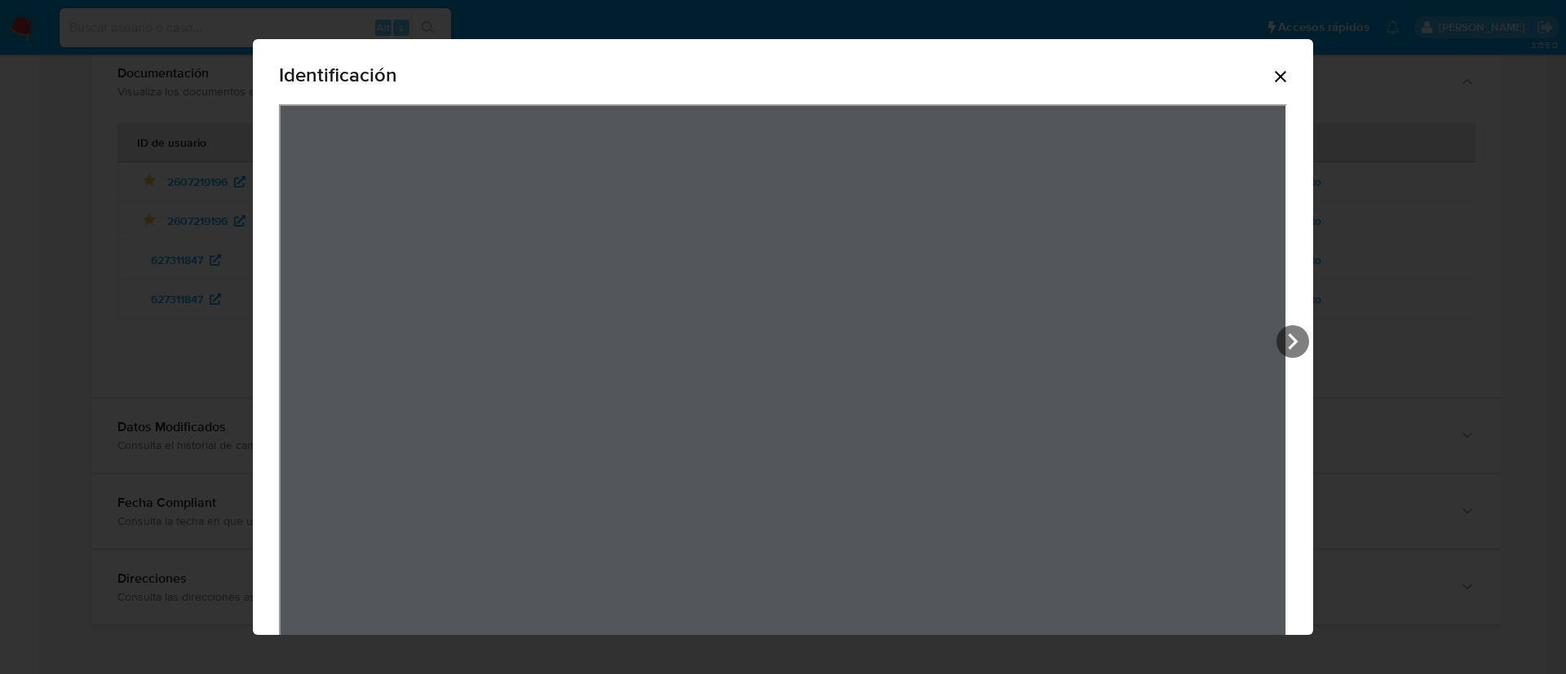
click at [1275, 75] on icon "Cerrar" at bounding box center [1280, 76] width 11 height 11
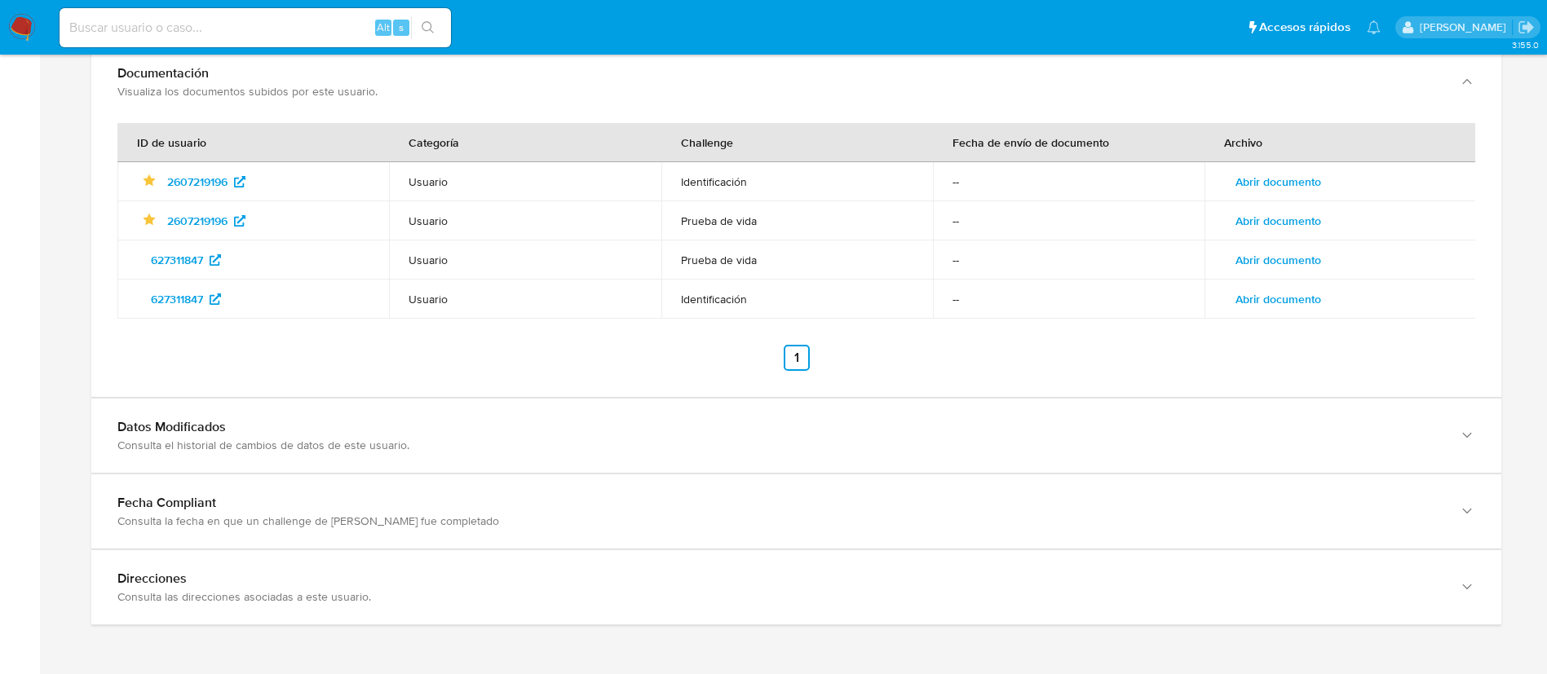
click at [1279, 212] on span "Abrir documento" at bounding box center [1278, 221] width 86 height 23
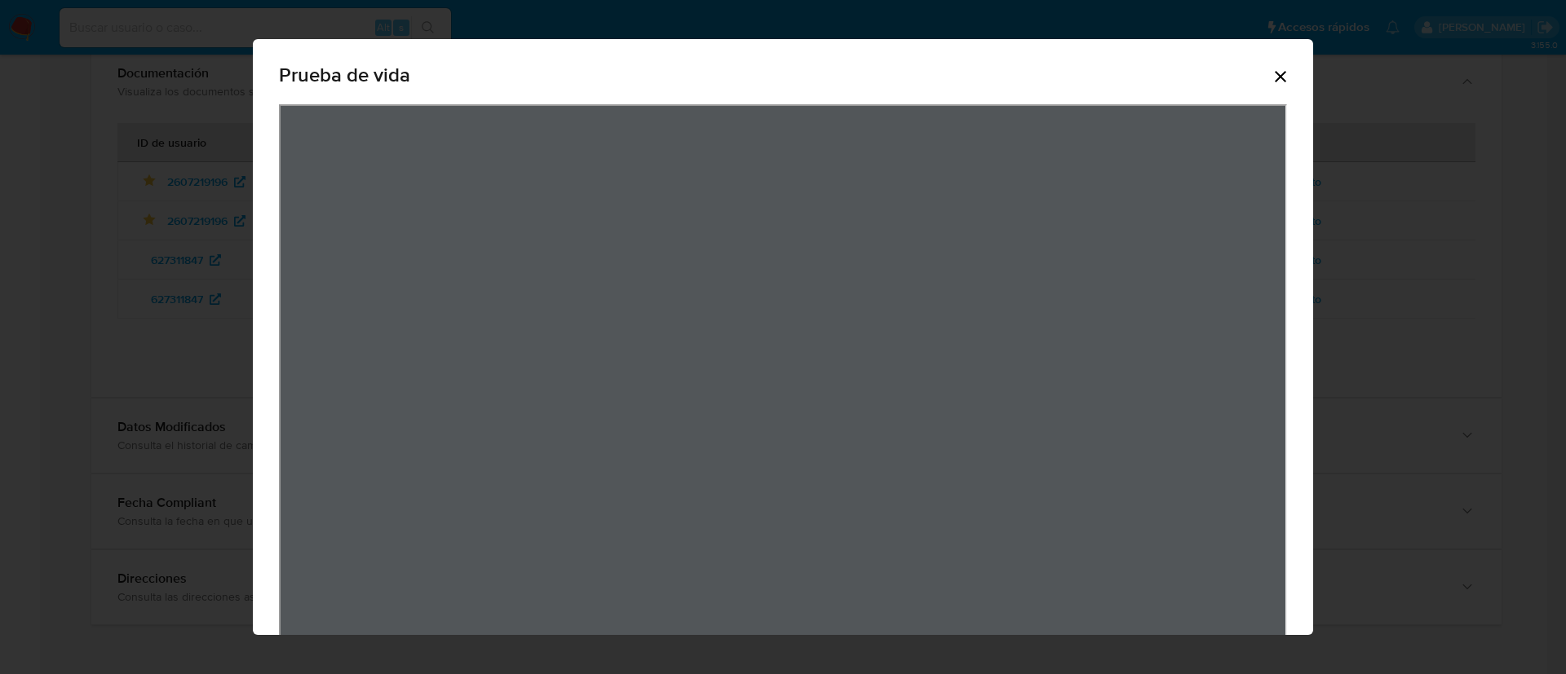
click at [1271, 85] on icon "Cerrar" at bounding box center [1281, 77] width 20 height 20
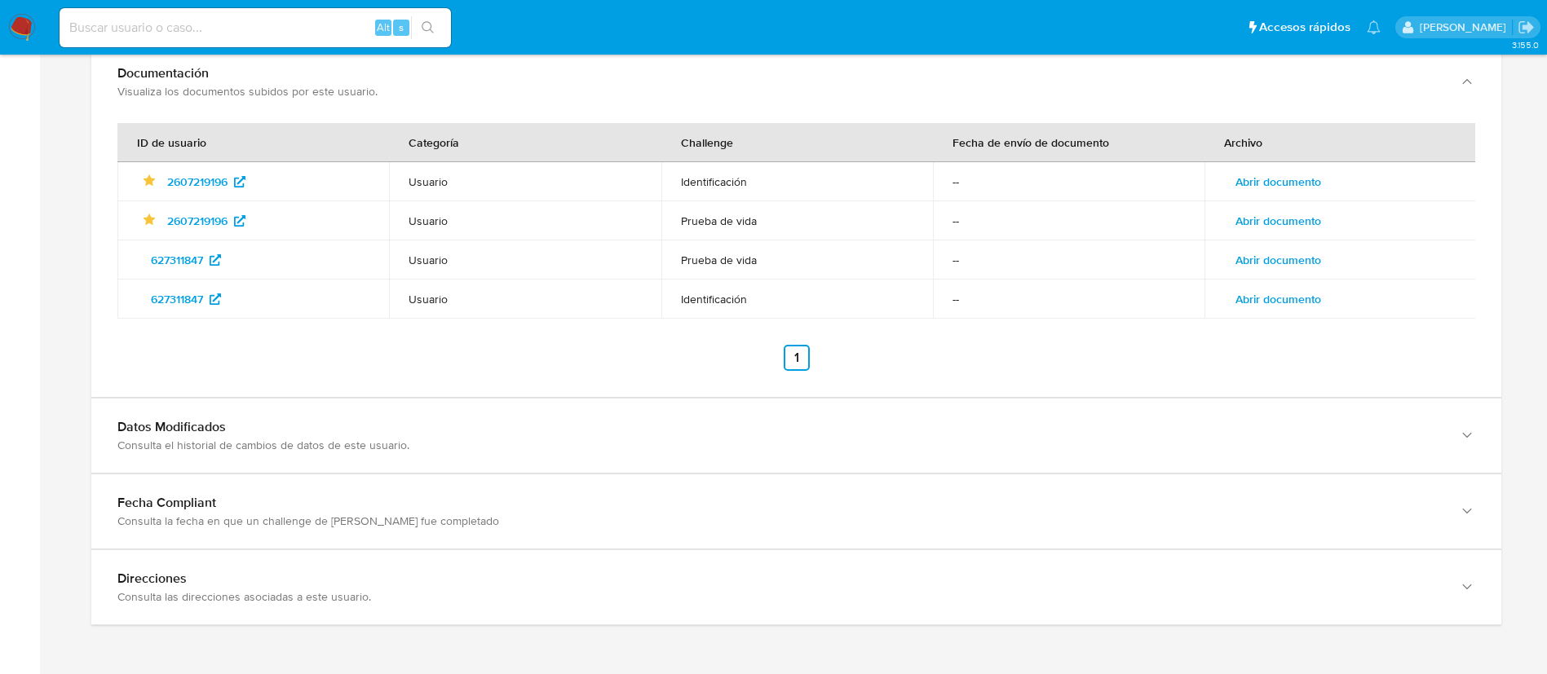
click at [1313, 302] on span "Abrir documento" at bounding box center [1278, 299] width 86 height 23
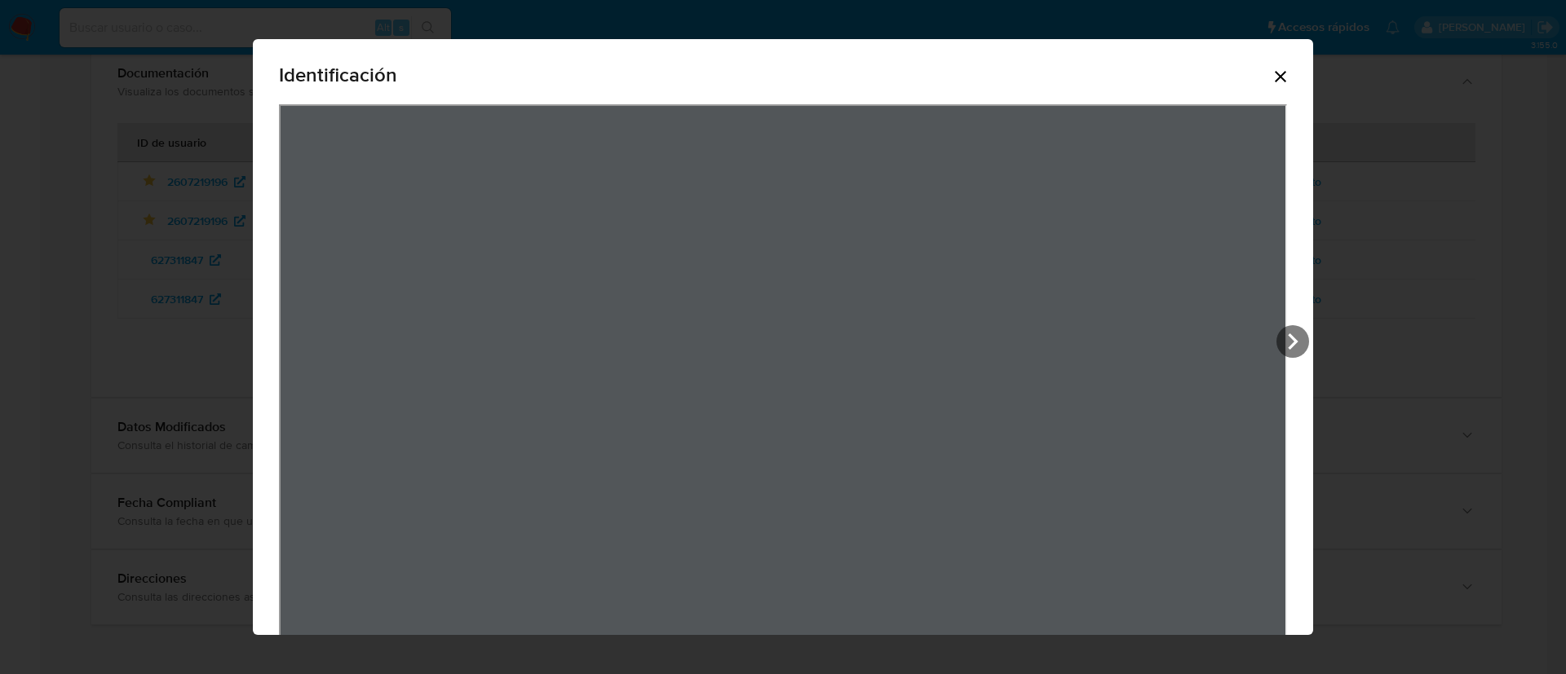
drag, startPoint x: 1271, startPoint y: 88, endPoint x: 1267, endPoint y: 76, distance: 12.9
click at [1267, 76] on div "Identificación" at bounding box center [783, 352] width 1060 height 626
click at [1271, 76] on icon "Cerrar" at bounding box center [1281, 77] width 20 height 20
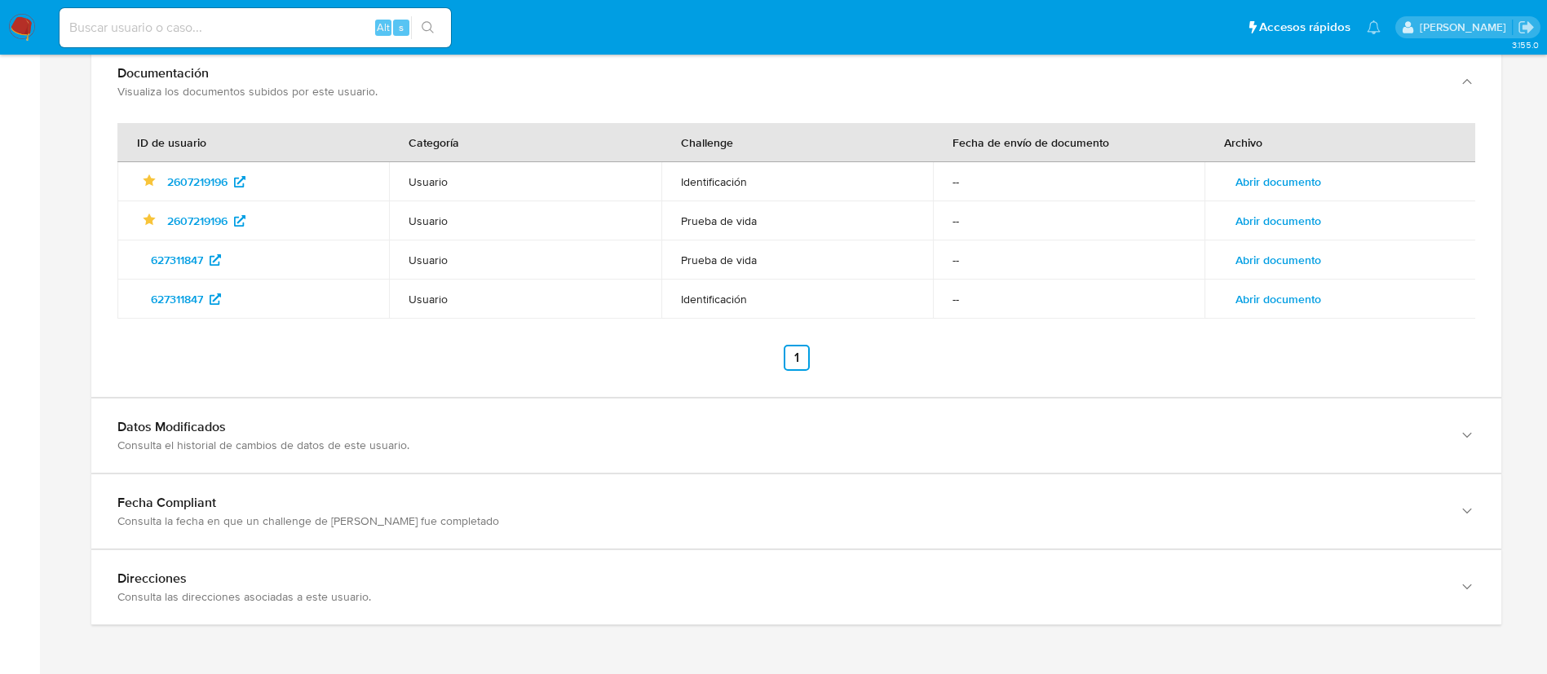
click at [1293, 269] on span "Abrir documento" at bounding box center [1278, 260] width 86 height 23
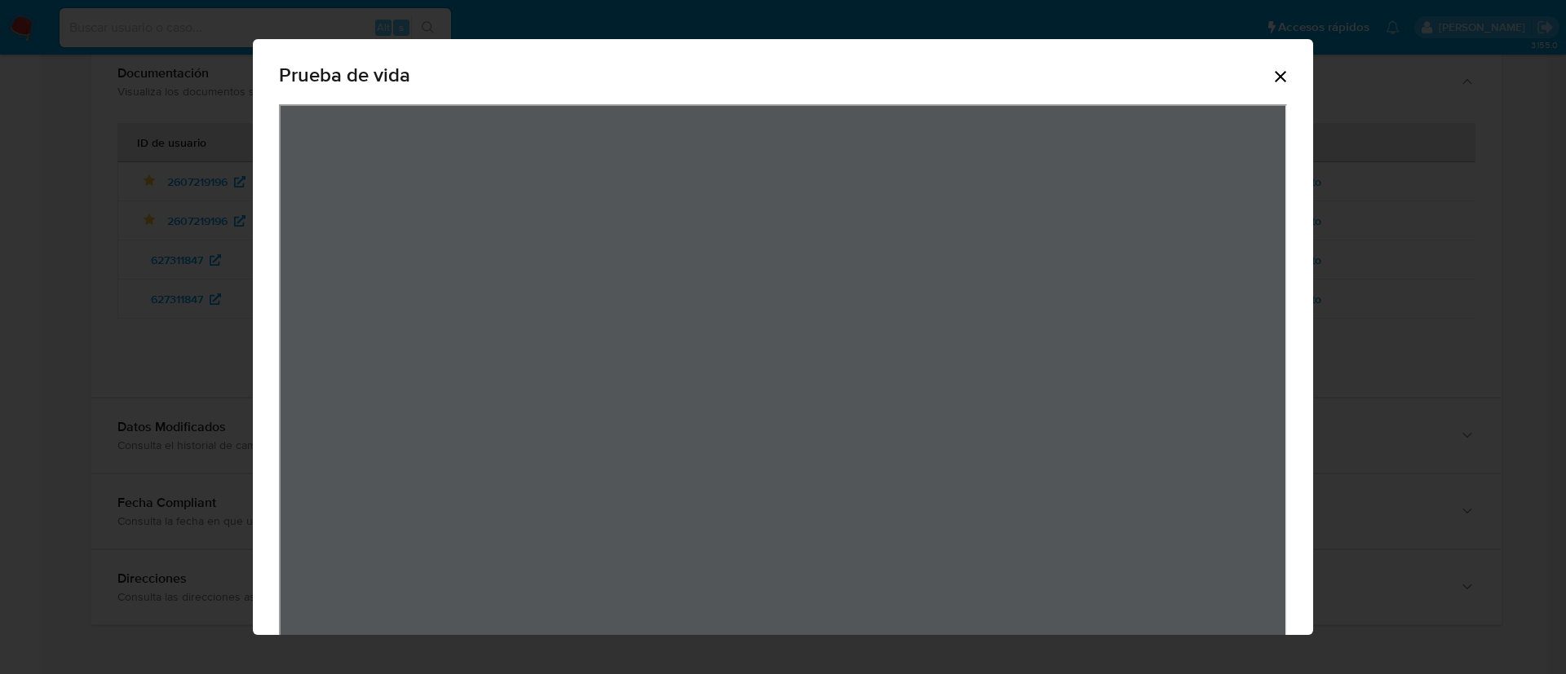
click at [1271, 77] on icon "Cerrar" at bounding box center [1281, 77] width 20 height 20
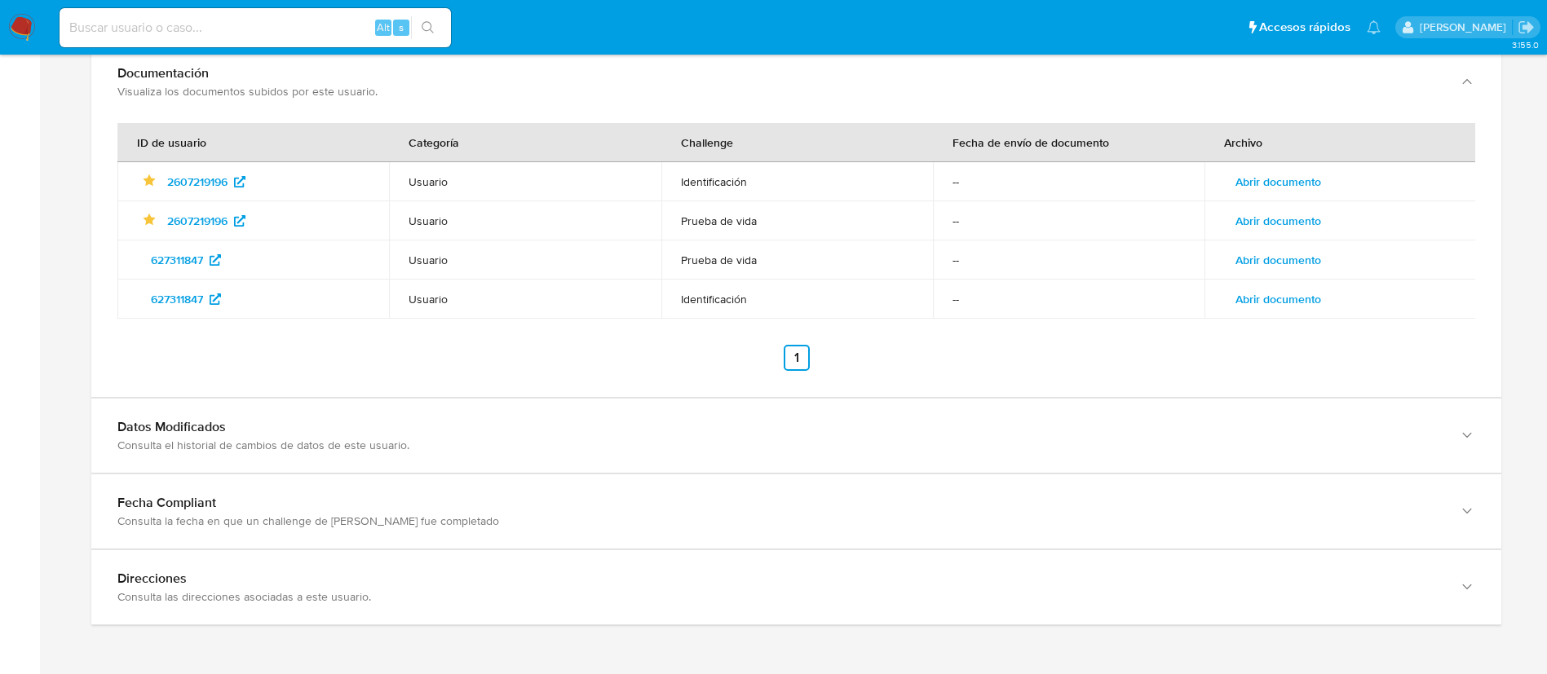
click at [1293, 182] on span "Abrir documento" at bounding box center [1278, 181] width 86 height 23
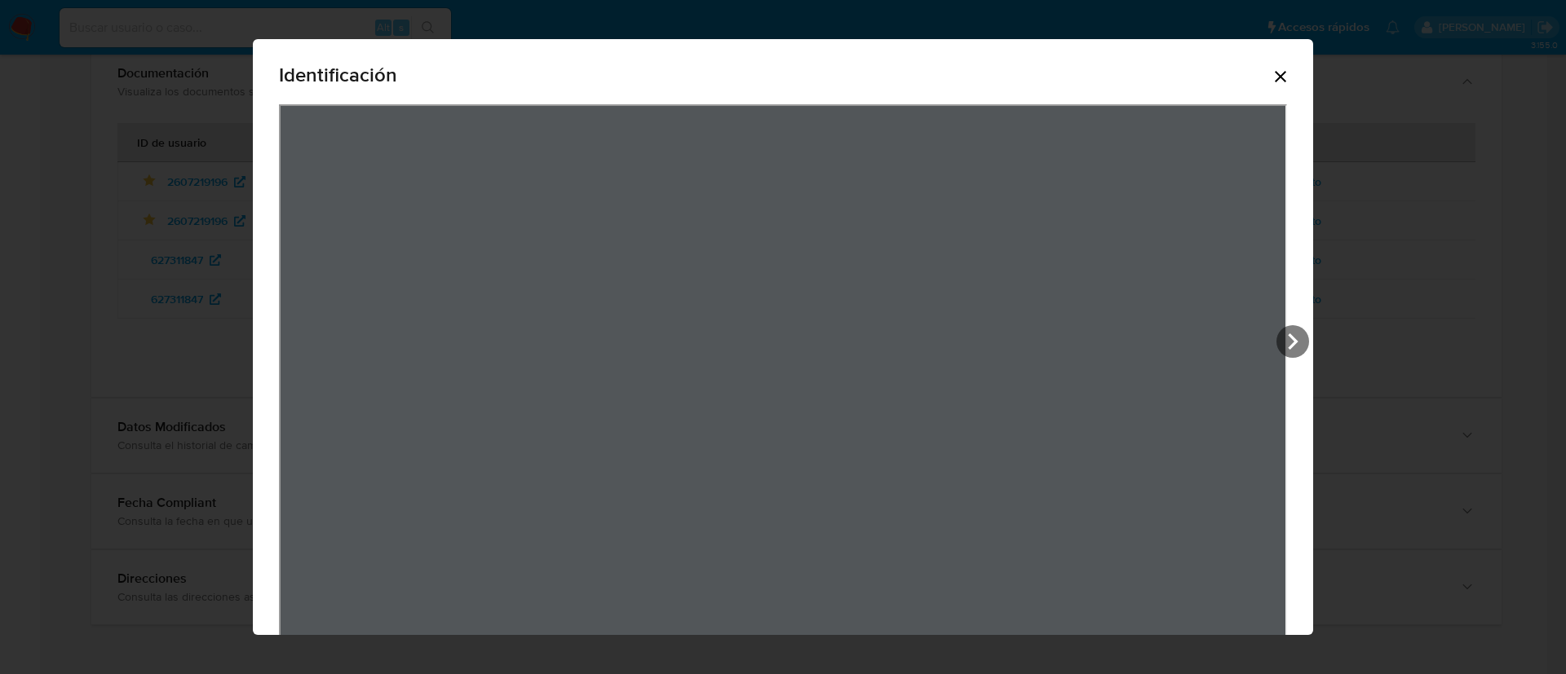
click at [1275, 71] on icon "Cerrar" at bounding box center [1280, 76] width 11 height 11
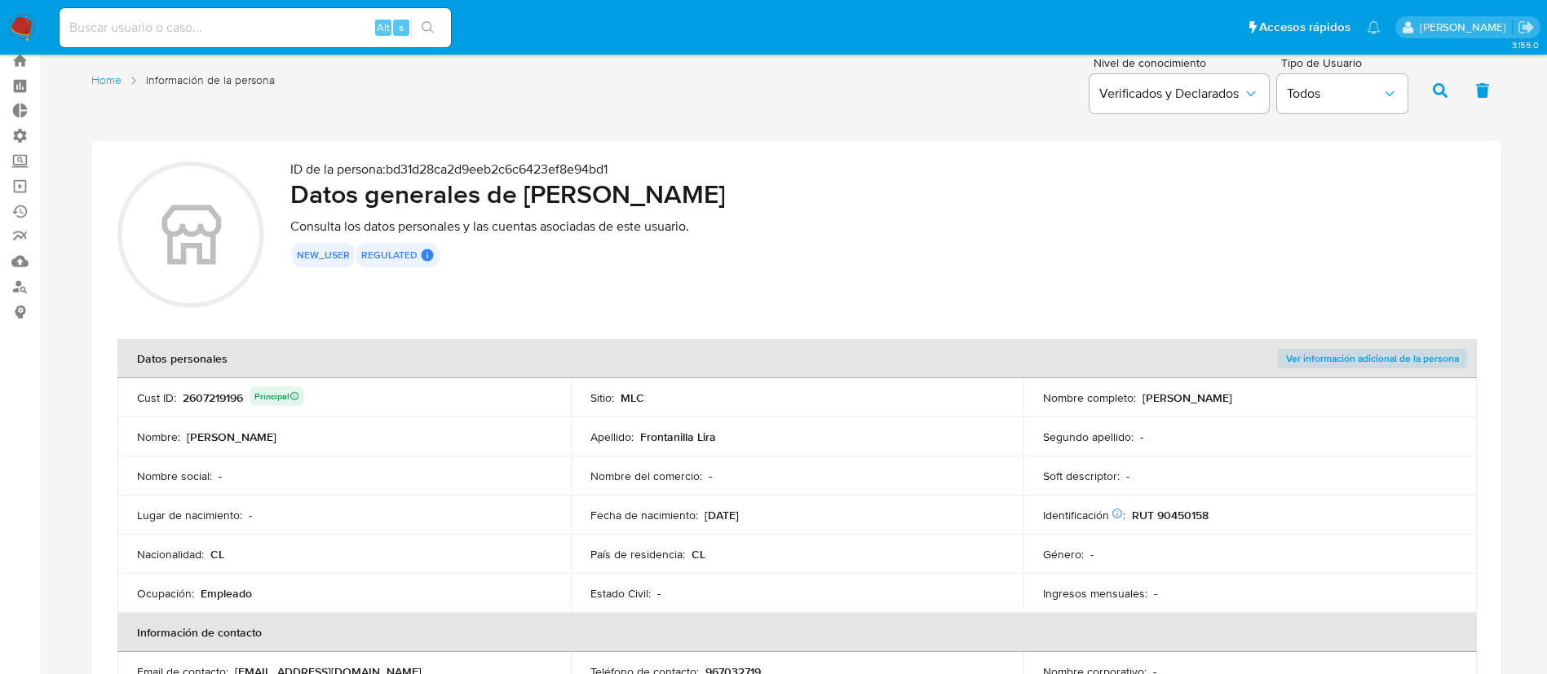
scroll to position [0, 0]
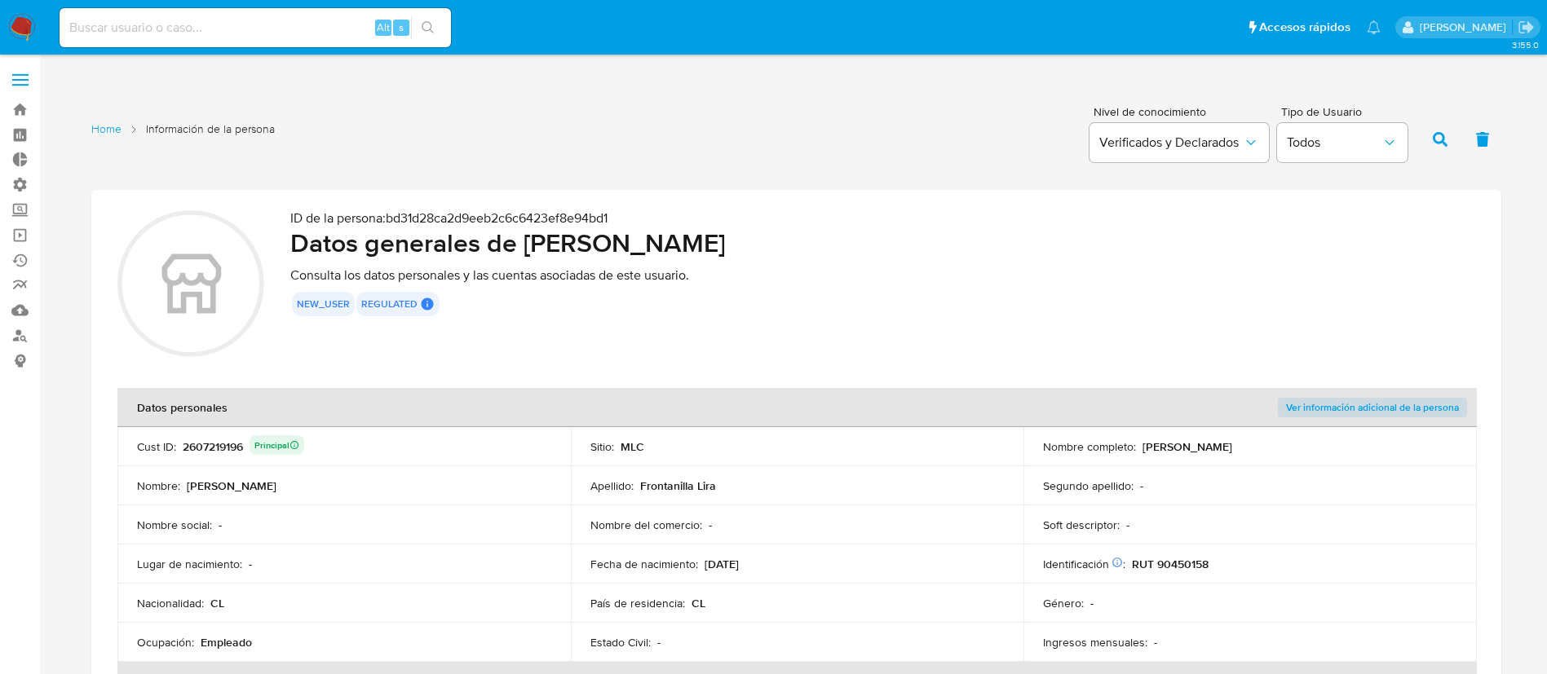
click at [1148, 325] on div "ID de la persona : bd31d28ca2d9eeb2c6c6423ef8e94bd1 Datos generales de Dina Tom…" at bounding box center [882, 286] width 1185 height 152
drag, startPoint x: 179, startPoint y: 446, endPoint x: 247, endPoint y: 451, distance: 68.7
click at [247, 451] on div "Cust ID : 2607219196 Principal" at bounding box center [344, 446] width 414 height 23
click at [961, 268] on p "Consulta los datos personales y las cuentas asociadas de este usuario." at bounding box center [882, 275] width 1185 height 16
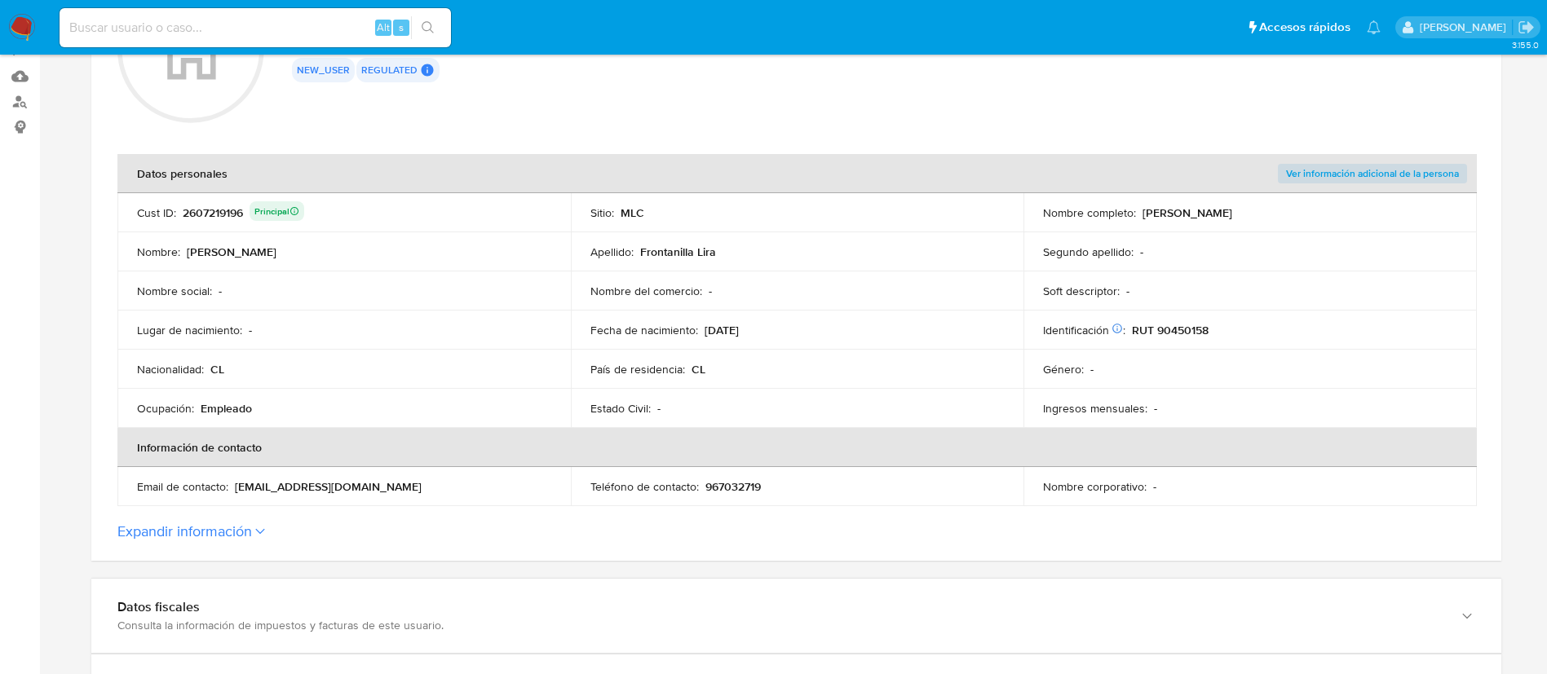
scroll to position [235, 0]
click at [248, 536] on button "Expandir información" at bounding box center [184, 531] width 135 height 18
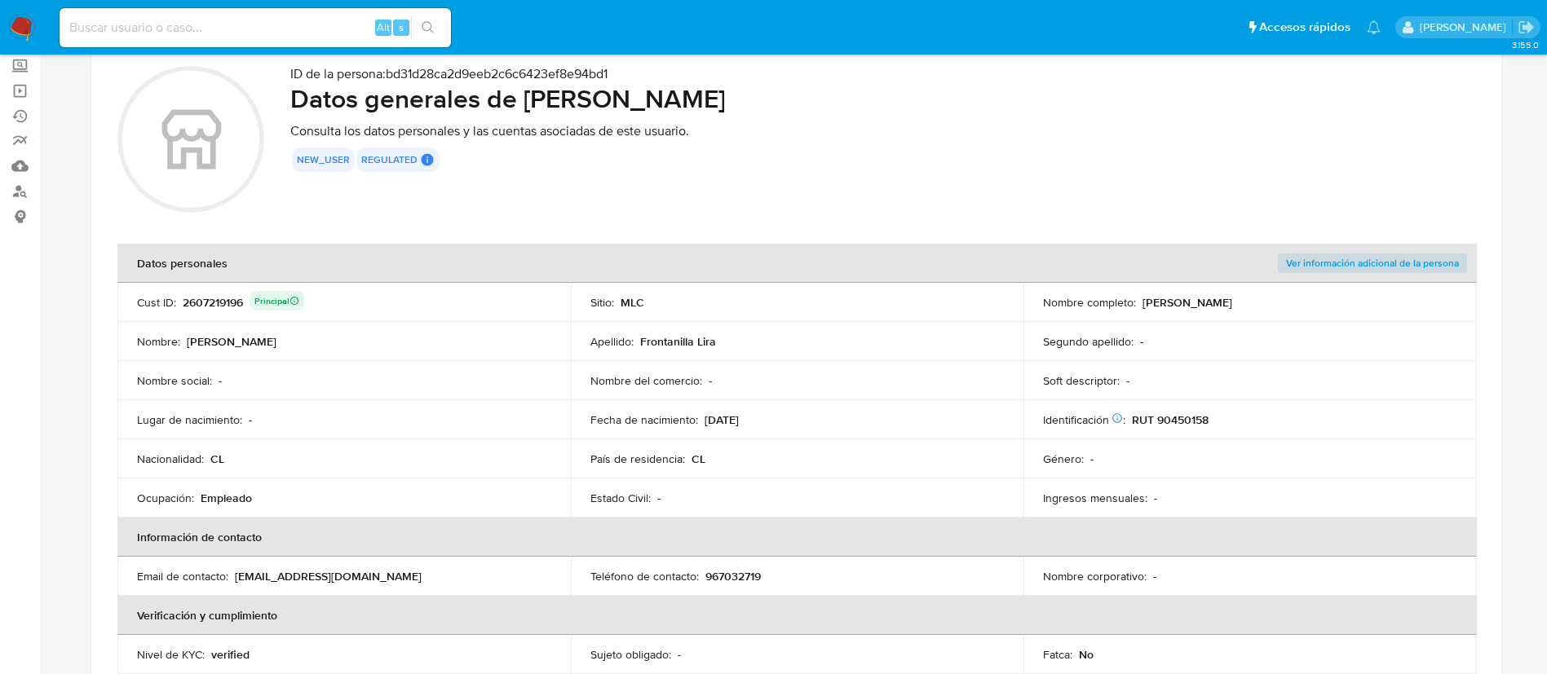
scroll to position [153, 0]
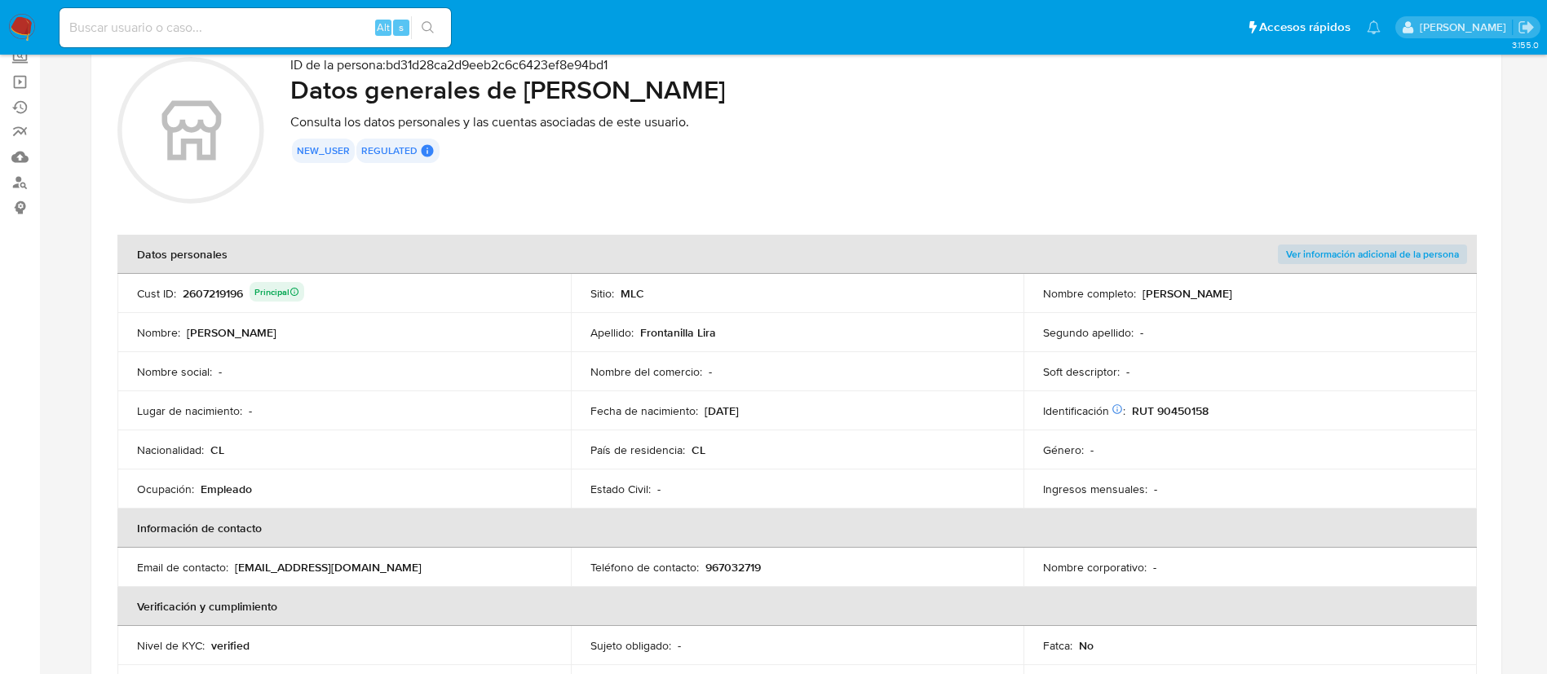
drag, startPoint x: 1215, startPoint y: 411, endPoint x: 1160, endPoint y: 415, distance: 55.6
click at [1160, 415] on div "Identificación Nº de serie: 515470488 : RUT 90450158" at bounding box center [1250, 411] width 414 height 15
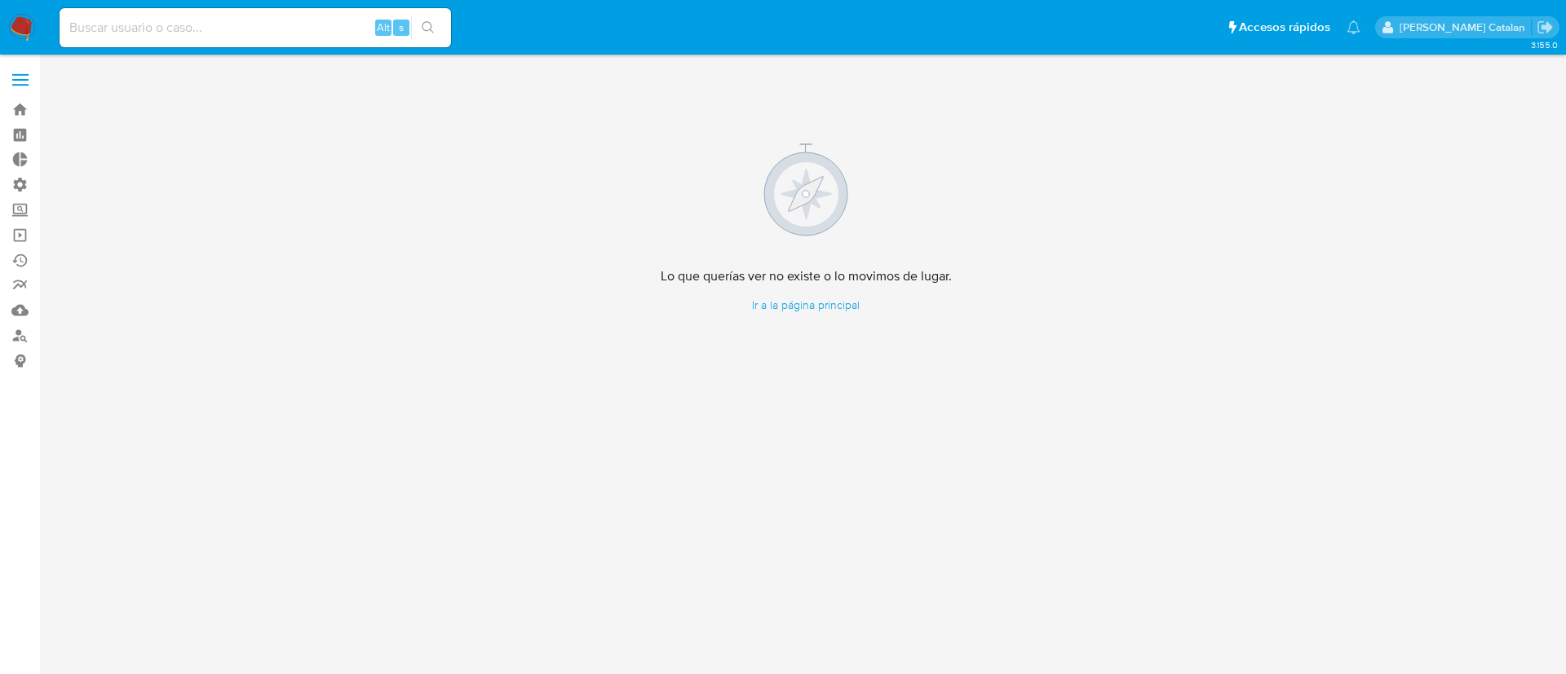
click at [260, 37] on input at bounding box center [255, 27] width 391 height 21
paste input "1755973684"
type input "1755973684"
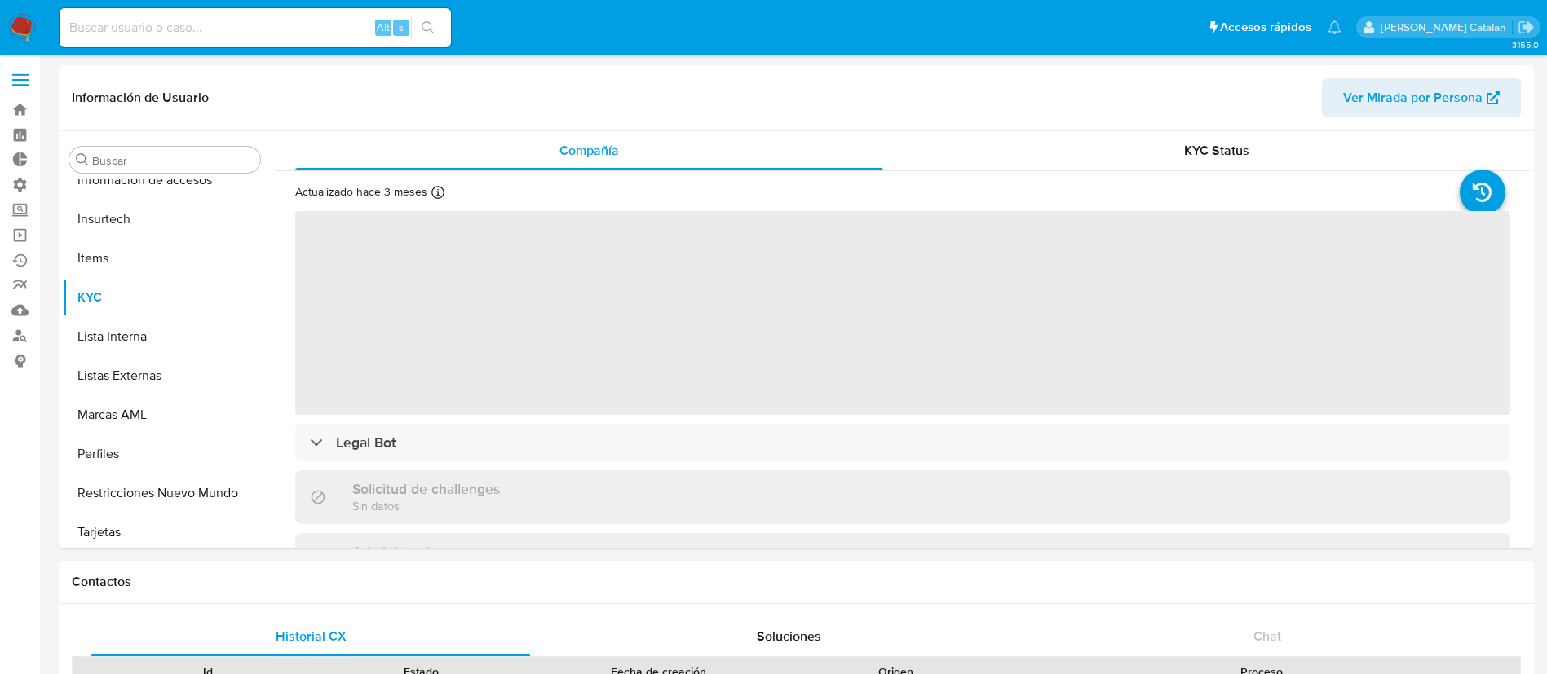
scroll to position [689, 0]
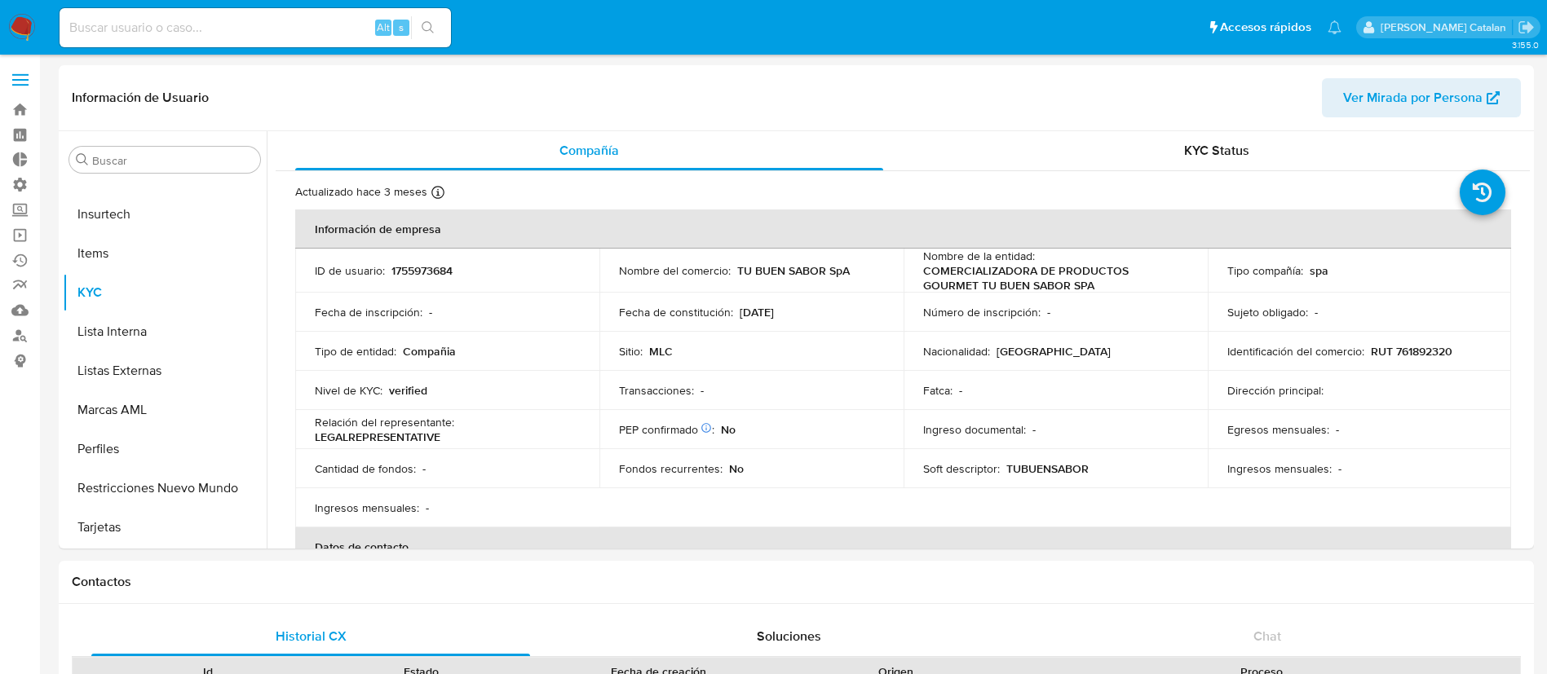
select select "10"
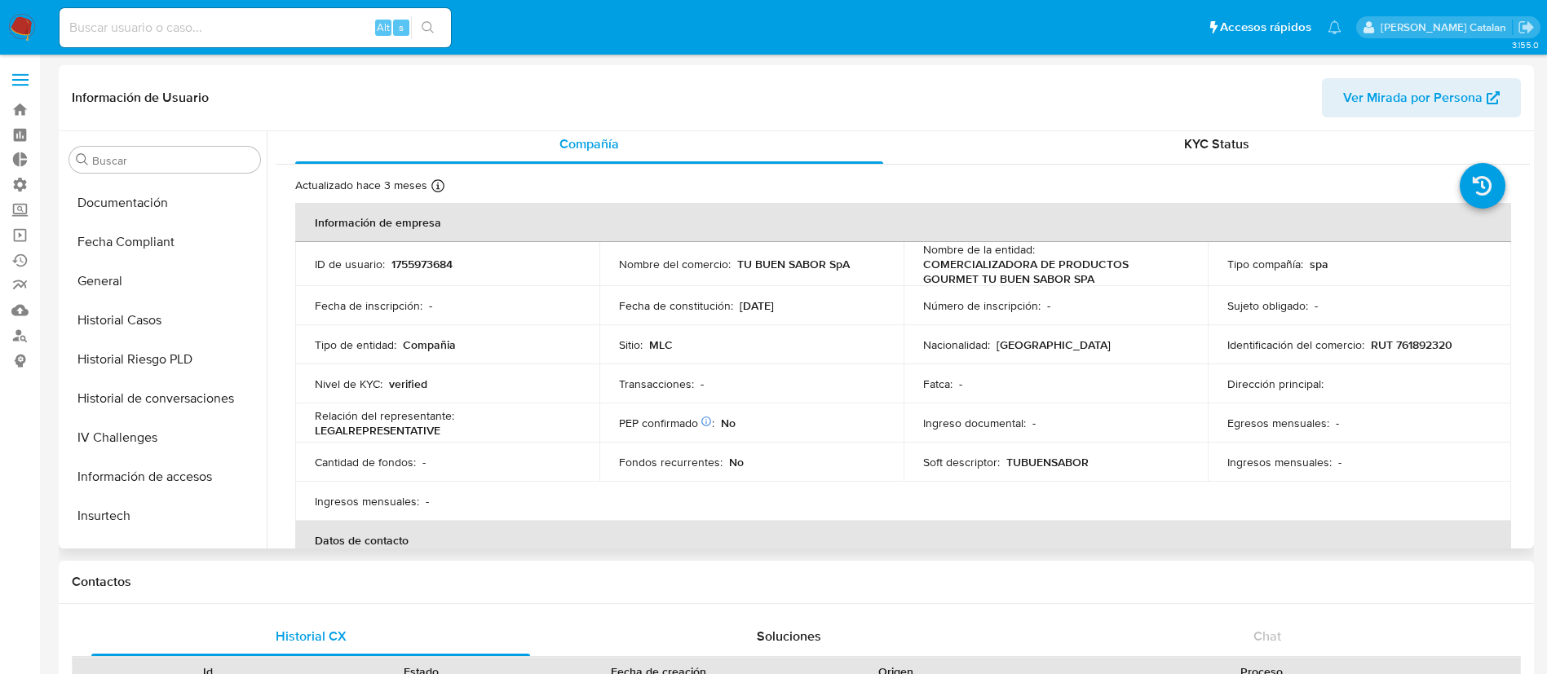
scroll to position [386, 0]
click at [140, 201] on button "Documentación" at bounding box center [158, 204] width 191 height 39
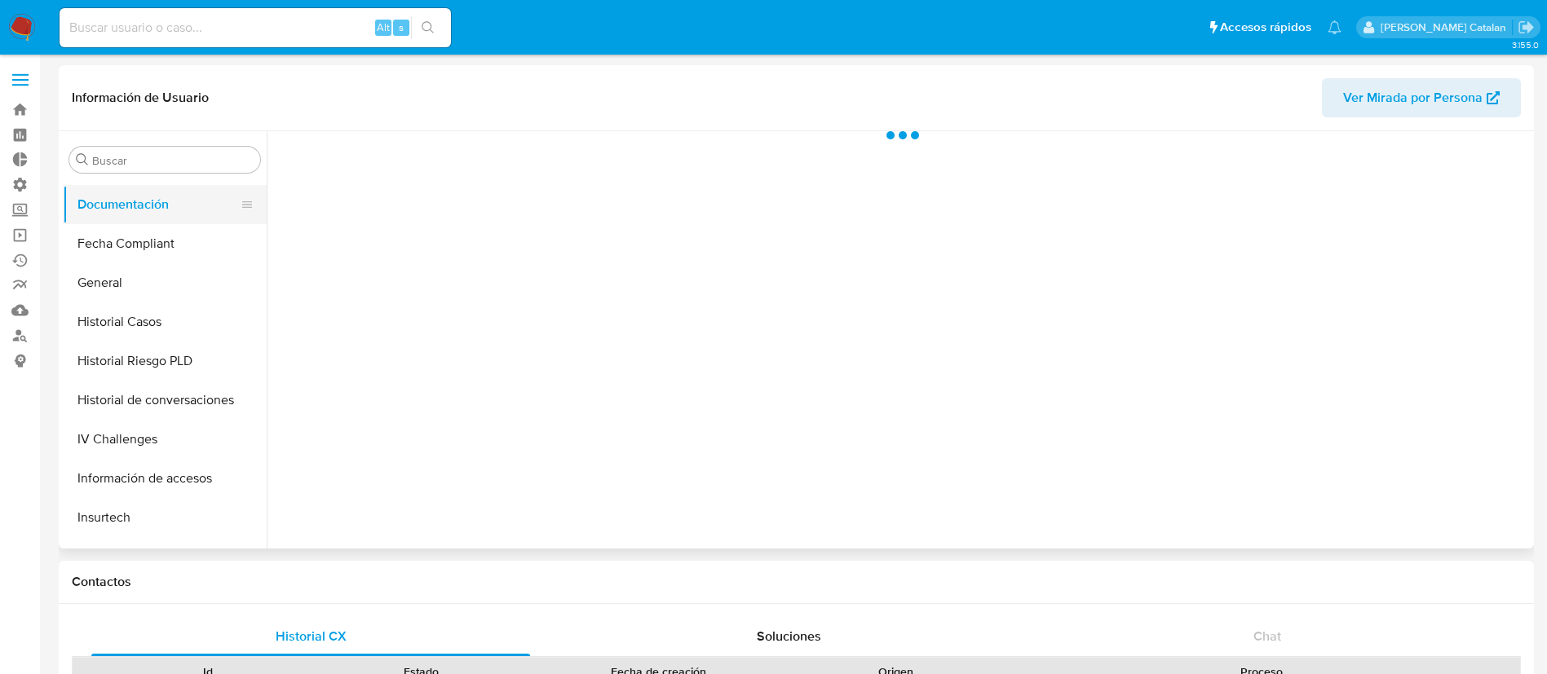
scroll to position [0, 0]
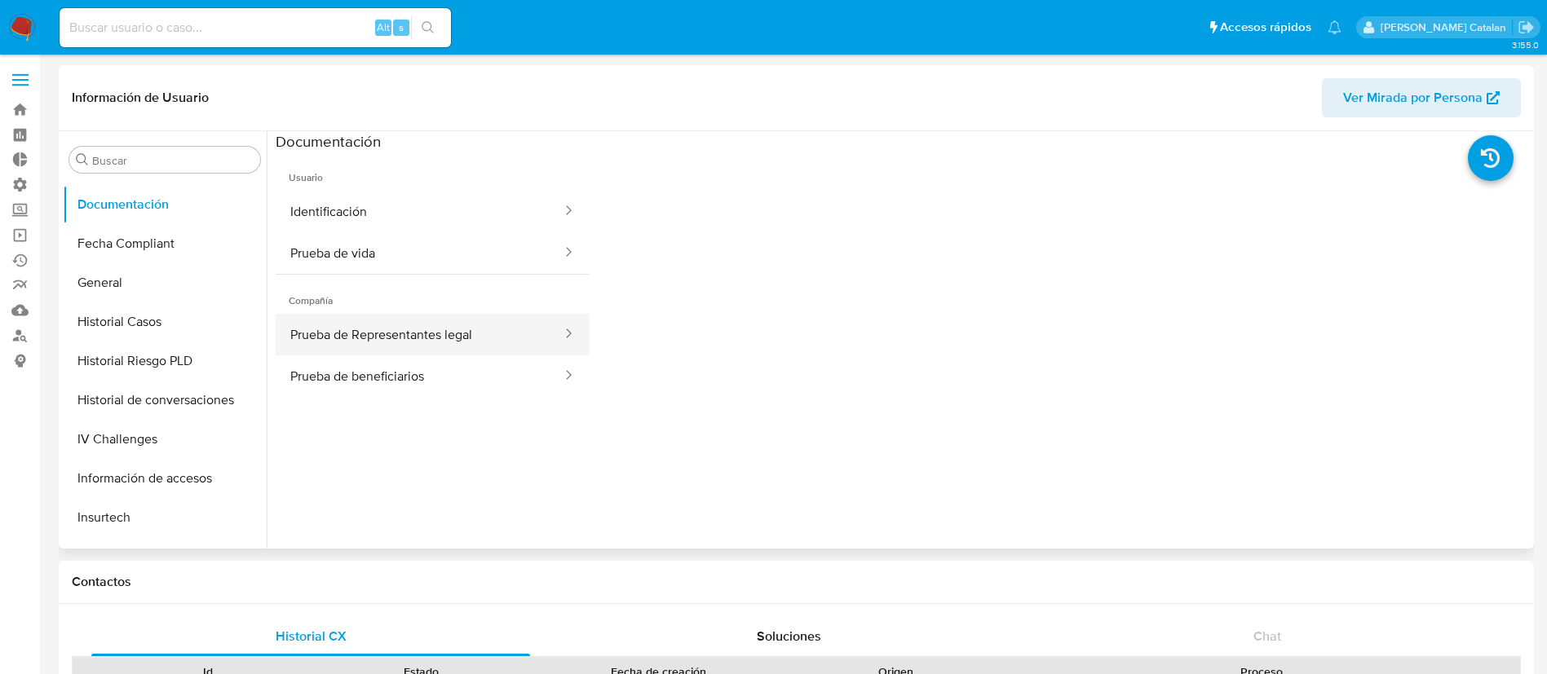
click at [443, 338] on button "Prueba de Representantes legal" at bounding box center [420, 335] width 288 height 42
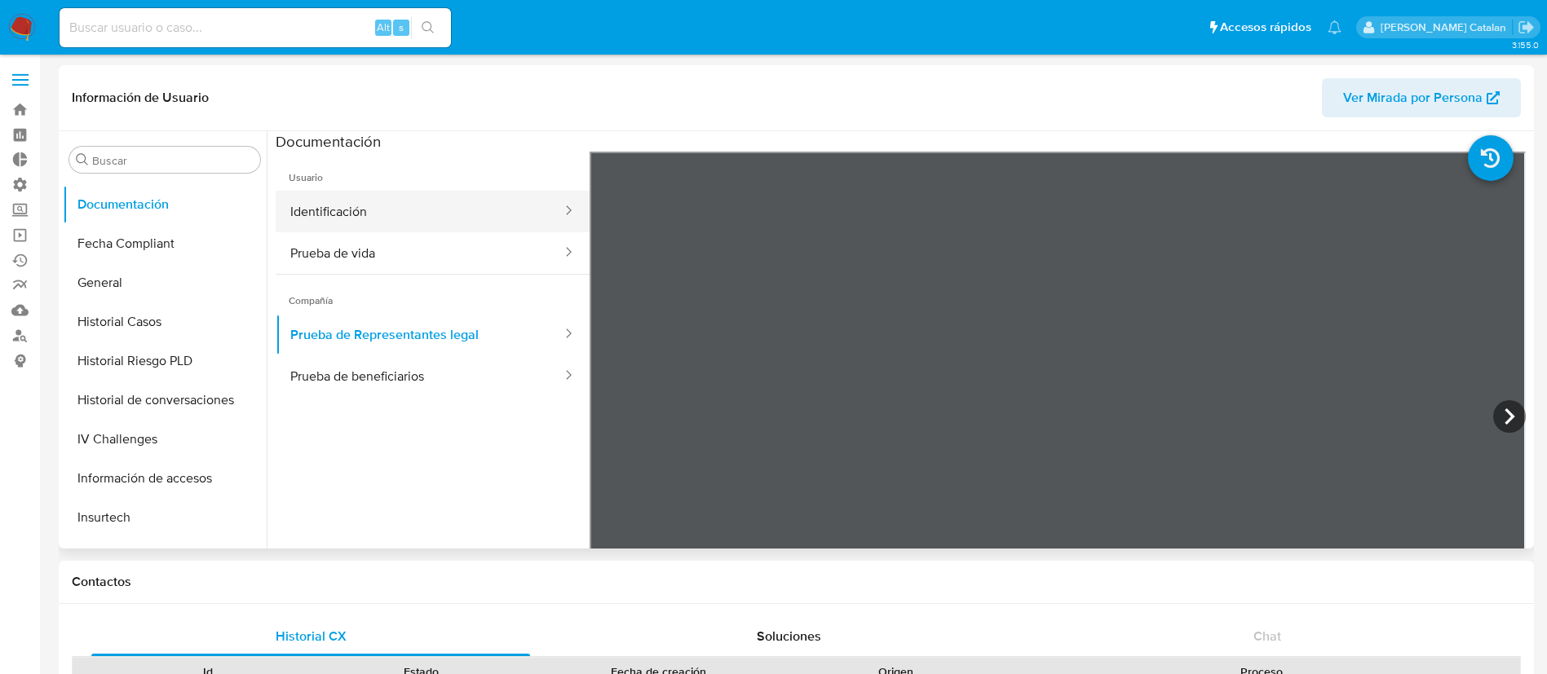
click at [406, 219] on button "Identificación" at bounding box center [420, 212] width 288 height 42
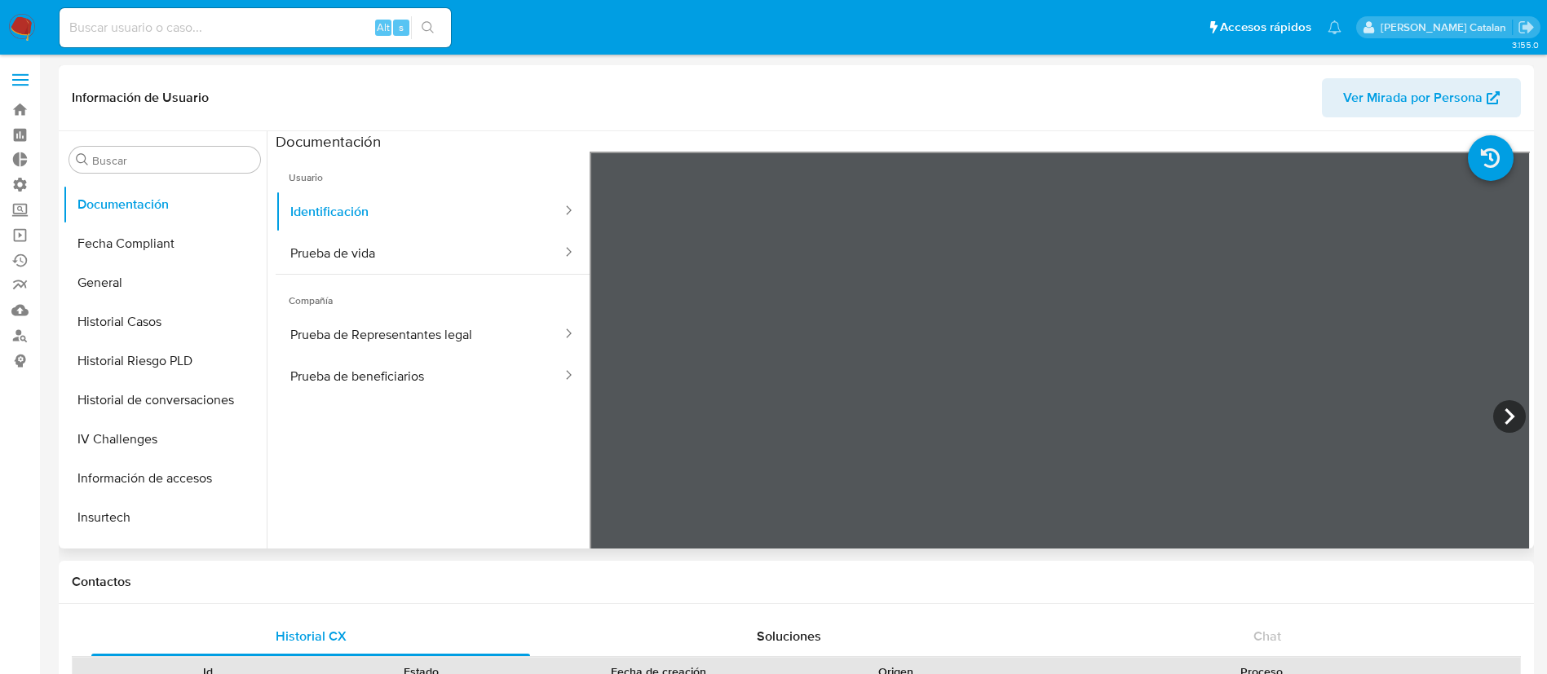
scroll to position [39, 0]
click at [356, 251] on button "Prueba de vida" at bounding box center [420, 253] width 288 height 42
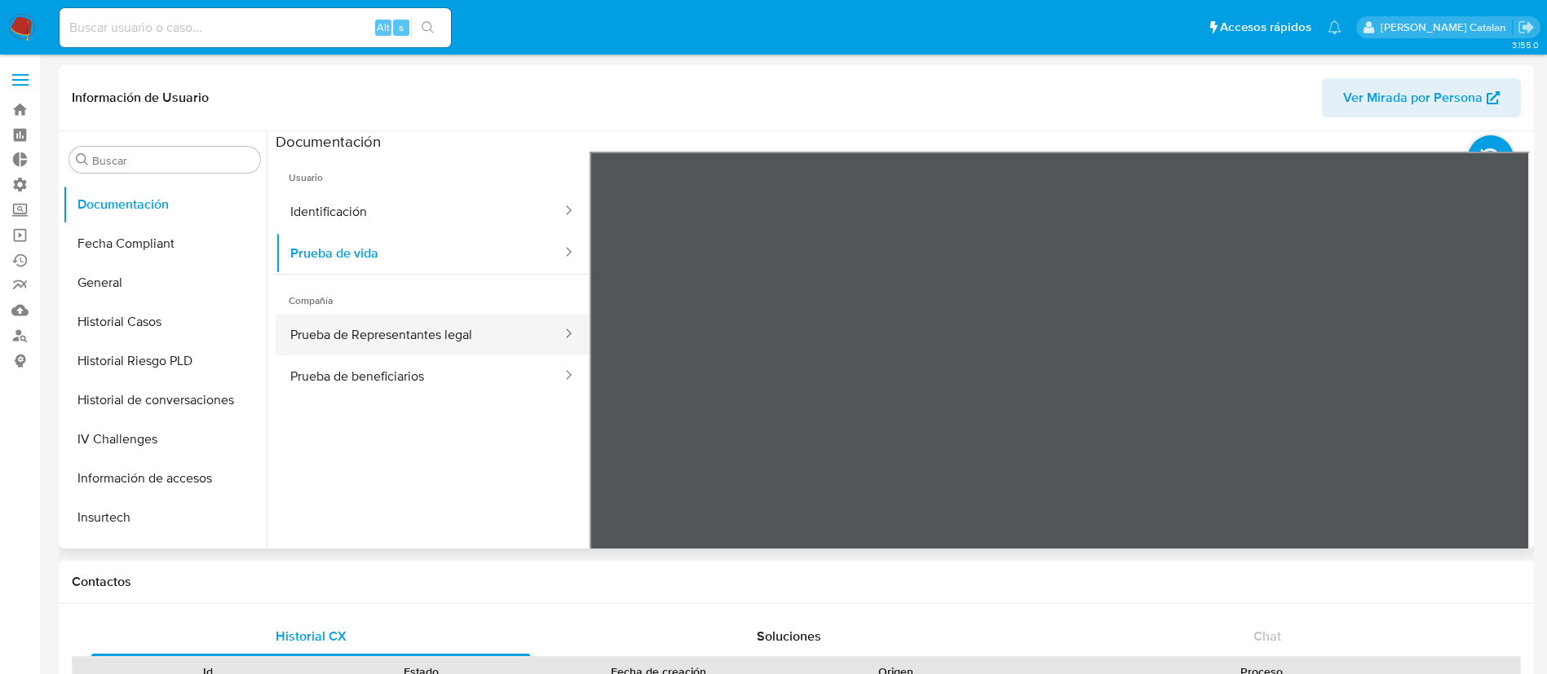
click at [379, 341] on button "Prueba de Representantes legal" at bounding box center [420, 335] width 288 height 42
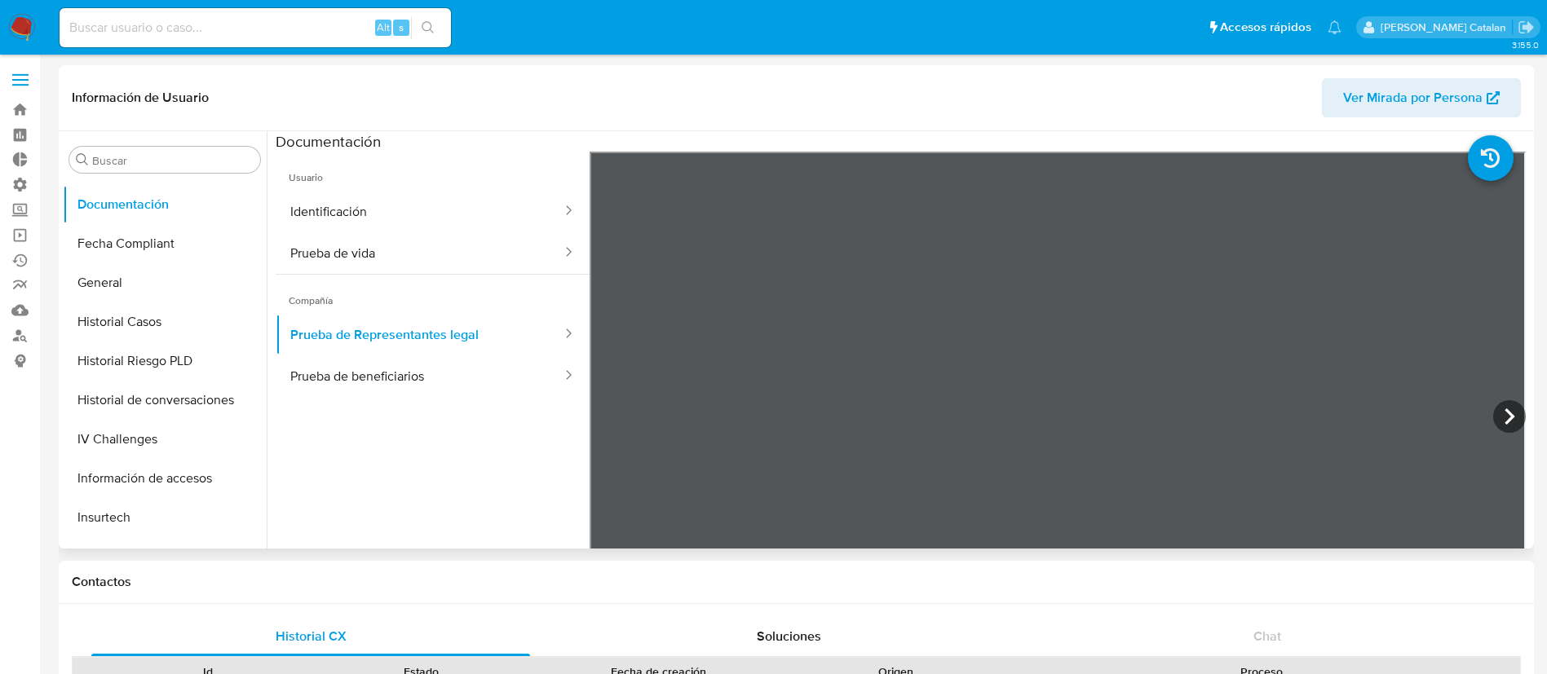
scroll to position [143, 0]
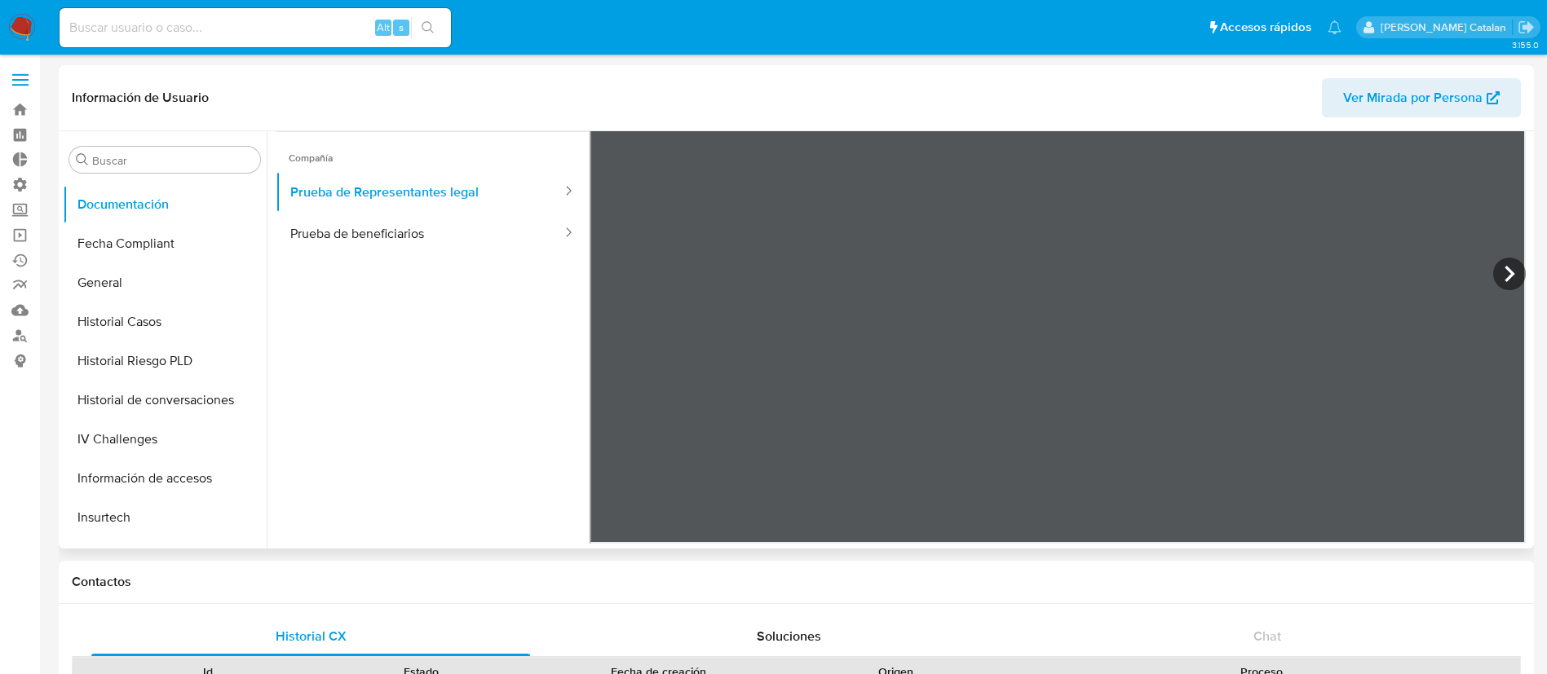
click at [388, 346] on ul "Usuario Identificación Prueba de vida Compañía Prueba de Representantes legal P…" at bounding box center [433, 244] width 314 height 470
click at [161, 311] on button "Historial Casos" at bounding box center [158, 322] width 191 height 39
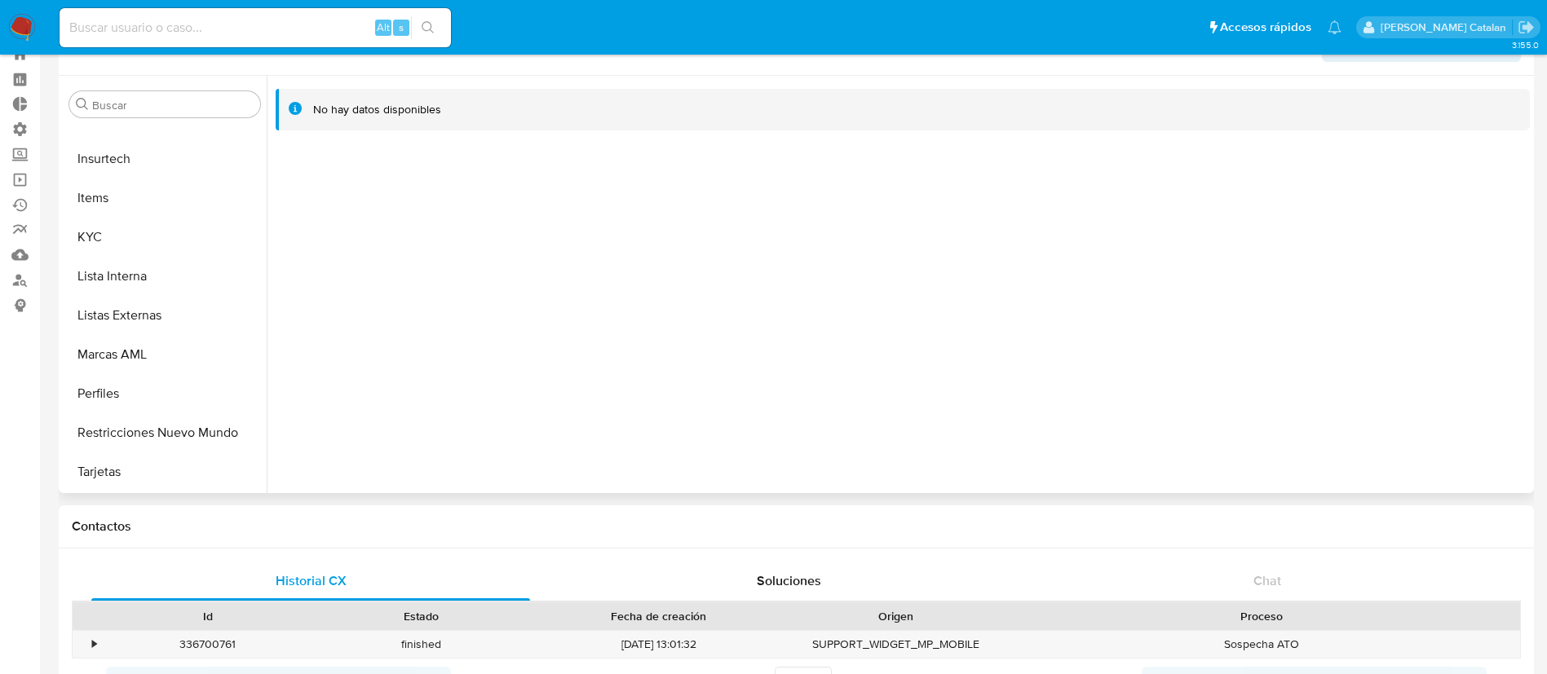
scroll to position [0, 0]
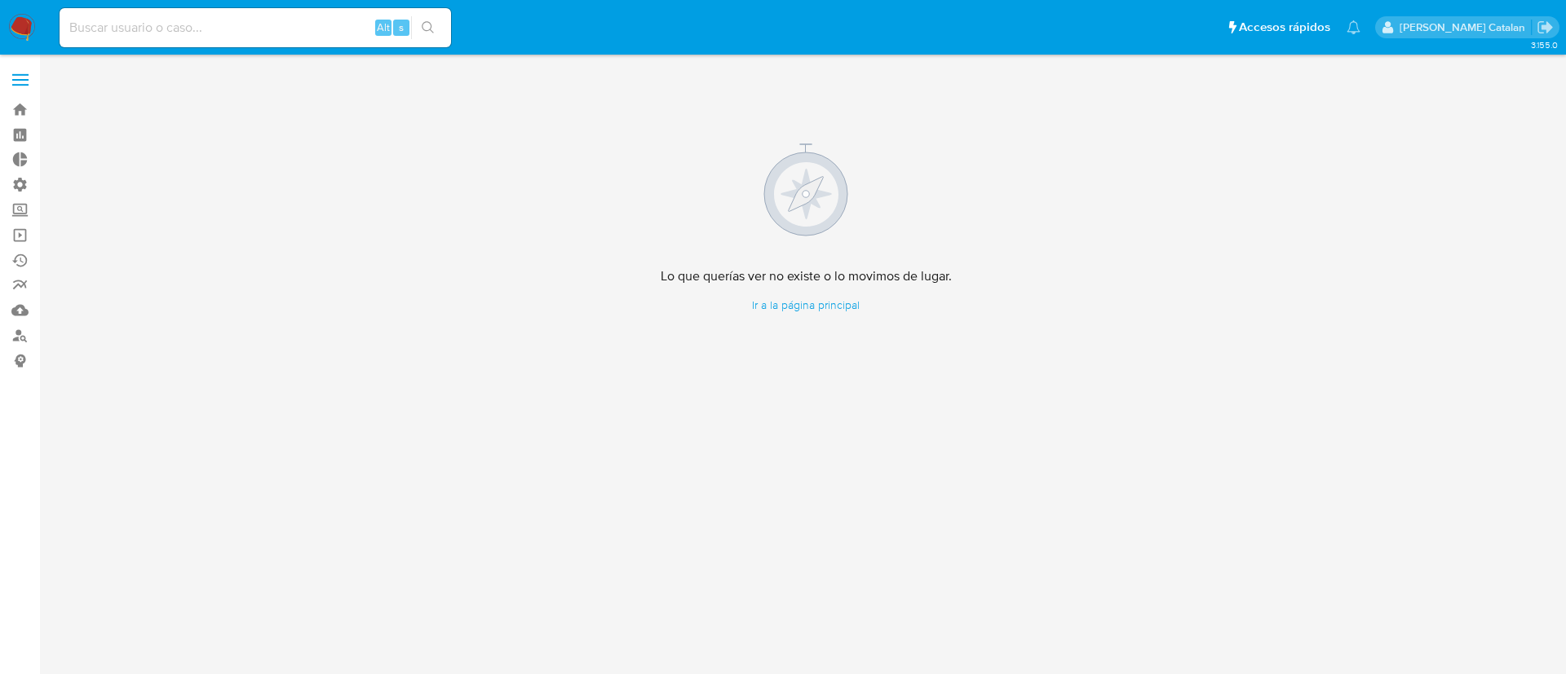
click at [226, 28] on input at bounding box center [255, 27] width 391 height 21
paste input "2584687532"
type input "2584687532"
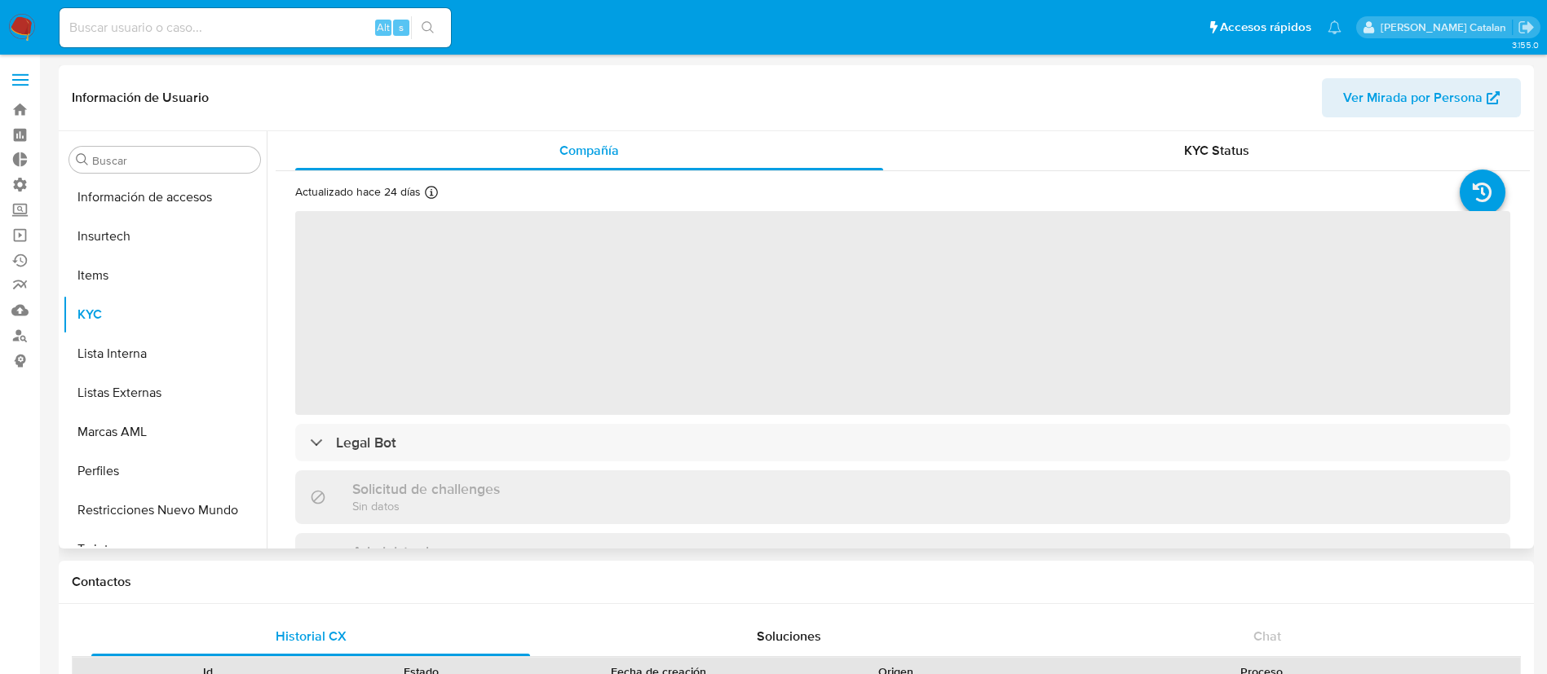
scroll to position [689, 0]
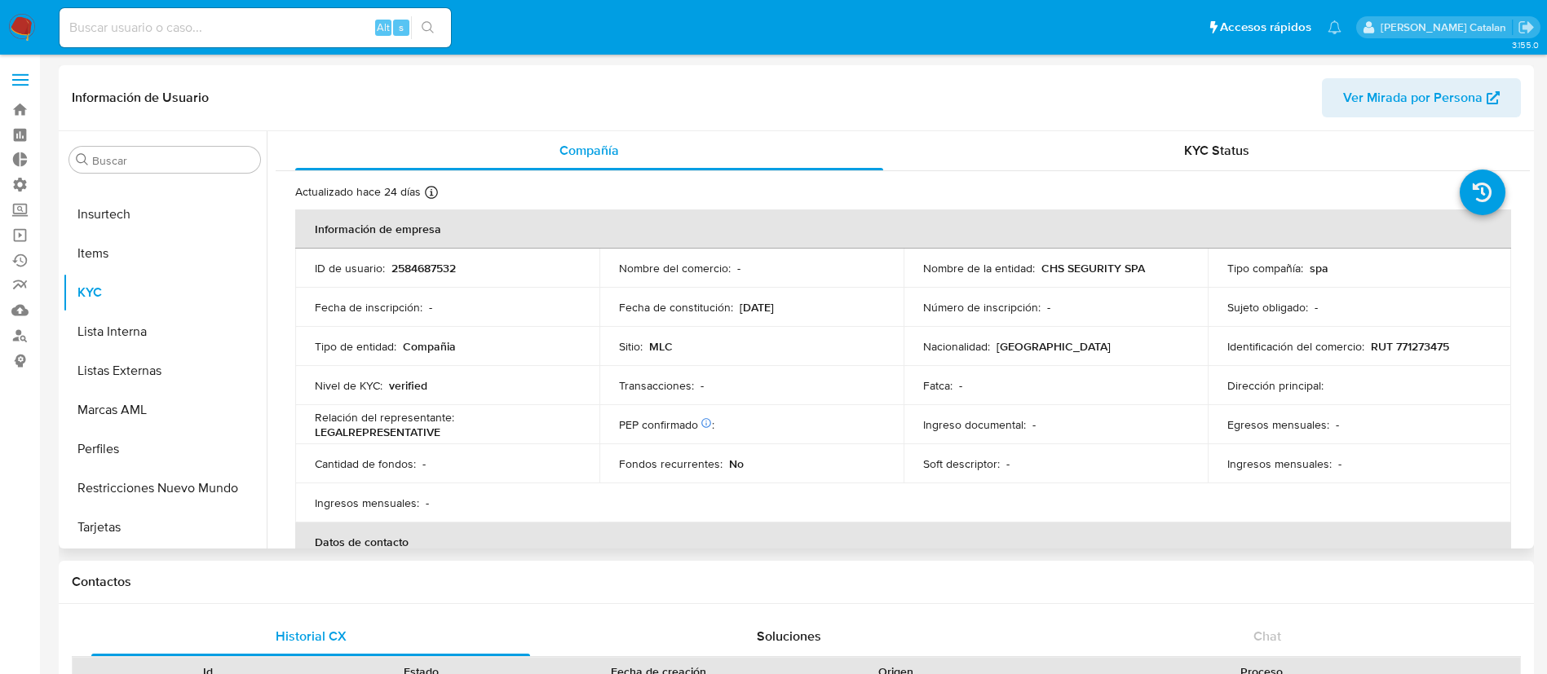
select select "10"
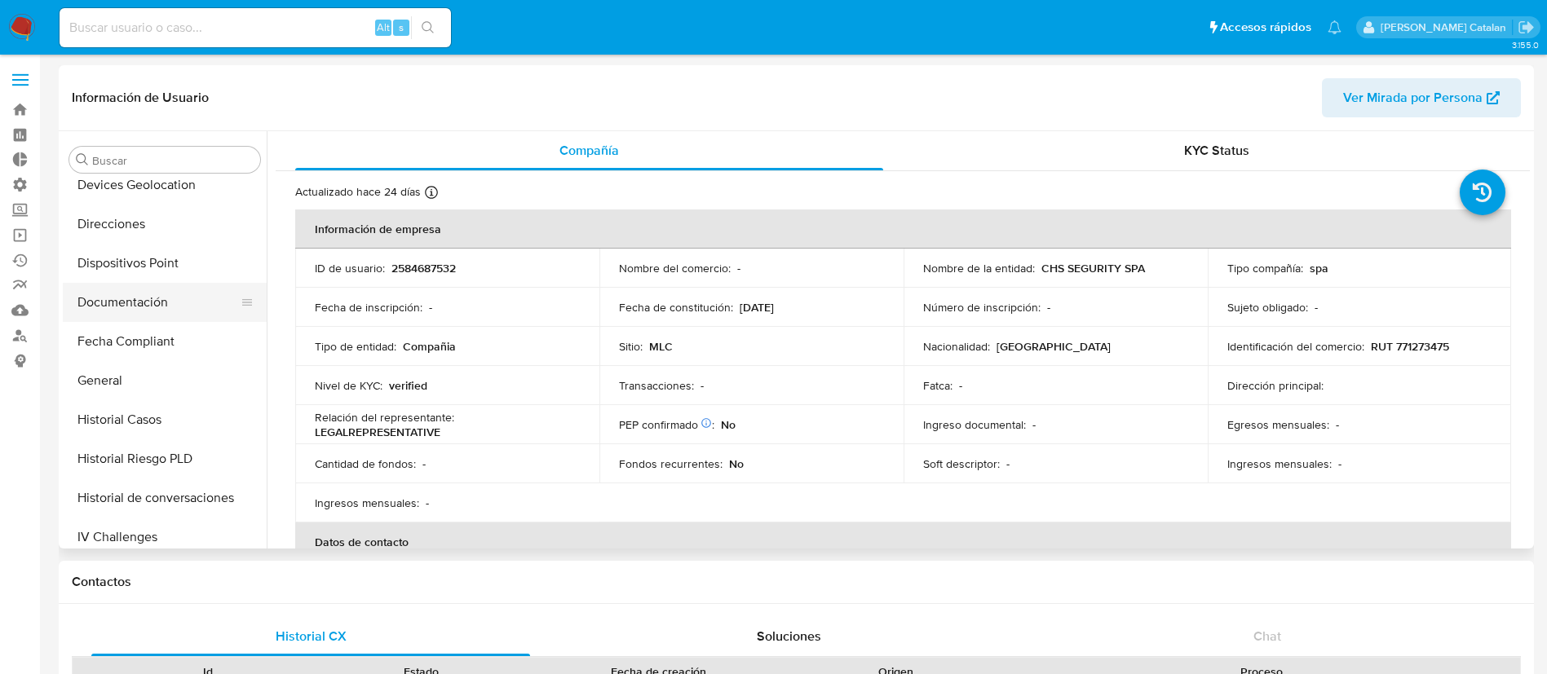
click at [134, 307] on button "Documentación" at bounding box center [158, 302] width 191 height 39
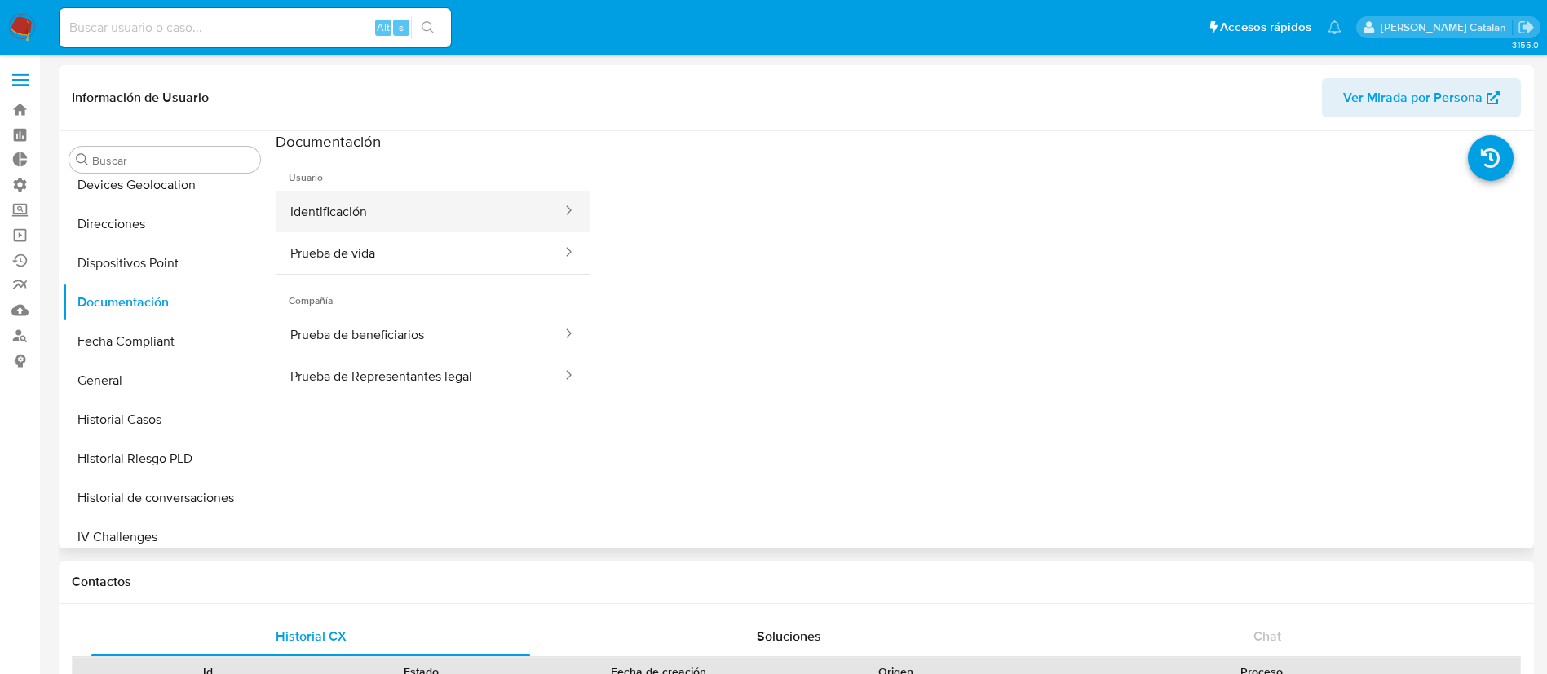
click at [368, 223] on button "Identificación" at bounding box center [420, 212] width 288 height 42
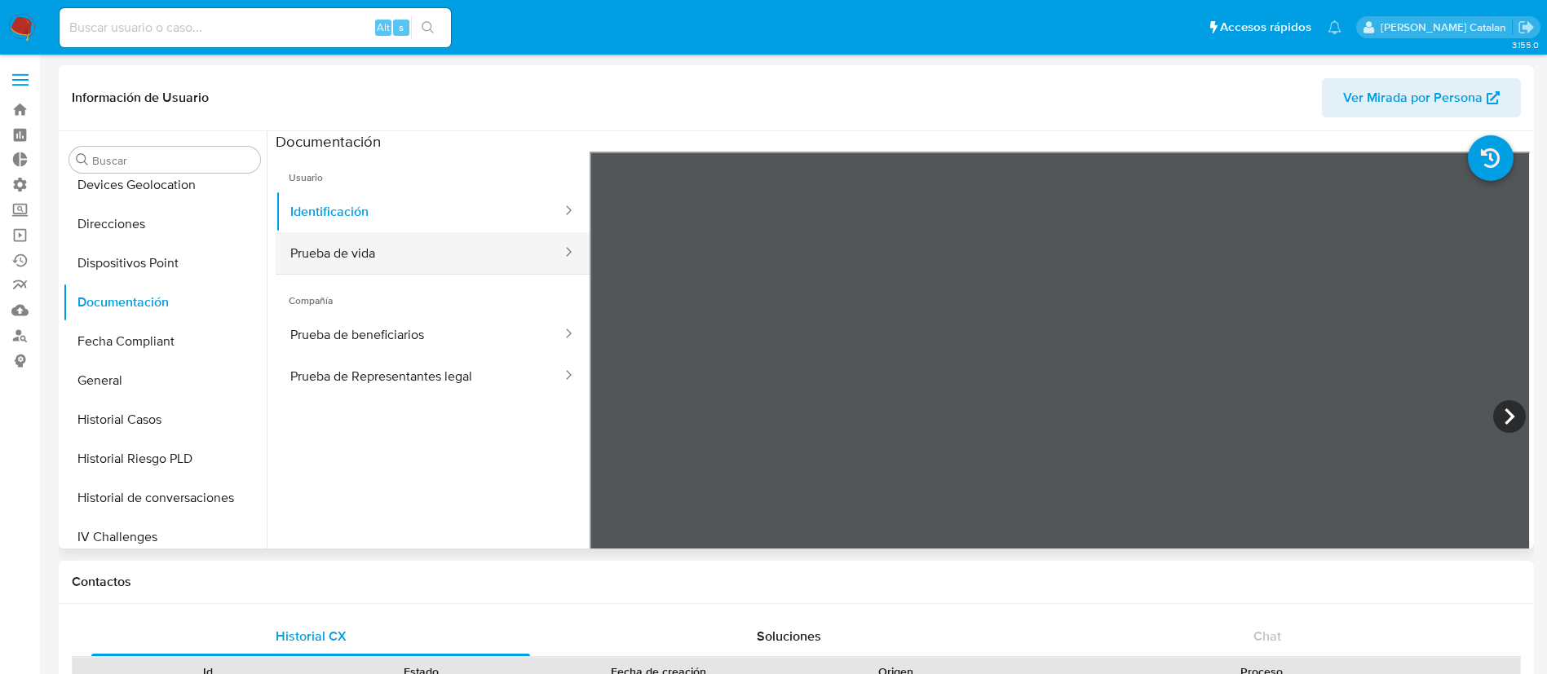
click at [404, 250] on button "Prueba de vida" at bounding box center [420, 253] width 288 height 42
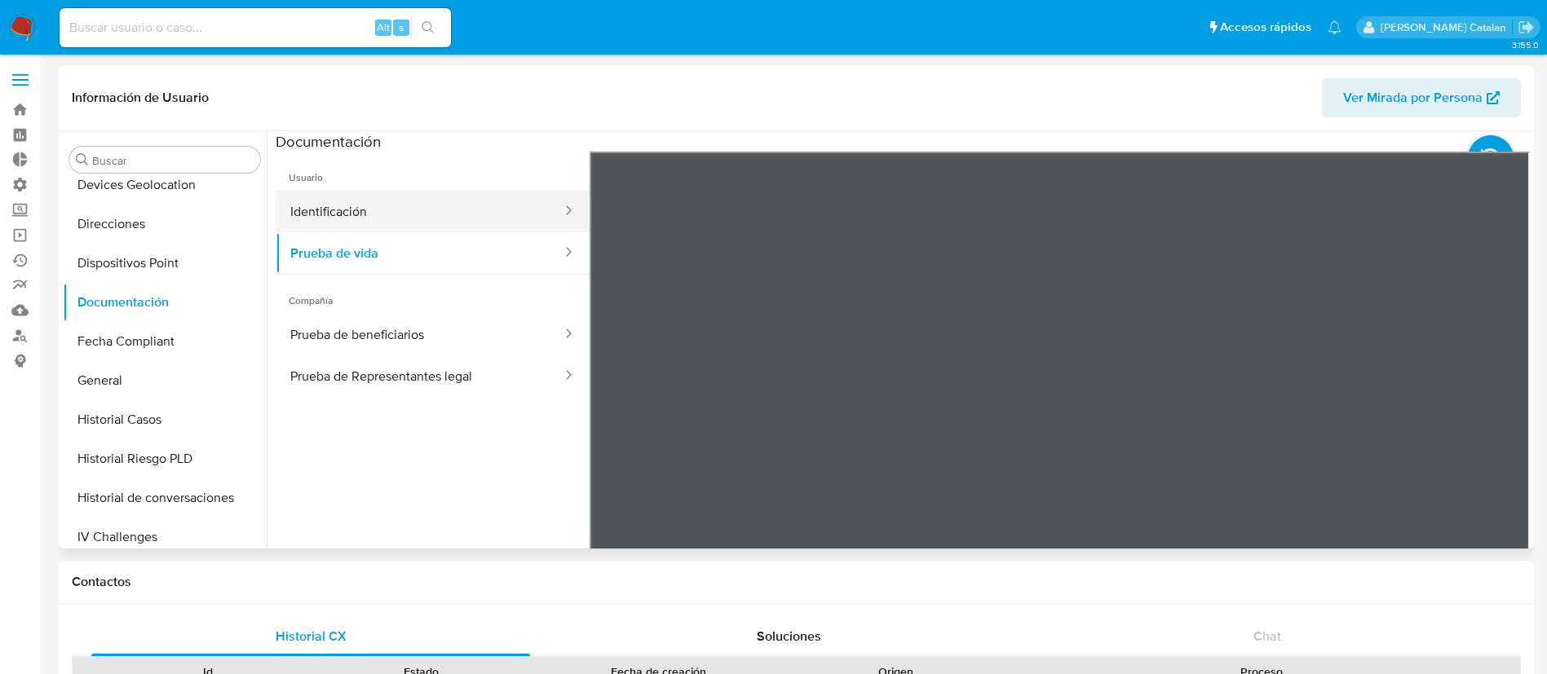
click at [365, 222] on button "Identificación" at bounding box center [420, 212] width 288 height 42
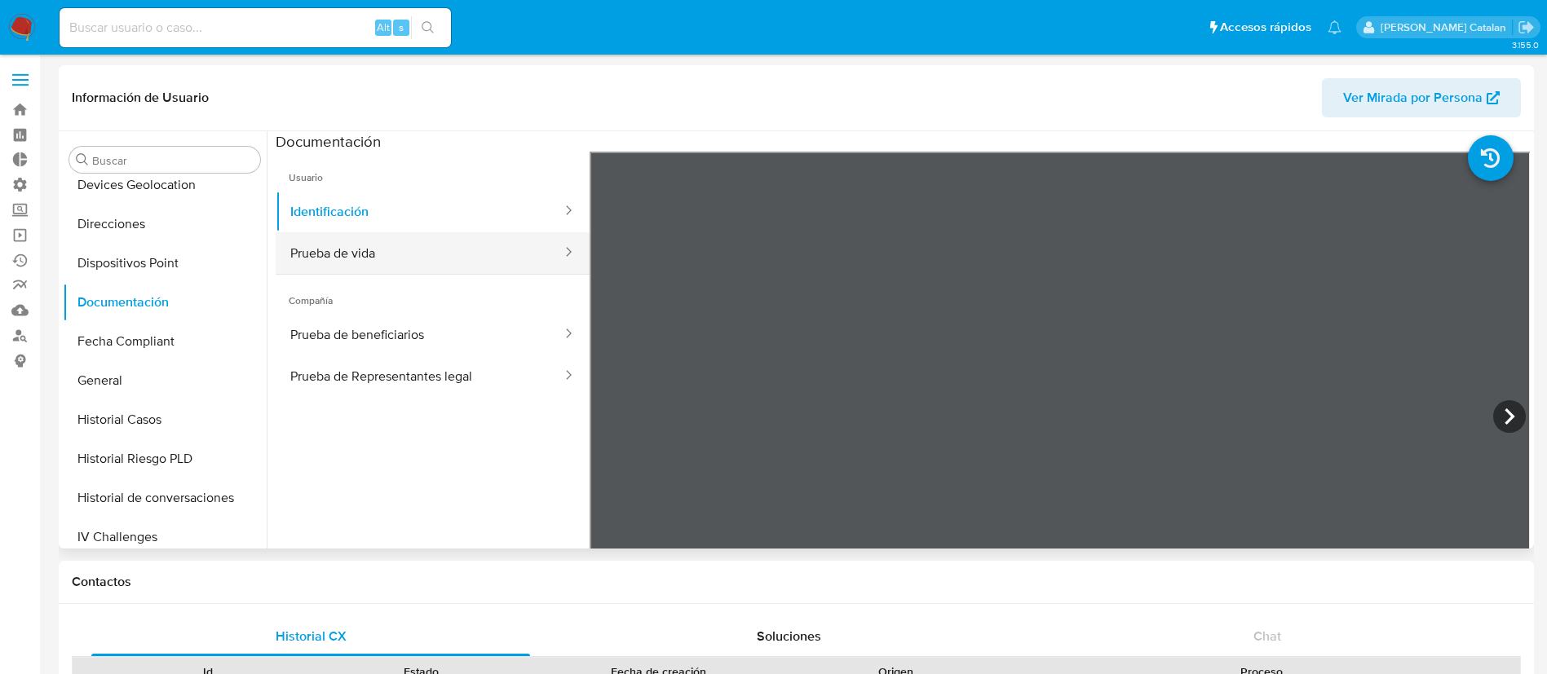
click at [363, 246] on button "Prueba de vida" at bounding box center [420, 253] width 288 height 42
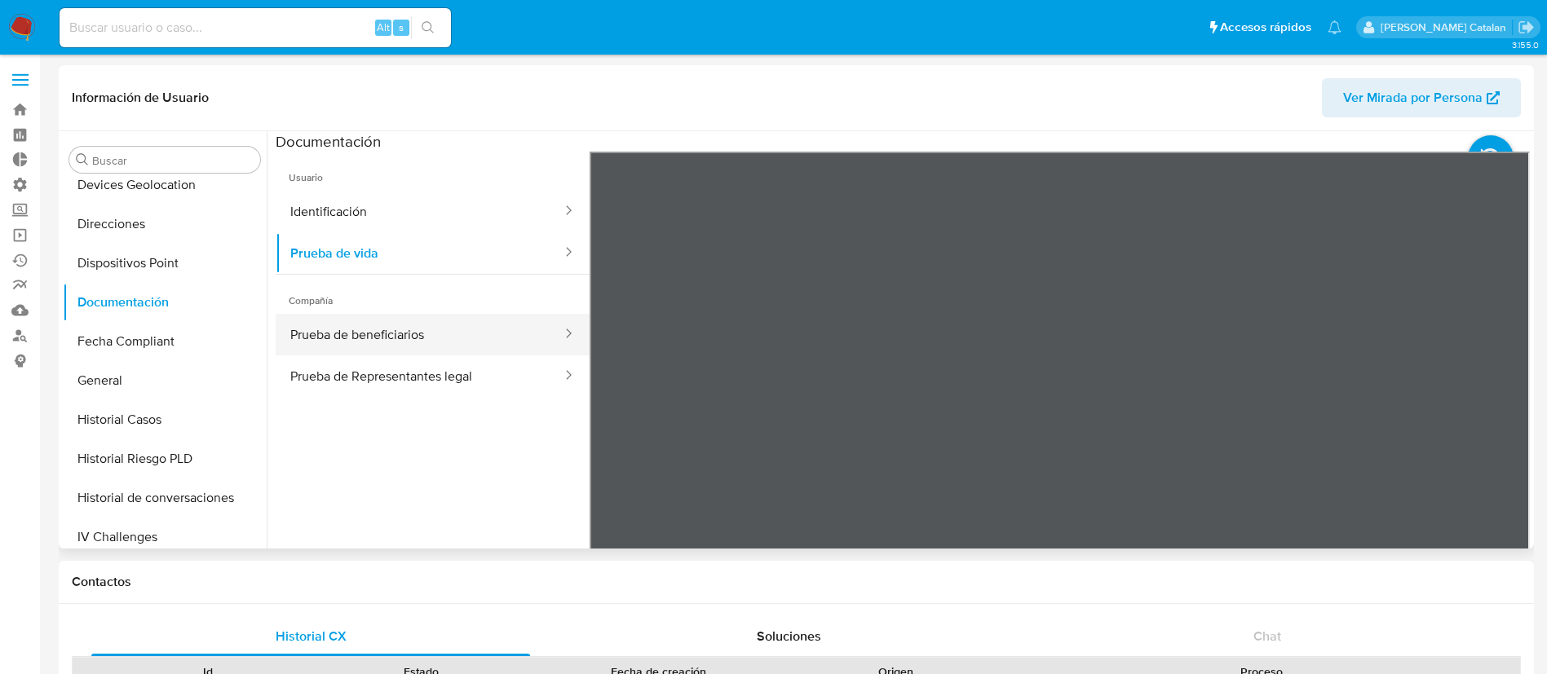
click at [369, 335] on button "Prueba de beneficiarios" at bounding box center [420, 335] width 288 height 42
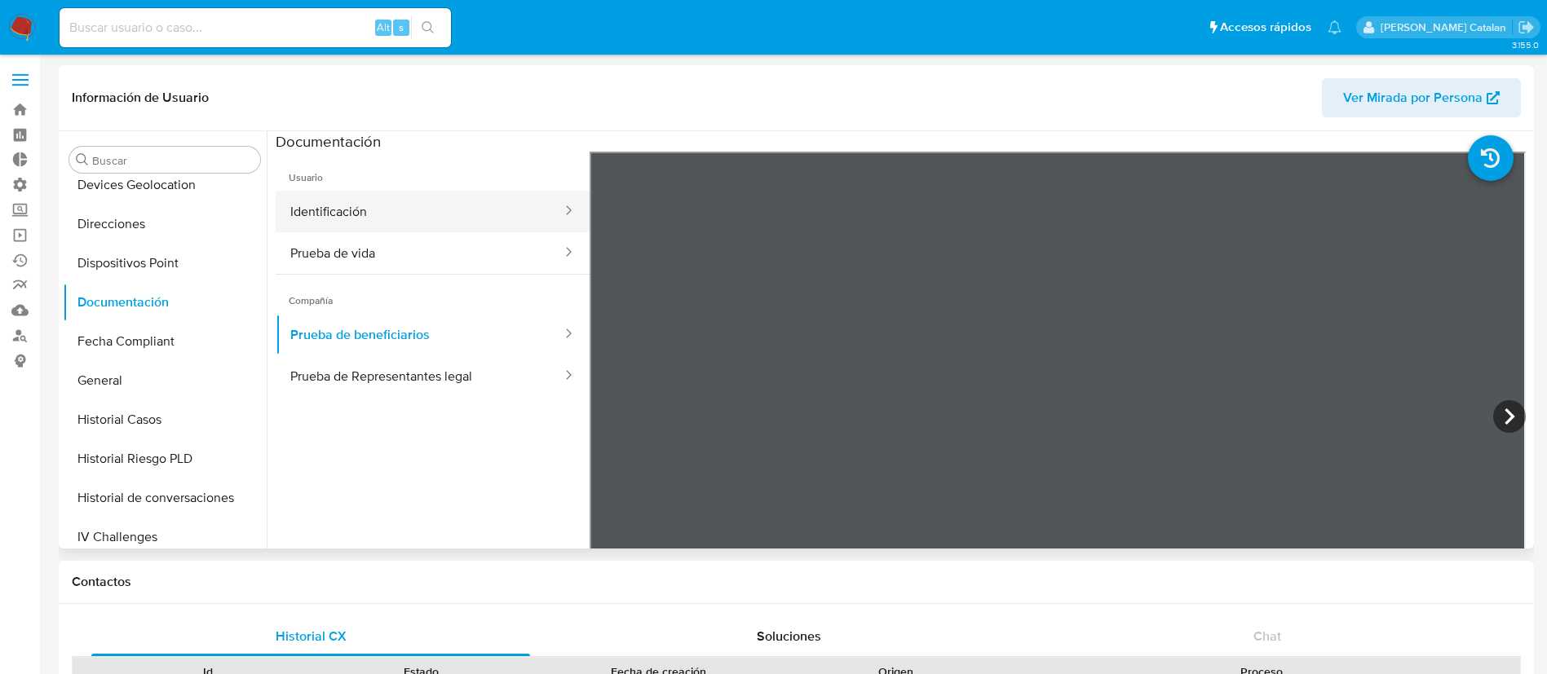
click at [420, 207] on button "Identificación" at bounding box center [420, 212] width 288 height 42
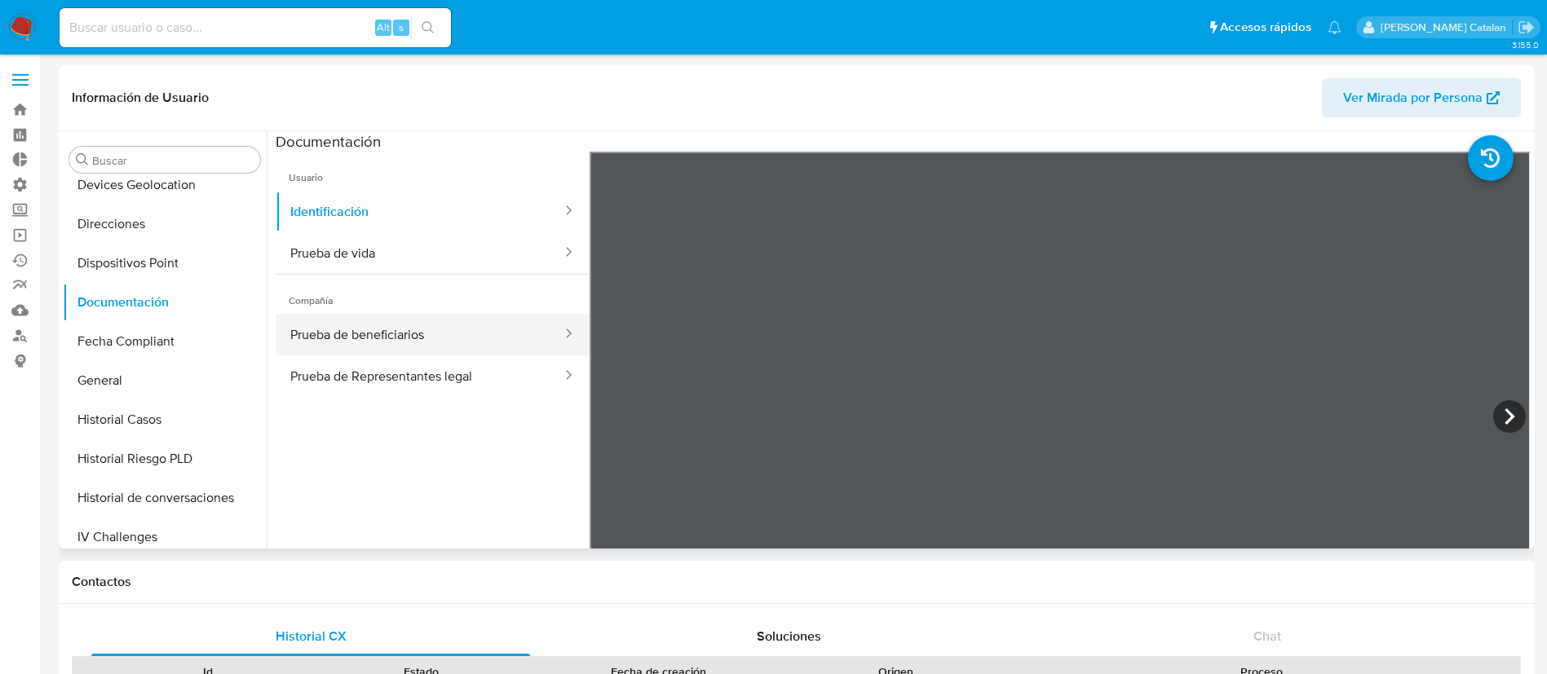
click at [396, 336] on button "Prueba de beneficiarios" at bounding box center [420, 335] width 288 height 42
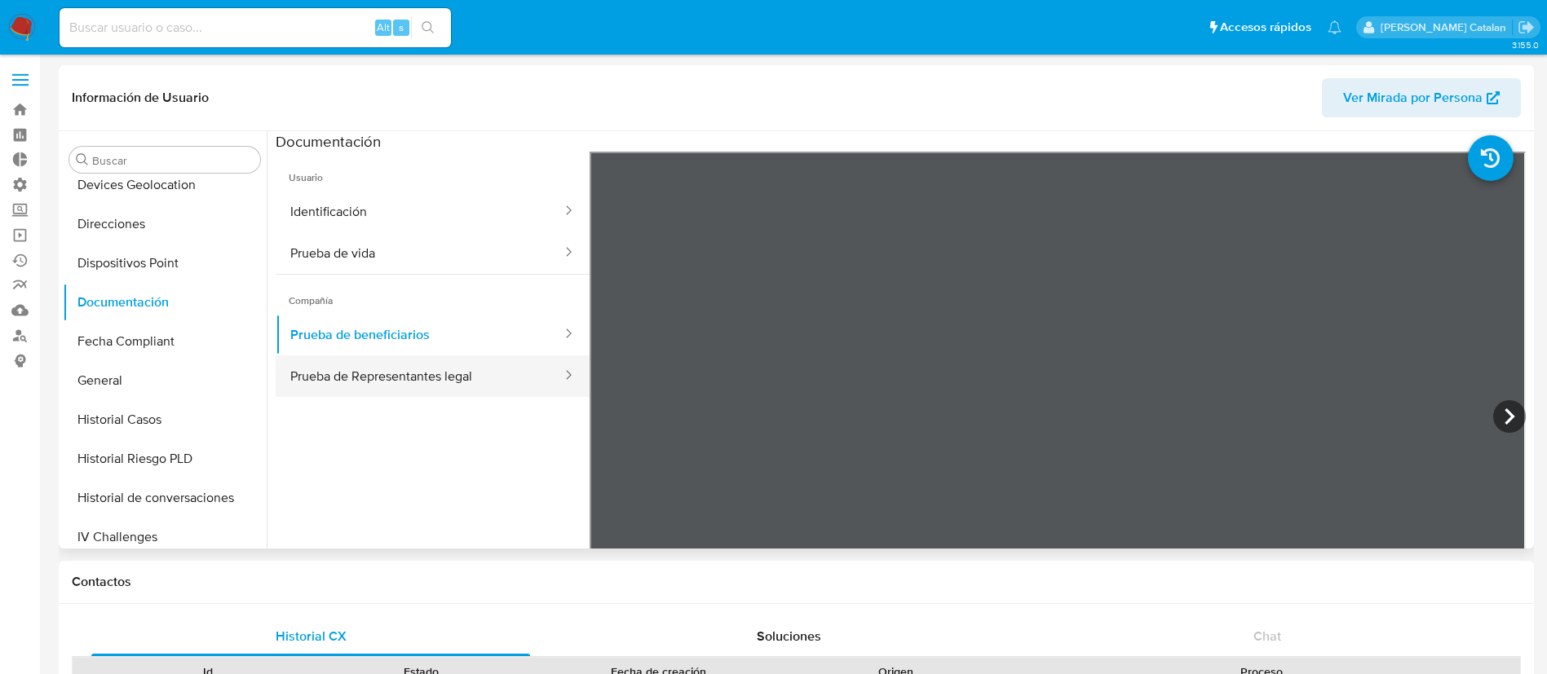
click at [470, 360] on button "Prueba de Representantes legal" at bounding box center [420, 377] width 288 height 42
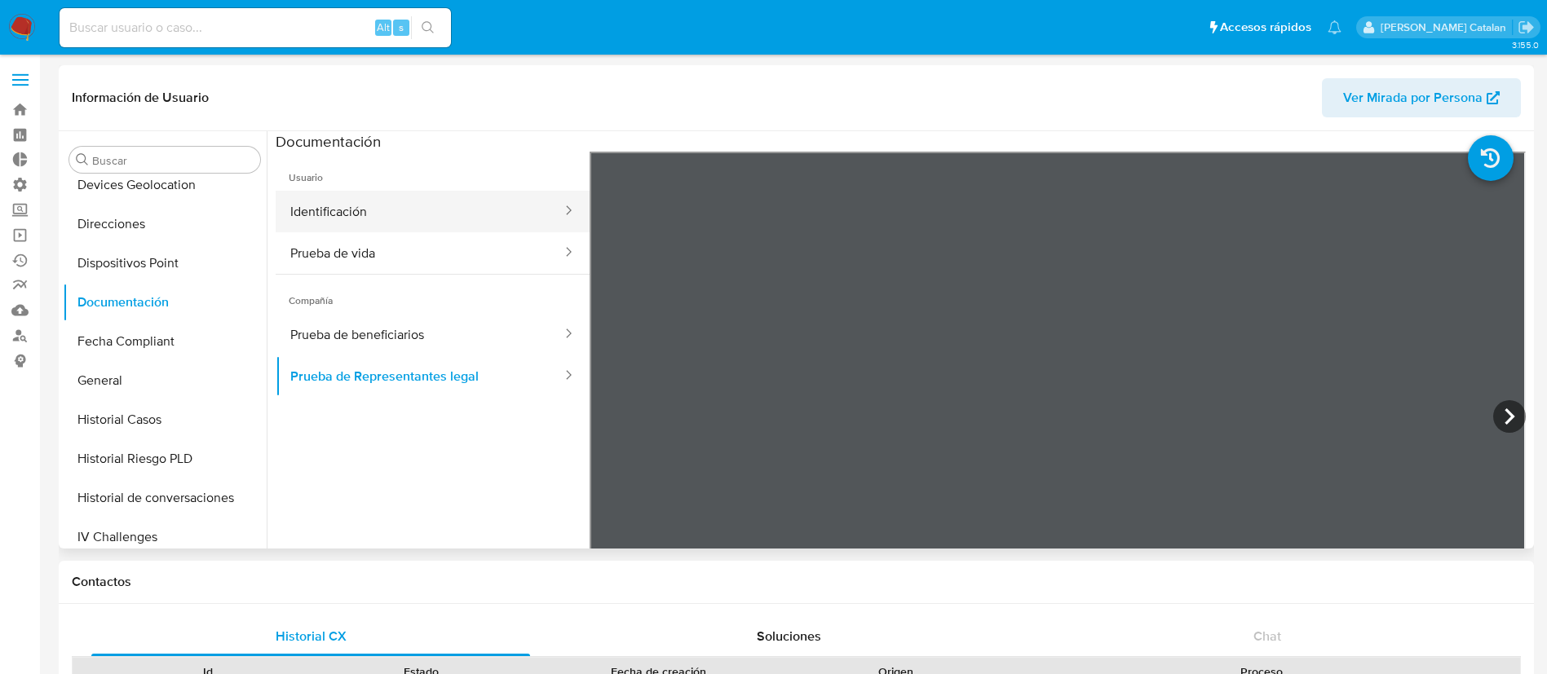
click at [426, 227] on button "Identificación" at bounding box center [420, 212] width 288 height 42
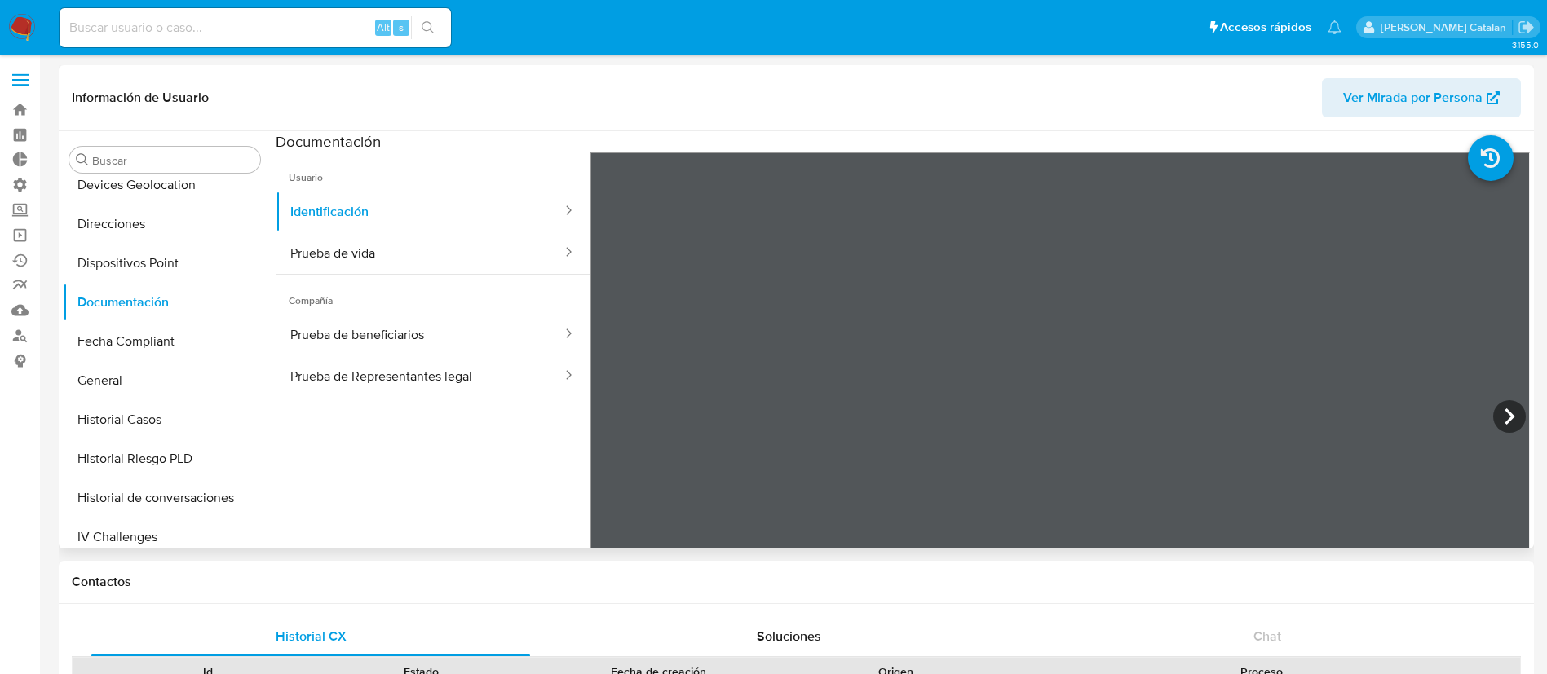
click at [1332, 116] on button "Ver Mirada por Persona" at bounding box center [1421, 97] width 199 height 39
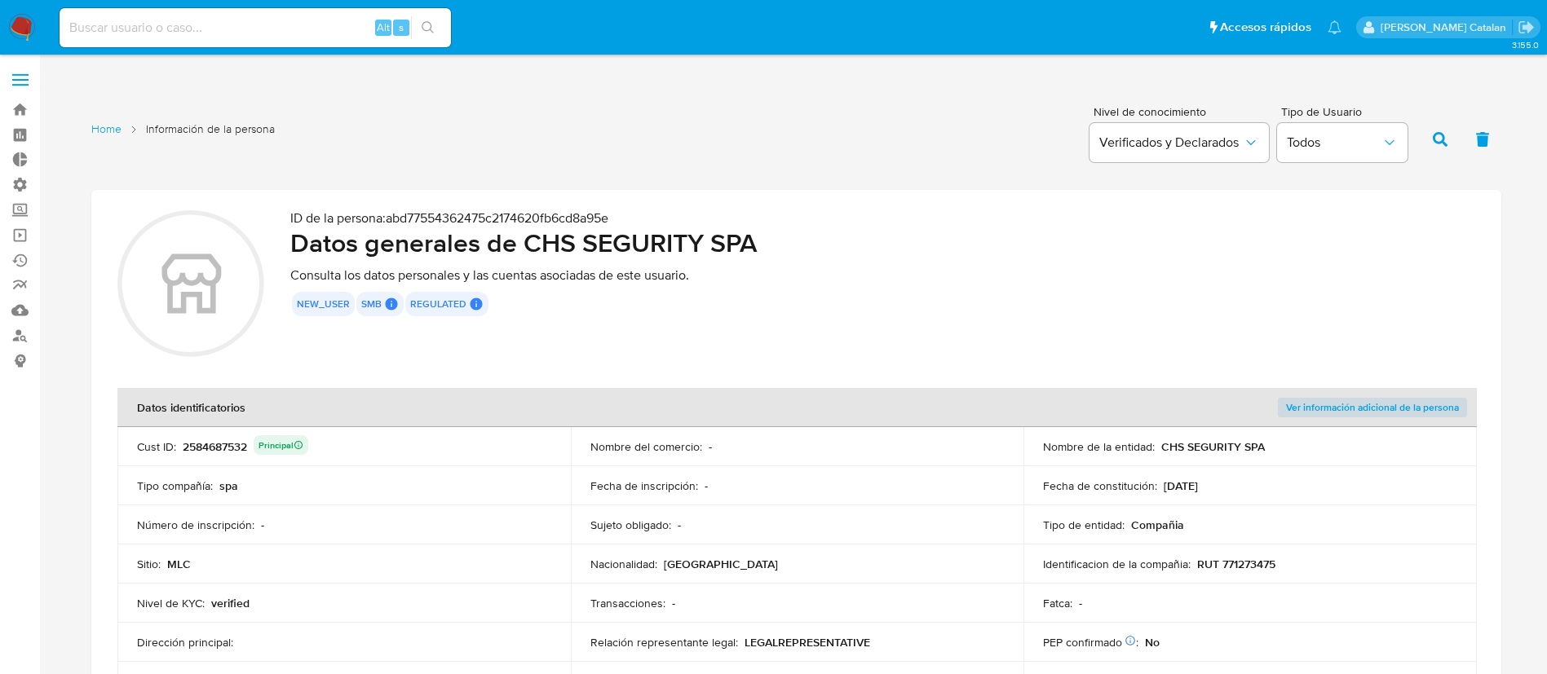
click at [1064, 307] on div "new_user smb SMB SMB User Id Principal Identificado como usuario principal 2584…" at bounding box center [882, 304] width 1185 height 24
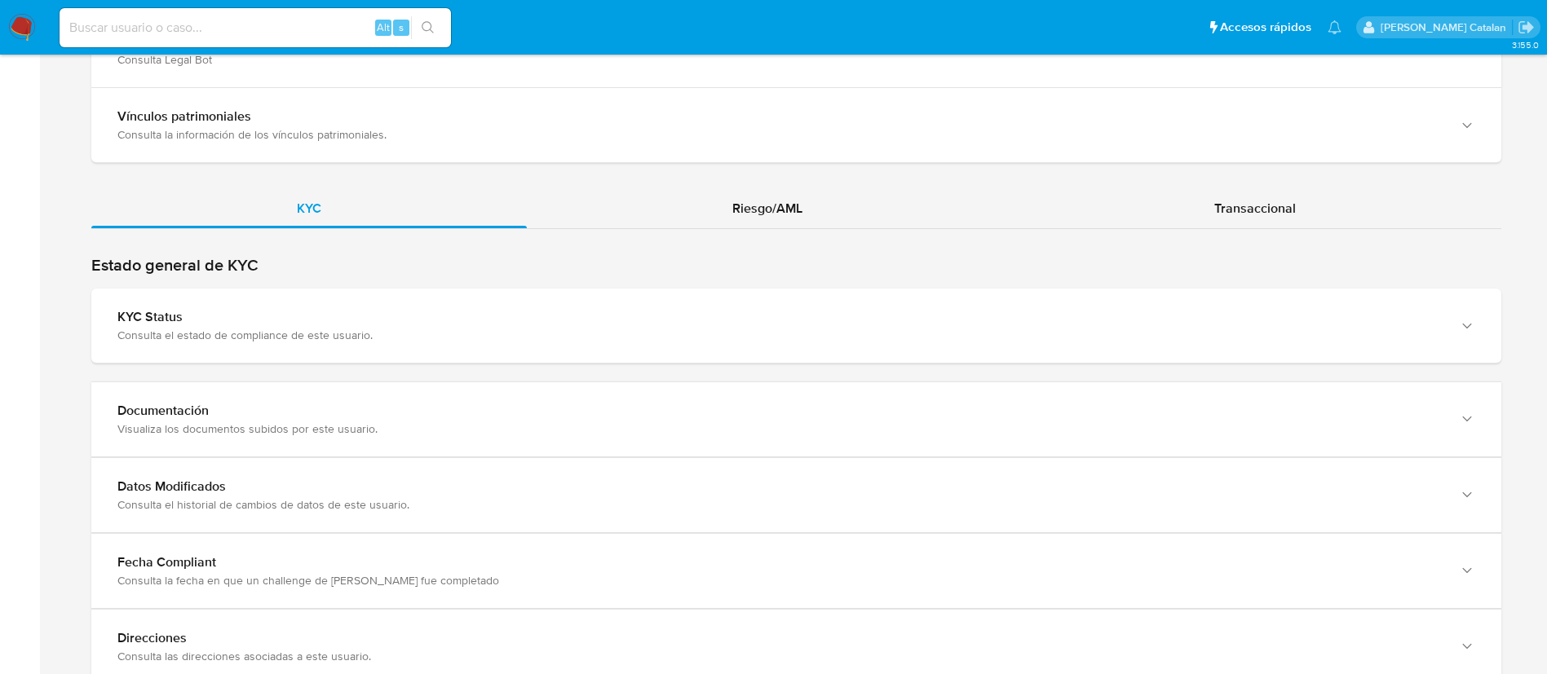
scroll to position [1638, 0]
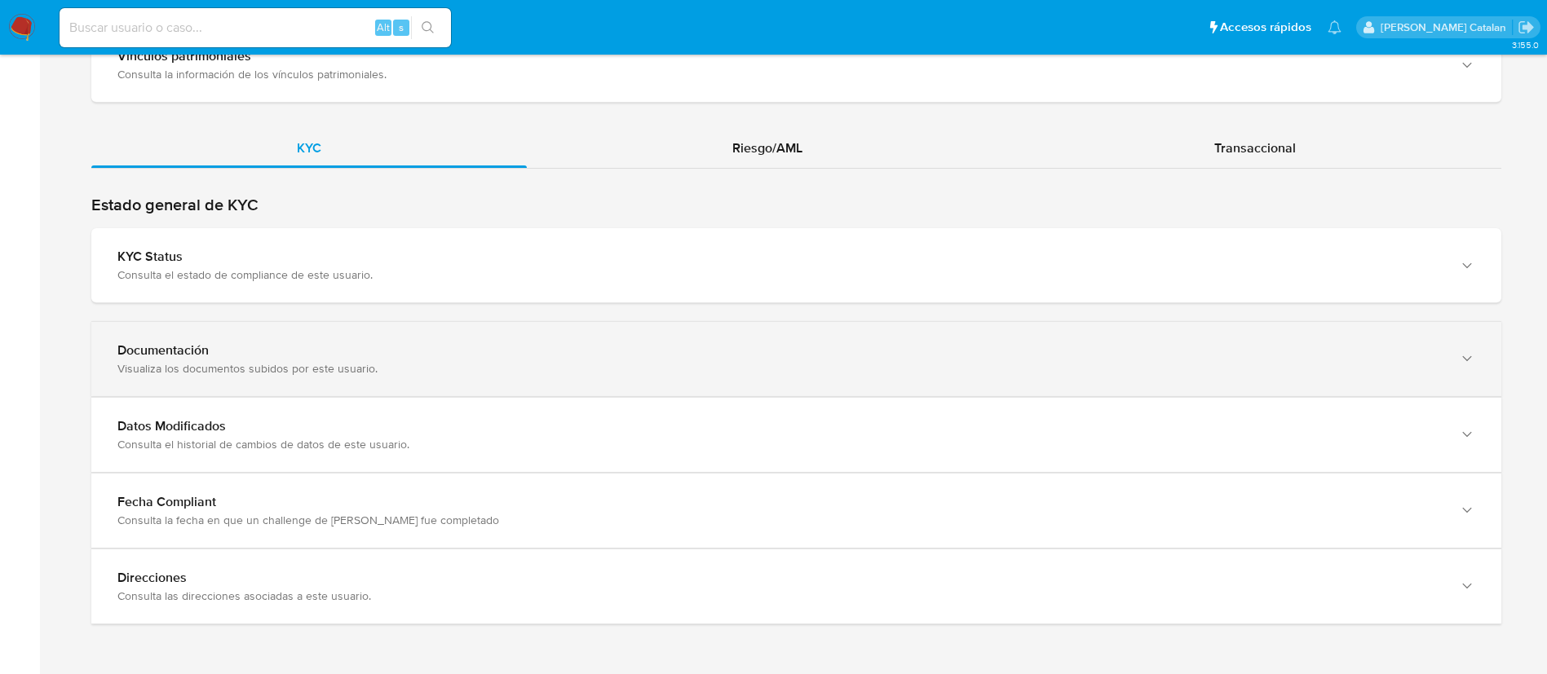
click at [789, 339] on div "Documentación Visualiza los documentos subidos por este usuario." at bounding box center [796, 359] width 1410 height 74
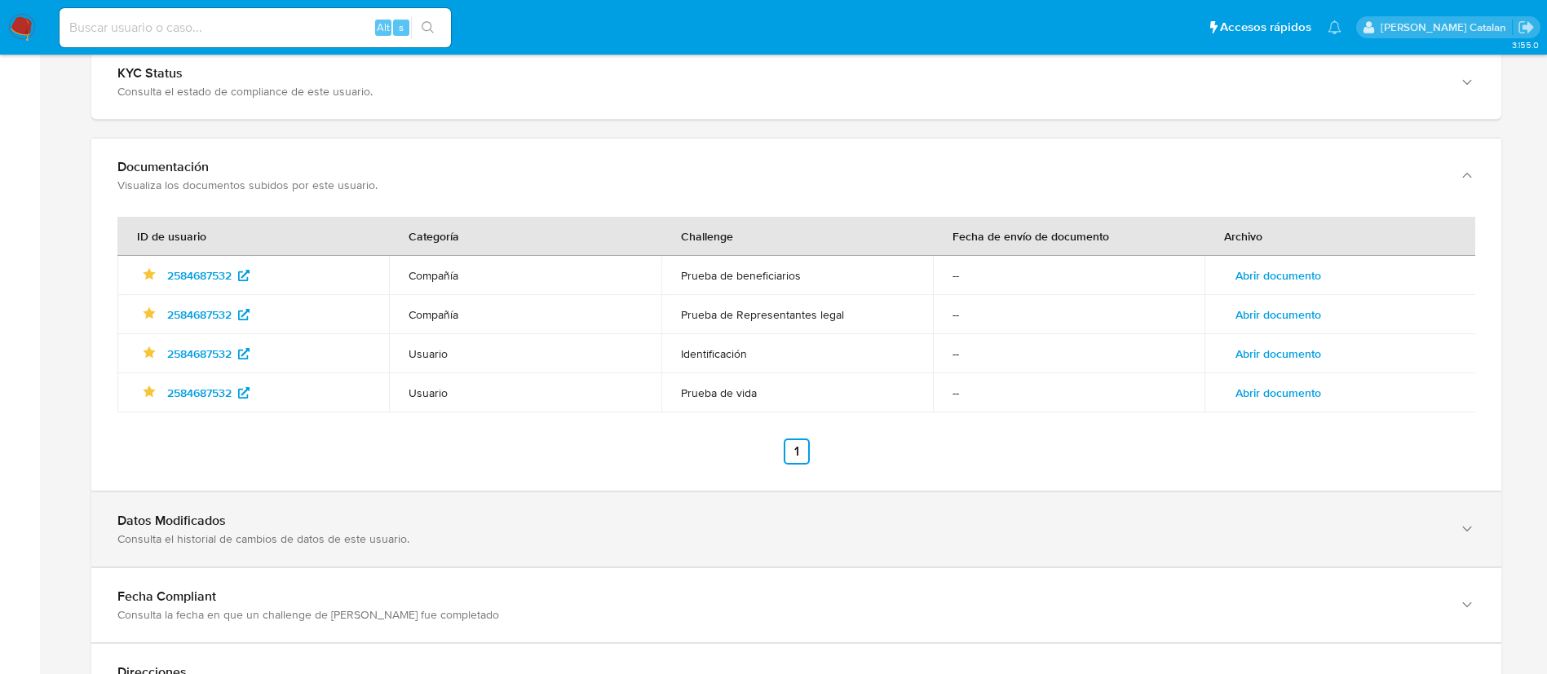
scroll to position [1831, 0]
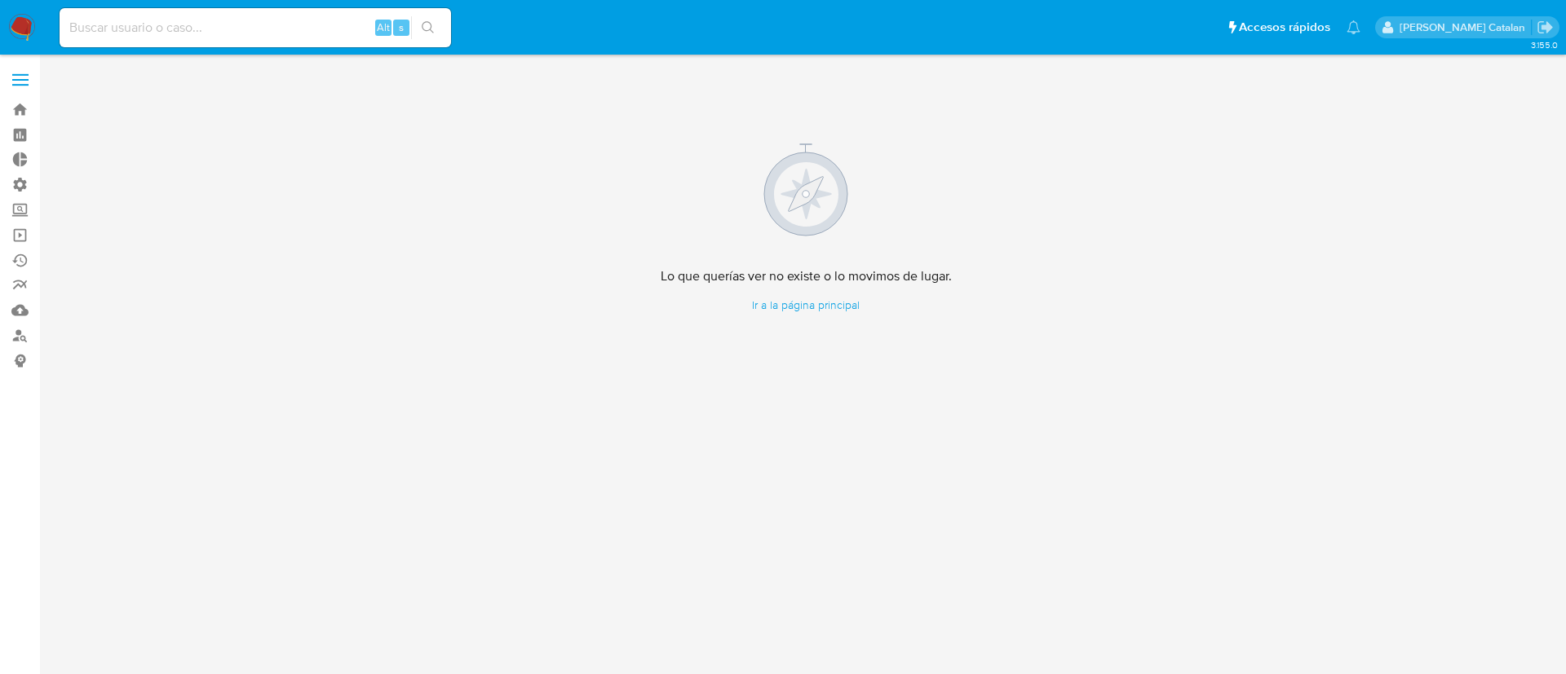
click at [327, 15] on div "Alt s" at bounding box center [255, 27] width 391 height 39
click at [271, 27] on input at bounding box center [255, 27] width 391 height 21
paste input "2486532499"
type input "2486532499"
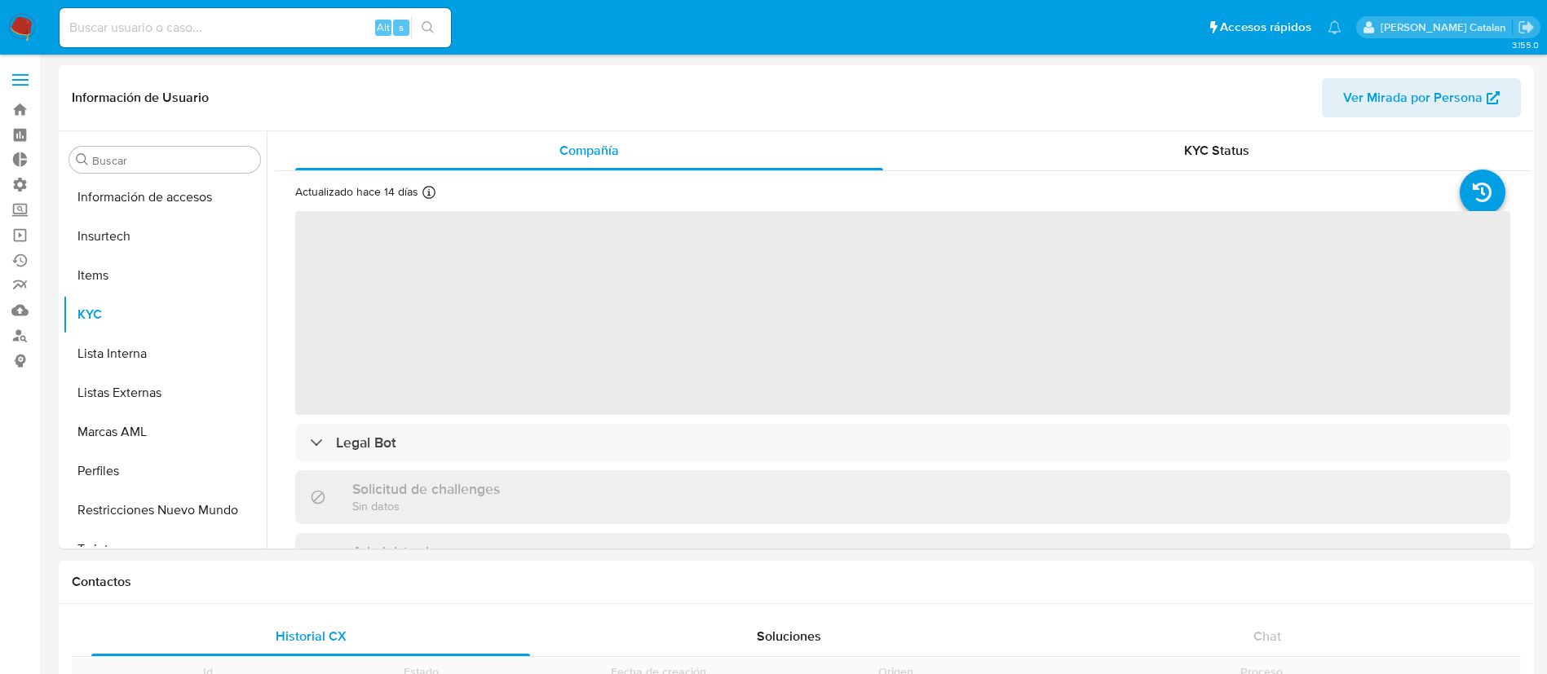
scroll to position [689, 0]
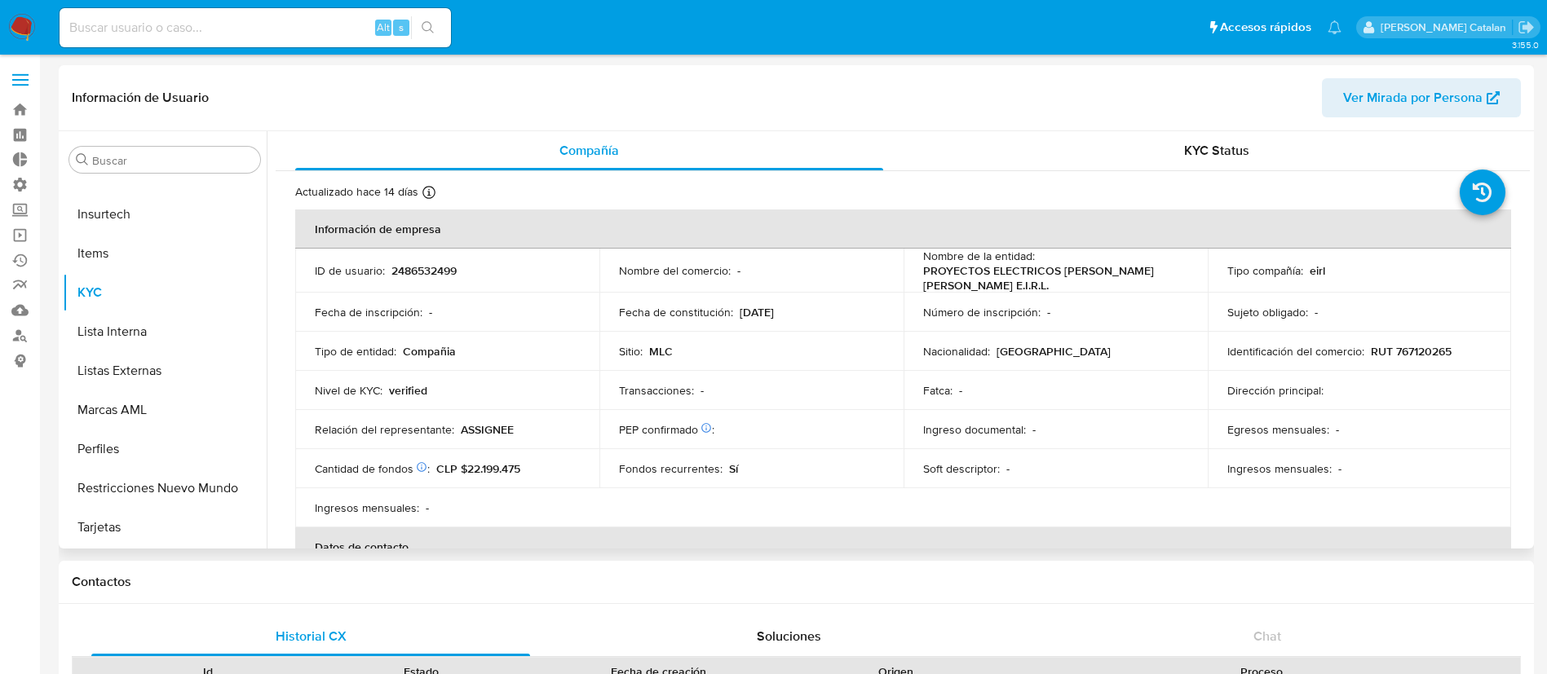
select select "10"
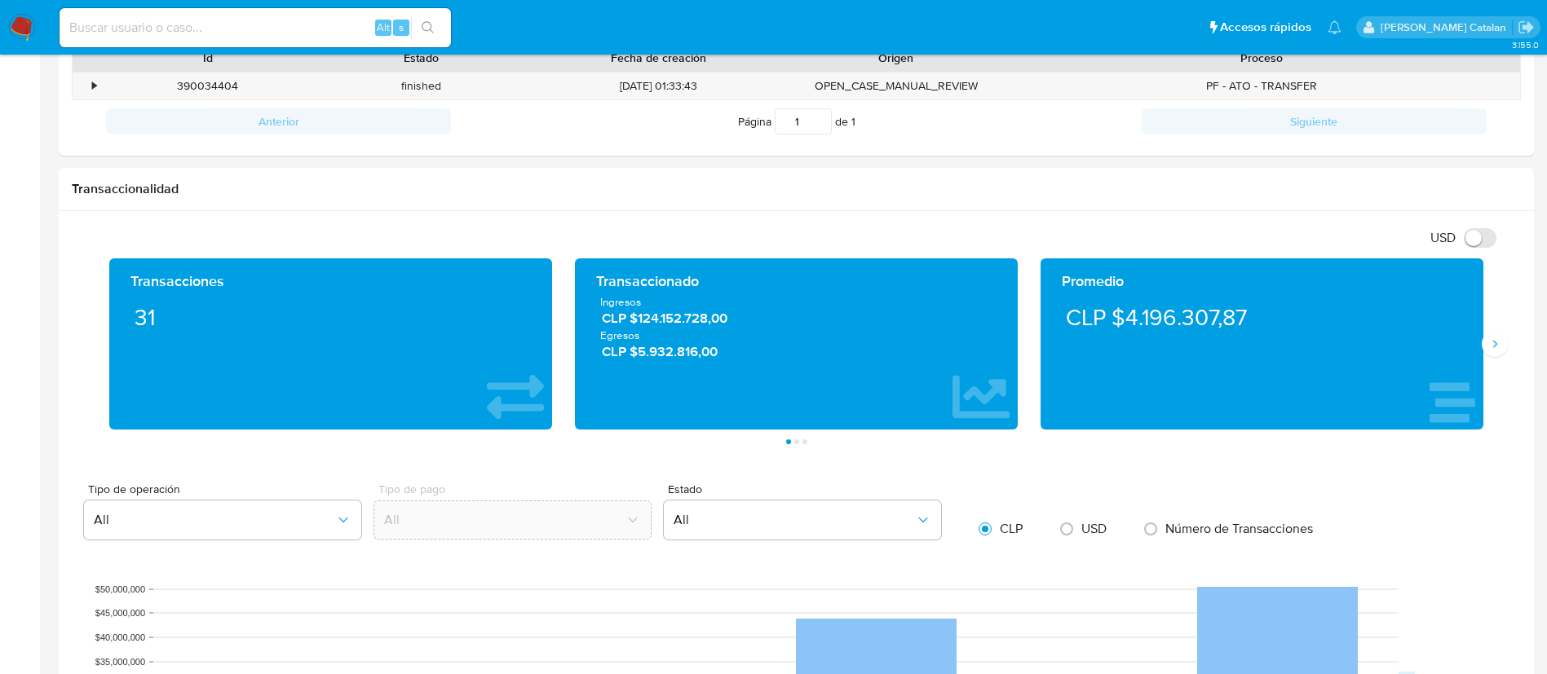
scroll to position [613, 0]
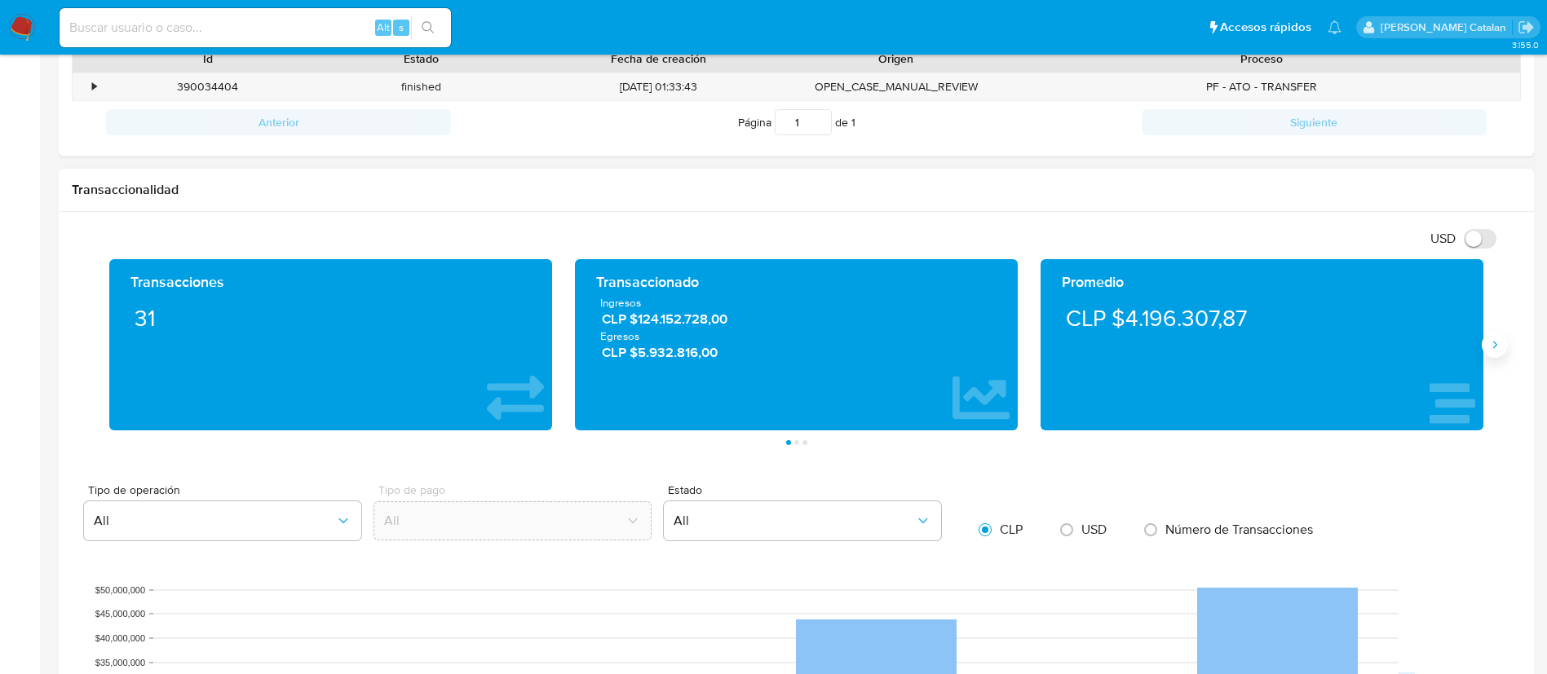
click at [1494, 354] on button "Siguiente" at bounding box center [1495, 345] width 26 height 26
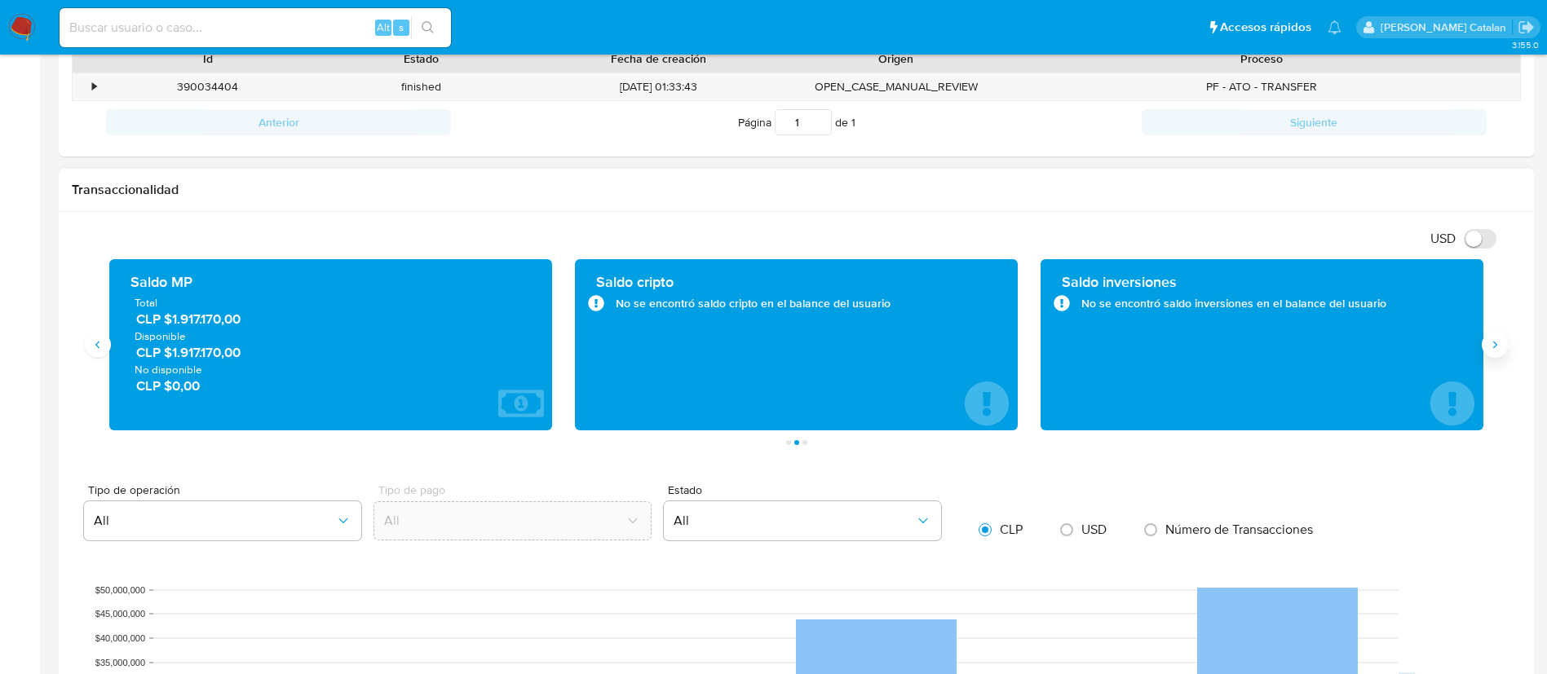
click at [1494, 354] on button "Siguiente" at bounding box center [1495, 345] width 26 height 26
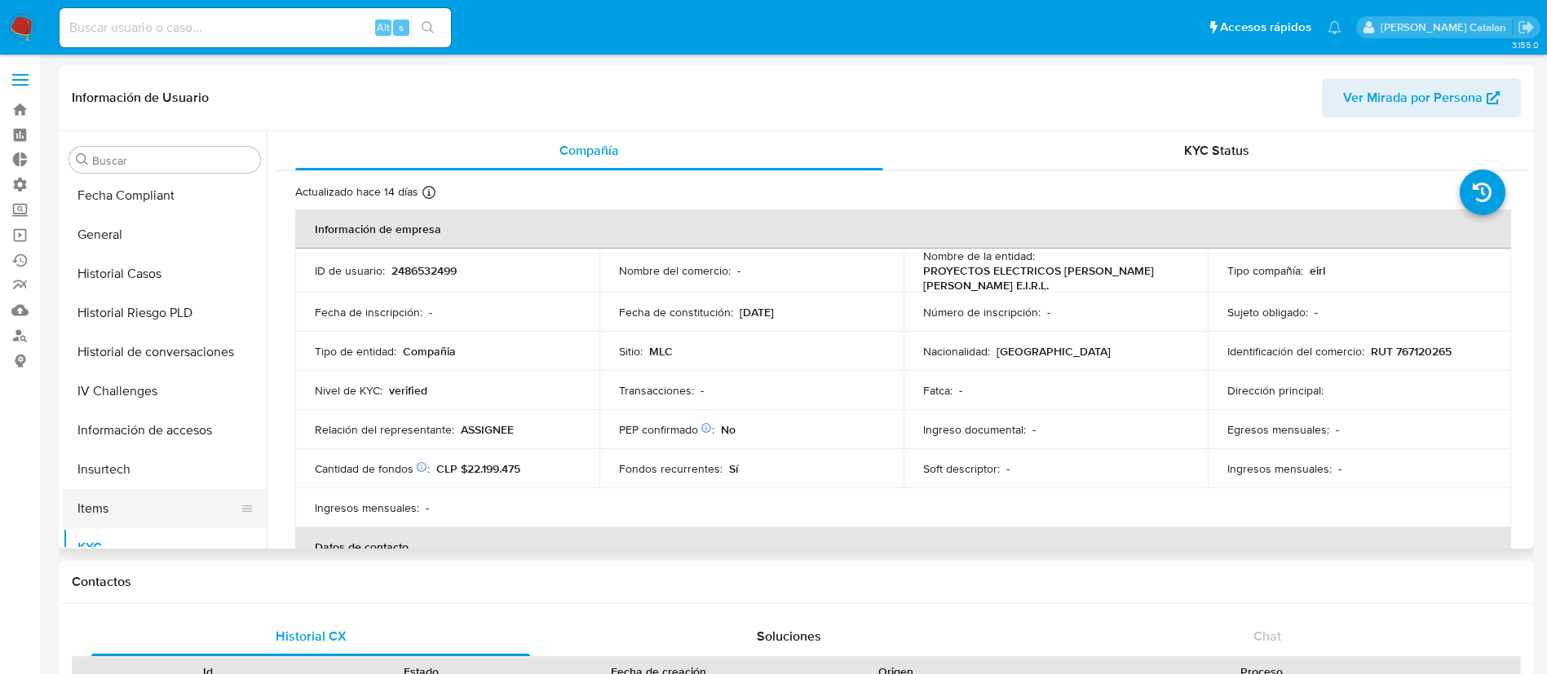
scroll to position [420, 0]
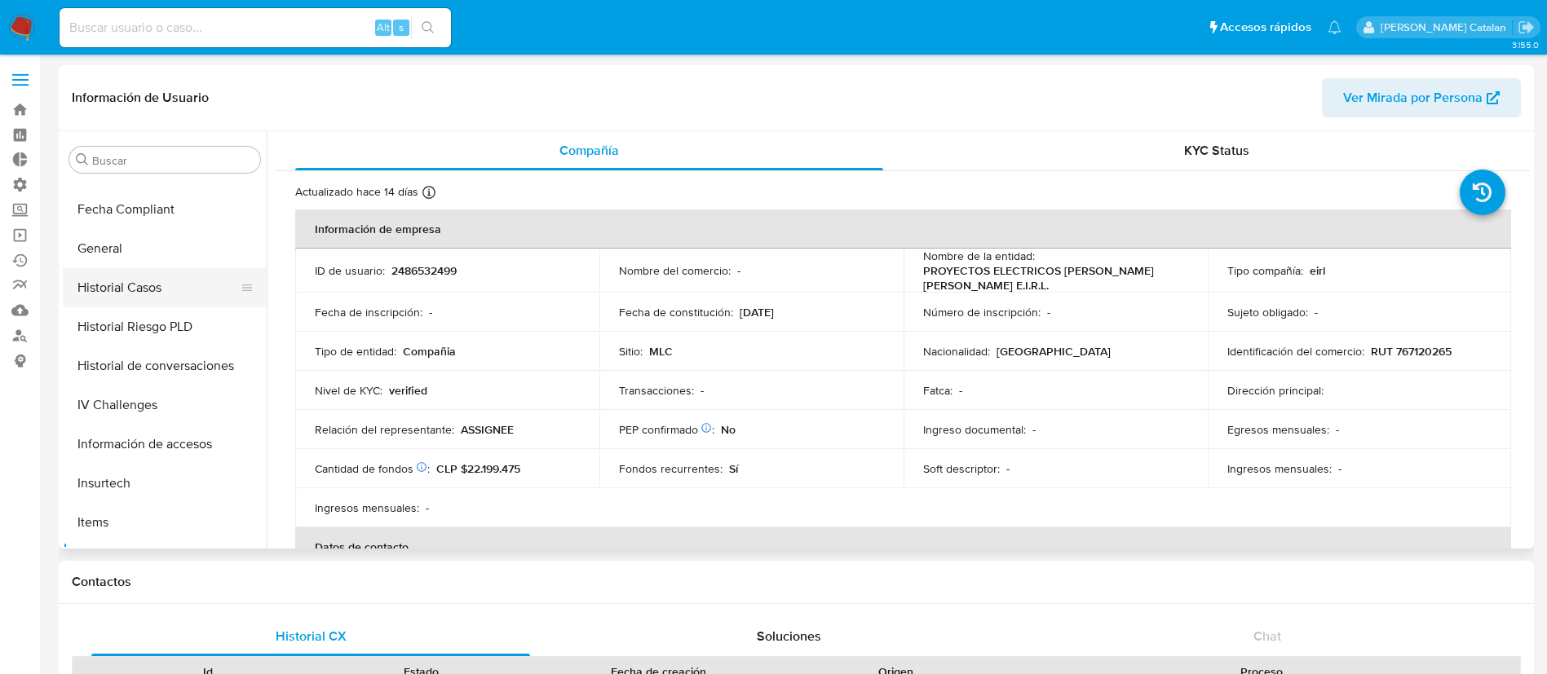
click at [116, 289] on button "Historial Casos" at bounding box center [158, 287] width 191 height 39
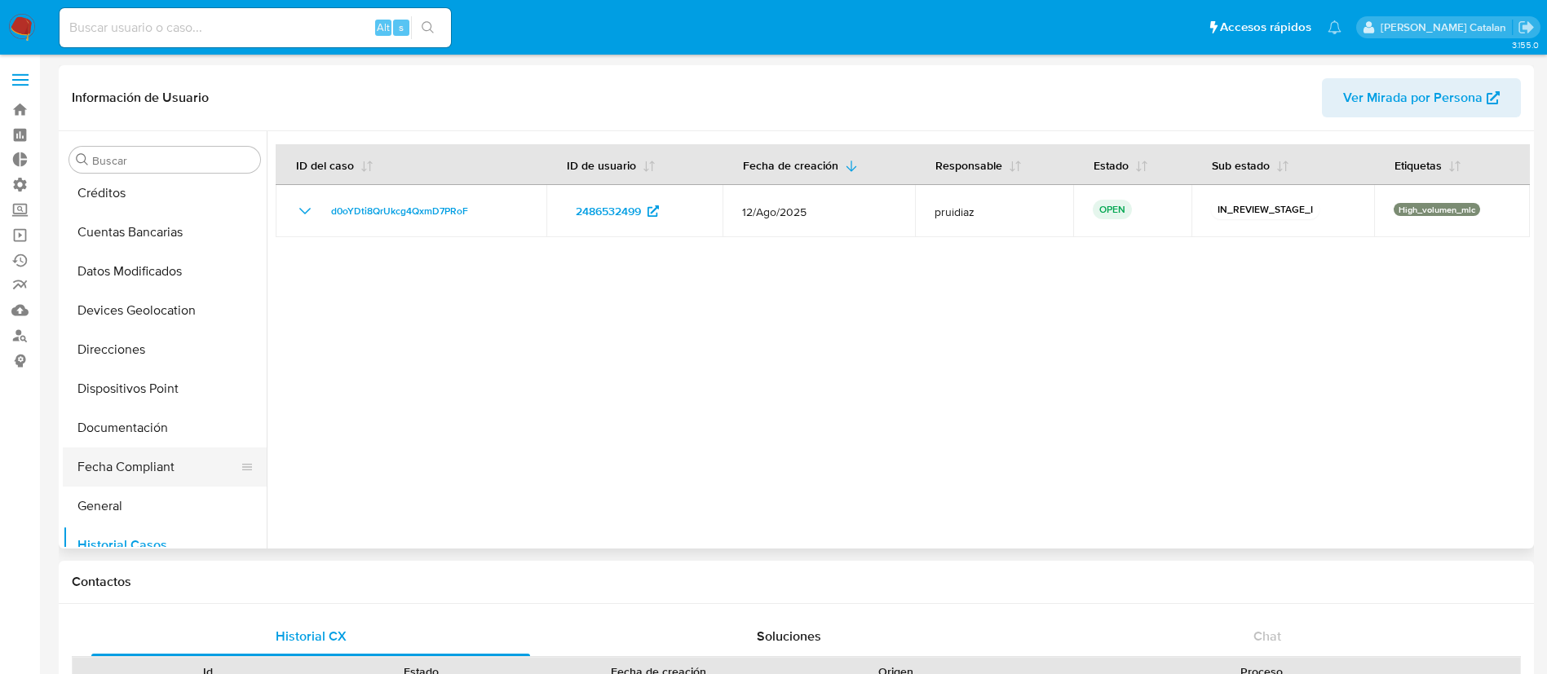
scroll to position [163, 0]
click at [135, 428] on button "Documentación" at bounding box center [158, 427] width 191 height 39
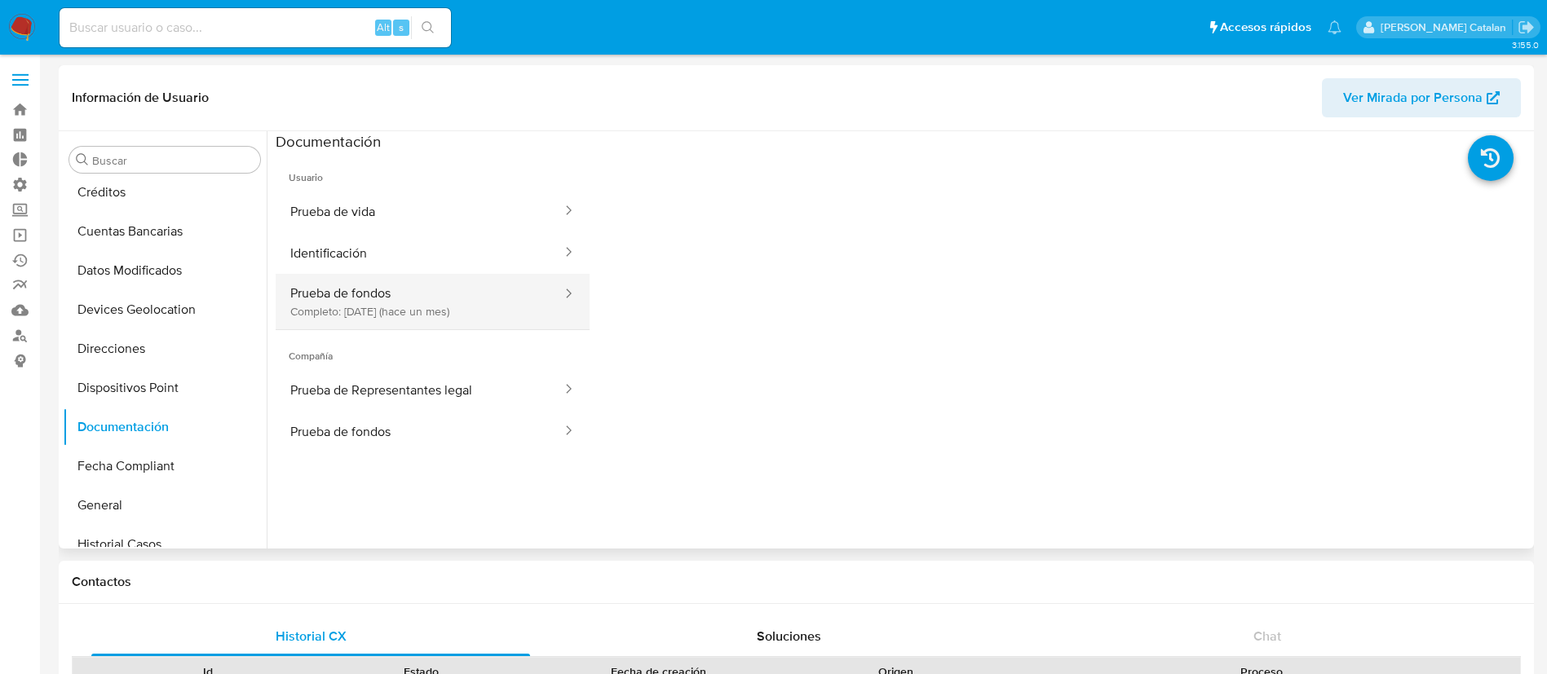
click at [441, 316] on button "Prueba de fondos Completo: 11/07/2025 (hace un mes)" at bounding box center [420, 301] width 288 height 55
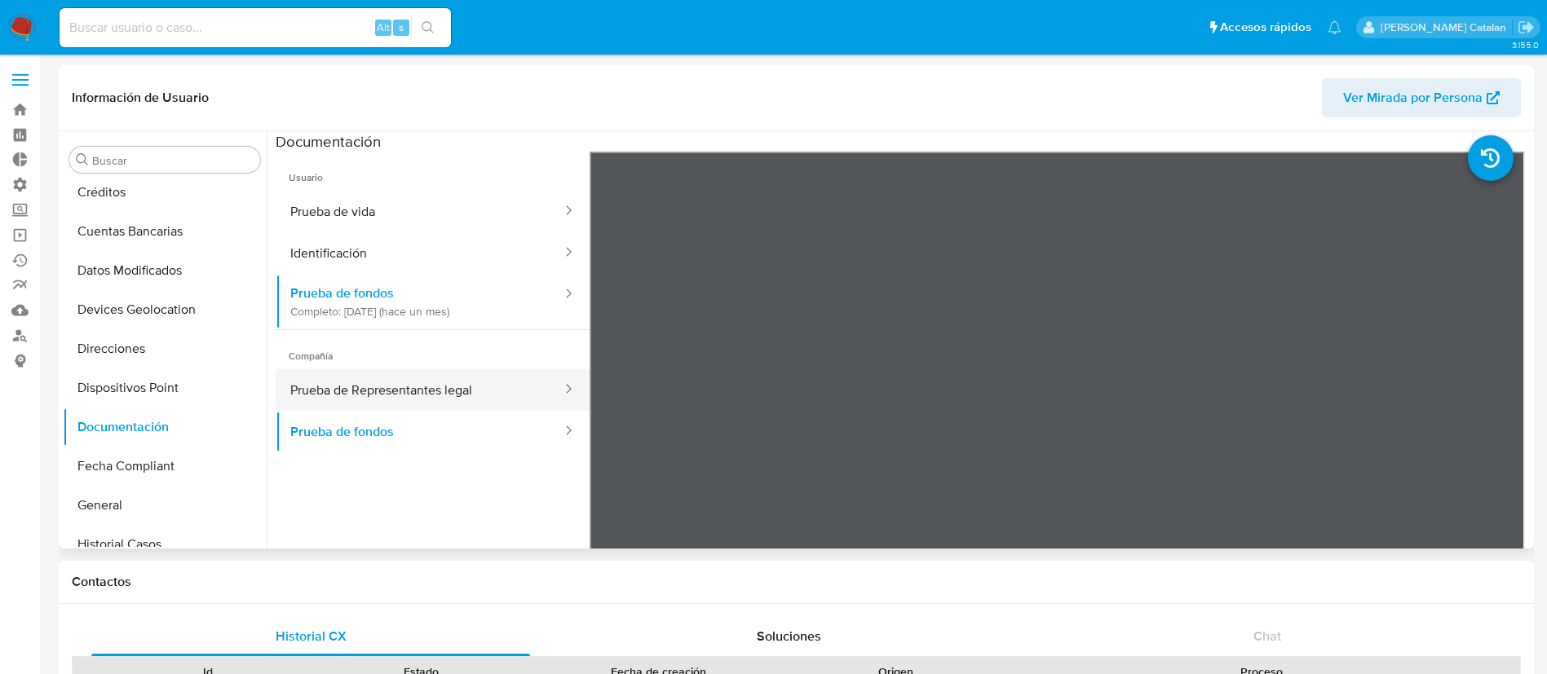
click at [416, 401] on button "Prueba de Representantes legal" at bounding box center [420, 390] width 288 height 42
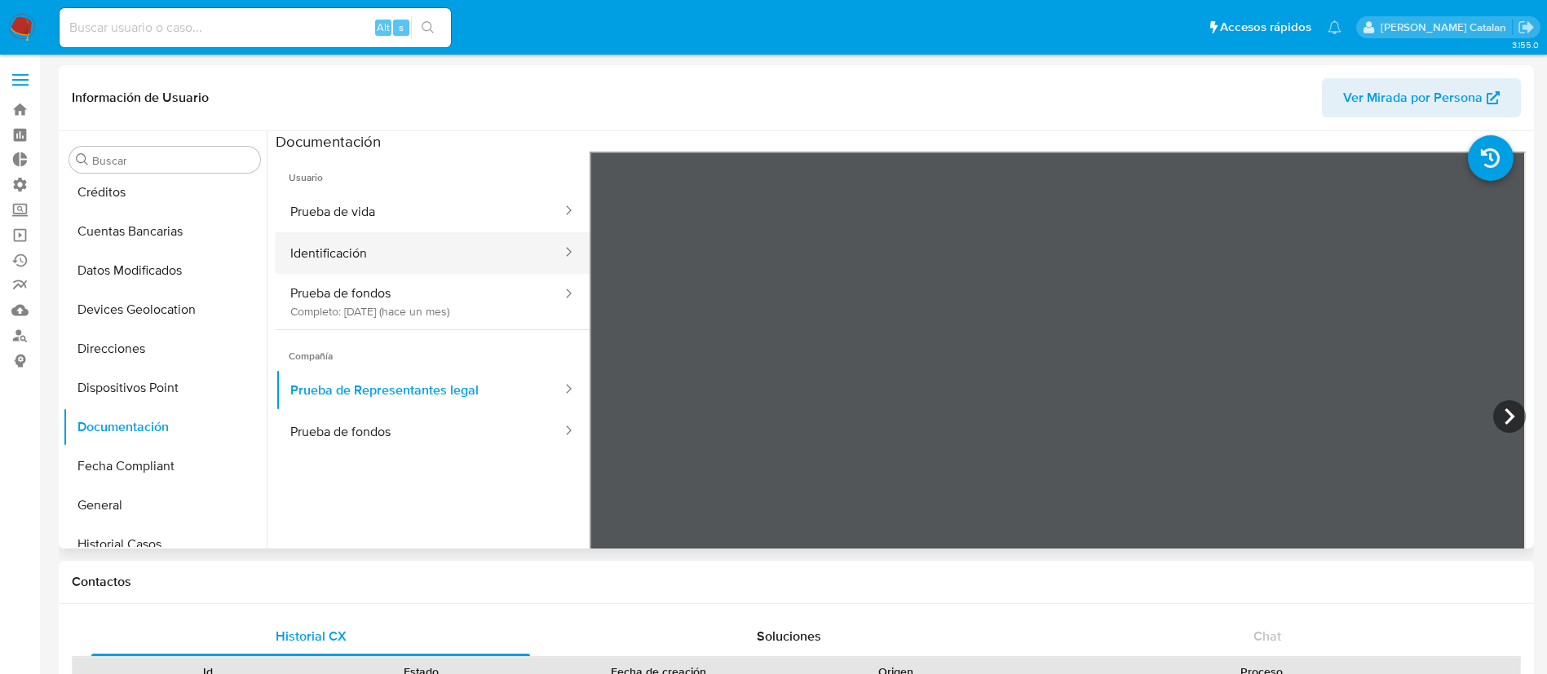
click at [344, 235] on button "Identificación" at bounding box center [420, 253] width 288 height 42
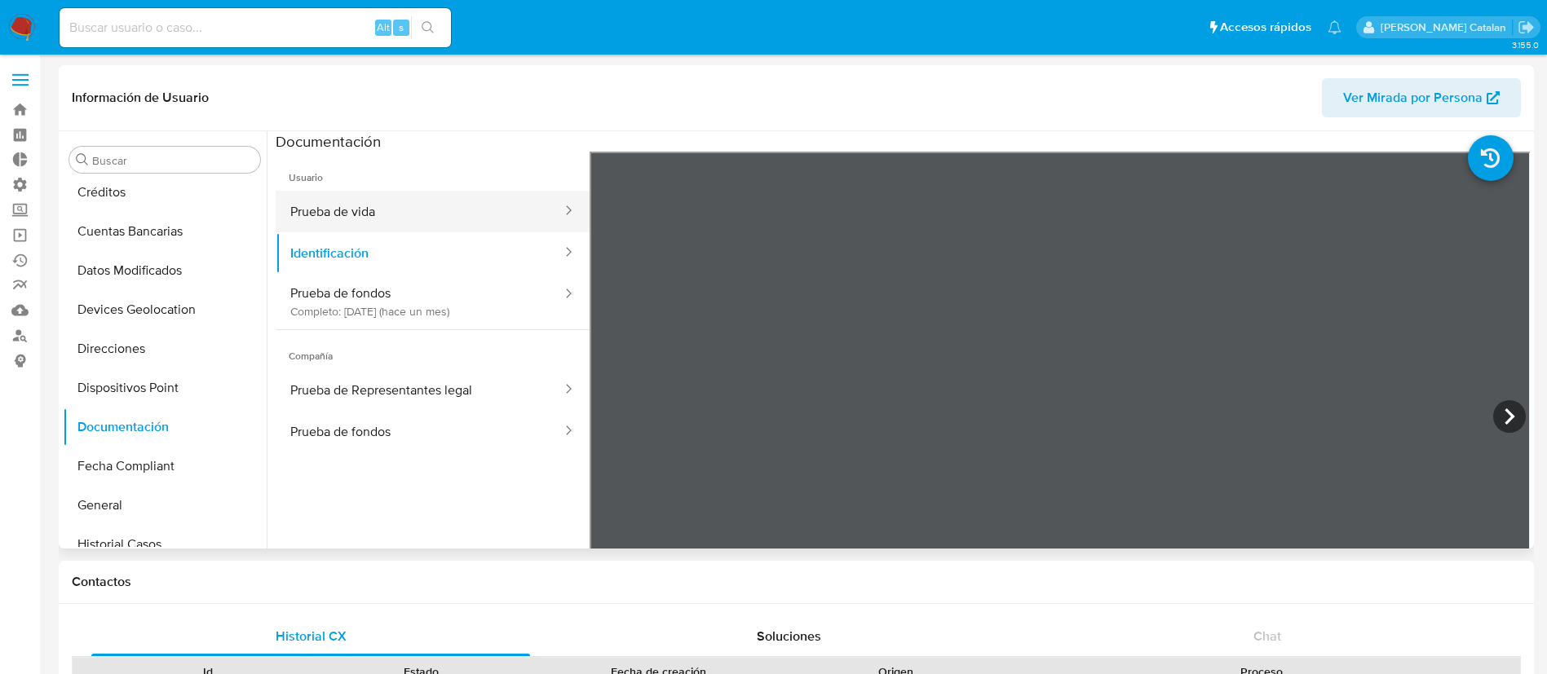
click at [345, 201] on button "Prueba de vida" at bounding box center [420, 212] width 288 height 42
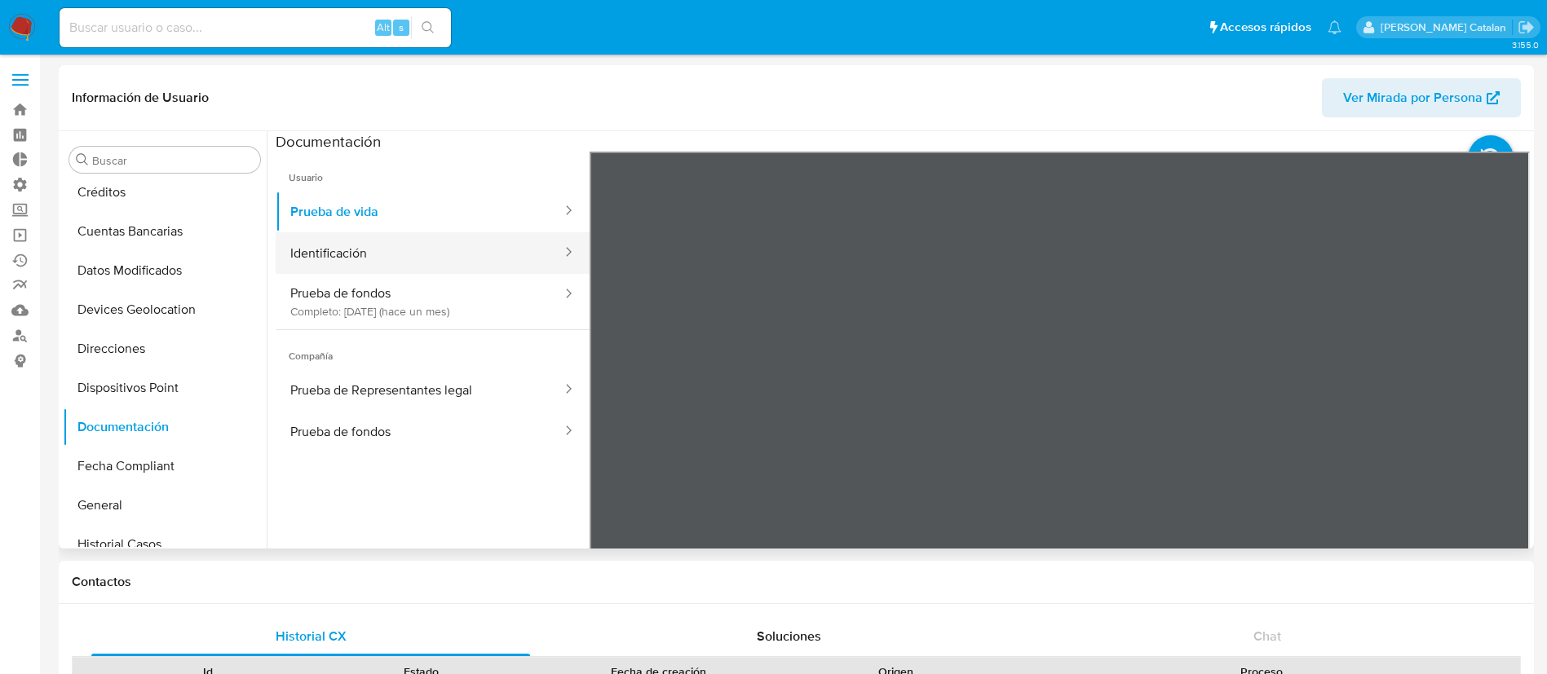
click at [396, 256] on button "Identificación" at bounding box center [420, 253] width 288 height 42
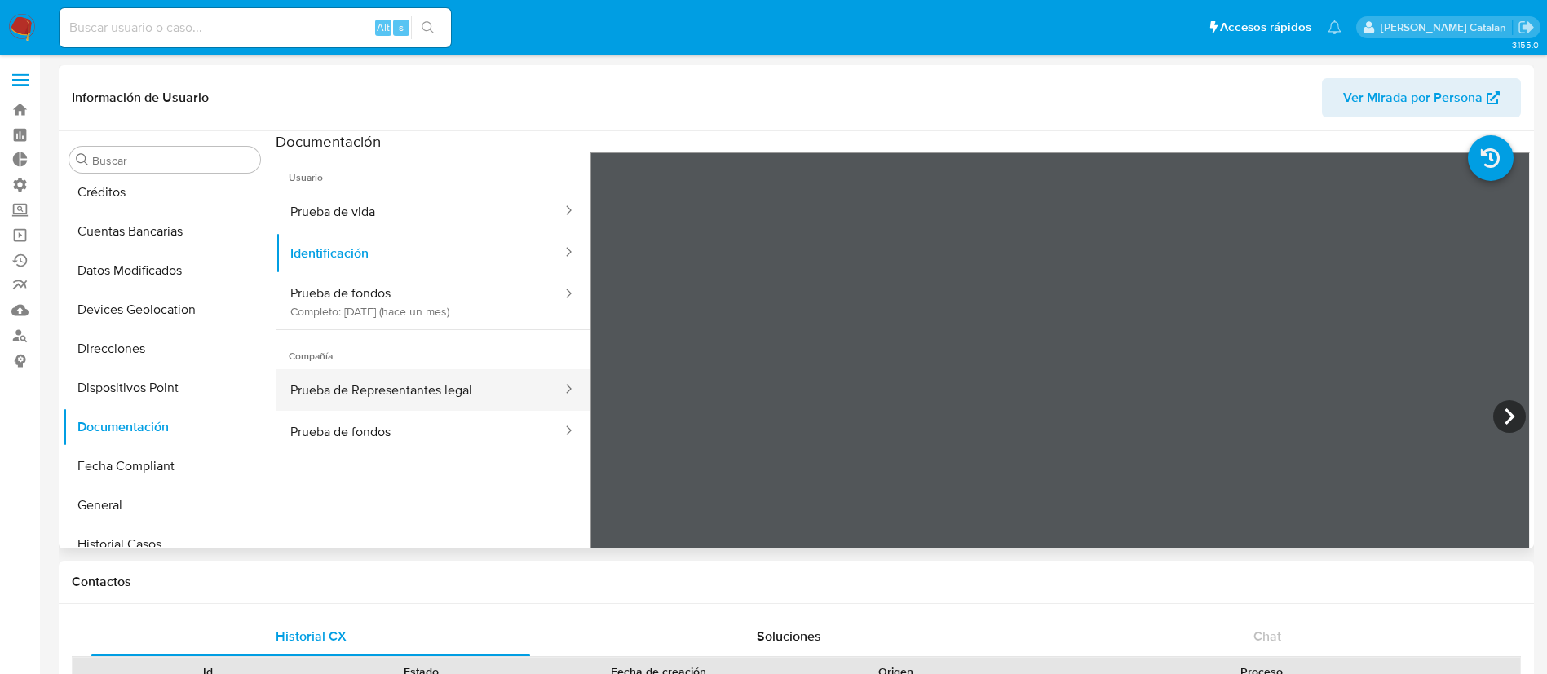
click at [394, 391] on button "Prueba de Representantes legal" at bounding box center [420, 390] width 288 height 42
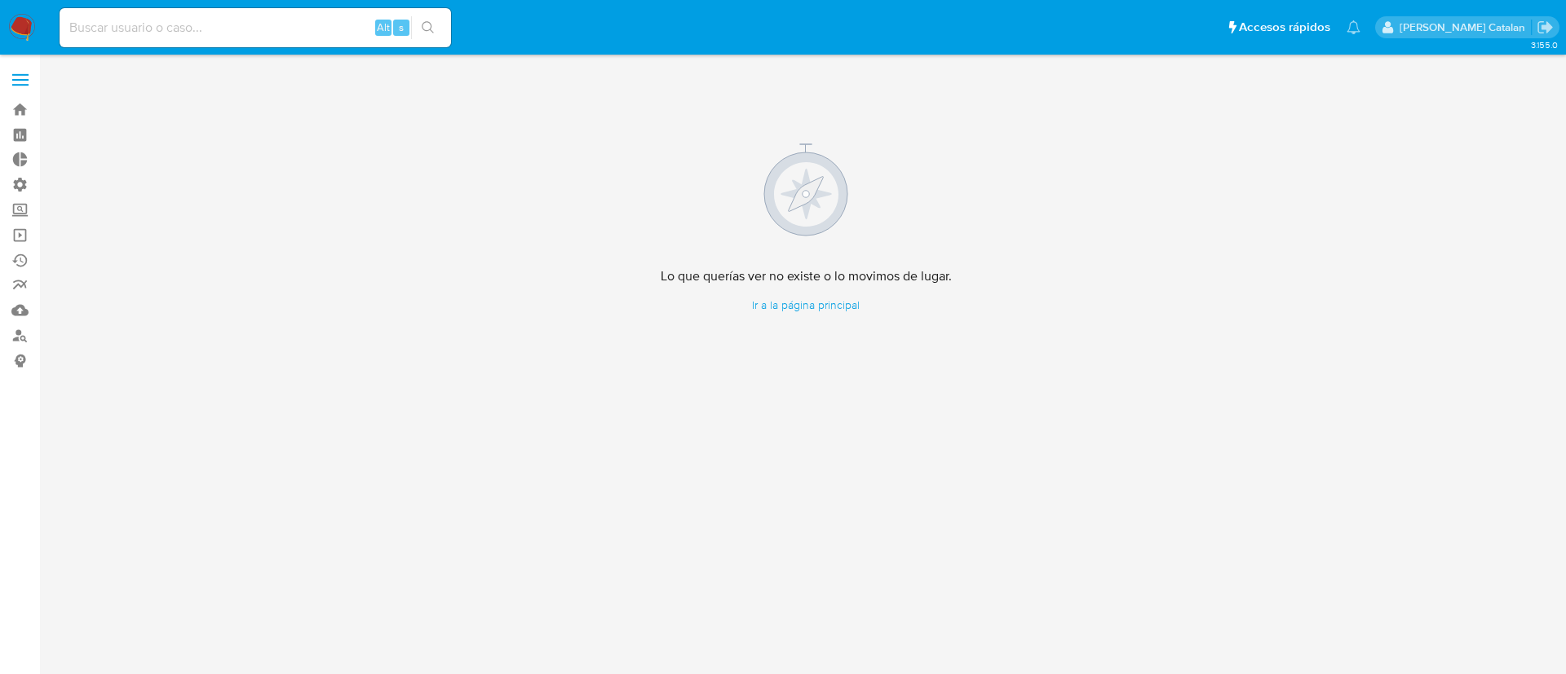
click at [267, 30] on input at bounding box center [255, 27] width 391 height 21
paste input "241312395"
type input "241312395"
click at [421, 32] on button "search-icon" at bounding box center [427, 27] width 33 height 23
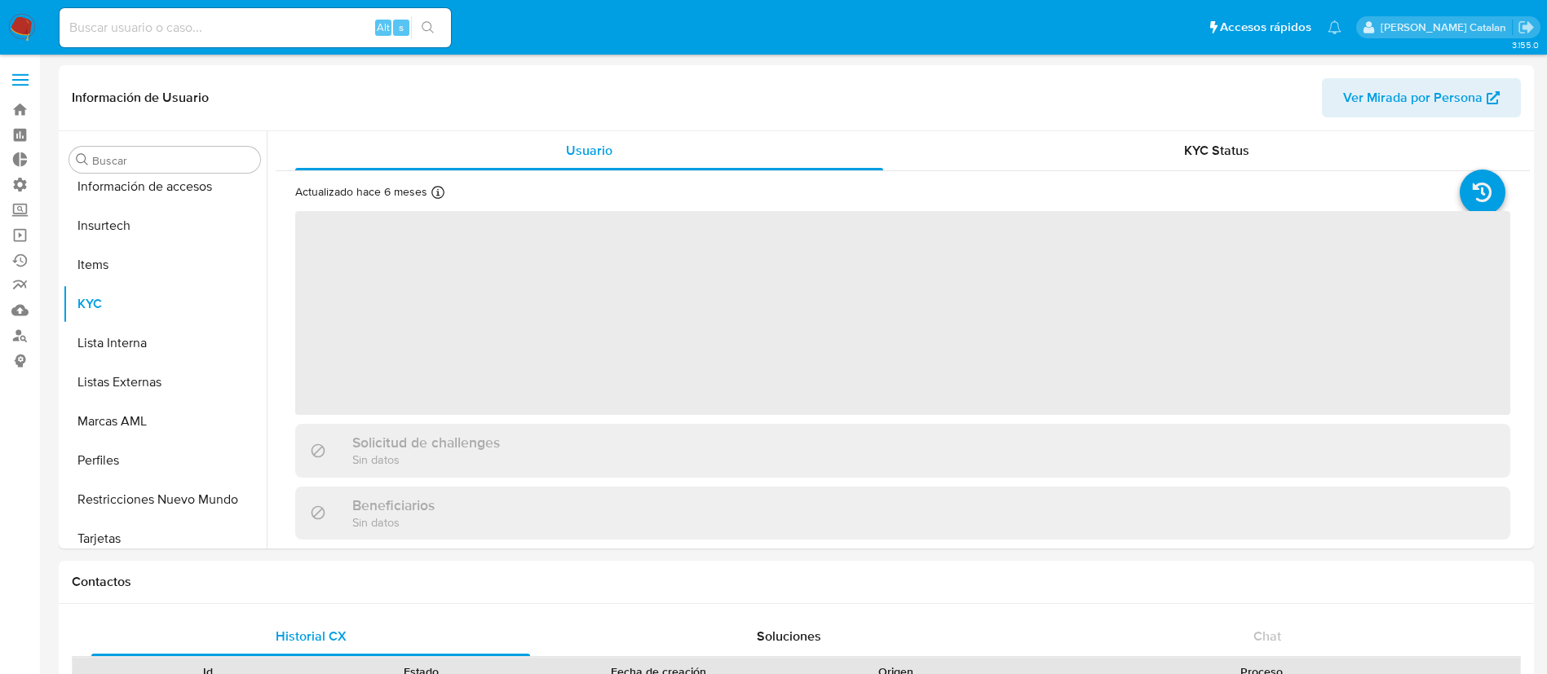
scroll to position [689, 0]
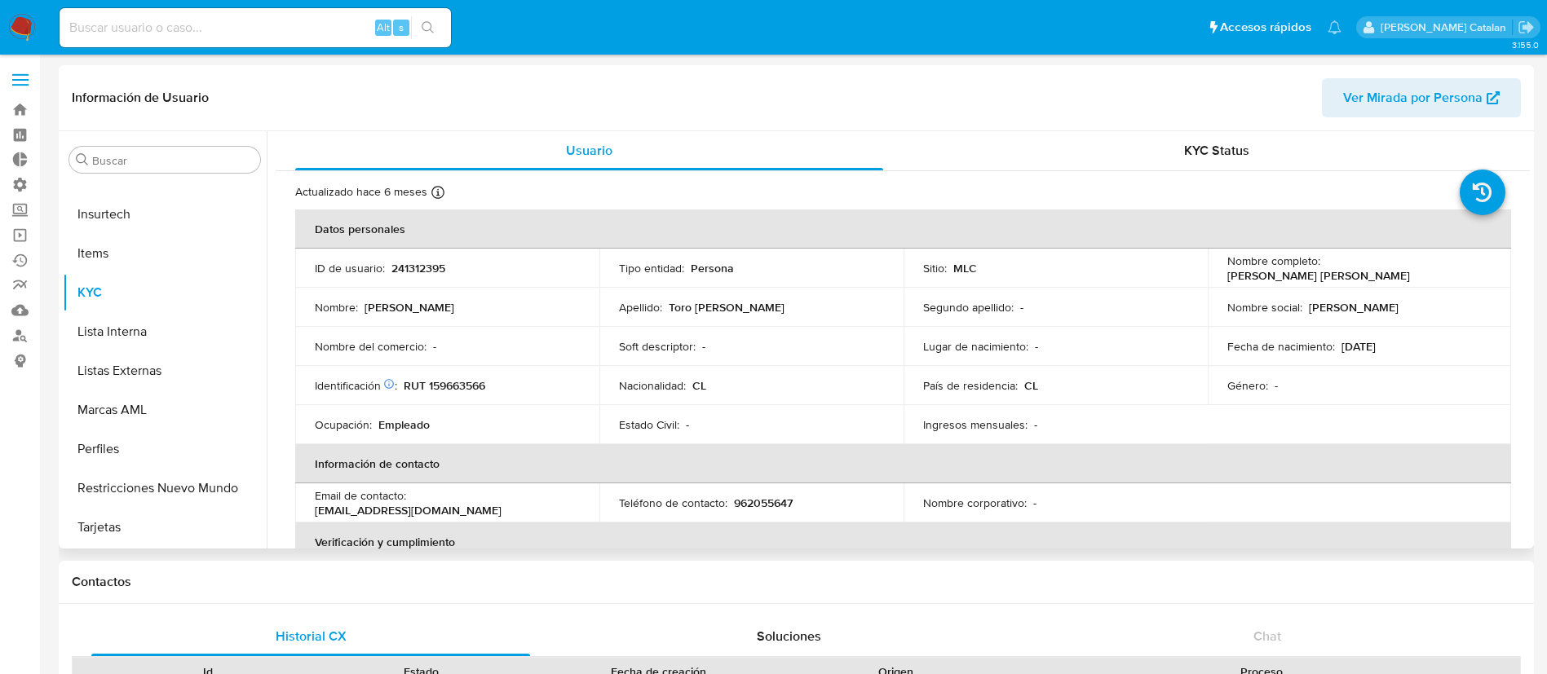
select select "10"
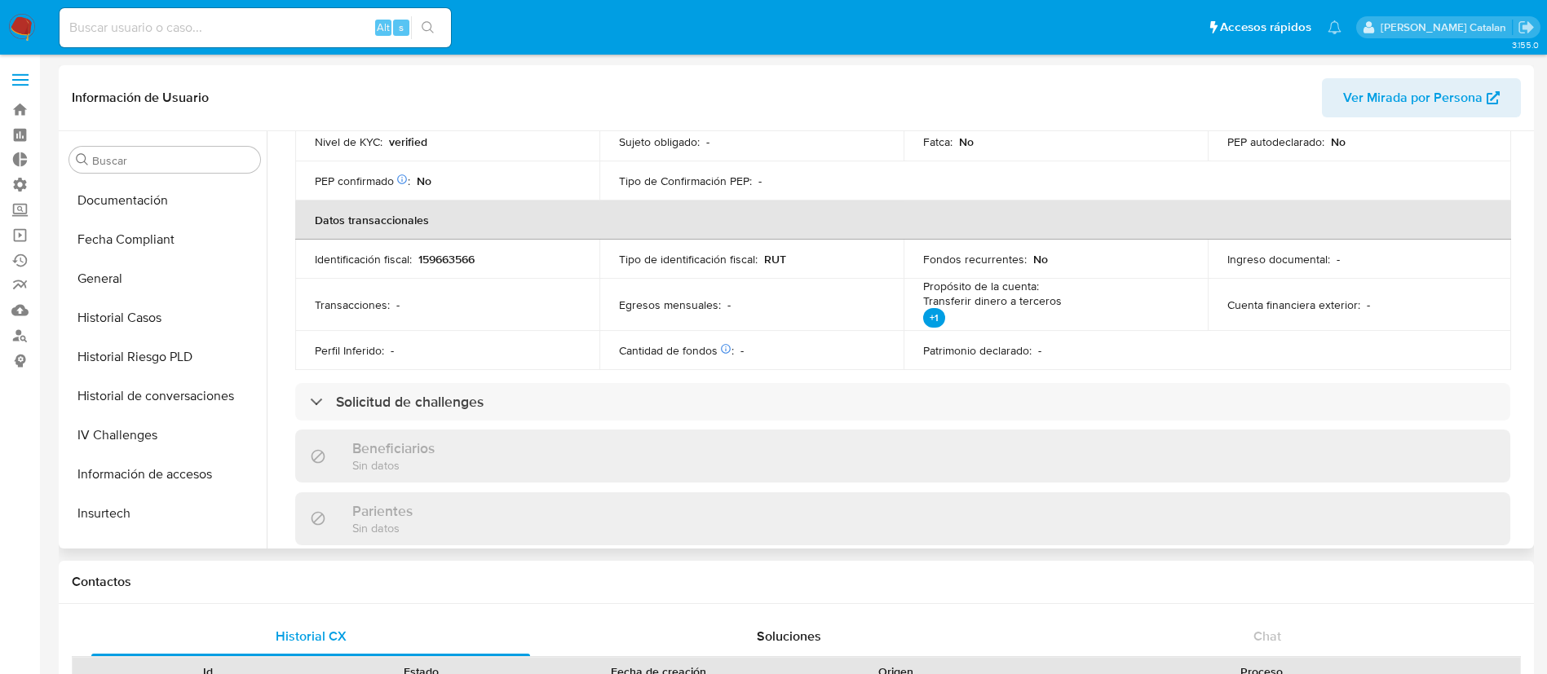
scroll to position [378, 0]
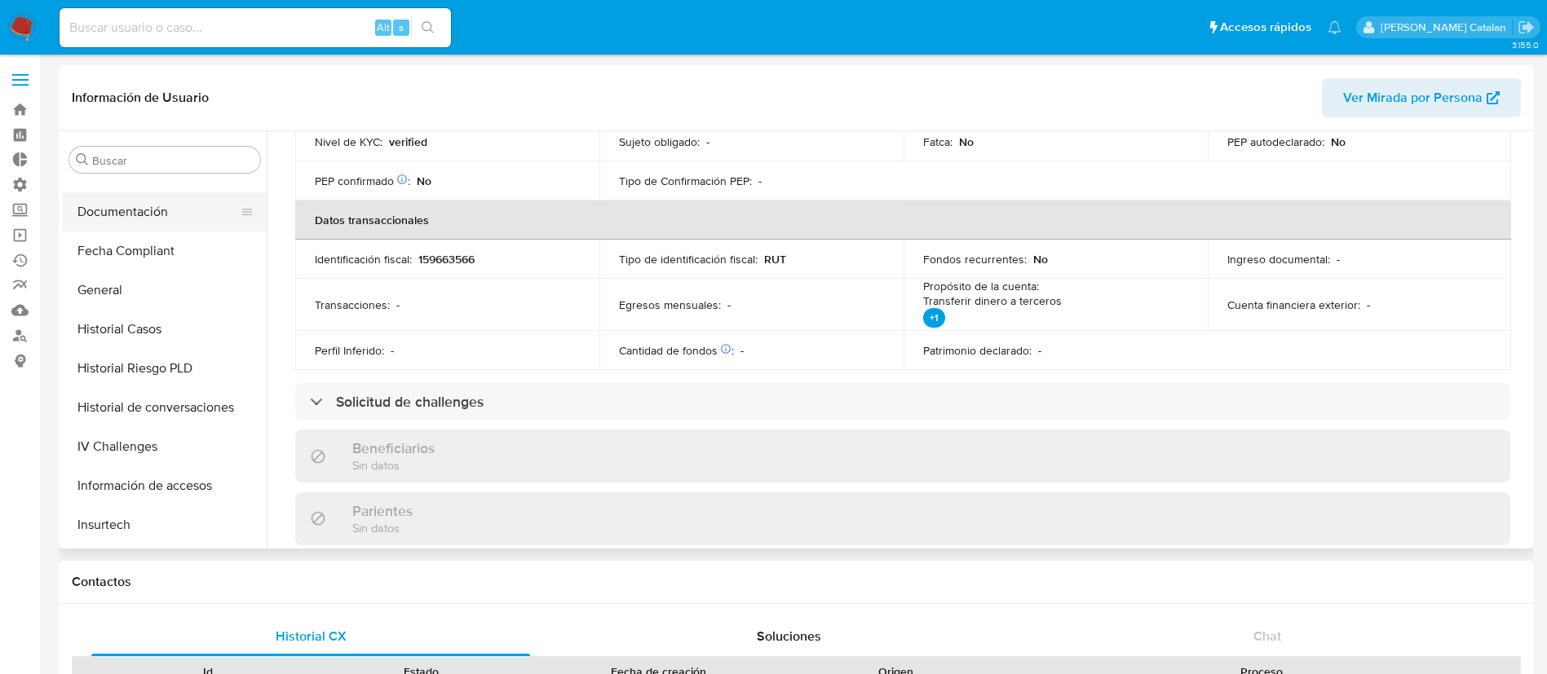
click at [125, 211] on button "Documentación" at bounding box center [158, 211] width 191 height 39
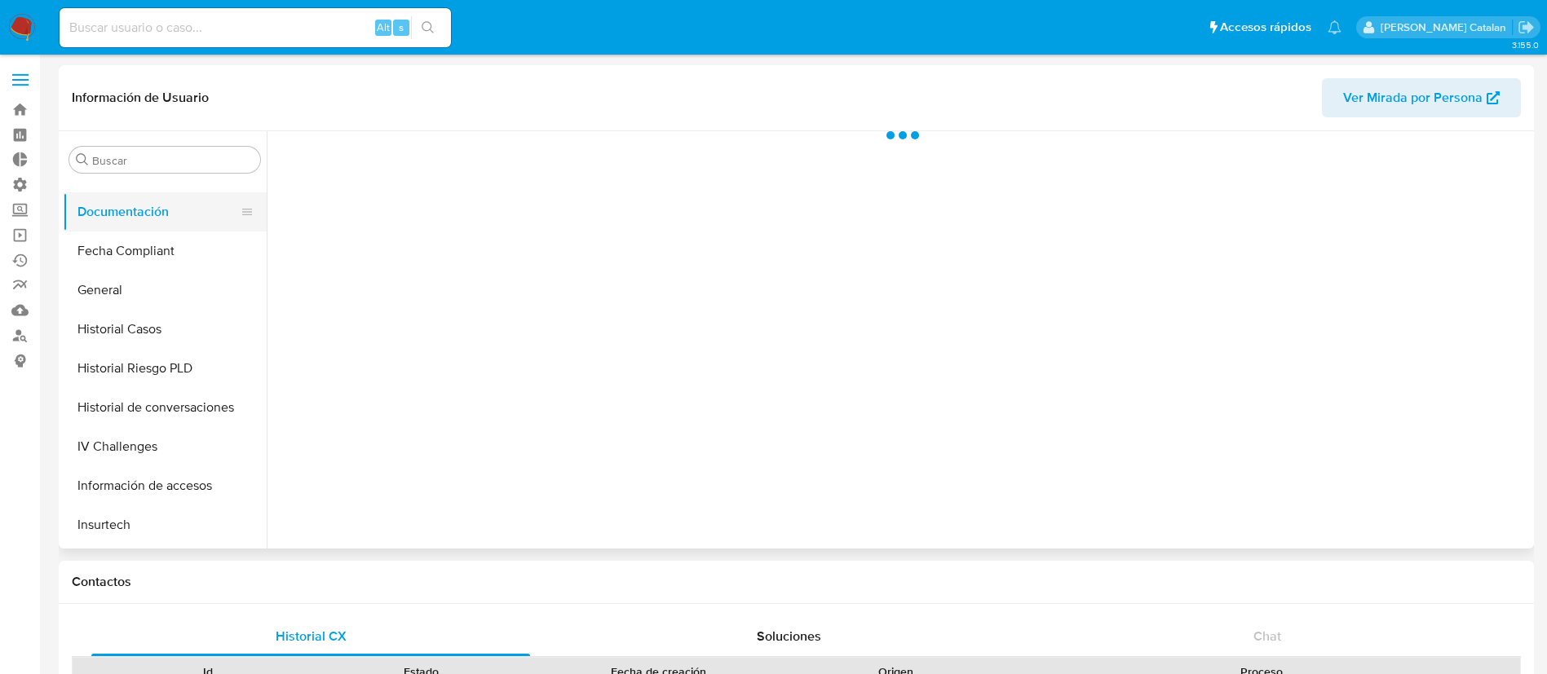
scroll to position [0, 0]
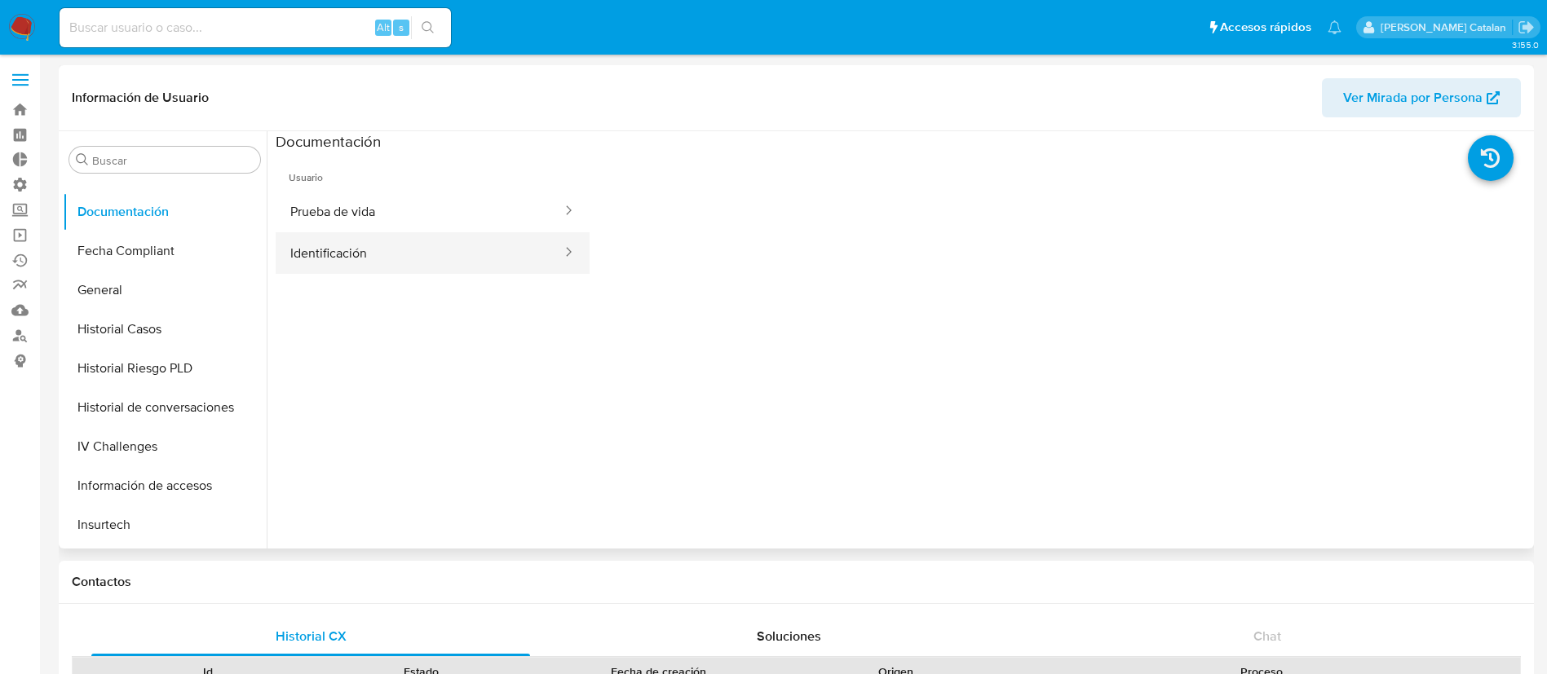
click at [431, 244] on button "Identificación" at bounding box center [420, 253] width 288 height 42
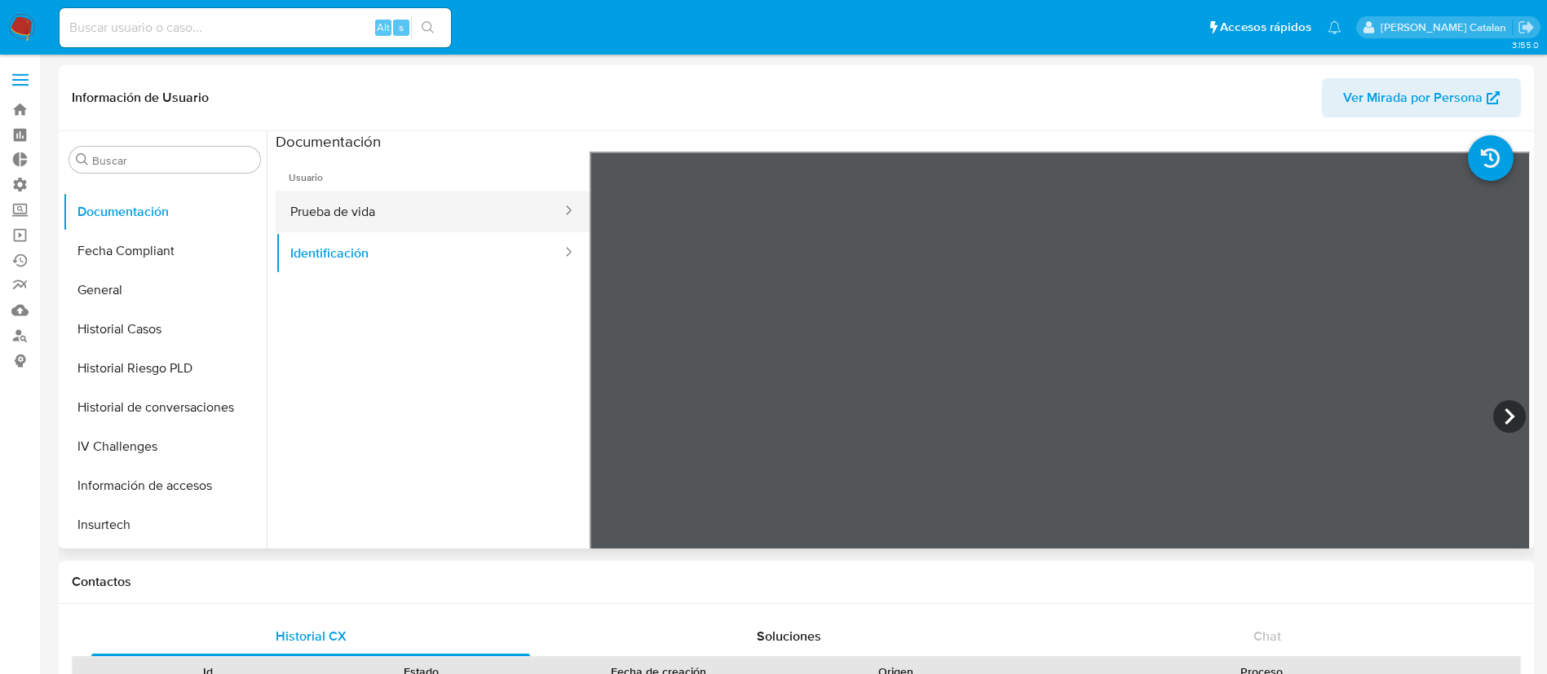
click at [382, 223] on button "Prueba de vida" at bounding box center [420, 212] width 288 height 42
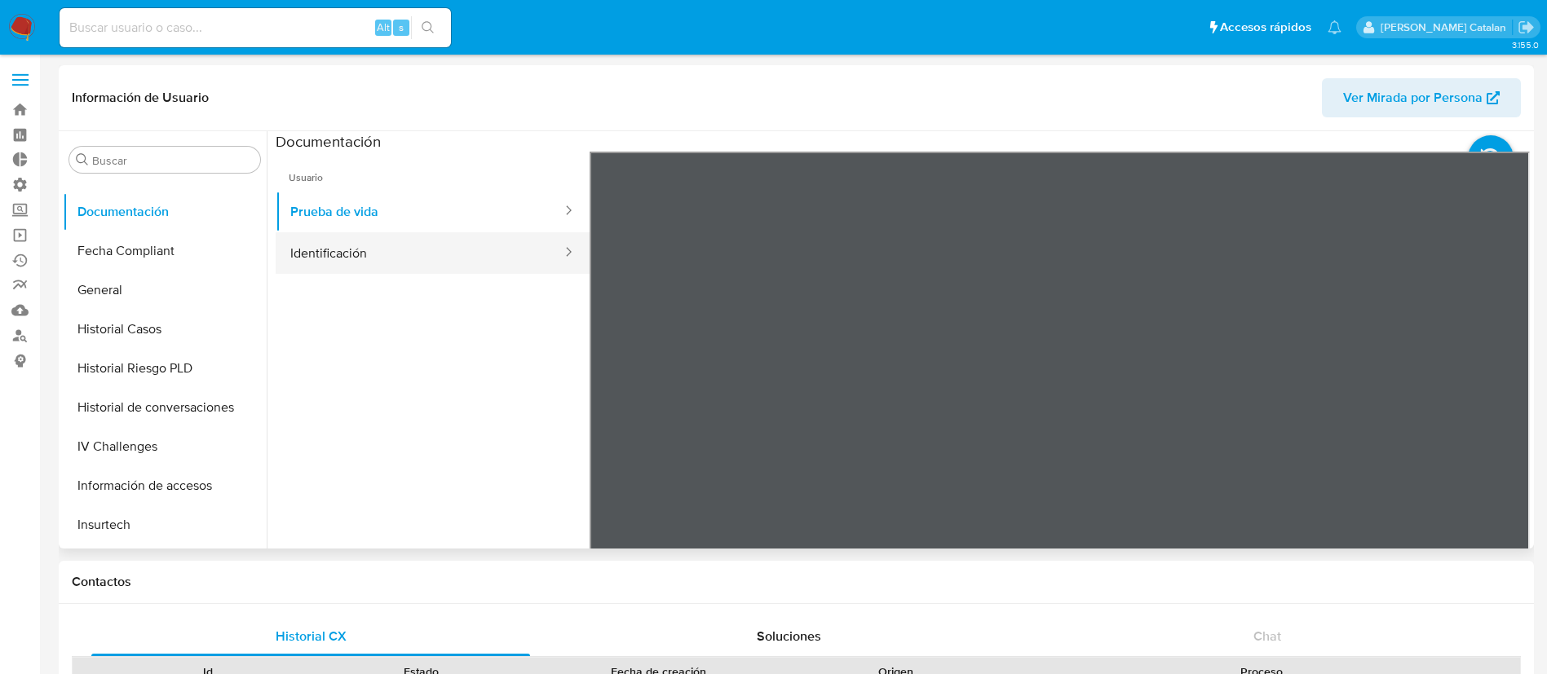
click at [396, 252] on button "Identificación" at bounding box center [420, 253] width 288 height 42
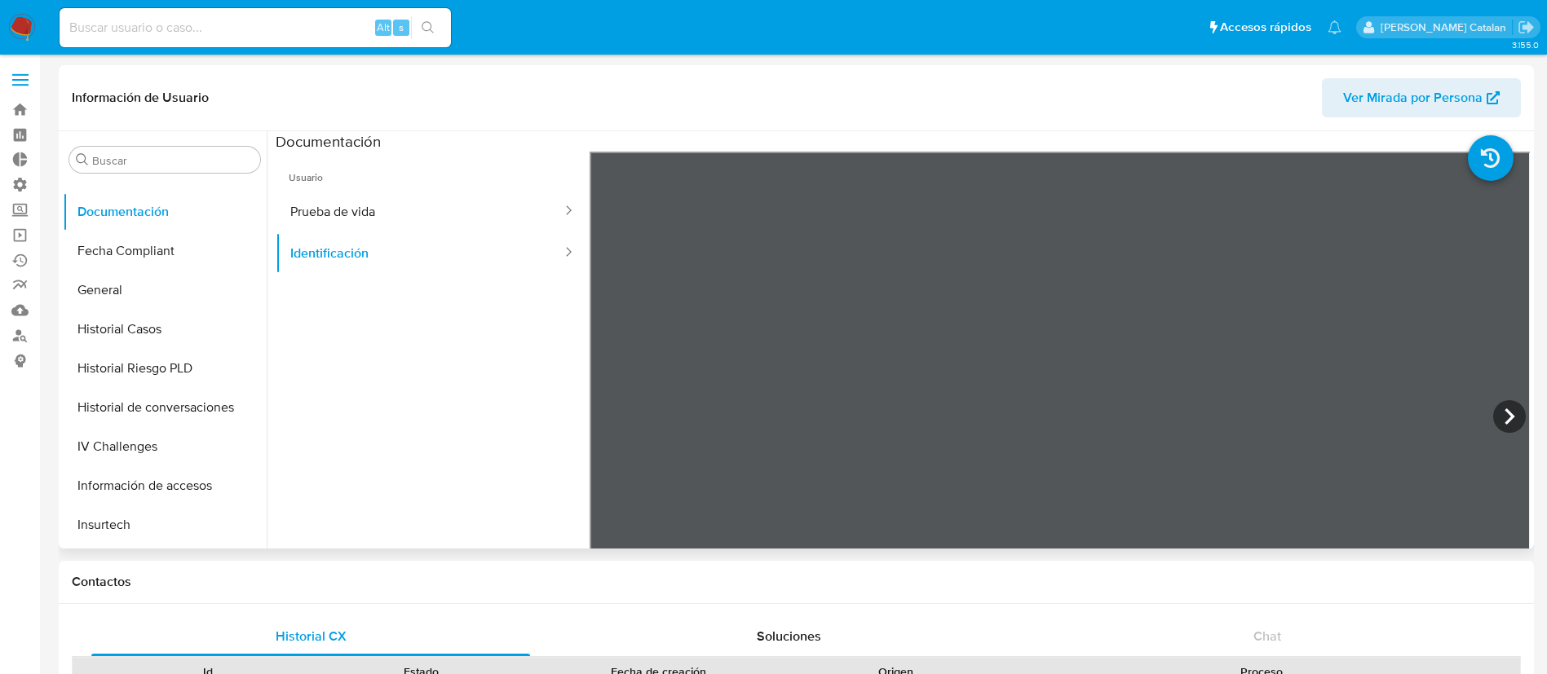
click at [439, 421] on ul "Usuario Prueba de vida Identificación" at bounding box center [433, 387] width 314 height 470
click at [462, 213] on button "Prueba de vida" at bounding box center [420, 212] width 288 height 42
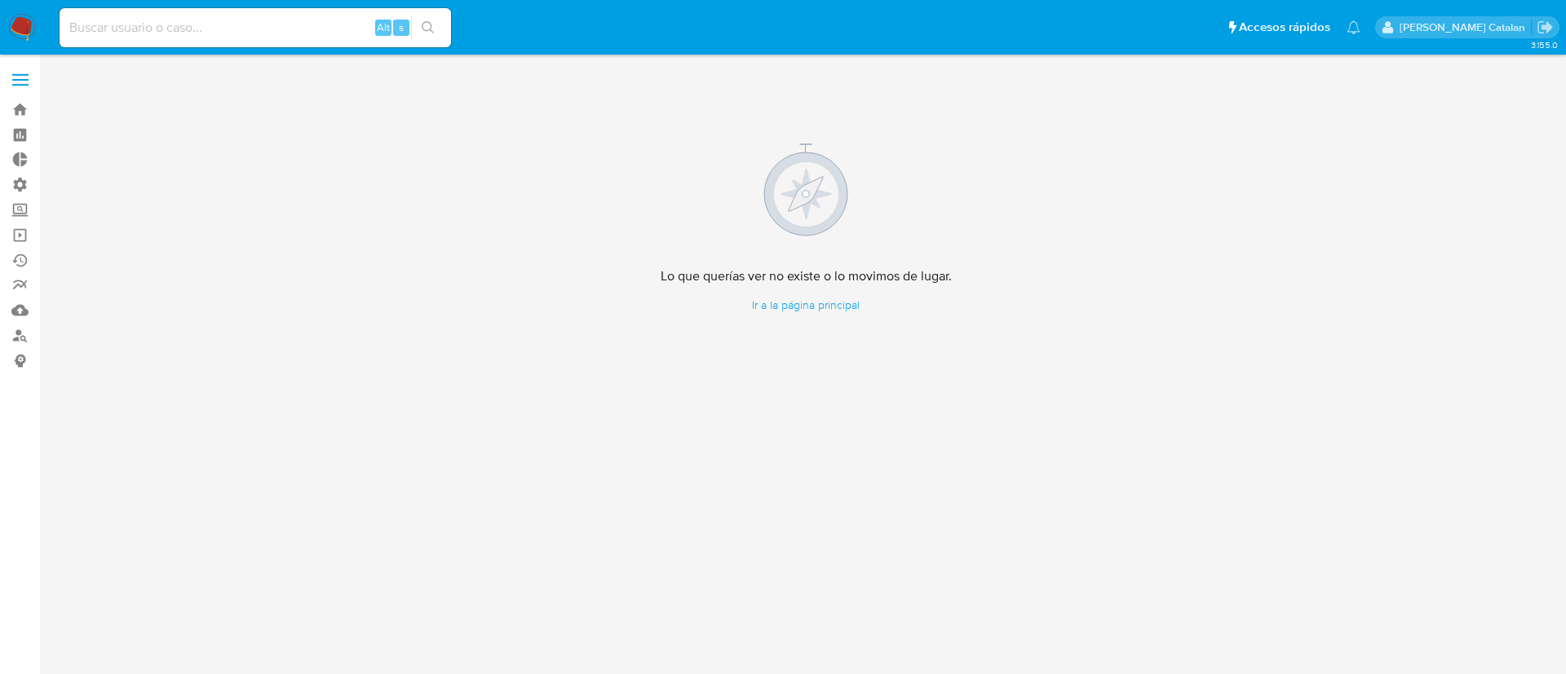
click at [201, 23] on input at bounding box center [255, 27] width 391 height 21
type input "v"
paste input "76705690"
type input "76705690"
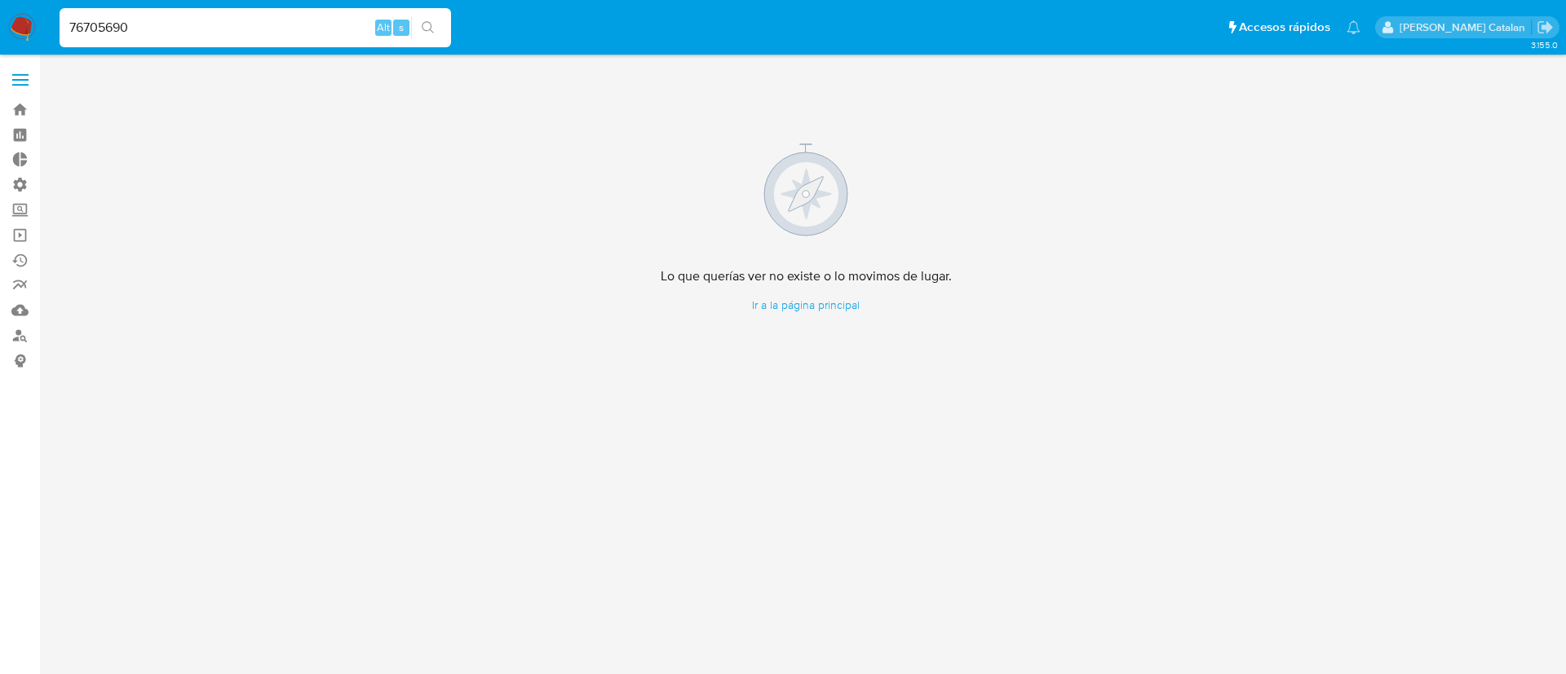
click at [428, 34] on button "search-icon" at bounding box center [427, 27] width 33 height 23
click at [23, 333] on link "Buscador de personas" at bounding box center [97, 335] width 194 height 25
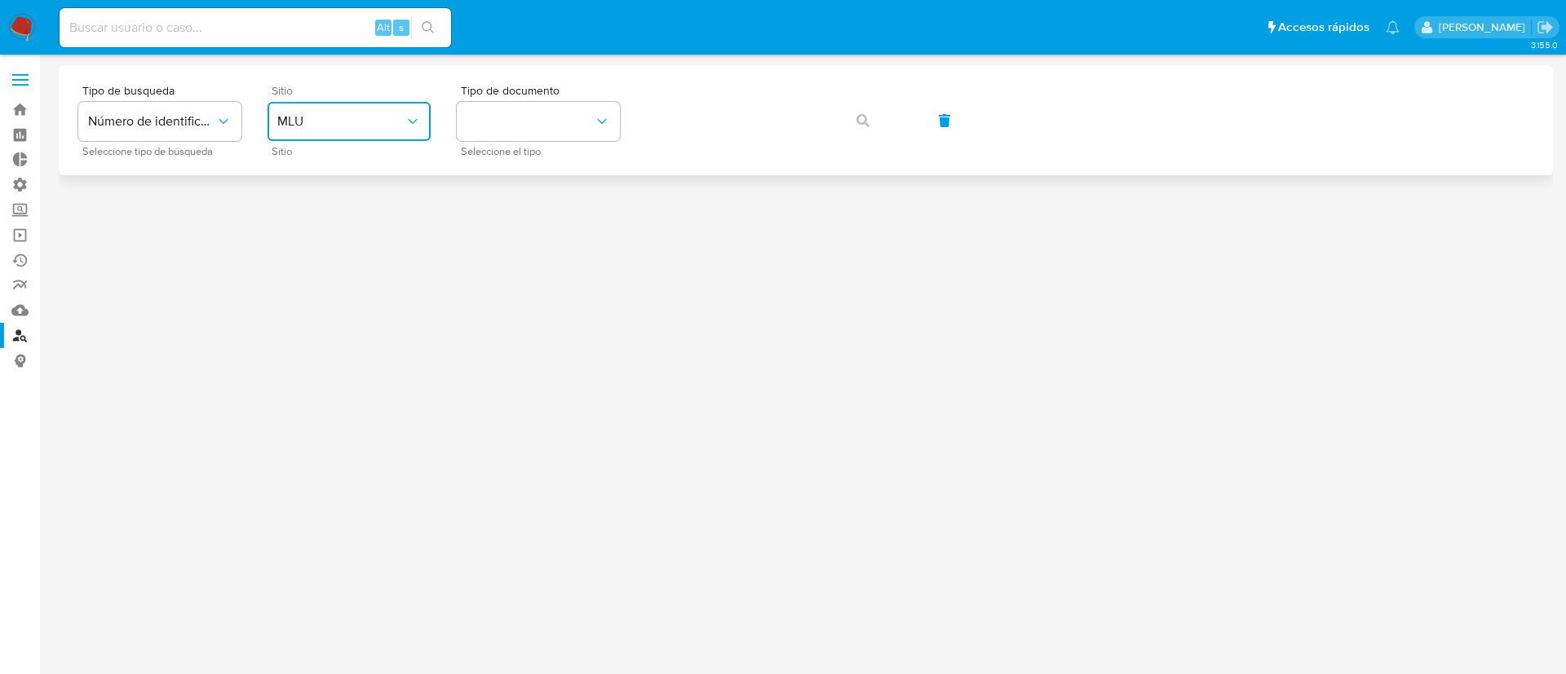
click at [381, 121] on span "MLU" at bounding box center [340, 121] width 127 height 16
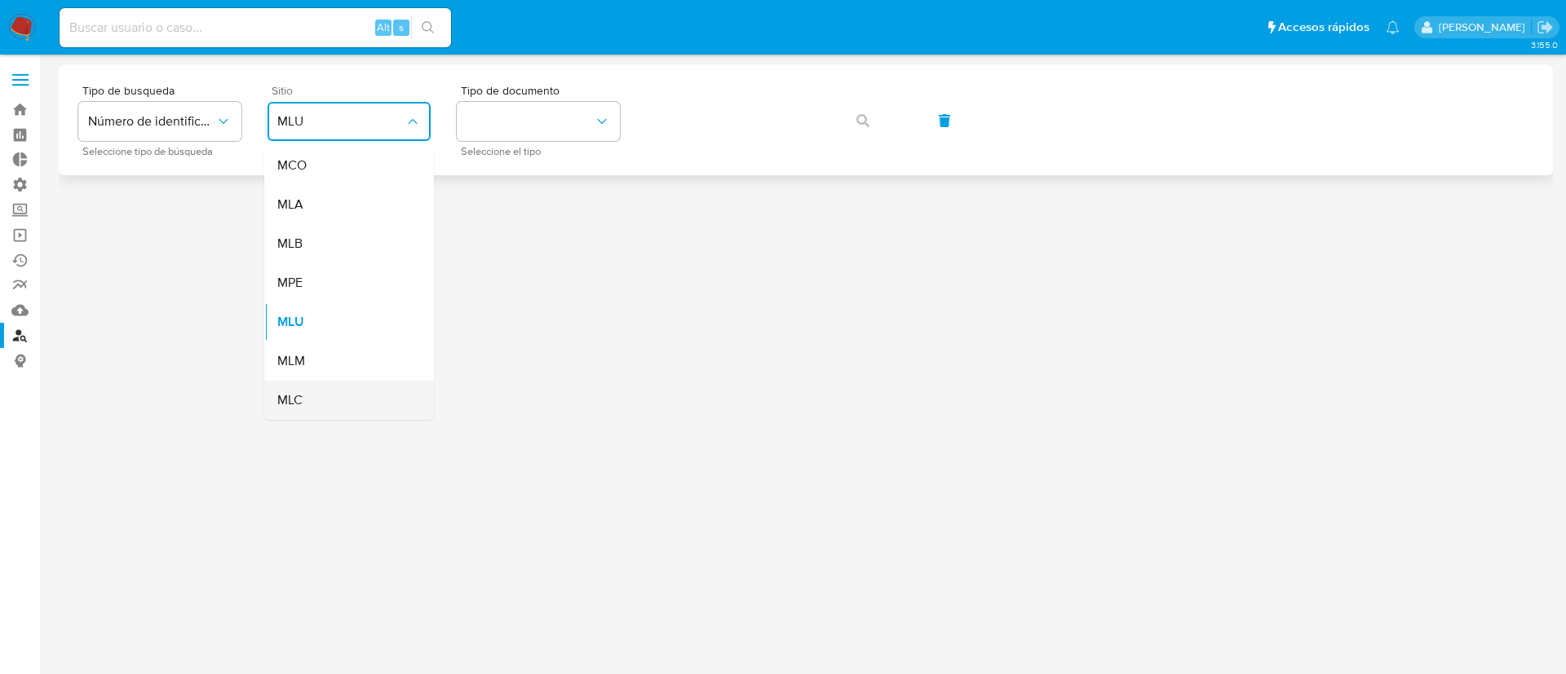
click at [322, 385] on div "MLC" at bounding box center [344, 400] width 134 height 39
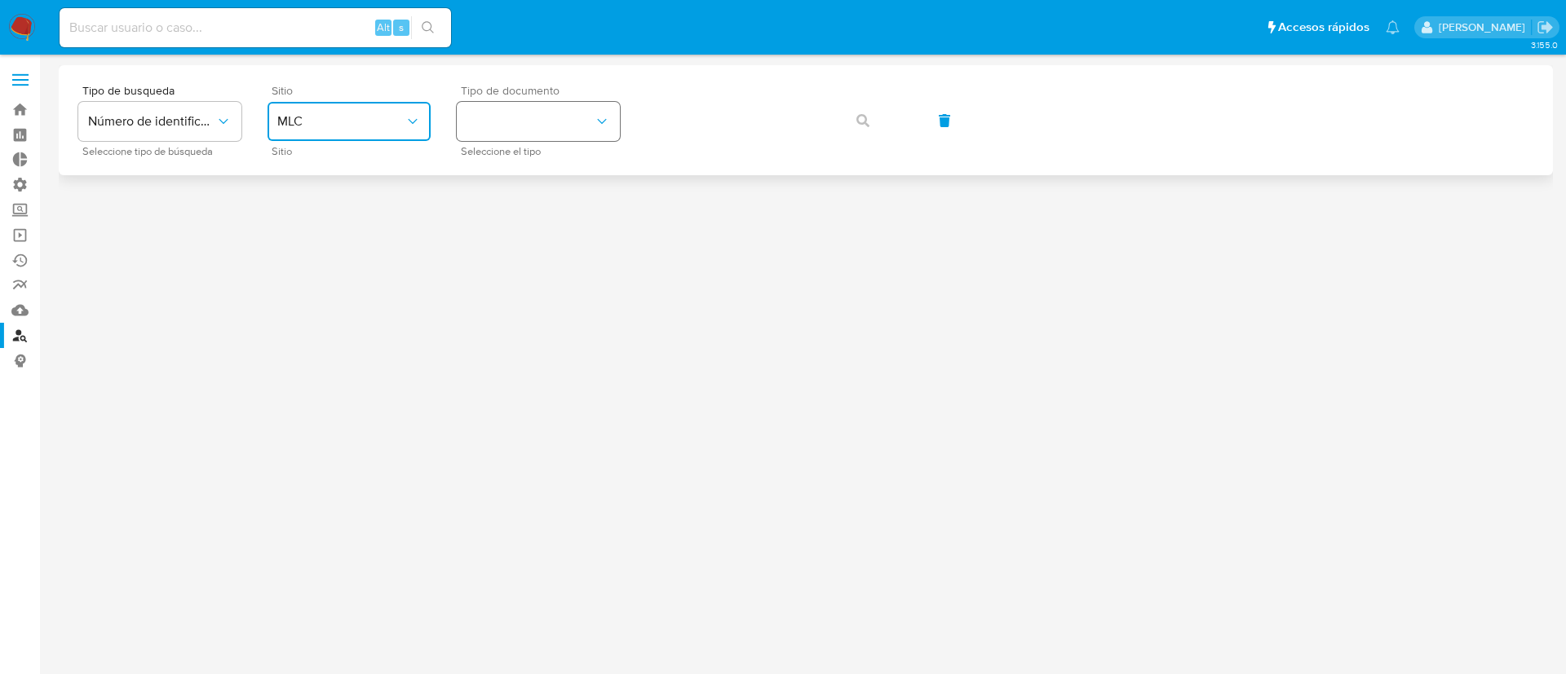
click at [555, 133] on button "identificationType" at bounding box center [538, 121] width 163 height 39
click at [544, 161] on div "RUT RUT" at bounding box center [533, 173] width 134 height 55
click at [845, 119] on button "button" at bounding box center [862, 120] width 55 height 39
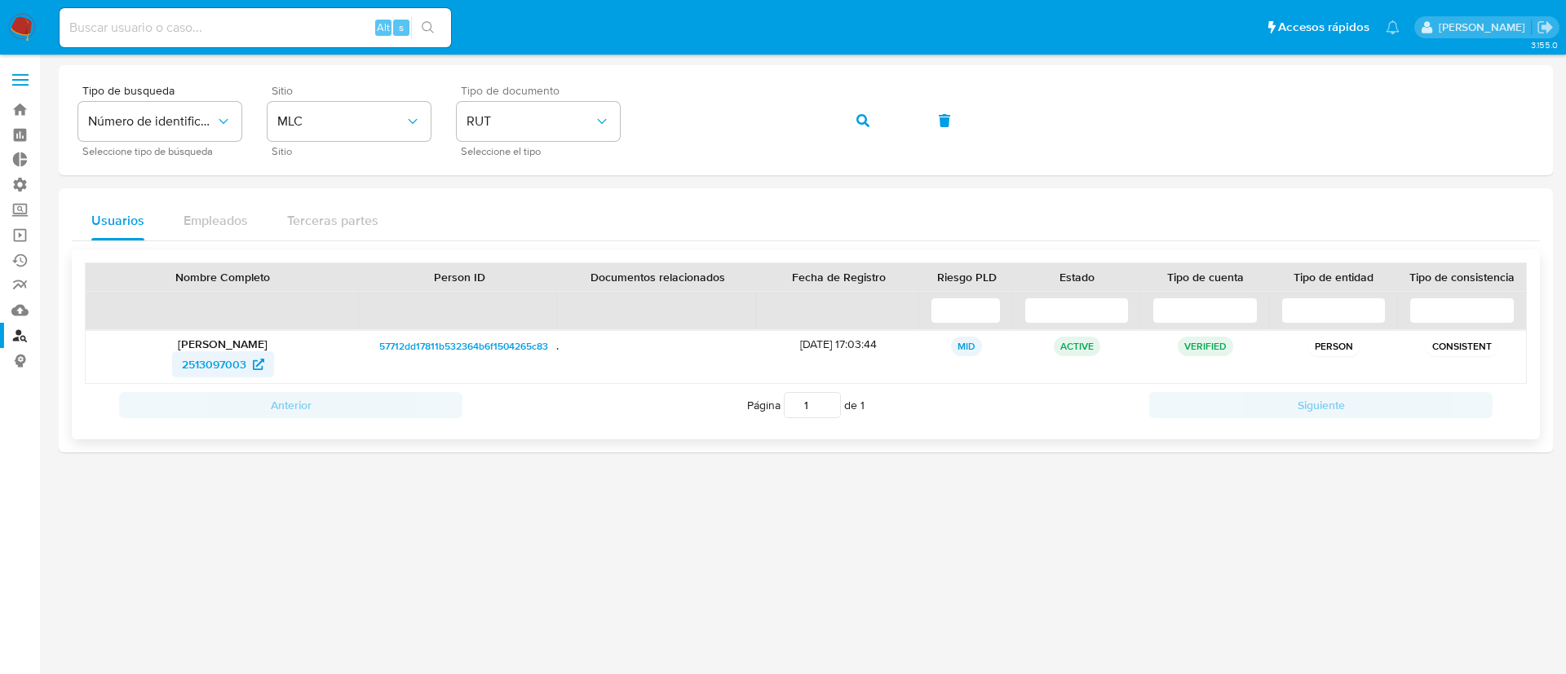
click at [230, 356] on span "2513097003" at bounding box center [214, 364] width 64 height 26
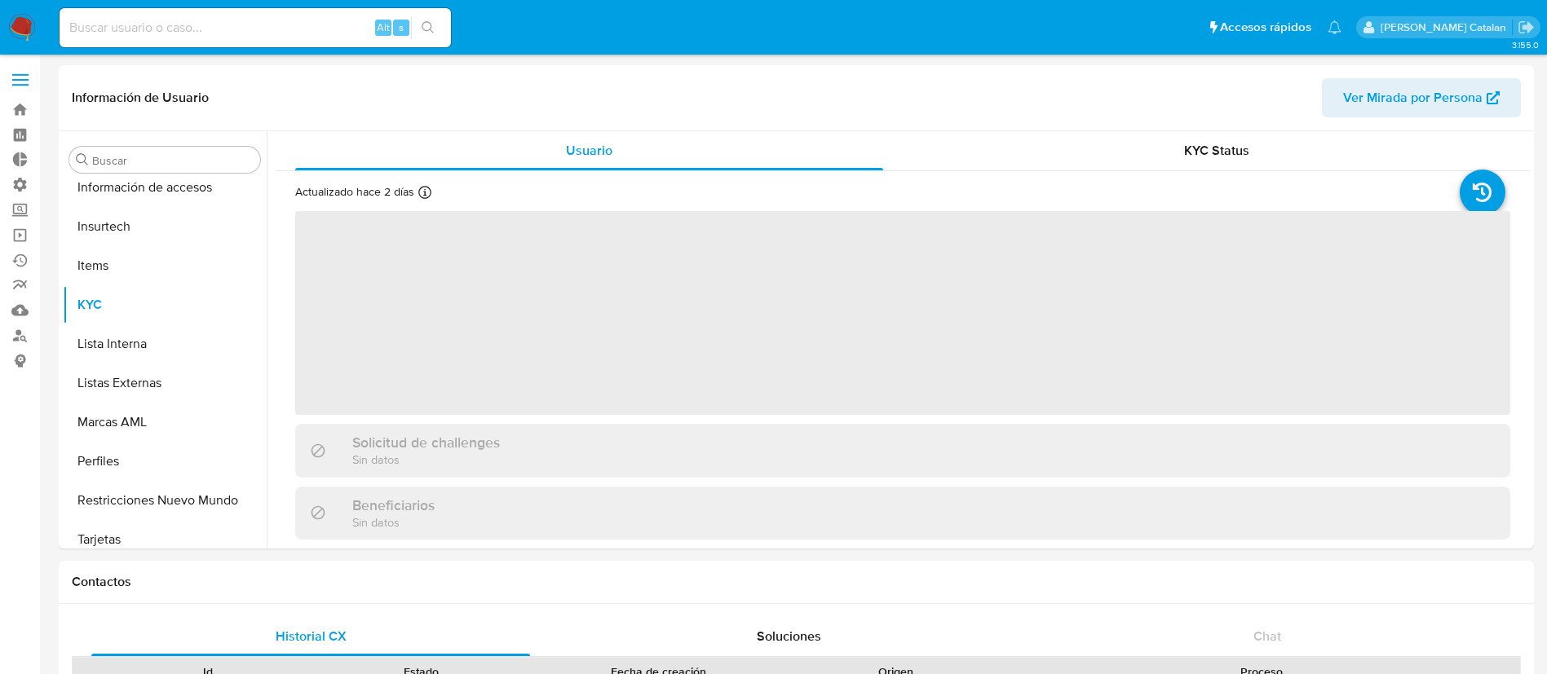
scroll to position [689, 0]
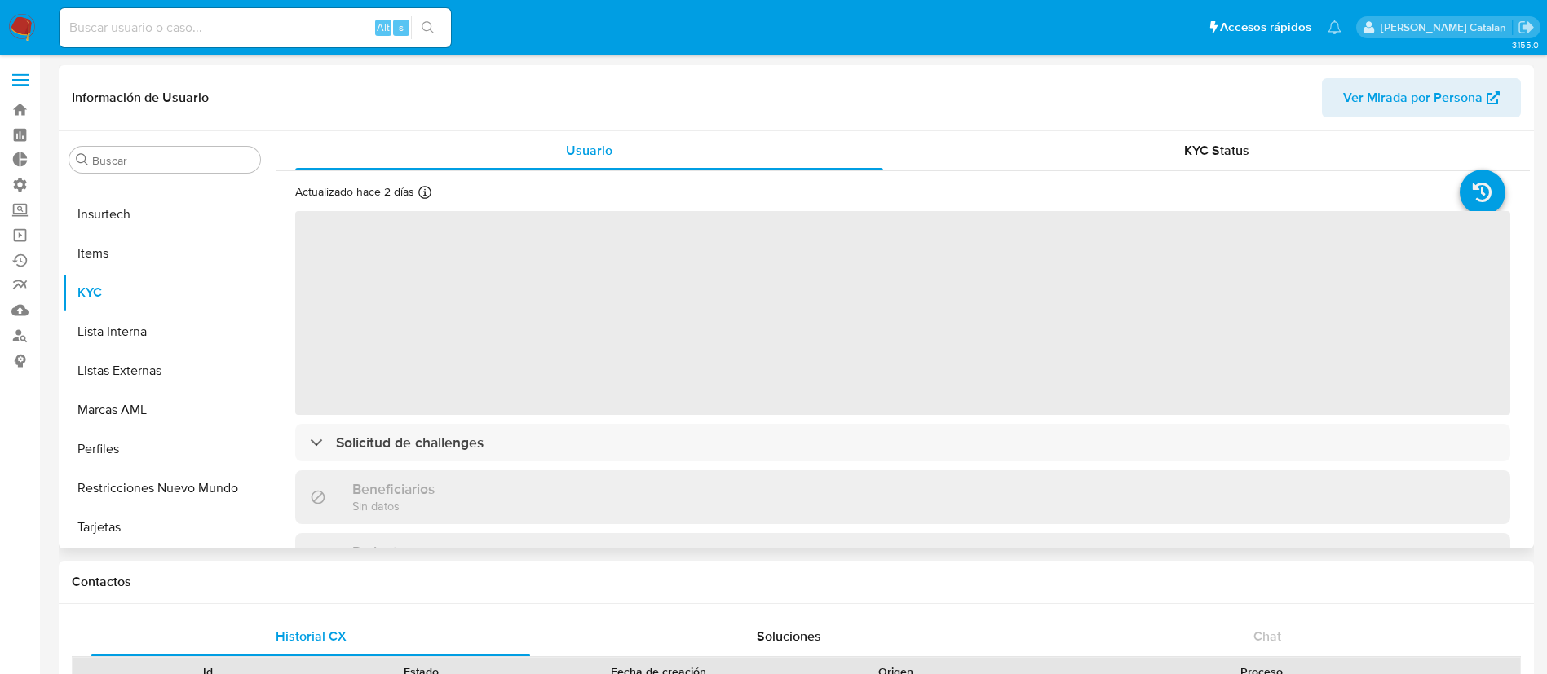
select select "10"
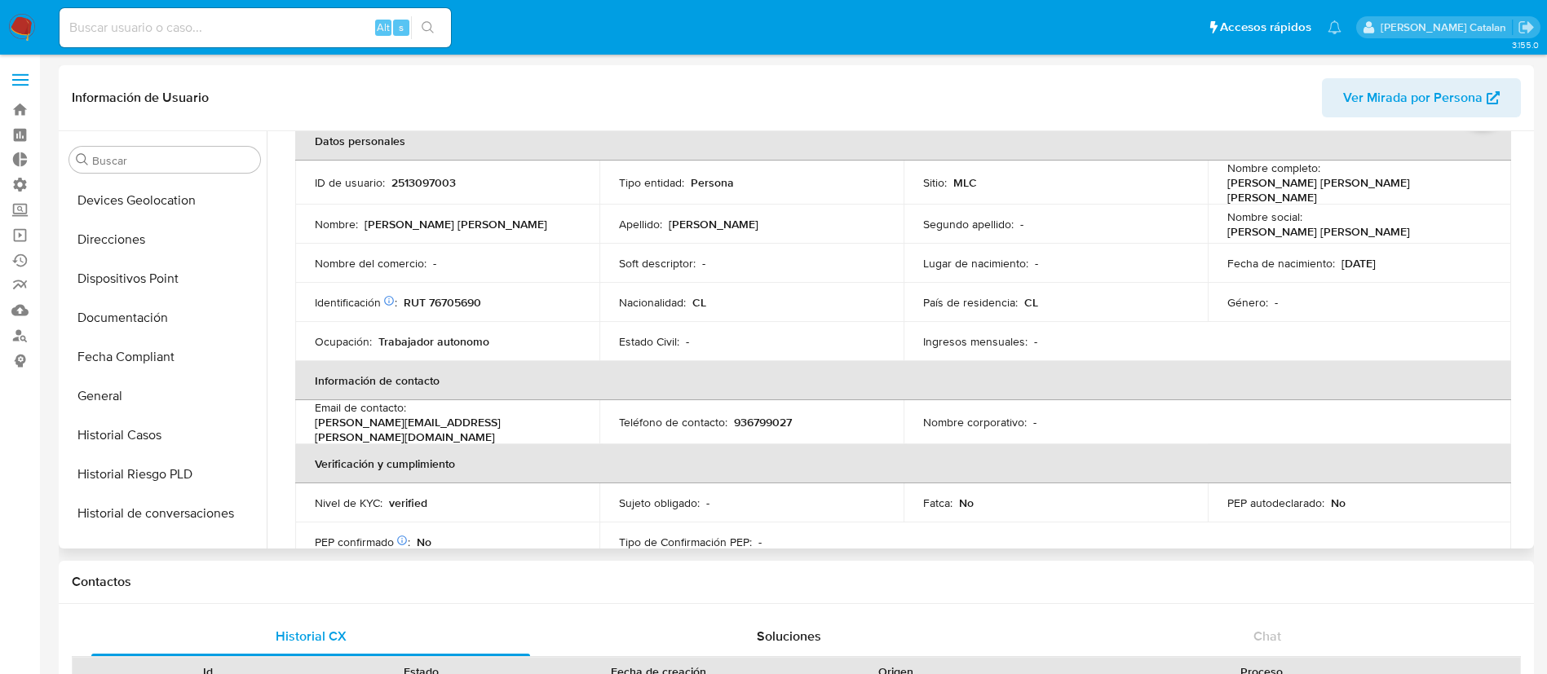
scroll to position [271, 0]
click at [136, 329] on button "Documentación" at bounding box center [158, 319] width 191 height 39
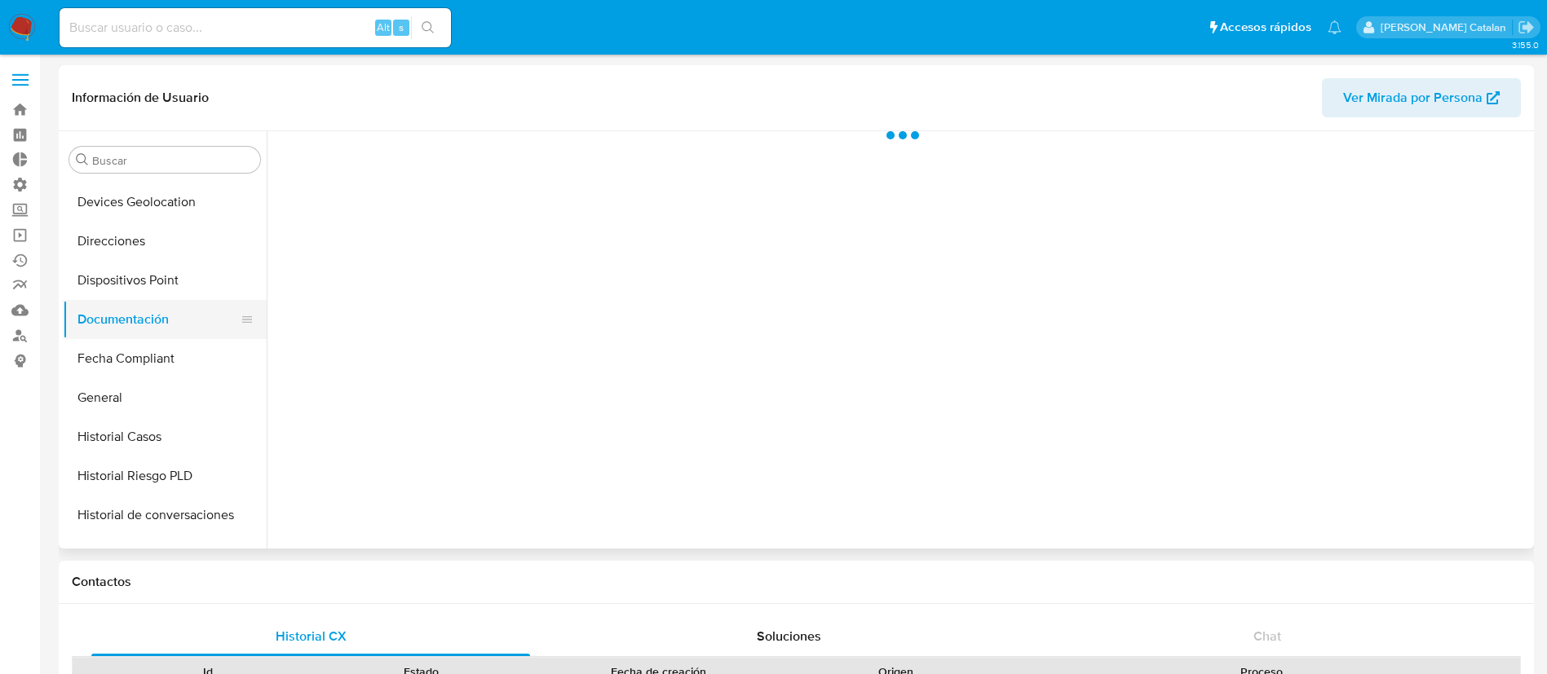
scroll to position [0, 0]
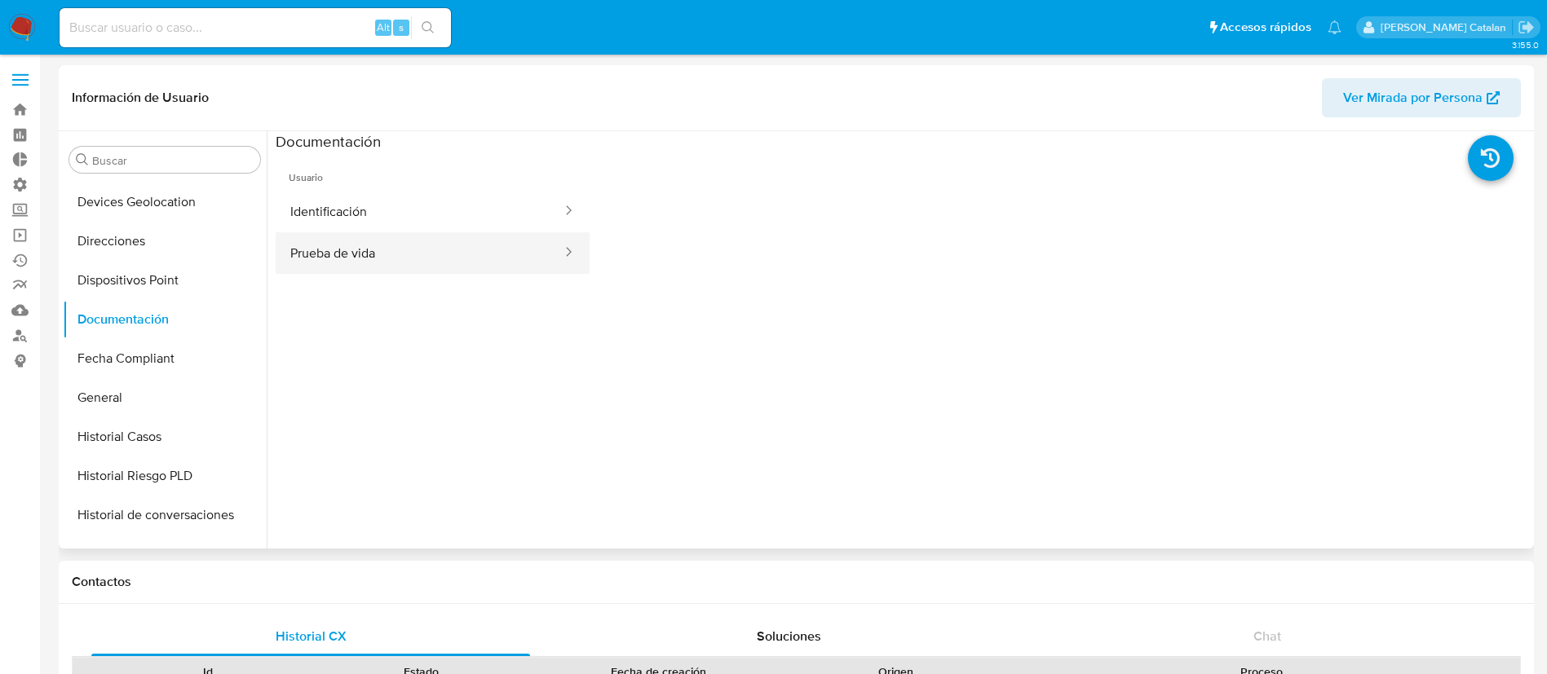
click at [501, 259] on button "Prueba de vida" at bounding box center [420, 253] width 288 height 42
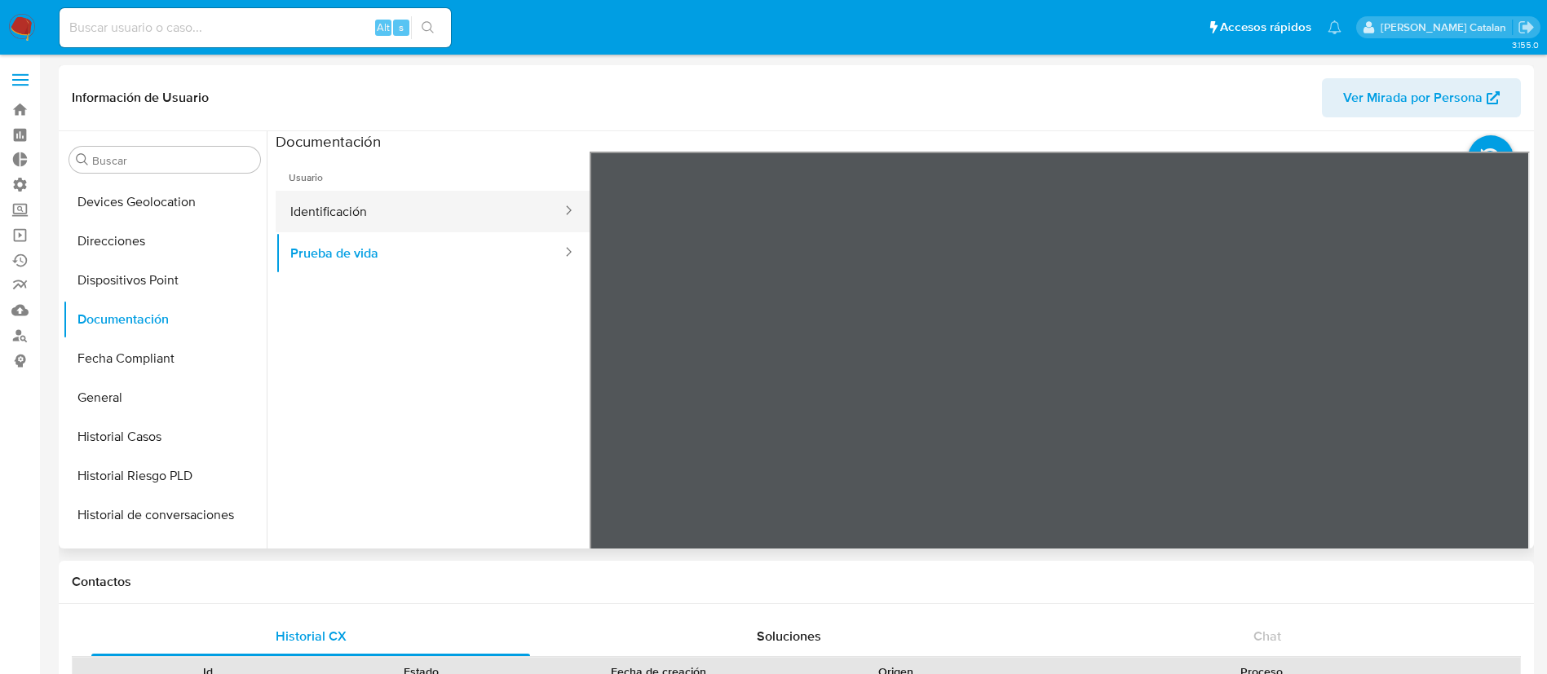
click at [404, 209] on button "Identificación" at bounding box center [420, 212] width 288 height 42
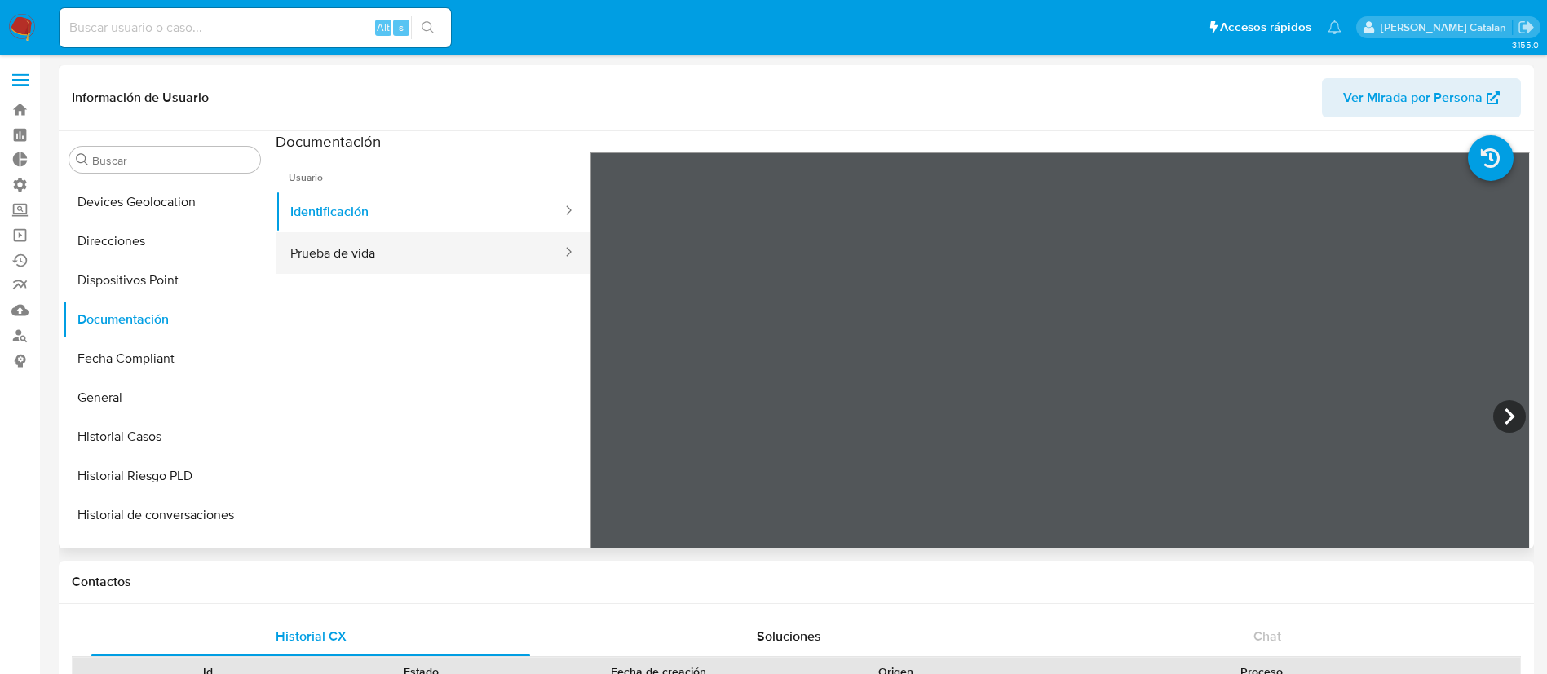
click at [413, 272] on button "Prueba de vida" at bounding box center [420, 253] width 288 height 42
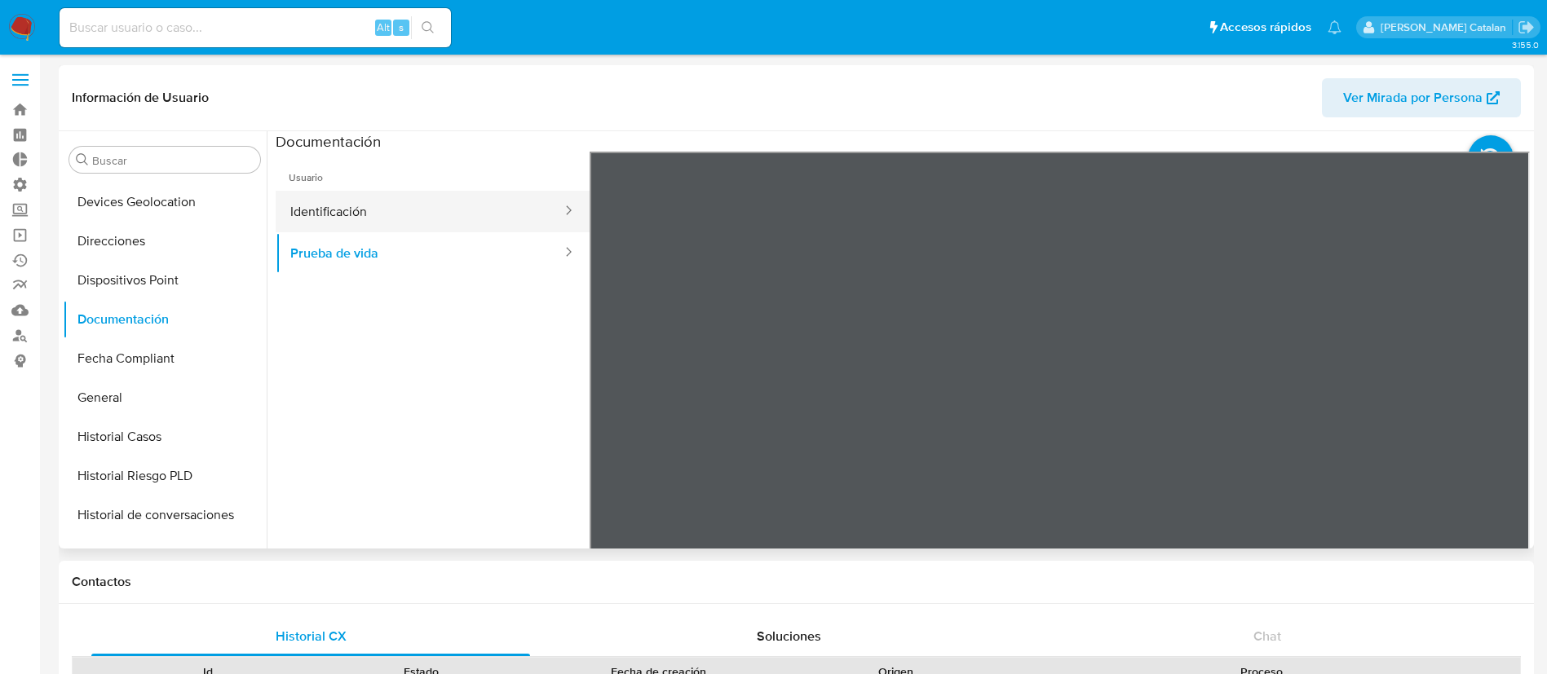
click at [394, 212] on button "Identificación" at bounding box center [420, 212] width 288 height 42
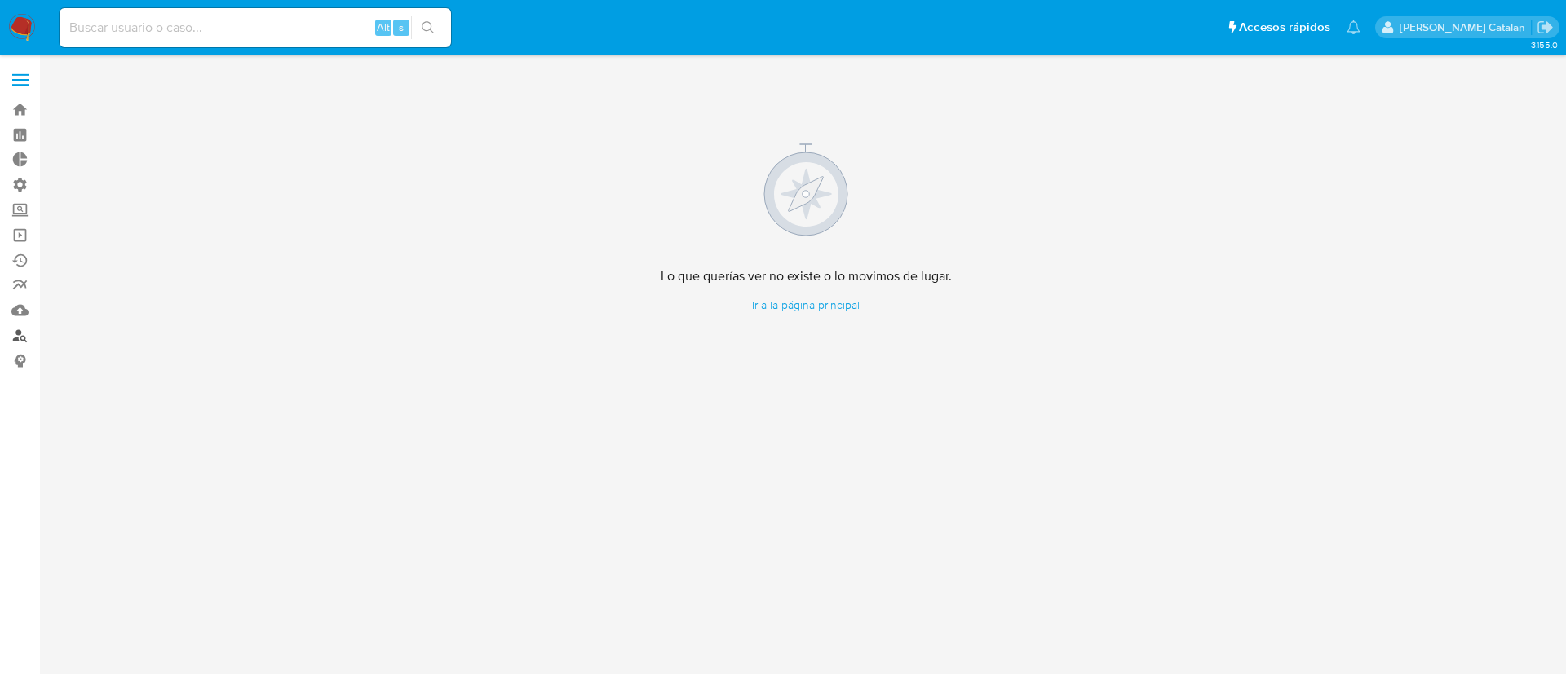
click at [21, 331] on link "Buscador de personas" at bounding box center [97, 335] width 194 height 25
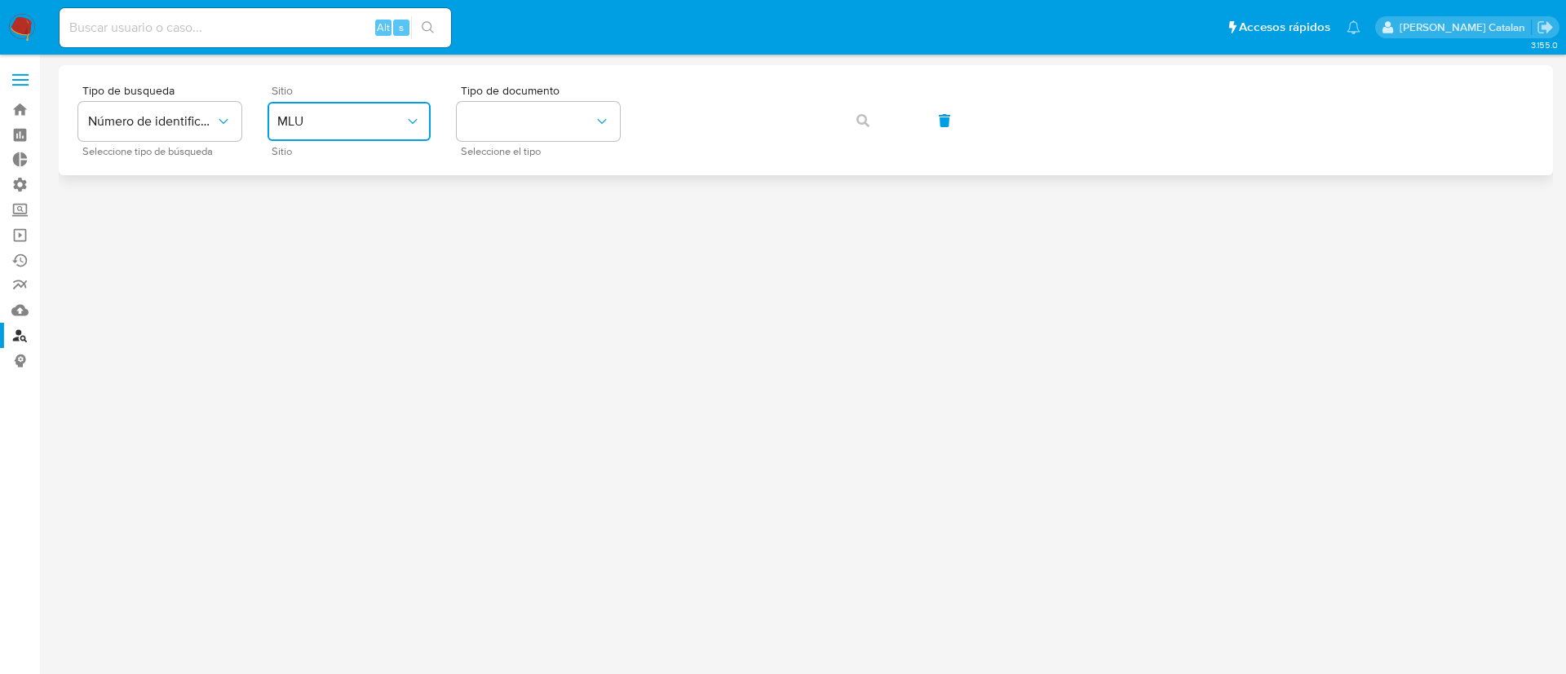
click at [267, 125] on button "MLU" at bounding box center [348, 121] width 163 height 39
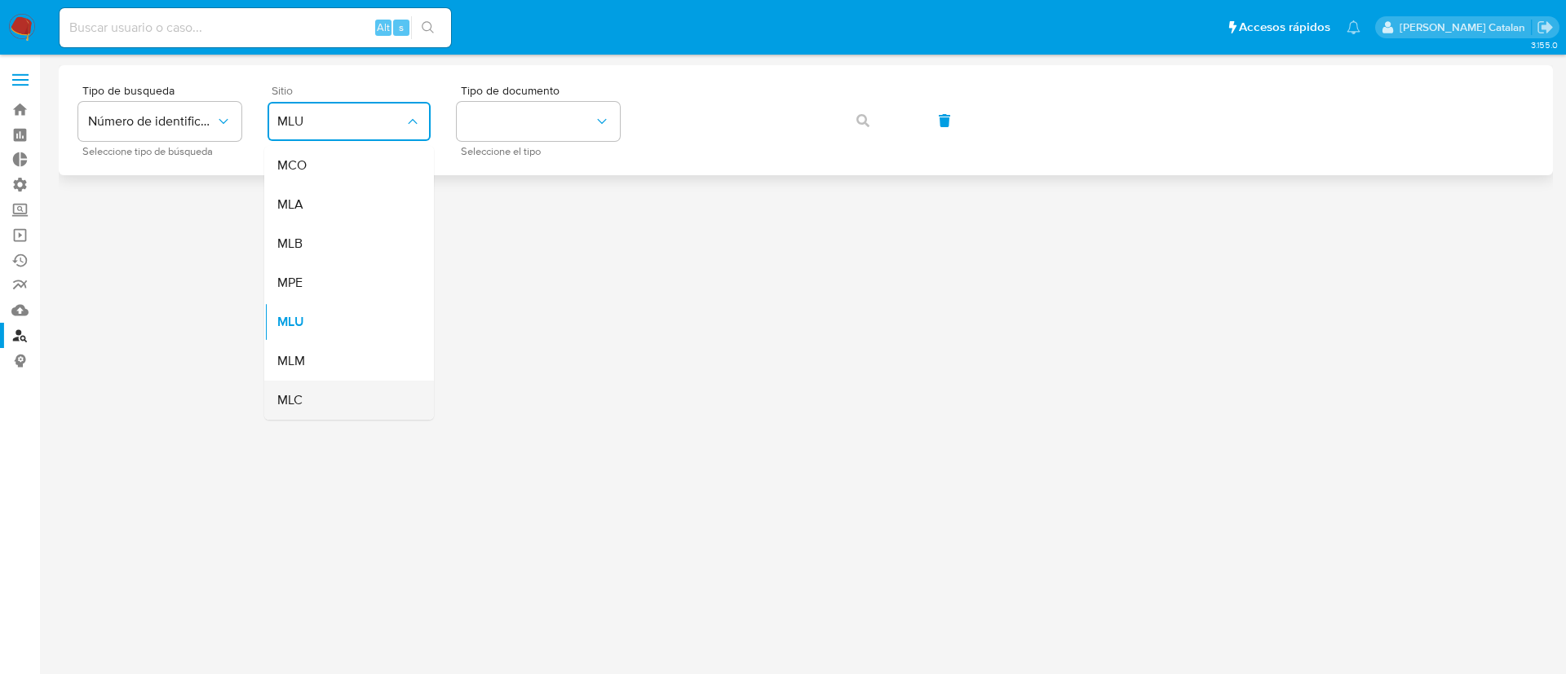
click at [349, 403] on div "MLC" at bounding box center [344, 400] width 134 height 39
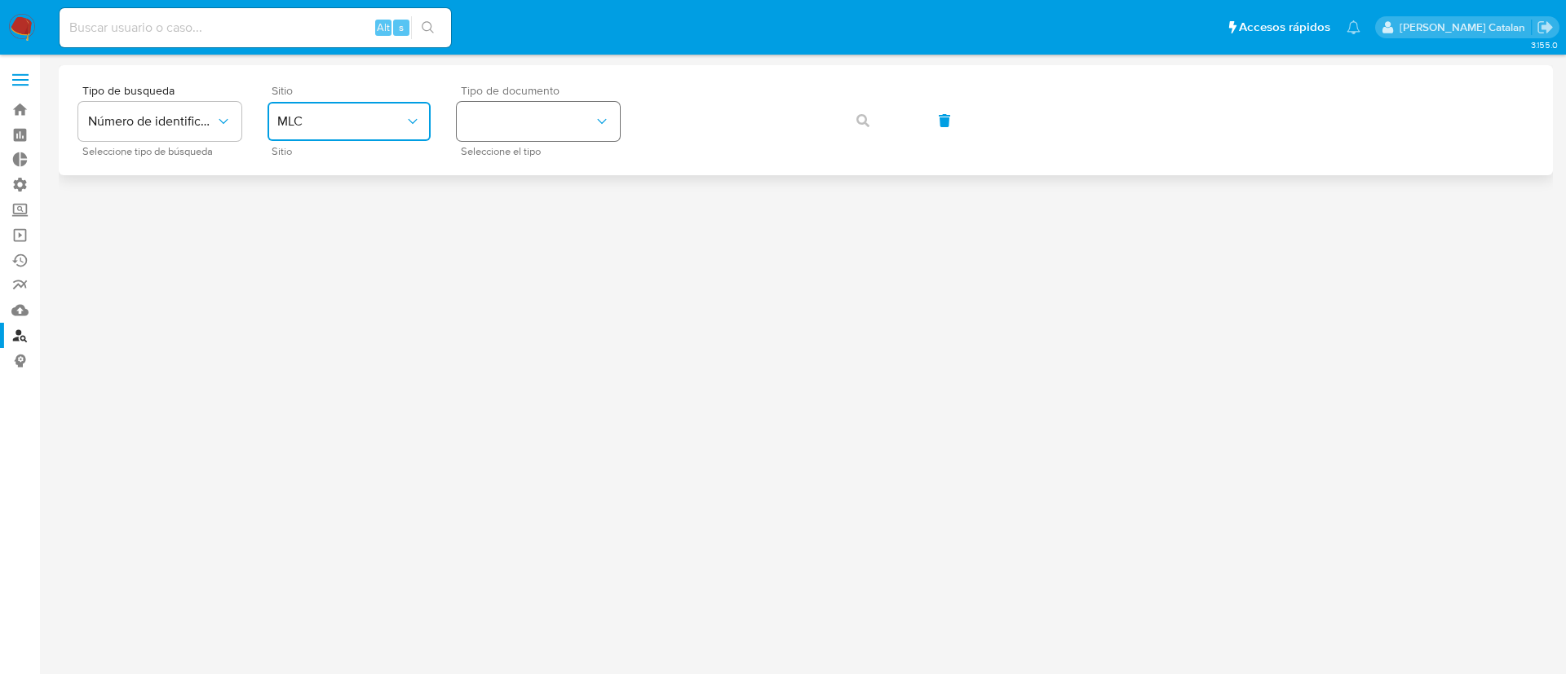
click at [558, 115] on button "identificationType" at bounding box center [538, 121] width 163 height 39
click at [528, 179] on div "RUT RUT" at bounding box center [533, 173] width 134 height 55
click at [846, 116] on button "button" at bounding box center [862, 120] width 55 height 39
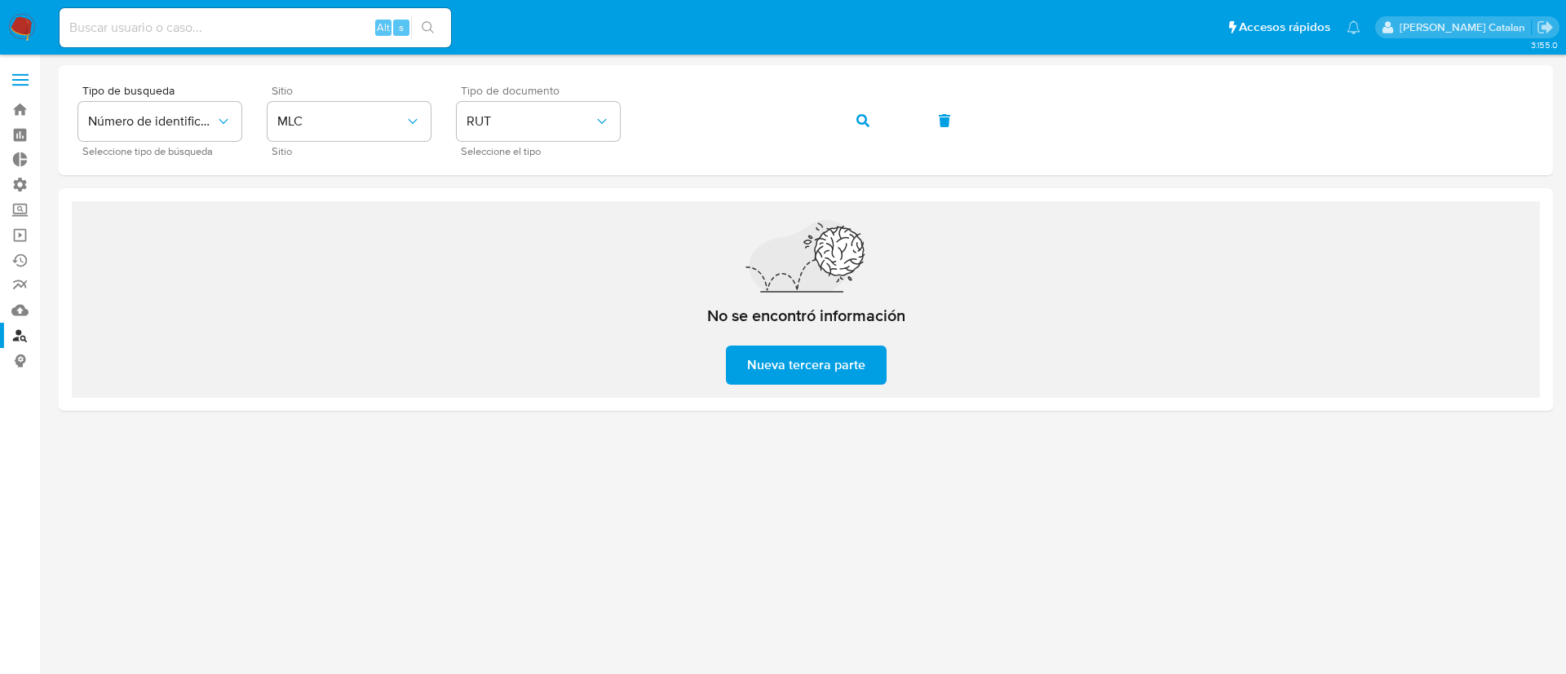
click at [311, 36] on input at bounding box center [255, 27] width 391 height 21
paste input "760724726"
type input "760724726"
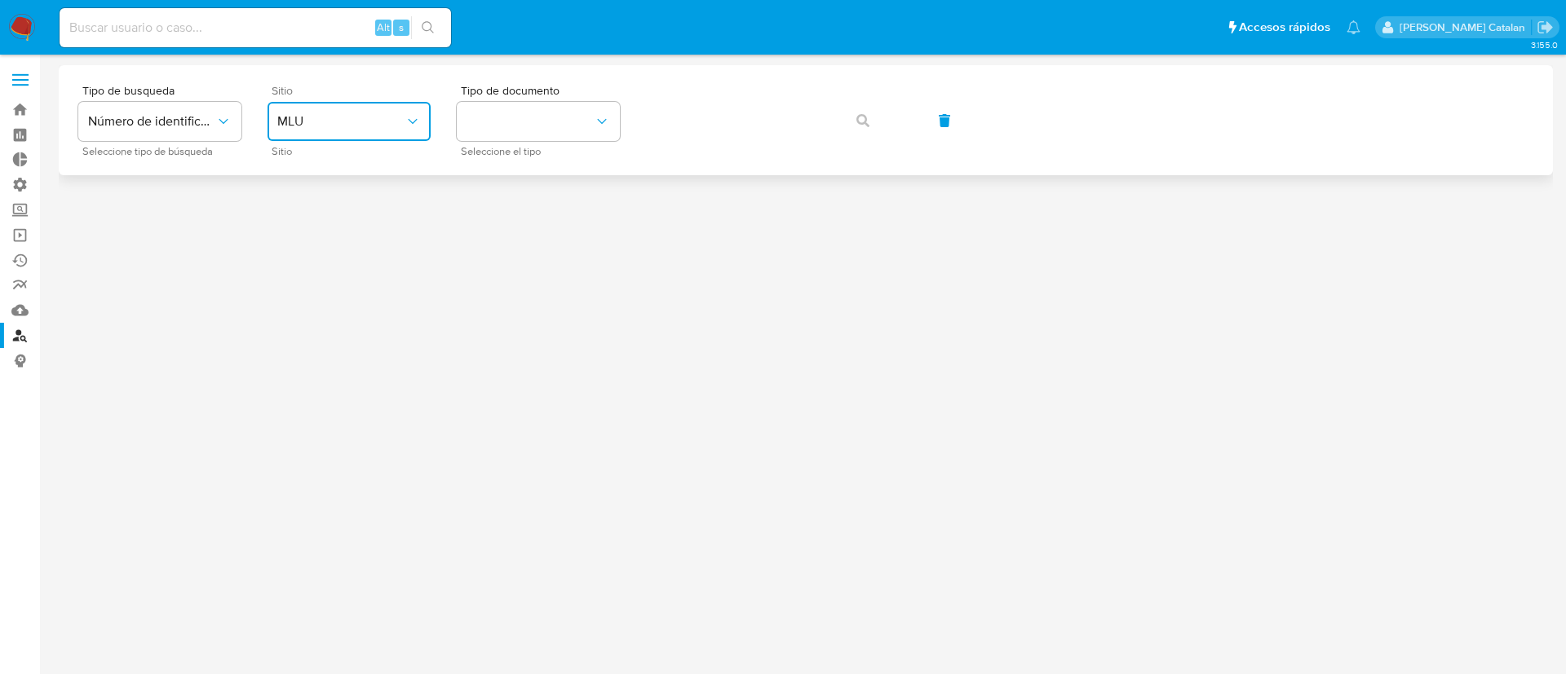
click at [283, 118] on span "MLU" at bounding box center [340, 121] width 127 height 16
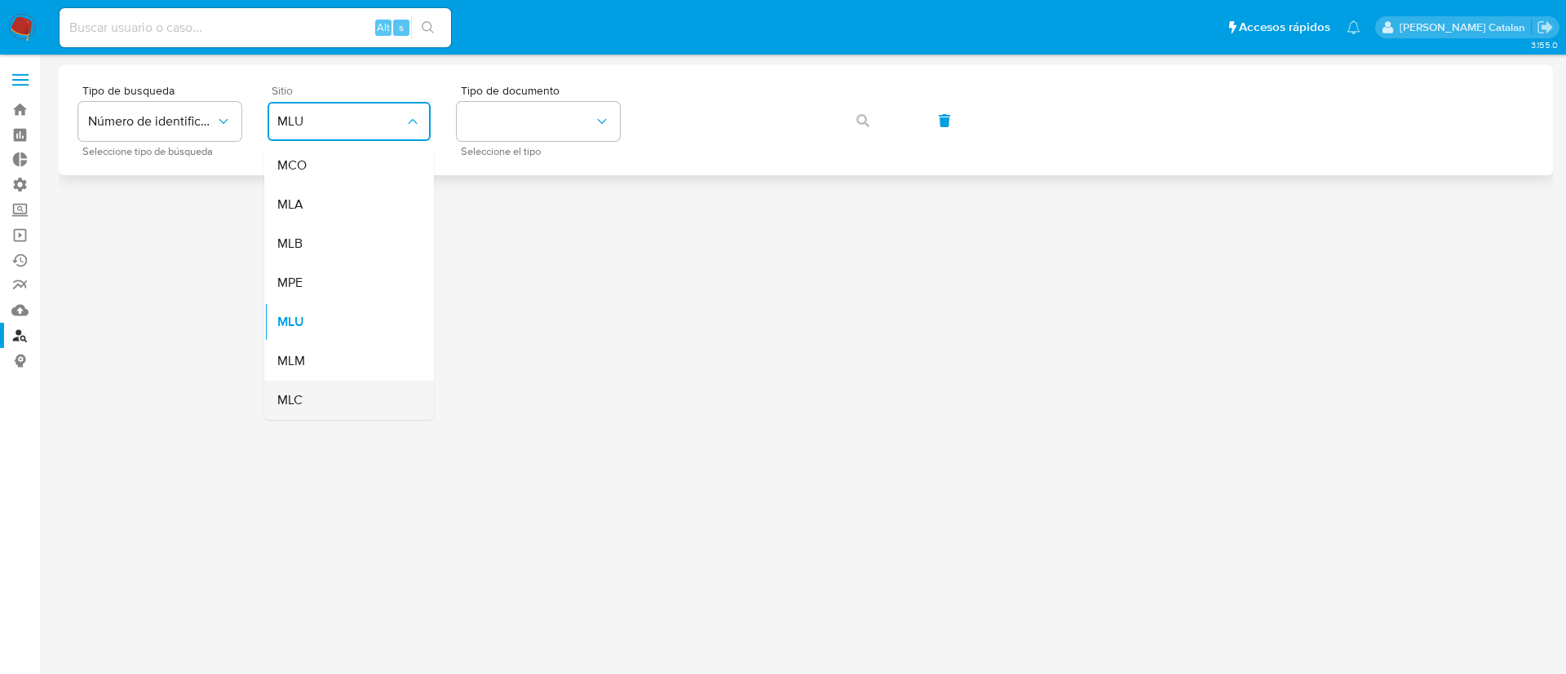
click at [329, 392] on div "MLC" at bounding box center [344, 400] width 134 height 39
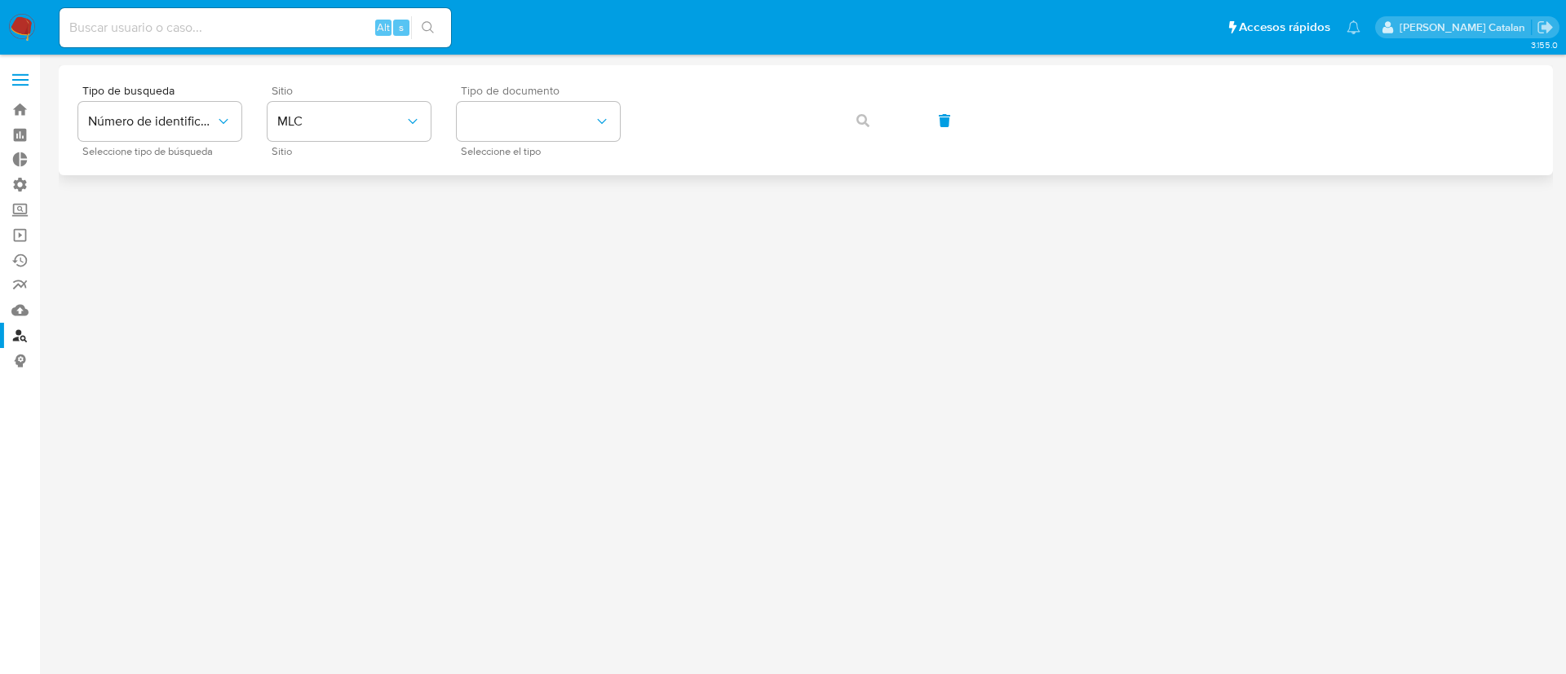
click at [550, 95] on span "Tipo de documento" at bounding box center [542, 90] width 163 height 11
click at [553, 117] on button "identificationType" at bounding box center [538, 121] width 163 height 39
click at [546, 156] on div "RUT RUT" at bounding box center [533, 173] width 134 height 55
click at [852, 124] on button "button" at bounding box center [862, 120] width 55 height 39
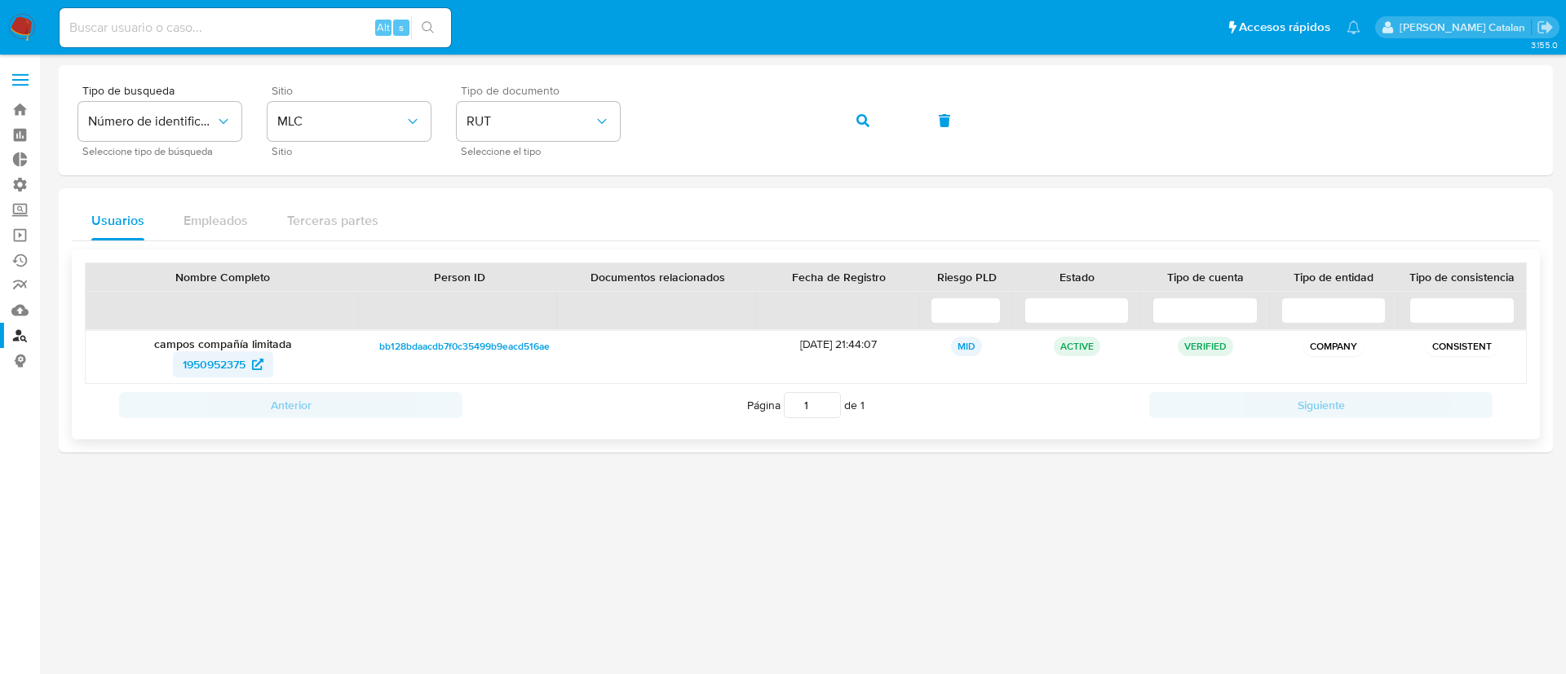
click at [214, 360] on span "1950952375" at bounding box center [214, 364] width 63 height 26
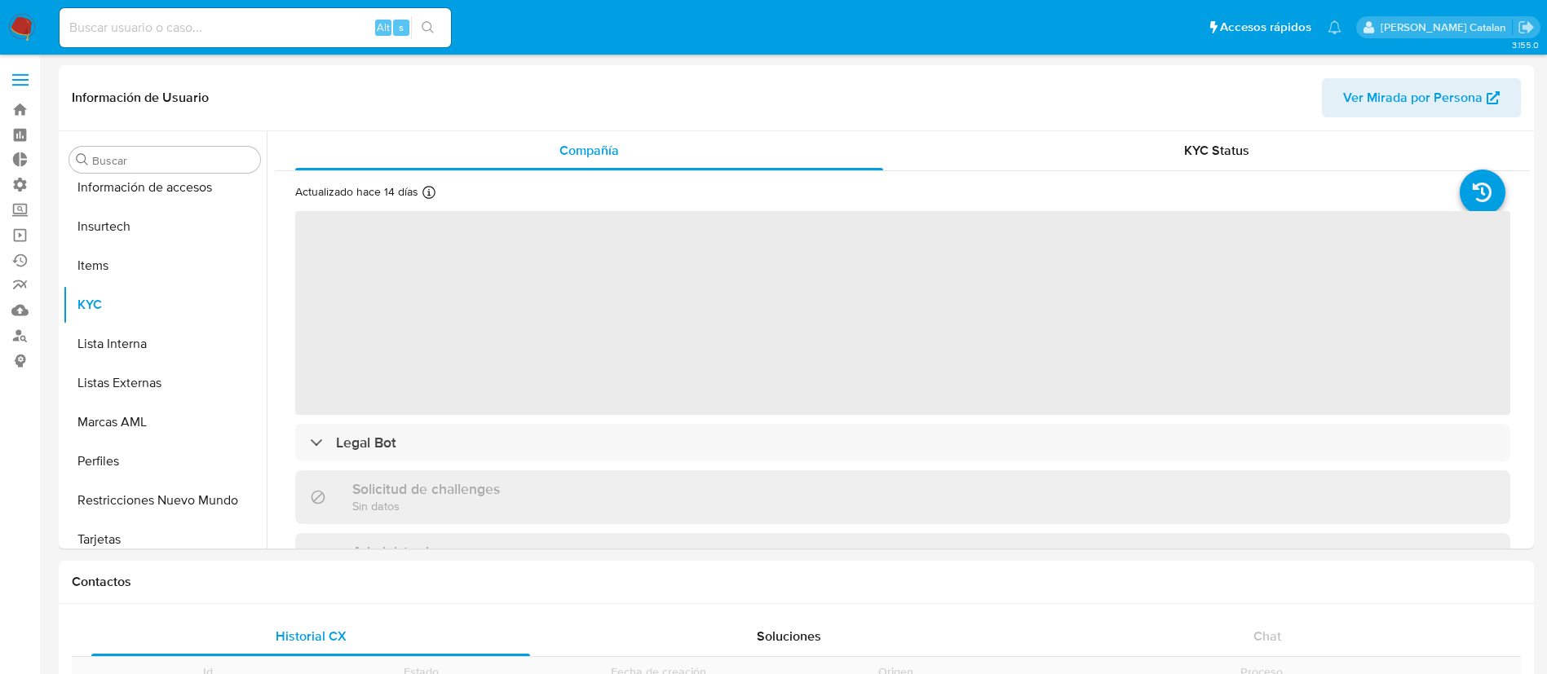
scroll to position [689, 0]
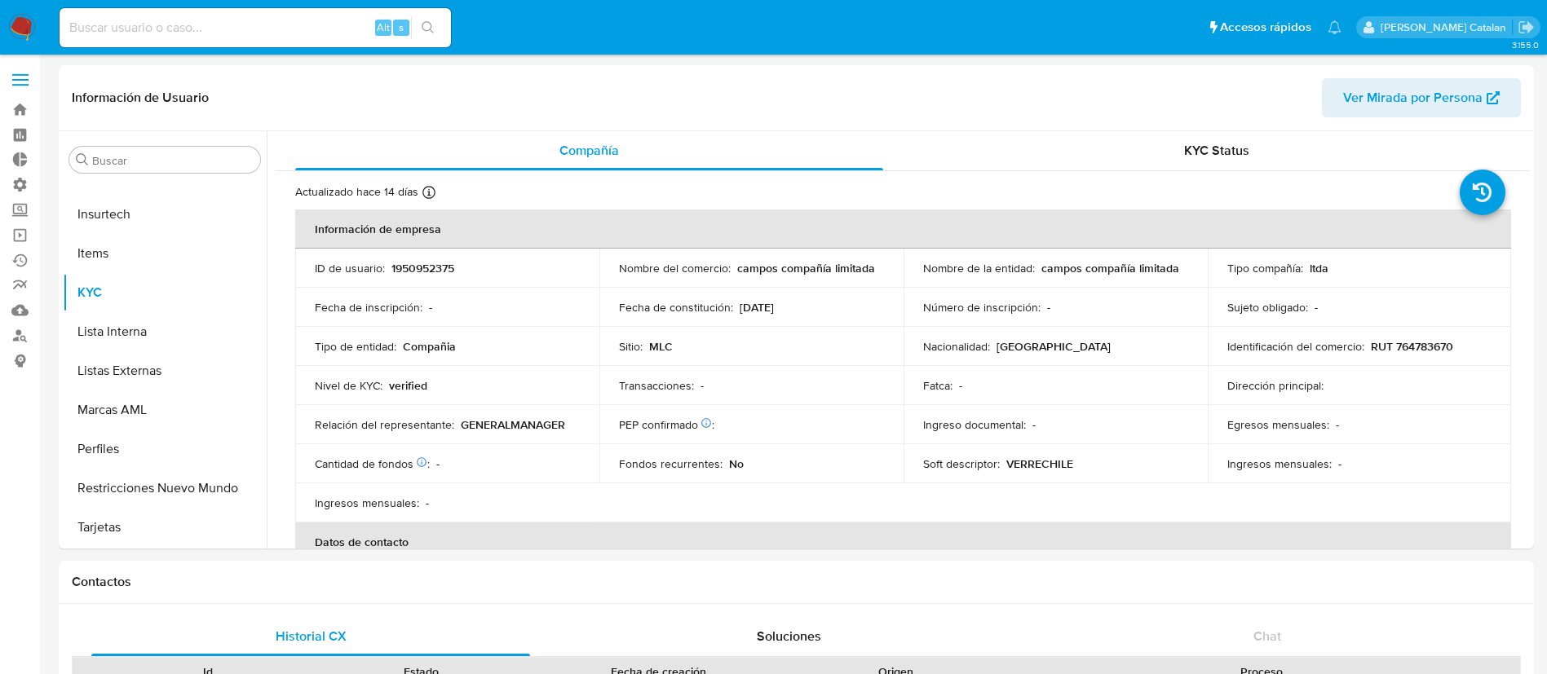
select select "10"
